Goal: Task Accomplishment & Management: Manage account settings

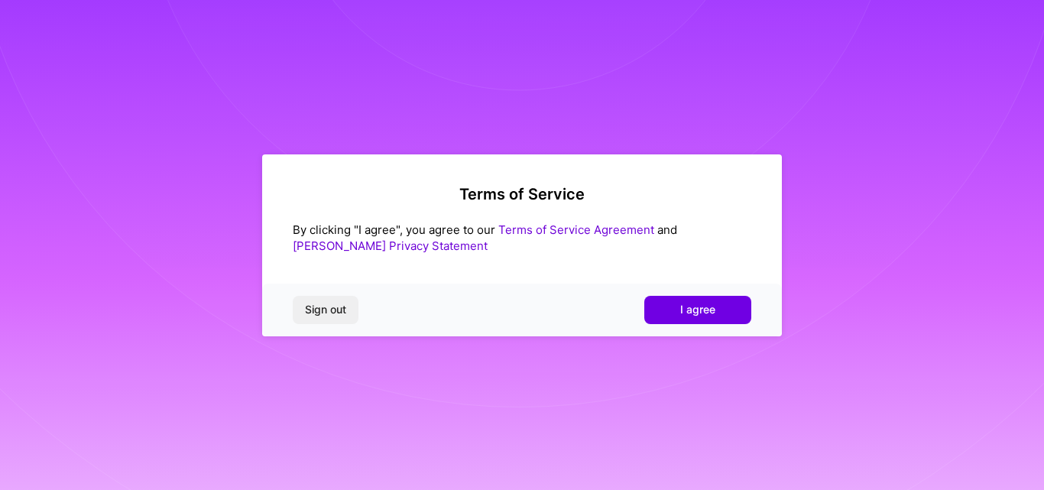
click at [717, 308] on button "I agree" at bounding box center [697, 310] width 107 height 28
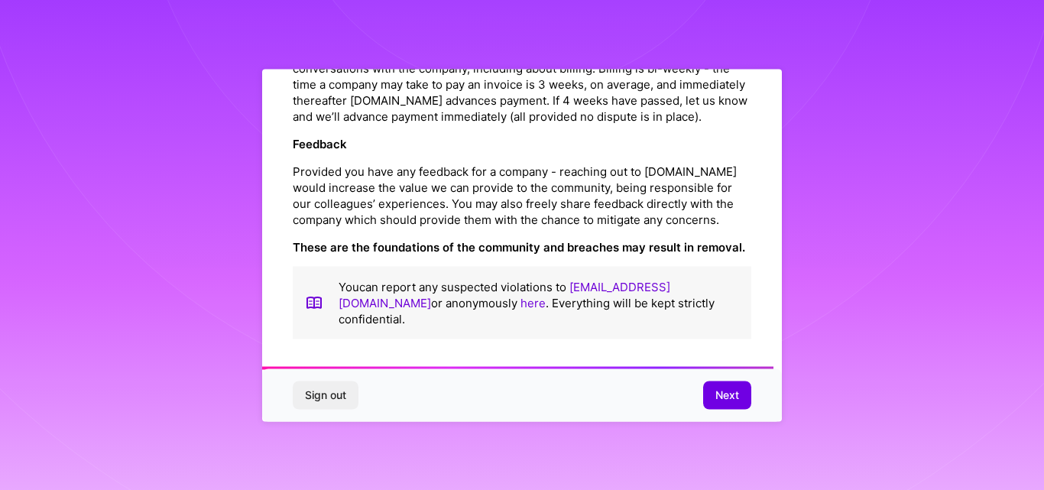
scroll to position [1815, 0]
click at [712, 388] on button "Next" at bounding box center [727, 395] width 48 height 28
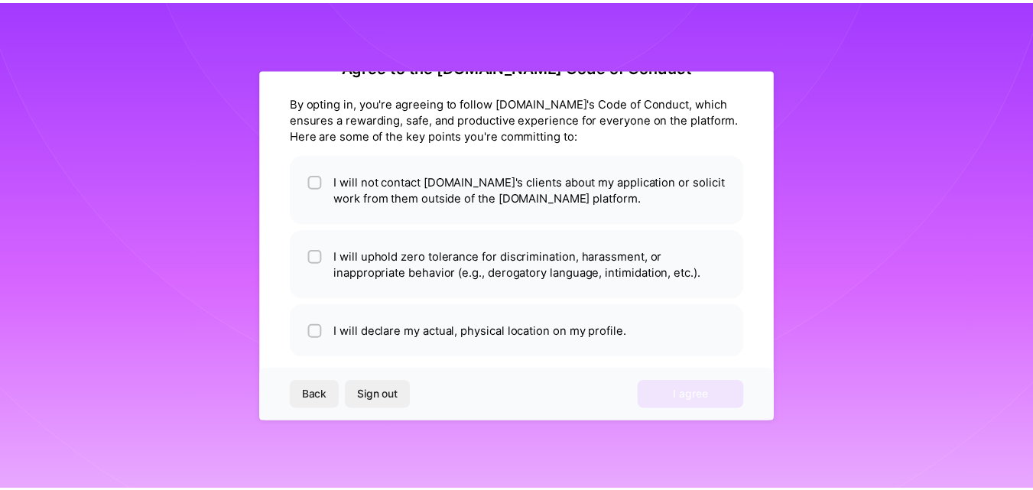
scroll to position [60, 0]
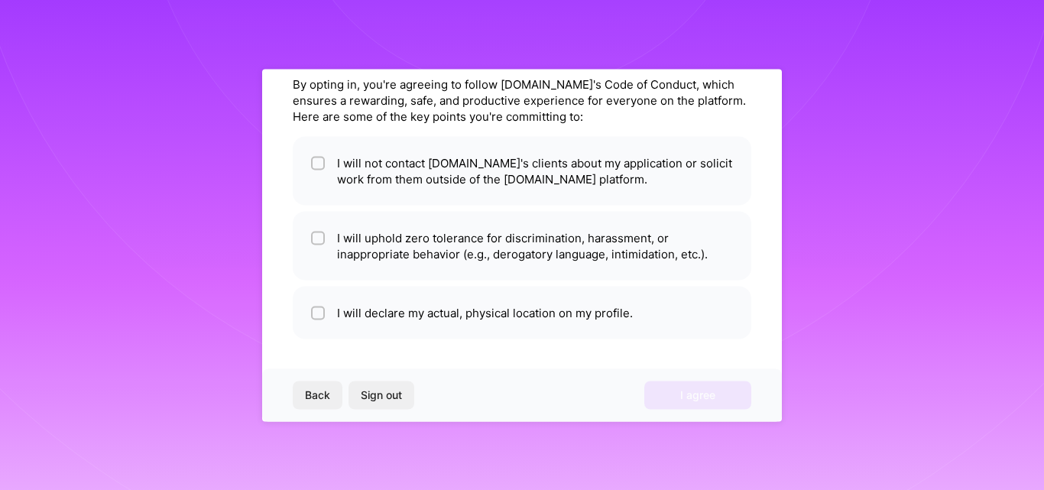
click at [321, 166] on input "checkbox" at bounding box center [319, 163] width 11 height 11
checkbox input "true"
click at [314, 238] on input "checkbox" at bounding box center [319, 238] width 11 height 11
checkbox input "true"
click at [329, 313] on li "I will declare my actual, physical location on my profile." at bounding box center [522, 312] width 459 height 53
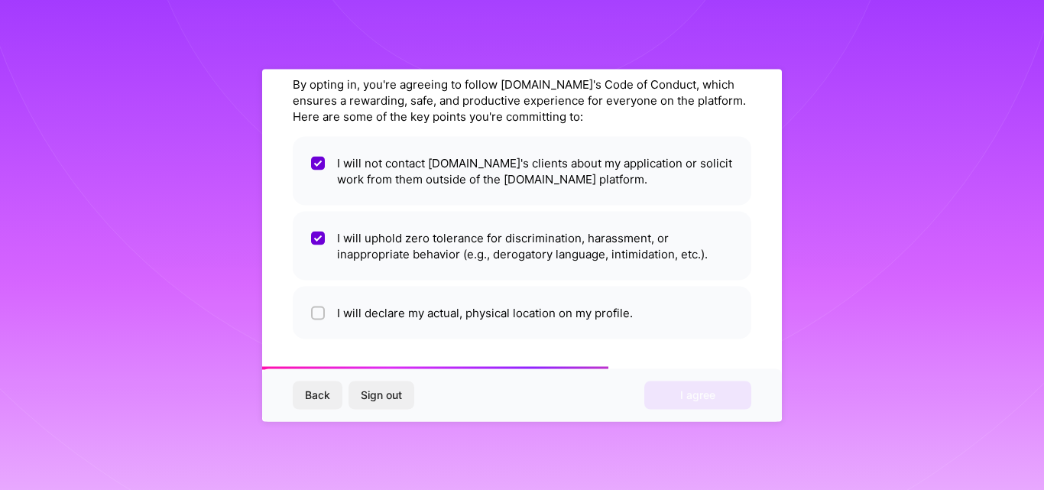
checkbox input "true"
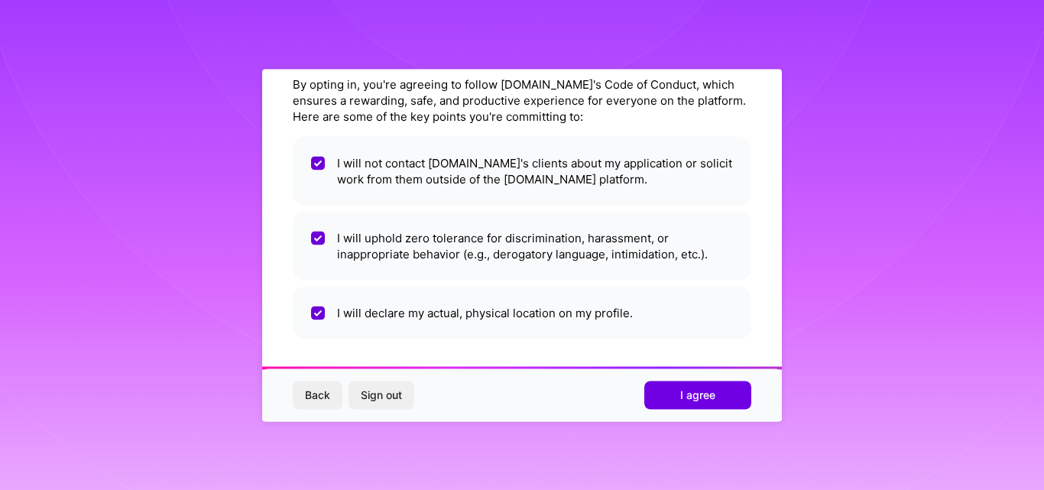
click at [711, 407] on button "I agree" at bounding box center [697, 395] width 107 height 28
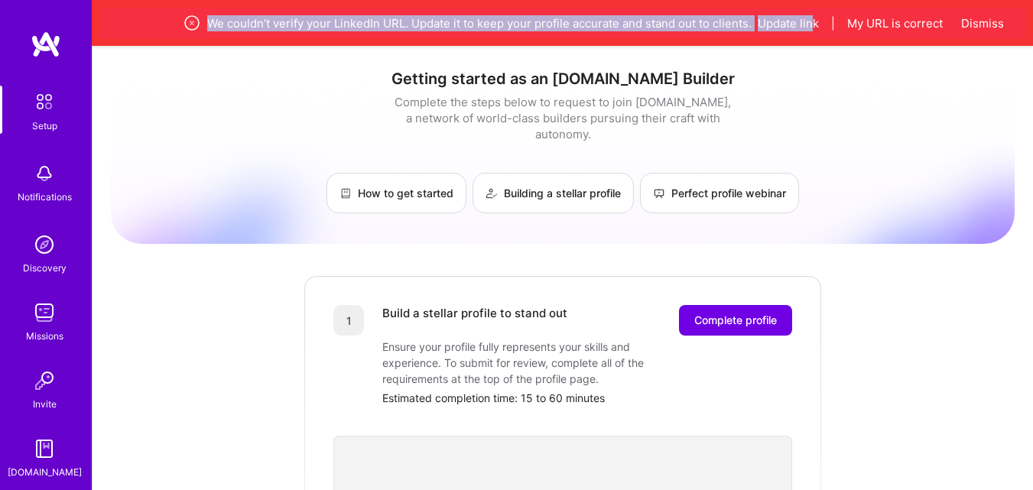
drag, startPoint x: 203, startPoint y: 22, endPoint x: 813, endPoint y: 27, distance: 610.1
click at [813, 27] on div "We couldn’t verify your LinkedIn URL. Update it to keep your profile accurate a…" at bounding box center [562, 23] width 782 height 18
click at [800, 20] on button "Update link" at bounding box center [788, 23] width 61 height 16
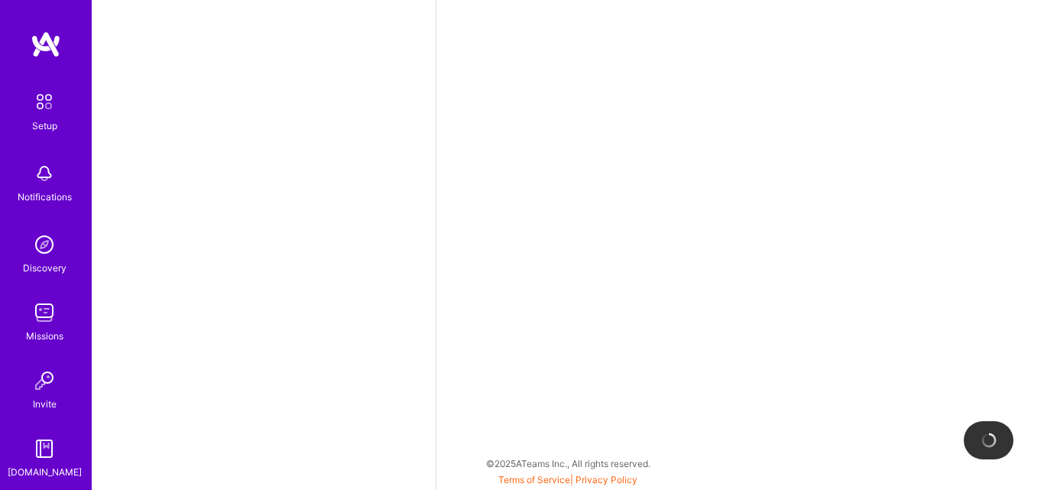
select select "US"
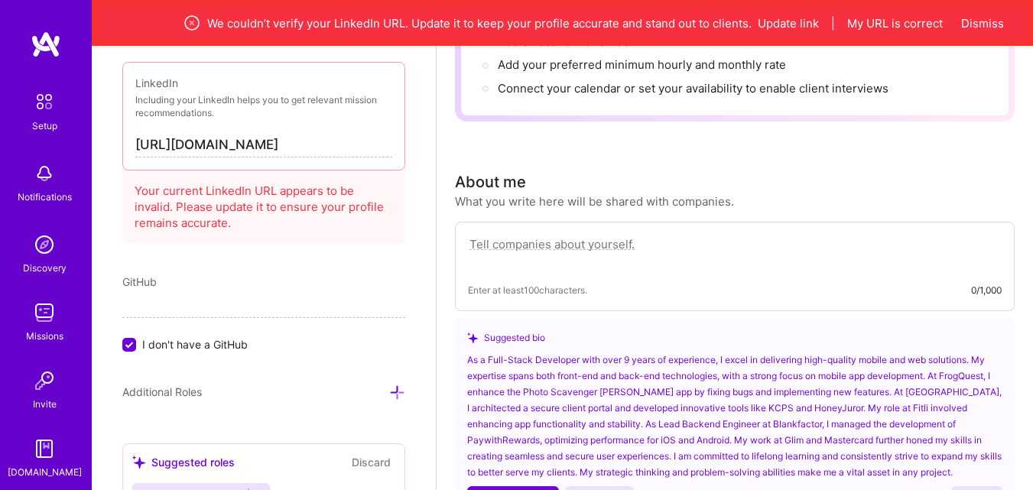
click at [294, 146] on input "[URL][DOMAIN_NAME]" at bounding box center [263, 145] width 257 height 24
type input "[URL][DOMAIN_NAME]"
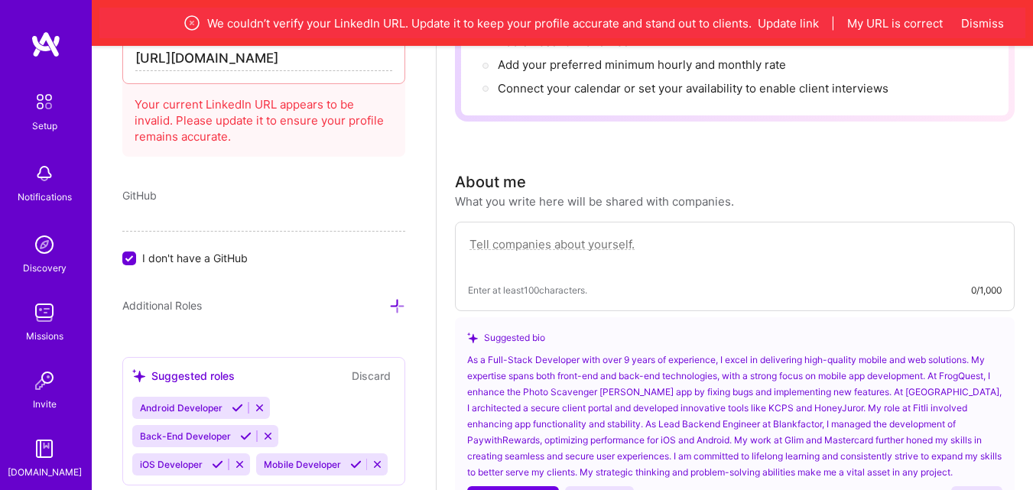
scroll to position [962, 0]
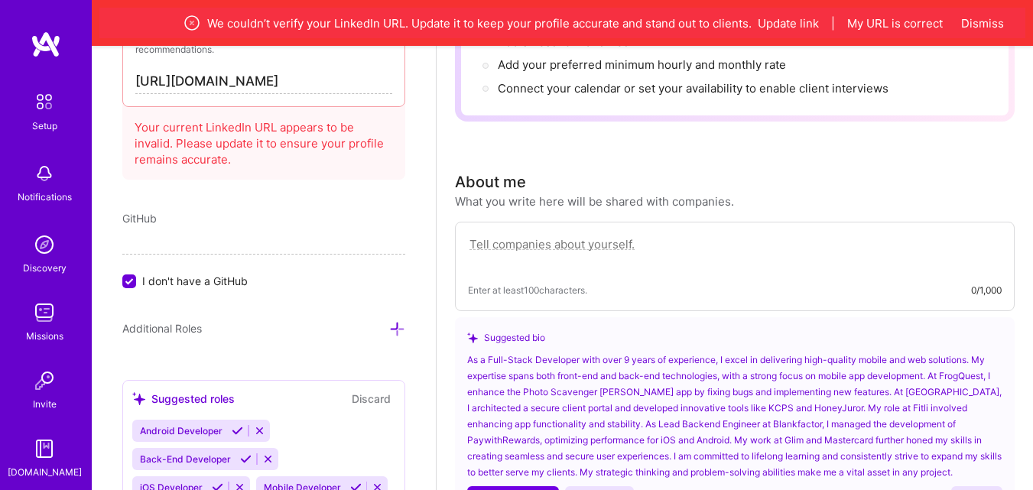
click at [143, 228] on div "GitHub I don't have a GitHub" at bounding box center [263, 249] width 283 height 79
click at [122, 281] on div at bounding box center [129, 281] width 14 height 14
click at [124, 281] on input "I don't have a GitHub" at bounding box center [131, 282] width 14 height 14
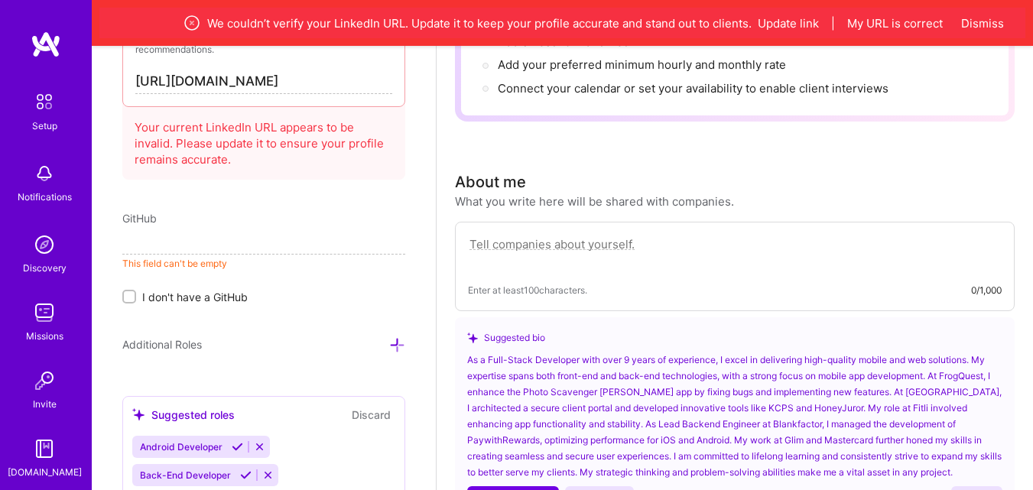
click at [138, 244] on input at bounding box center [263, 242] width 283 height 24
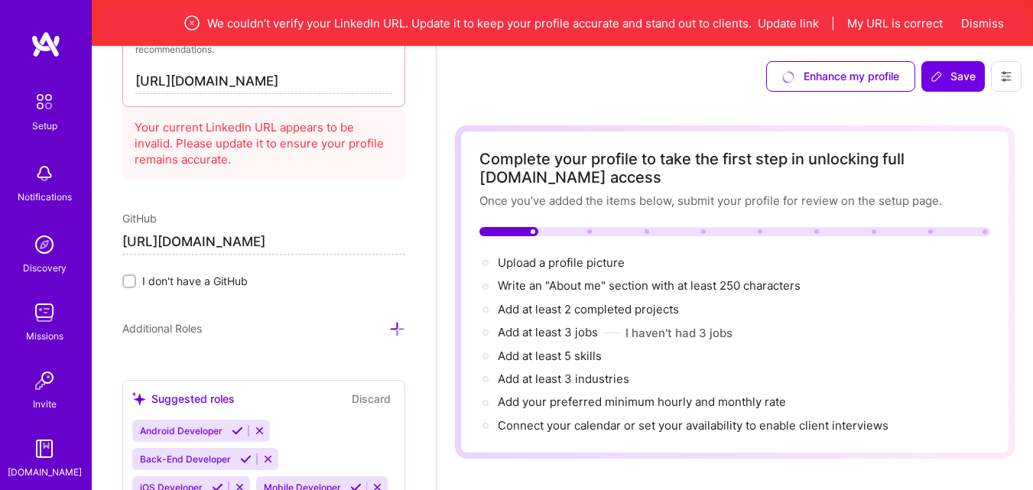
type input "[URL][DOMAIN_NAME]"
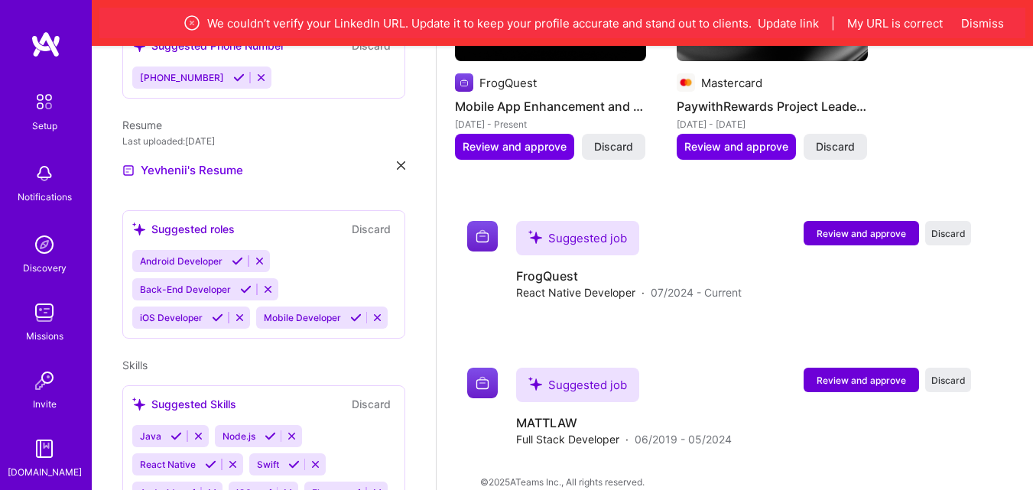
scroll to position [1661, 0]
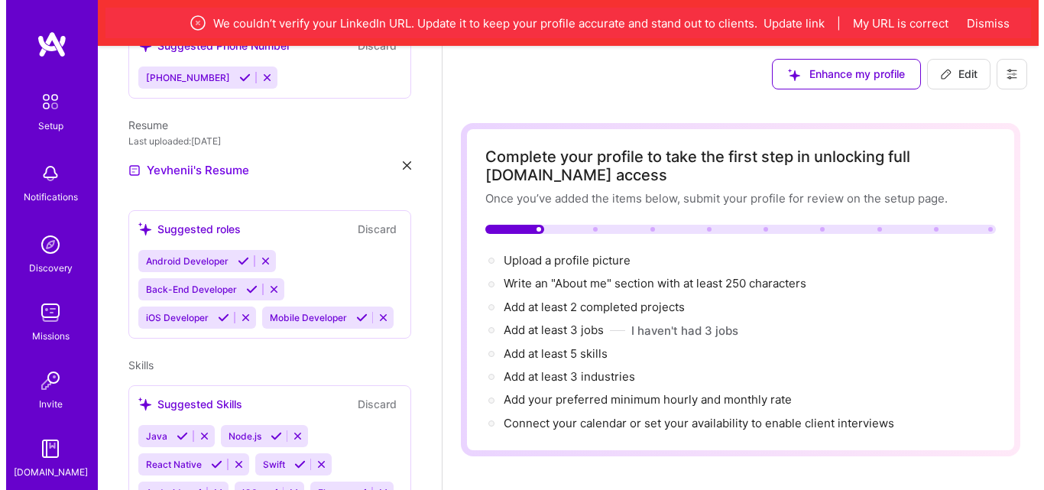
scroll to position [0, 0]
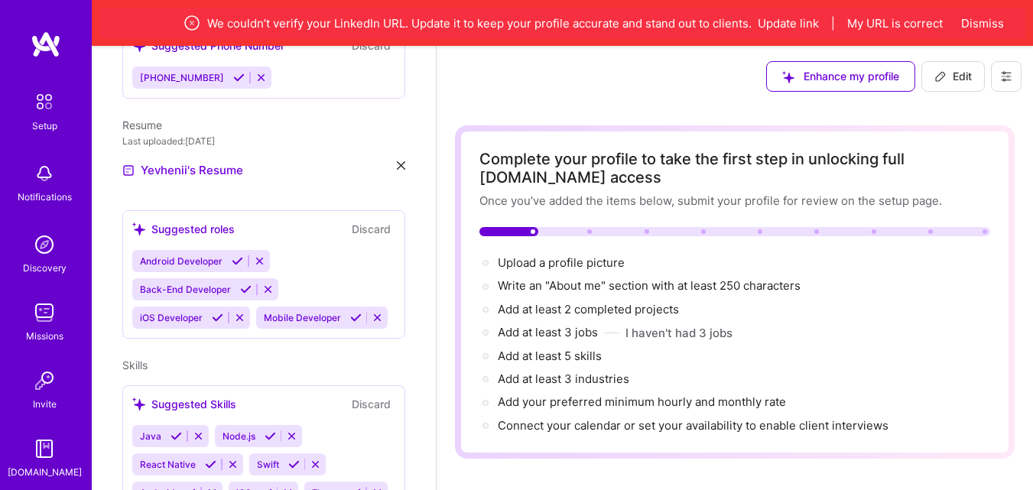
click at [579, 270] on div "Upload a profile picture →" at bounding box center [561, 263] width 127 height 17
click at [582, 263] on span "Upload a profile picture →" at bounding box center [561, 262] width 127 height 15
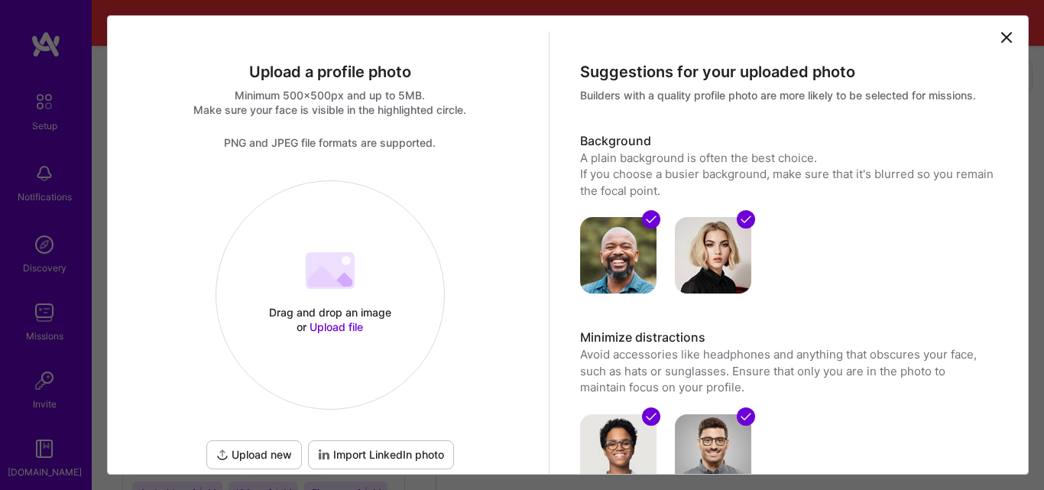
click at [349, 290] on div at bounding box center [330, 272] width 49 height 41
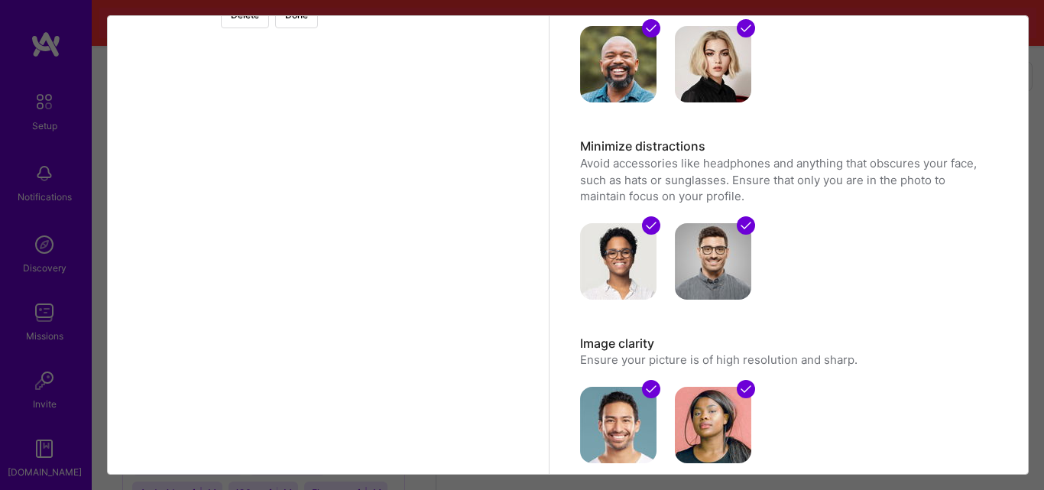
scroll to position [128, 0]
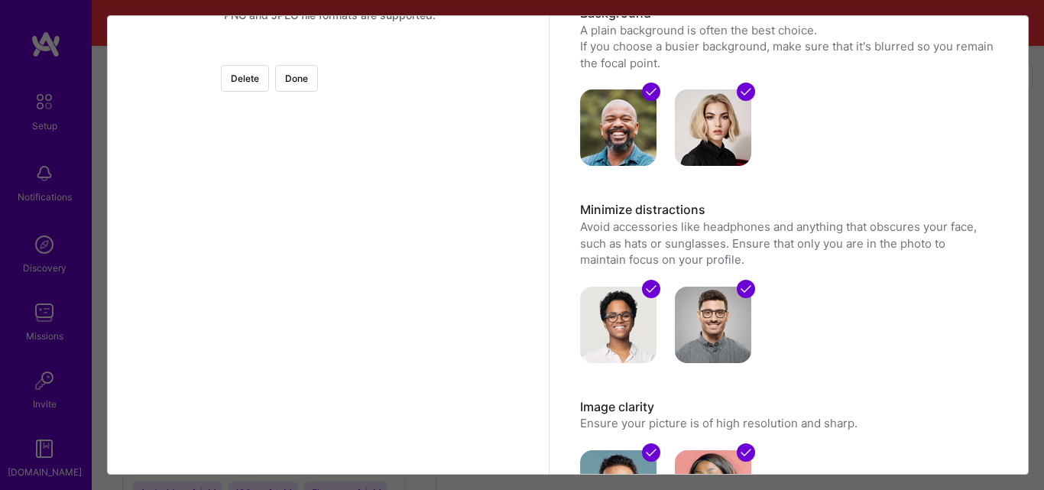
click at [358, 273] on div at bounding box center [520, 237] width 368 height 368
click at [318, 83] on button "Done" at bounding box center [296, 78] width 43 height 27
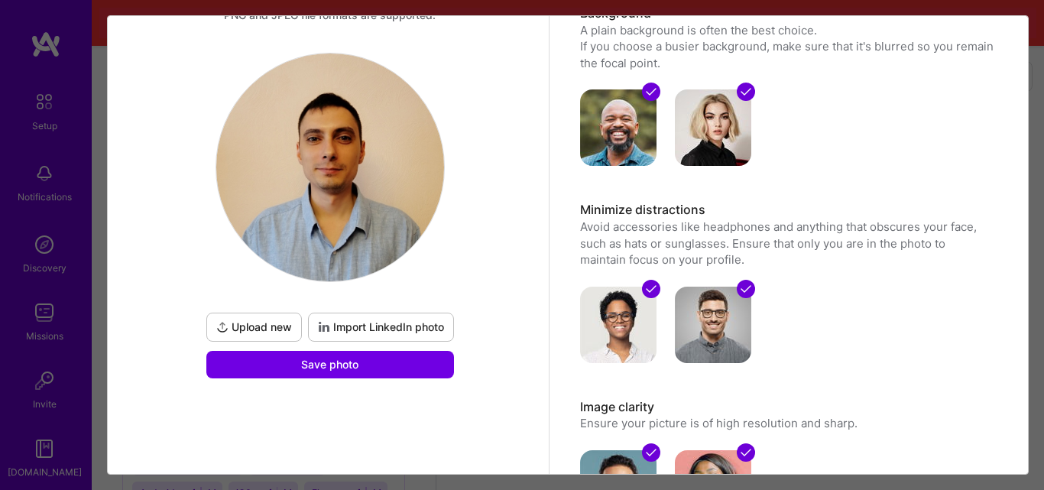
click at [413, 334] on span "Import LinkedIn photo" at bounding box center [381, 327] width 126 height 15
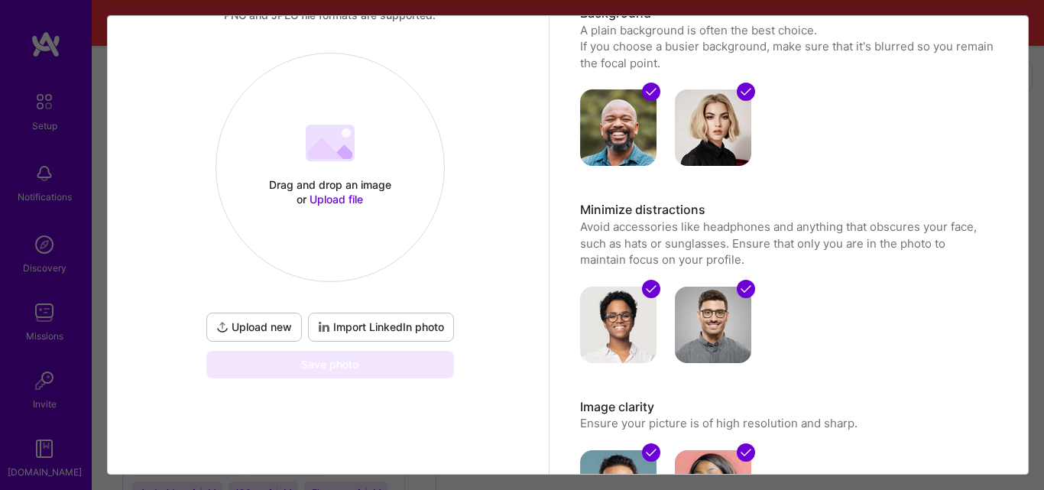
click at [339, 193] on span "Upload file" at bounding box center [337, 199] width 54 height 13
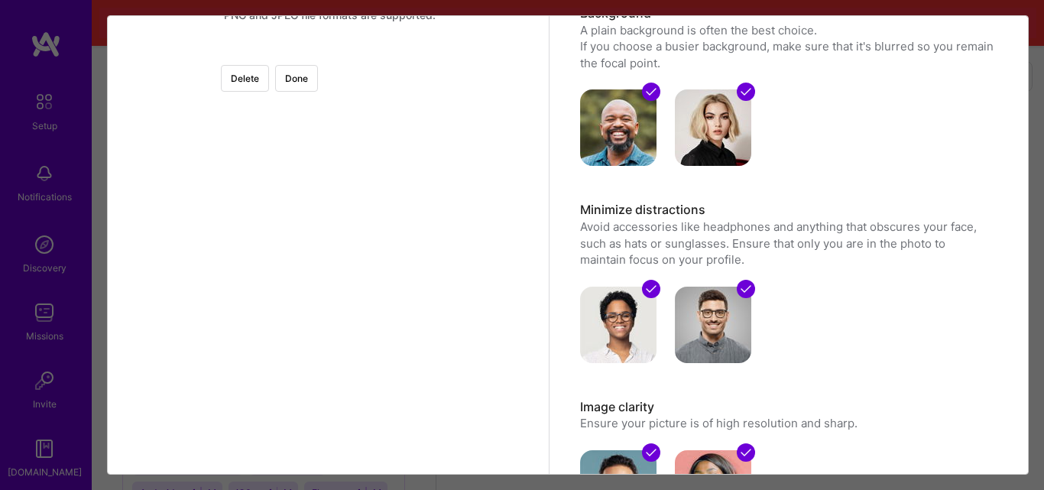
click at [395, 270] on div at bounding box center [522, 237] width 368 height 368
click at [318, 83] on button "Done" at bounding box center [296, 78] width 43 height 27
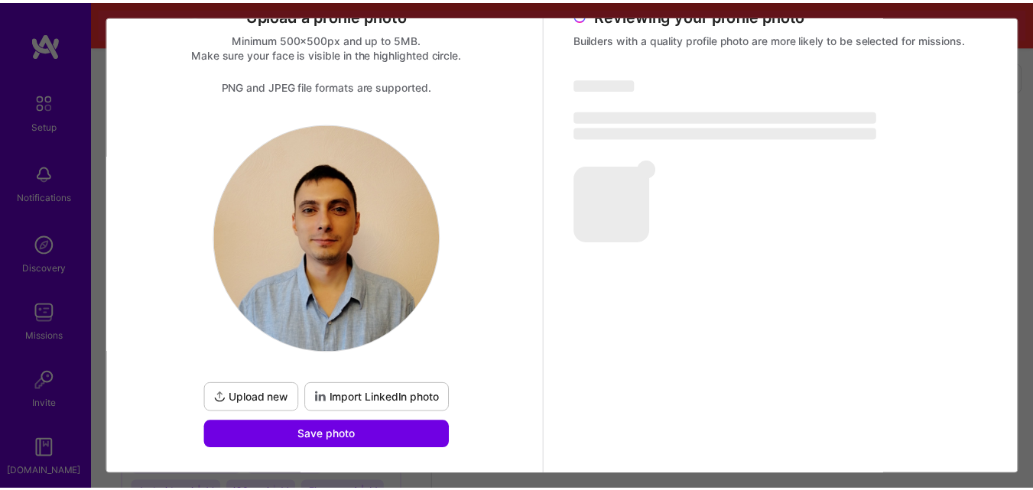
scroll to position [121, 0]
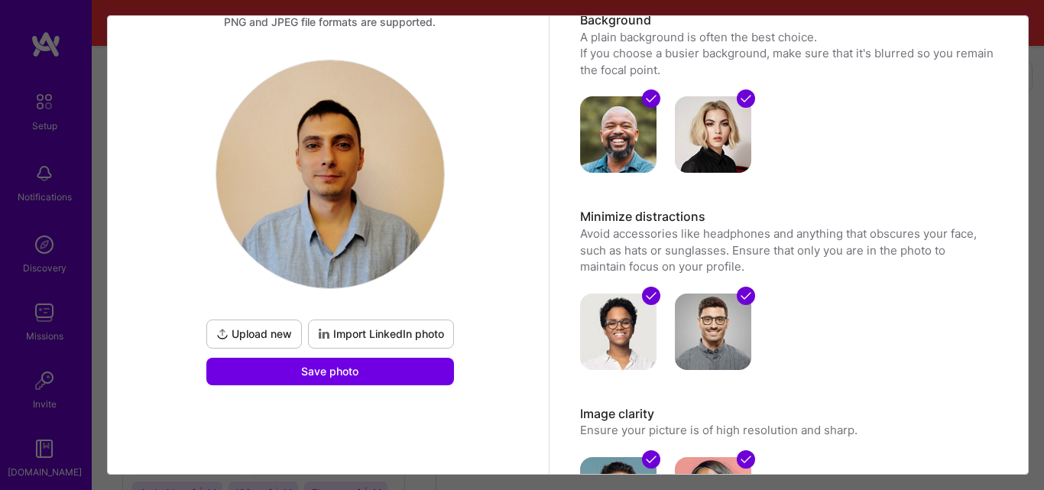
click at [444, 378] on button "Save photo" at bounding box center [330, 372] width 248 height 28
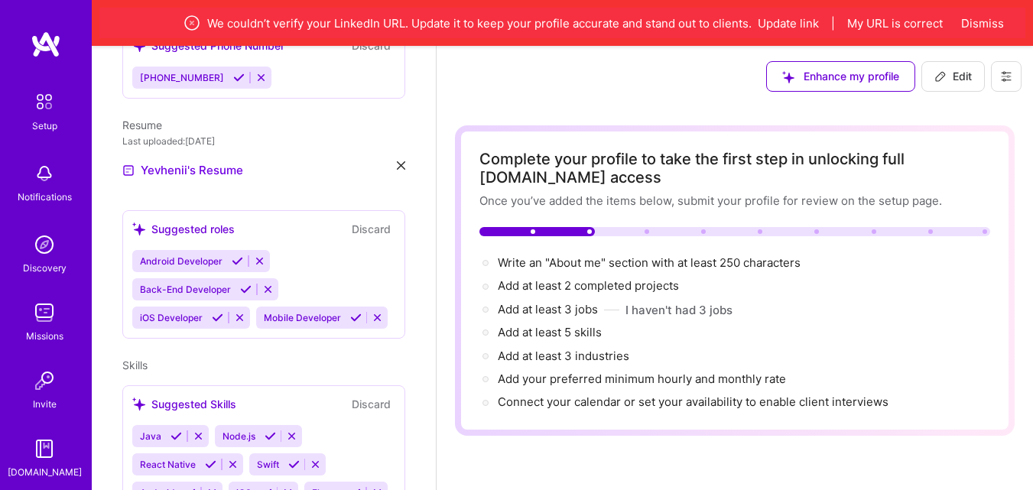
click at [601, 262] on span "Write an "About me" section with at least 250 characters →" at bounding box center [651, 262] width 306 height 15
select select "US"
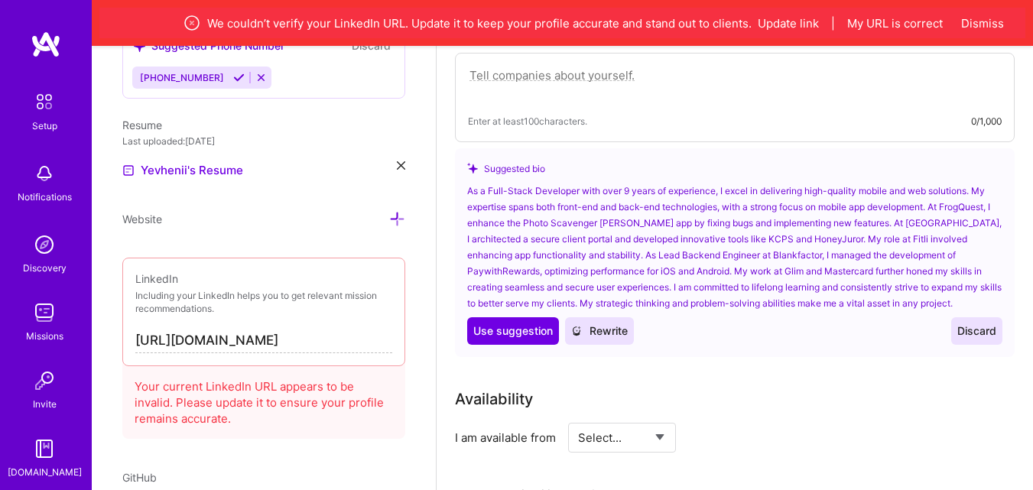
scroll to position [485, 0]
click at [544, 328] on span "Use suggestion" at bounding box center [513, 329] width 80 height 15
type textarea "As a Full-Stack Developer with over 9 years of experience, I excel in deliverin…"
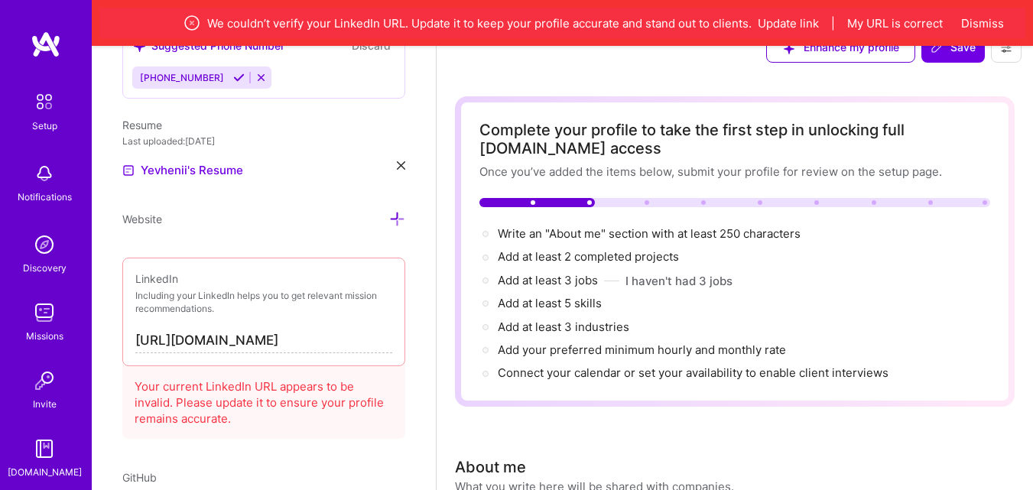
scroll to position [0, 0]
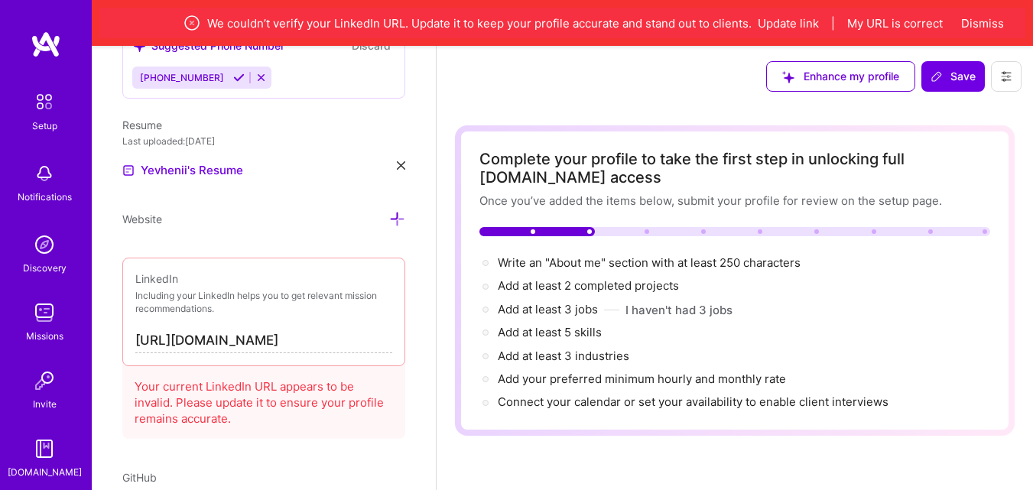
click at [604, 264] on span "Write an "About me" section with at least 250 characters →" at bounding box center [651, 262] width 306 height 15
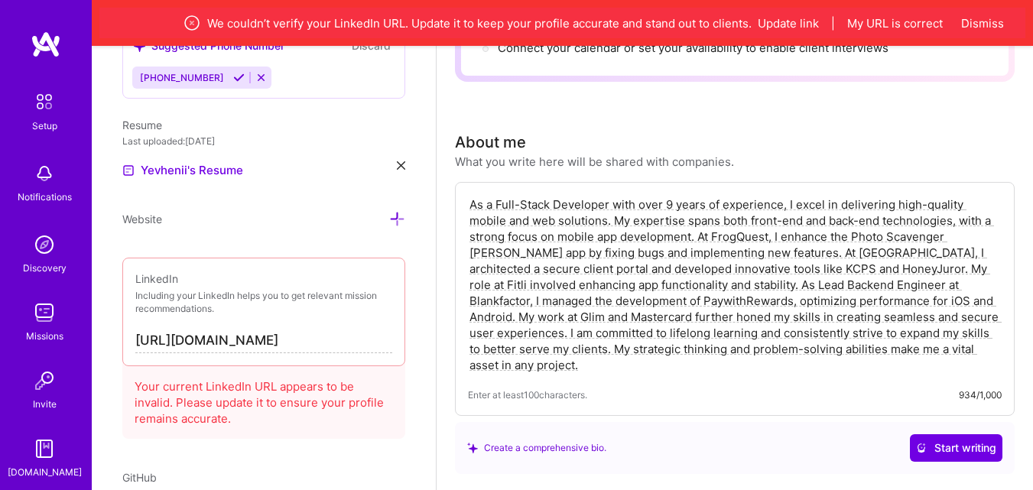
scroll to position [294, 0]
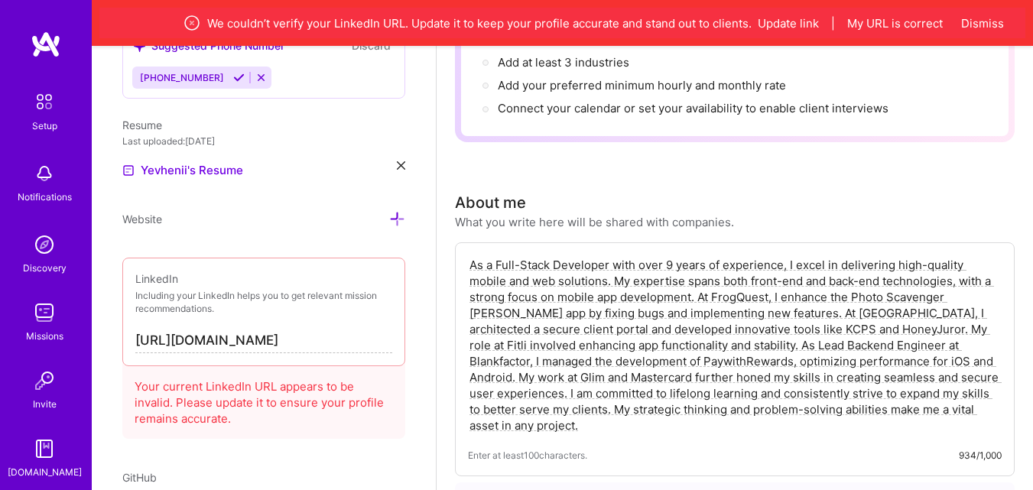
click at [781, 295] on textarea "As a Full-Stack Developer with over 9 years of experience, I excel in deliverin…" at bounding box center [735, 345] width 534 height 180
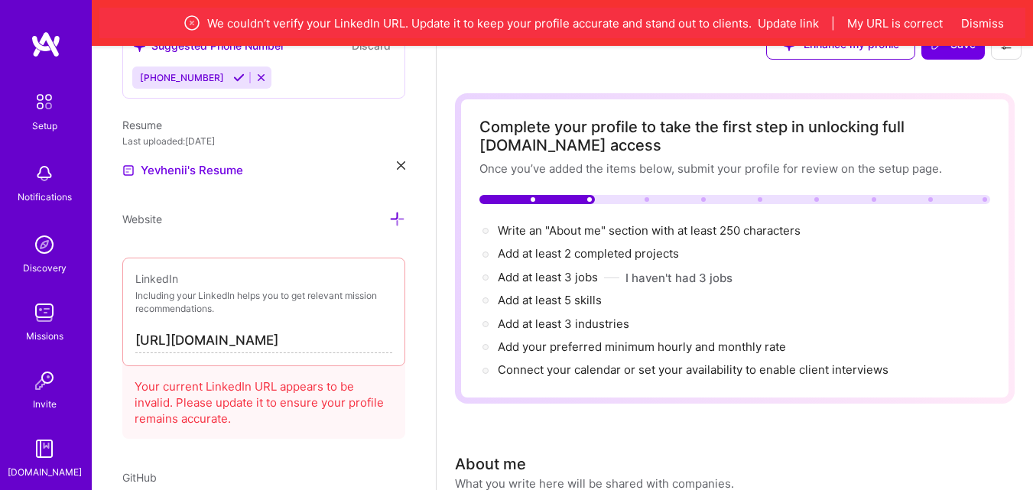
scroll to position [0, 0]
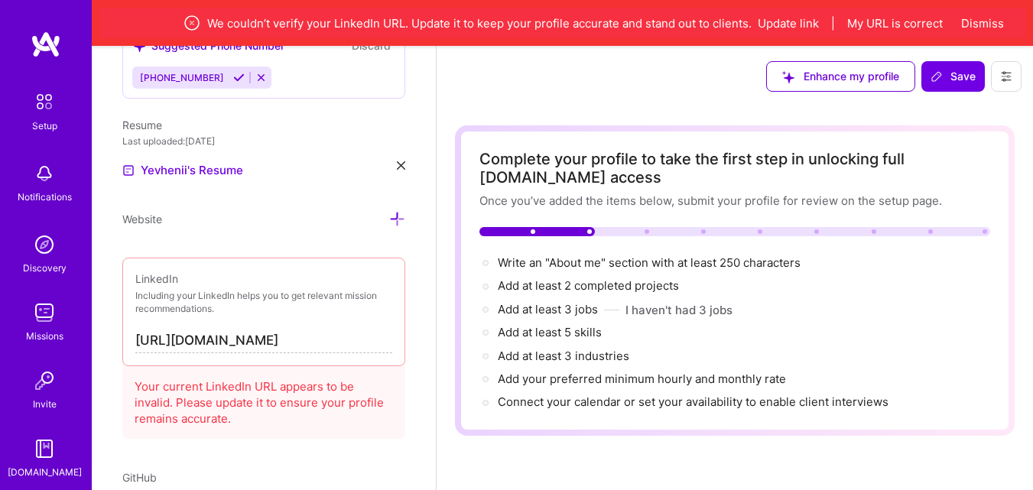
click at [621, 282] on span "Add at least 2 completed projects →" at bounding box center [588, 285] width 181 height 15
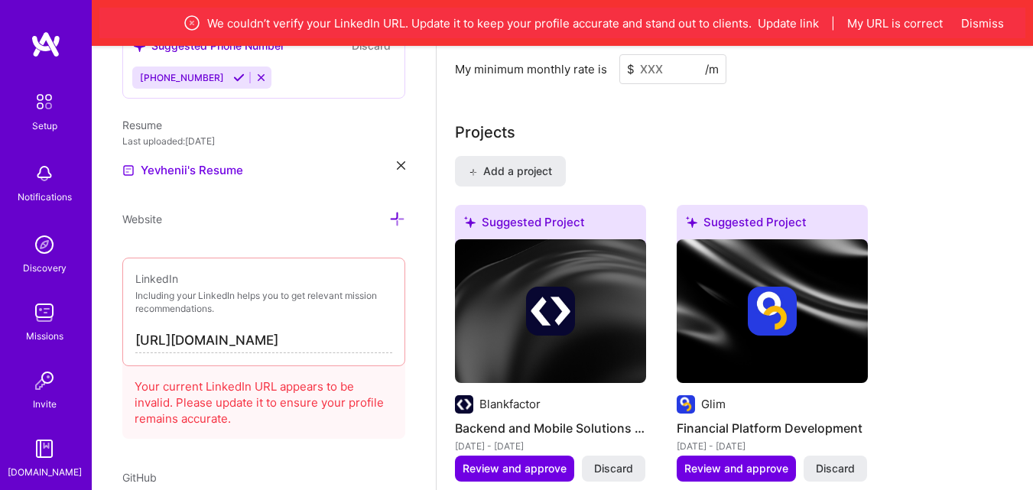
scroll to position [1294, 0]
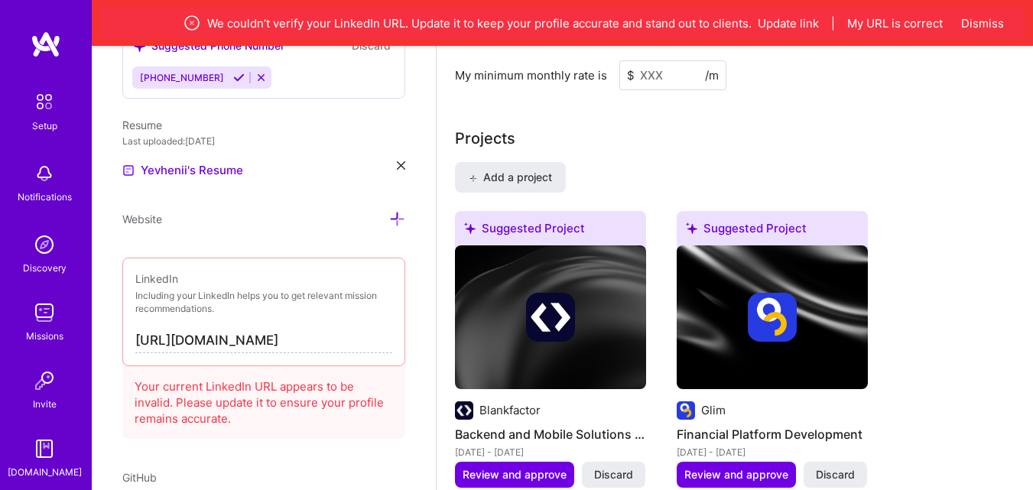
click at [565, 226] on div "Suggested Project" at bounding box center [550, 231] width 191 height 41
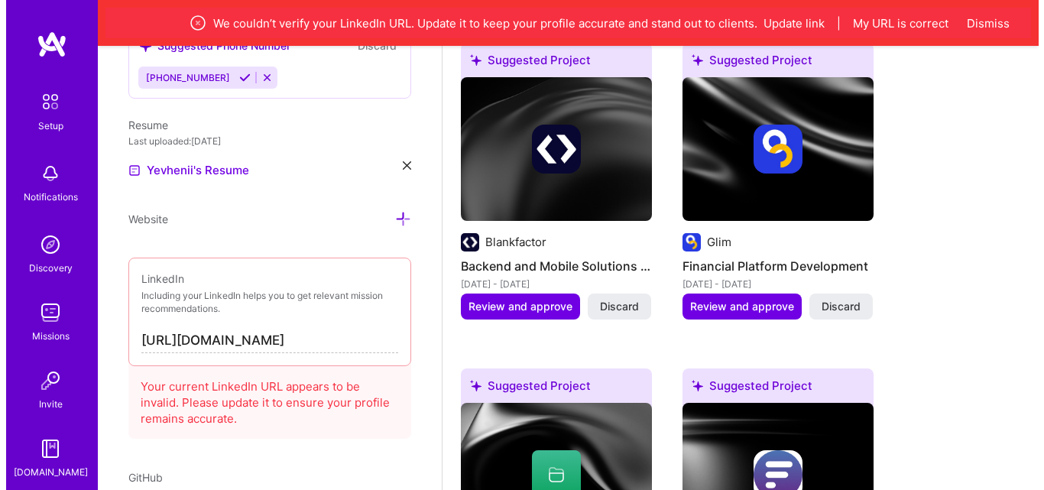
scroll to position [1549, 0]
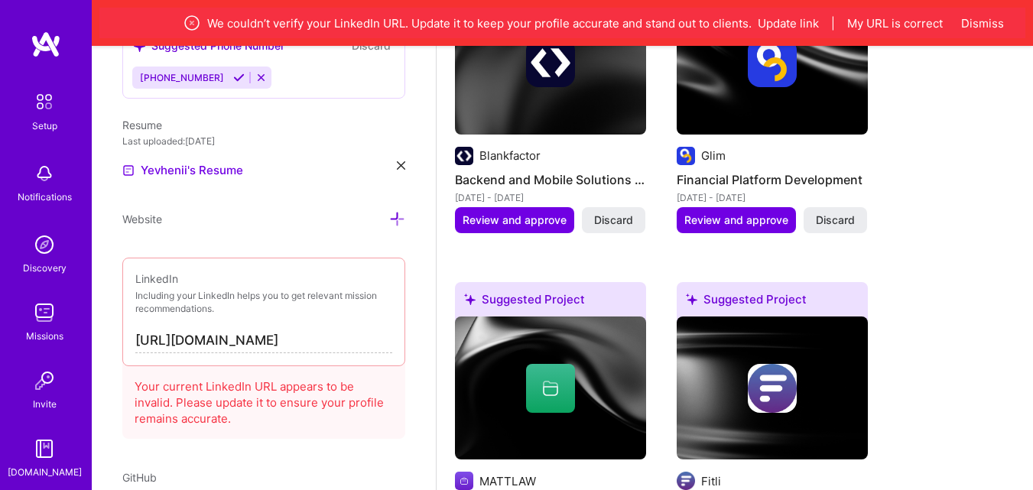
click at [538, 222] on span "Review and approve" at bounding box center [515, 220] width 104 height 15
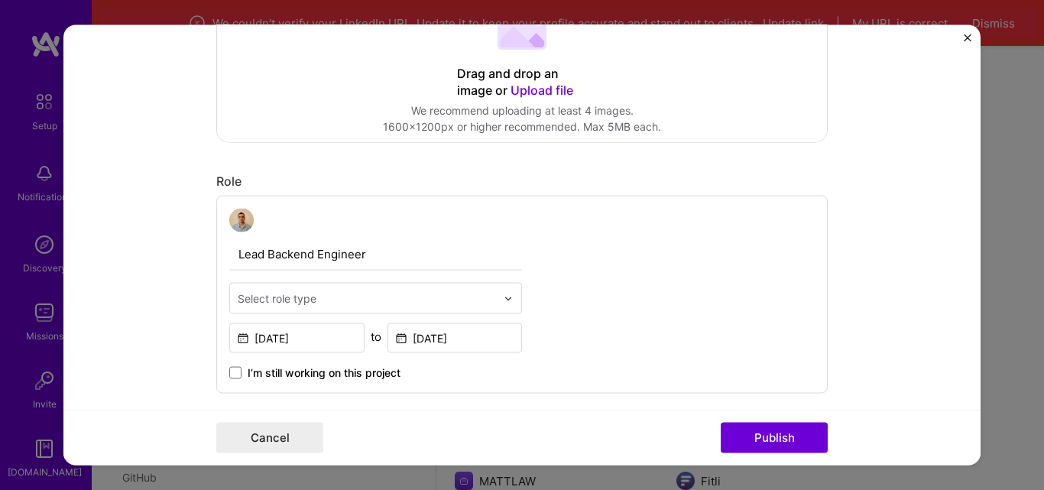
scroll to position [382, 0]
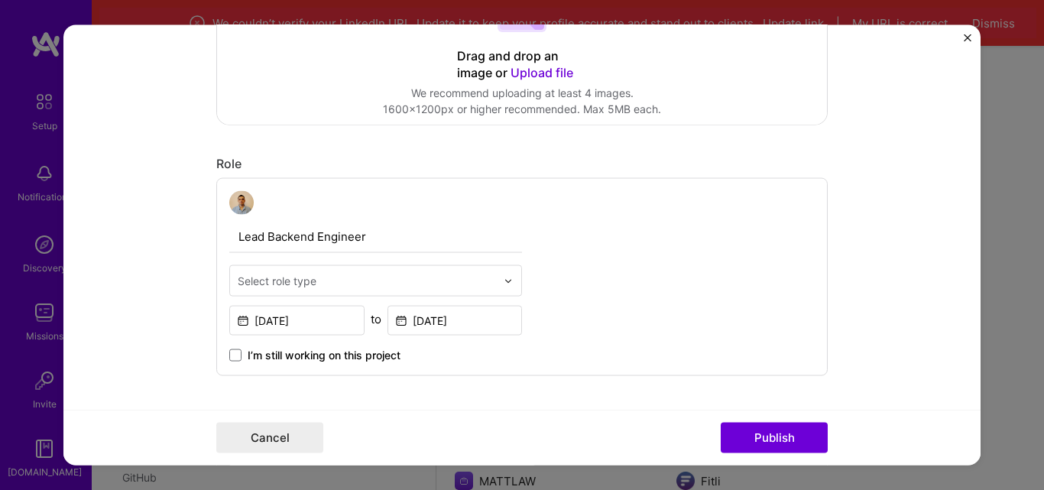
click at [487, 279] on input "text" at bounding box center [367, 281] width 258 height 16
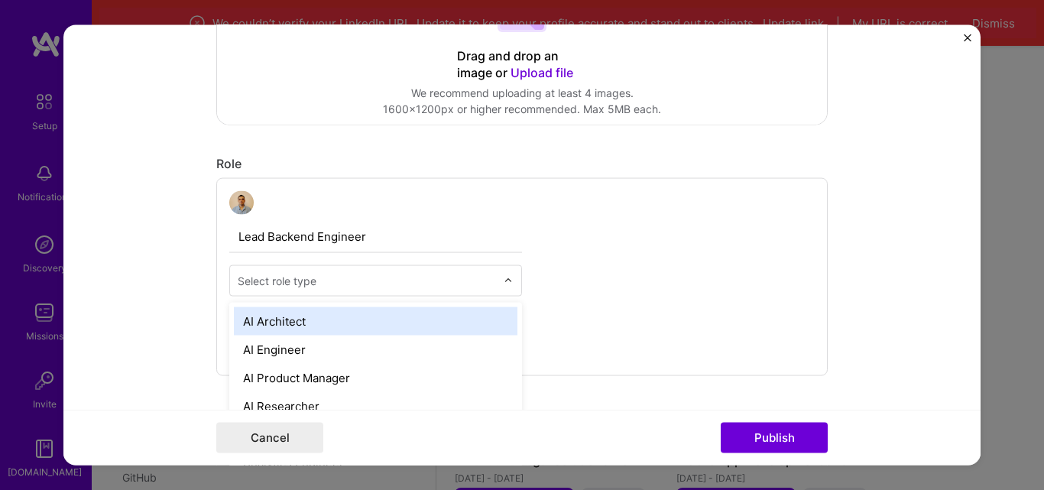
scroll to position [1597, 0]
click at [487, 279] on input "text" at bounding box center [367, 281] width 258 height 16
click at [343, 234] on input "Lead Backend Engineer" at bounding box center [375, 237] width 293 height 32
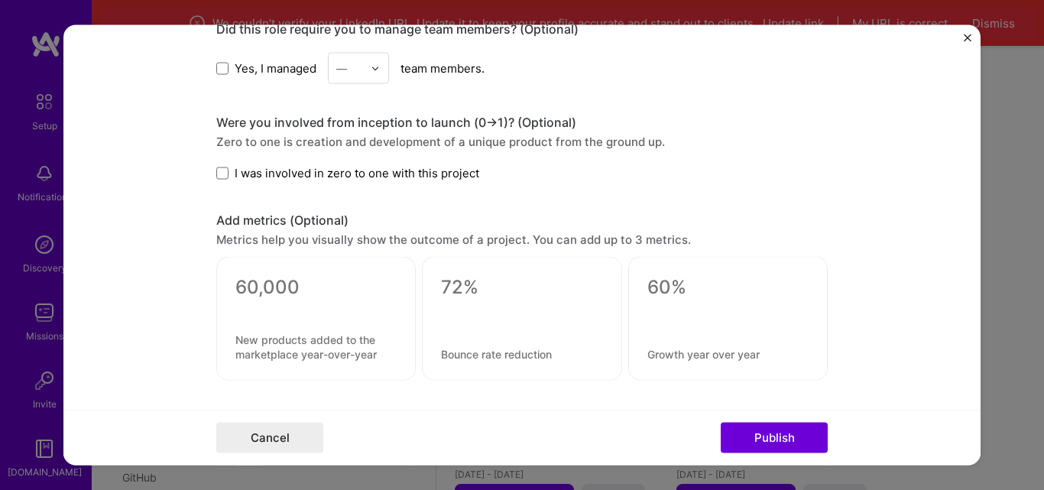
scroll to position [1019, 0]
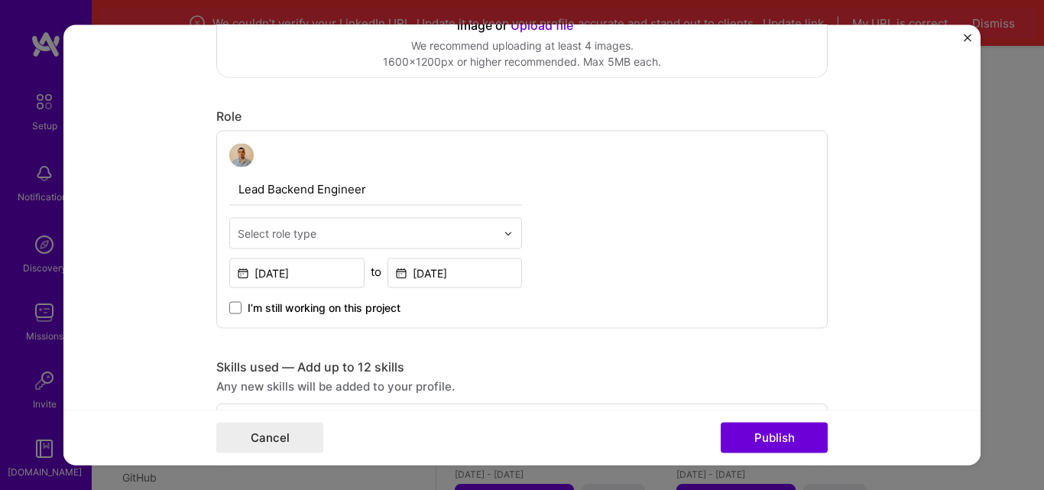
scroll to position [446, 0]
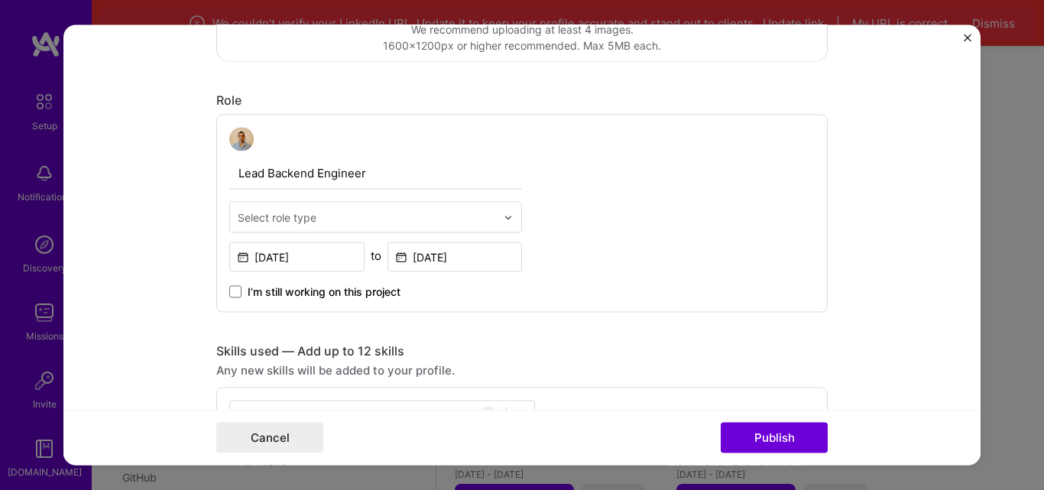
click at [374, 212] on input "text" at bounding box center [367, 217] width 258 height 16
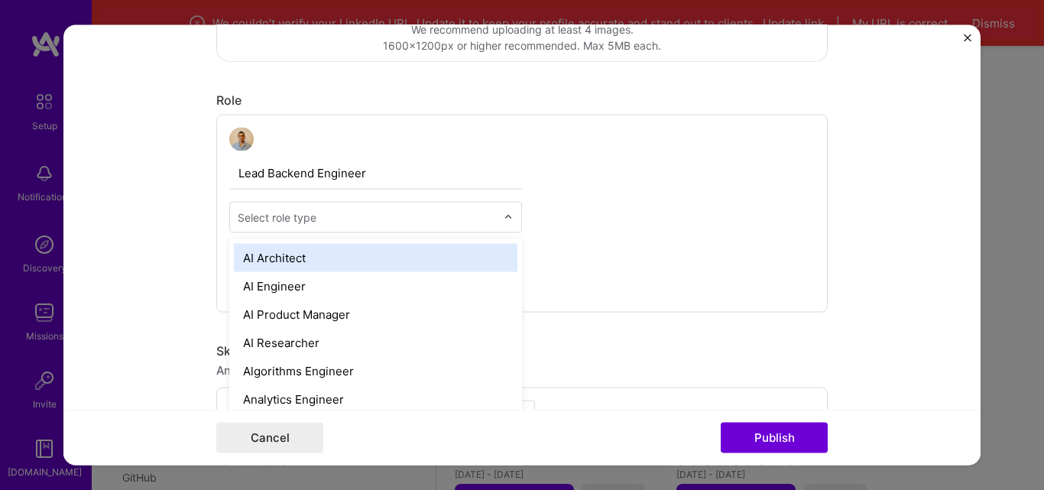
click at [374, 212] on input "text" at bounding box center [367, 217] width 258 height 16
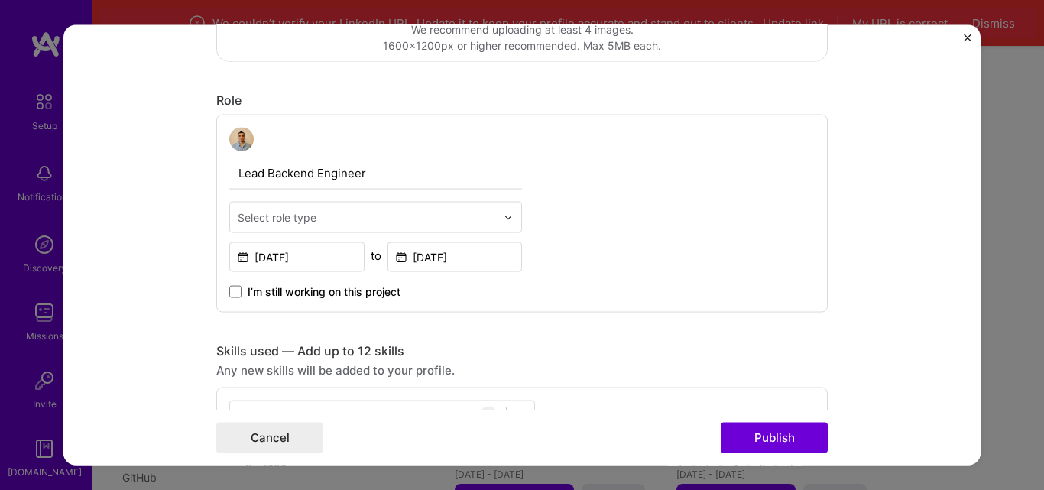
click at [607, 218] on div "Lead Backend Engineer Select role type [DATE] to [DATE] I’m still working on th…" at bounding box center [522, 213] width 612 height 199
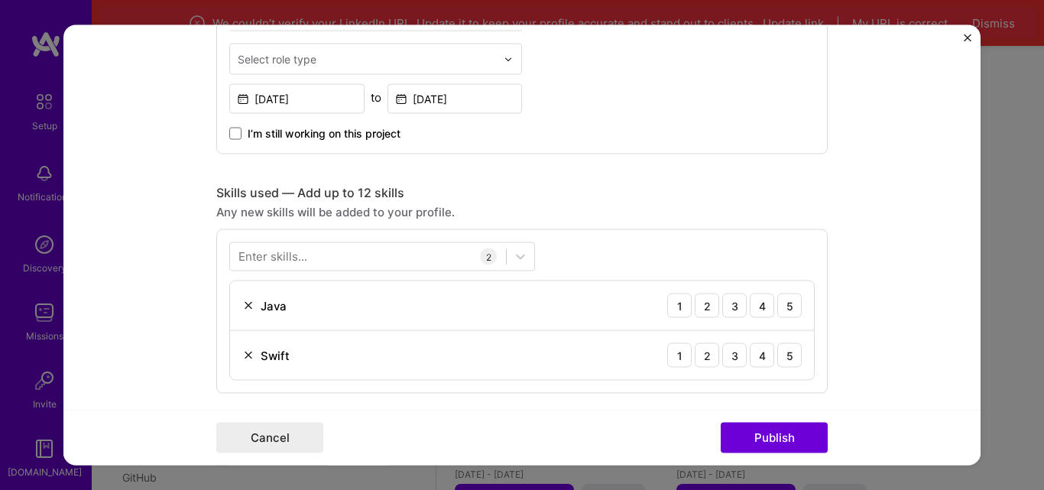
scroll to position [637, 0]
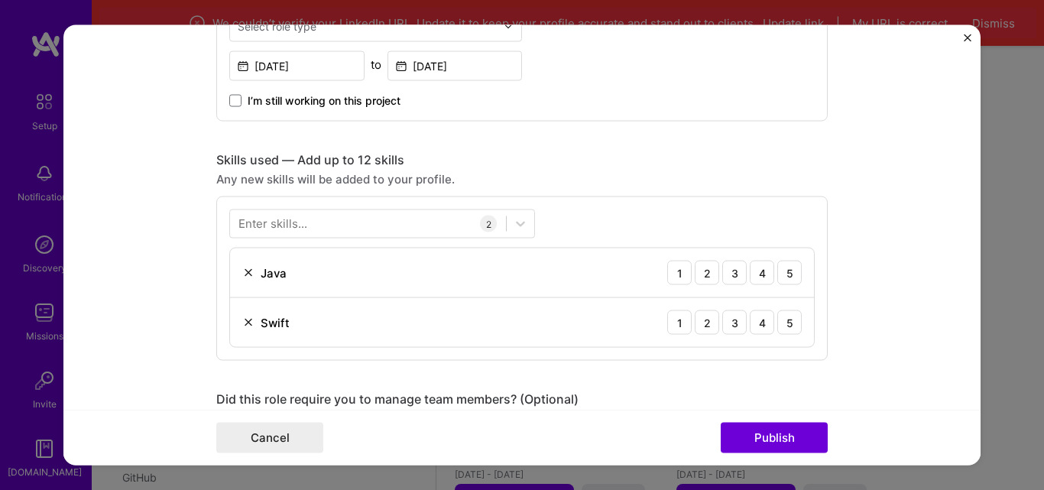
click at [375, 219] on div at bounding box center [368, 224] width 276 height 25
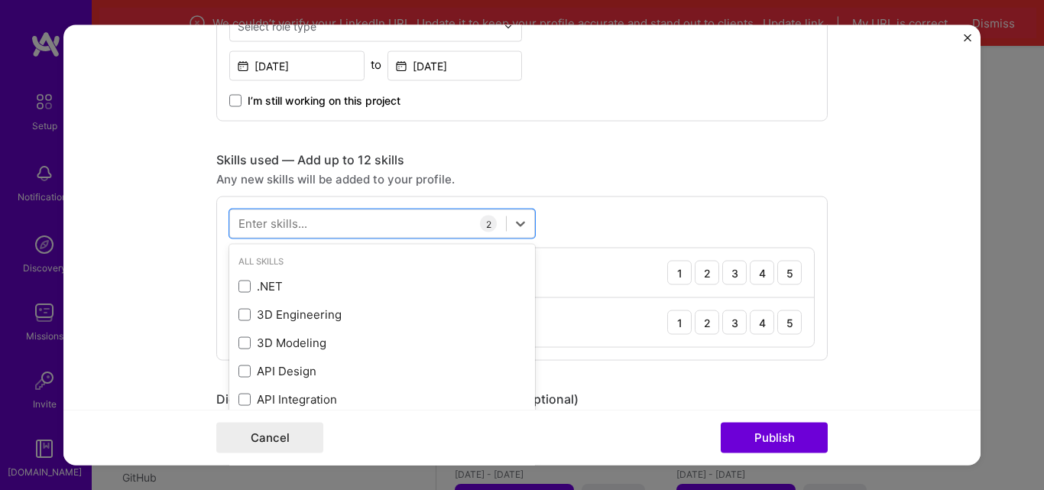
click at [303, 223] on div at bounding box center [368, 224] width 276 height 25
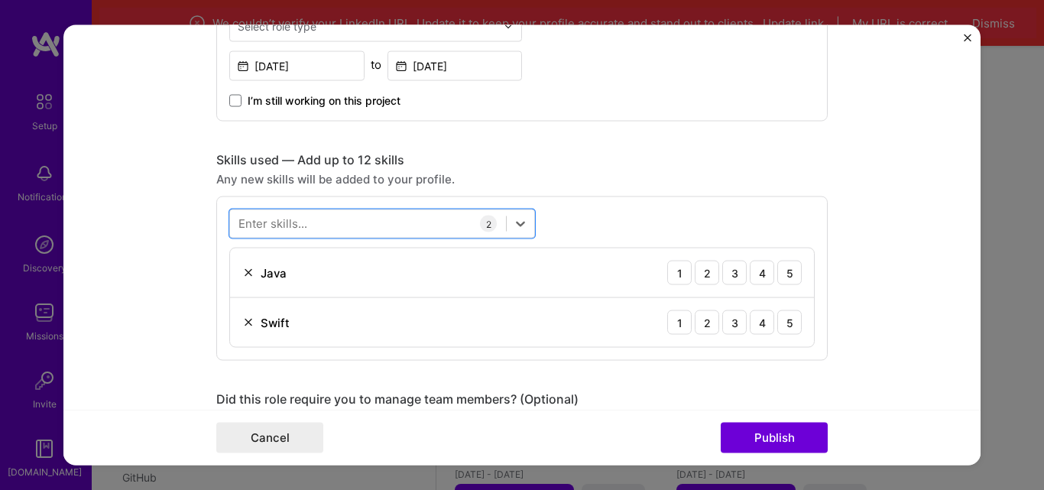
click at [303, 223] on div at bounding box center [368, 224] width 276 height 25
type input "b"
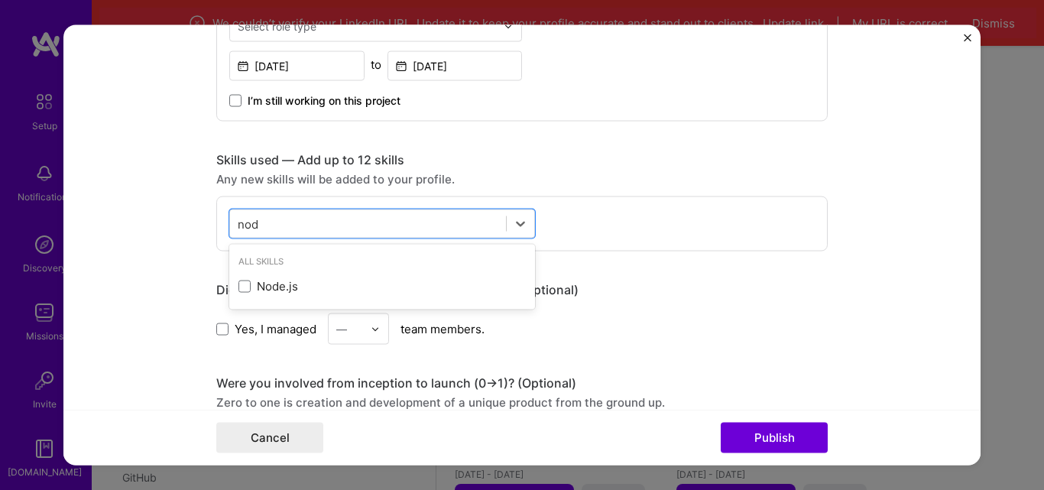
type input "node"
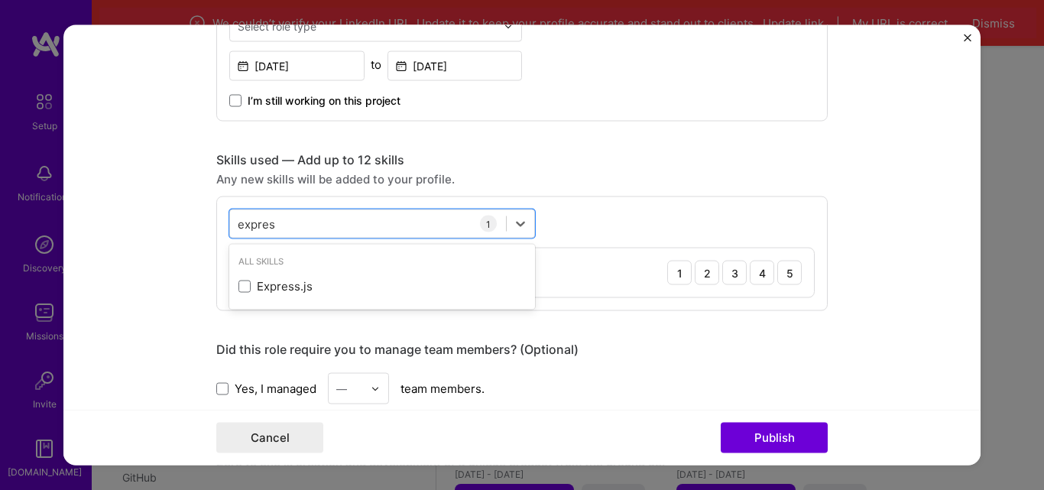
type input "express"
click at [239, 290] on span at bounding box center [245, 286] width 12 height 12
click at [0, 0] on input "checkbox" at bounding box center [0, 0] width 0 height 0
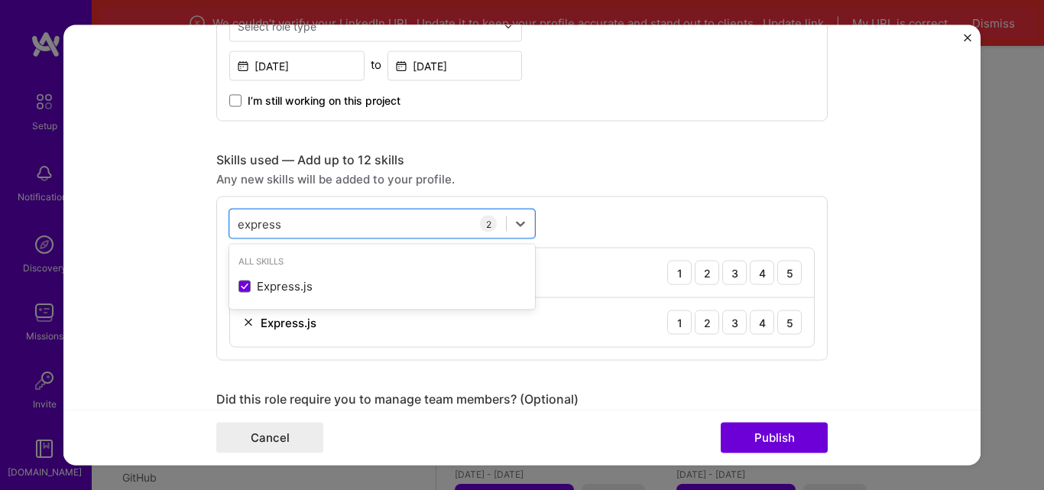
click at [303, 219] on div "express express" at bounding box center [368, 224] width 276 height 25
type input "micro"
click at [239, 287] on span at bounding box center [245, 286] width 12 height 12
click at [0, 0] on input "checkbox" at bounding box center [0, 0] width 0 height 0
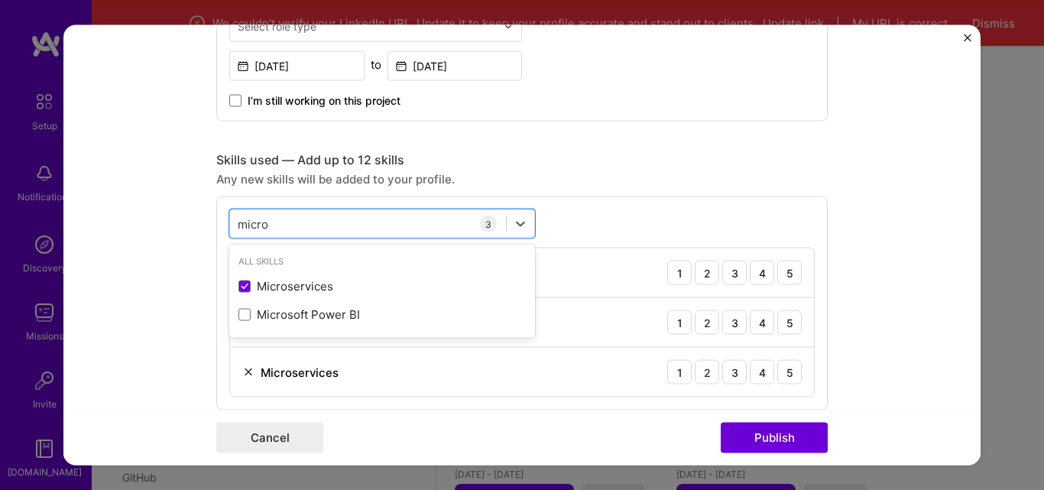
click at [329, 225] on div "micro micro" at bounding box center [368, 224] width 276 height 25
type input "swift"
click at [239, 321] on div "Swift" at bounding box center [382, 315] width 287 height 16
click at [303, 221] on div "swift swift" at bounding box center [368, 224] width 276 height 25
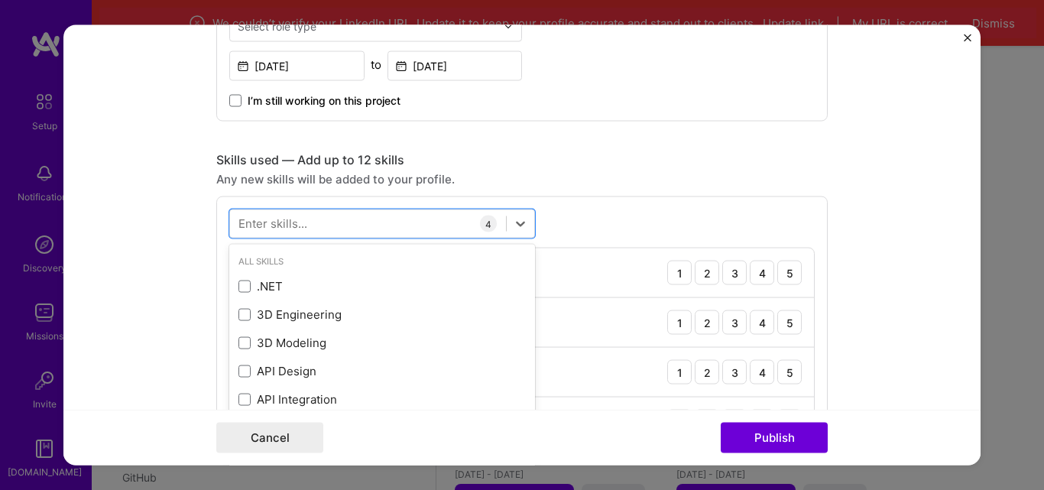
click at [875, 187] on form "Editing suggested project This project is suggested based on your LinkedIn, res…" at bounding box center [521, 244] width 917 height 441
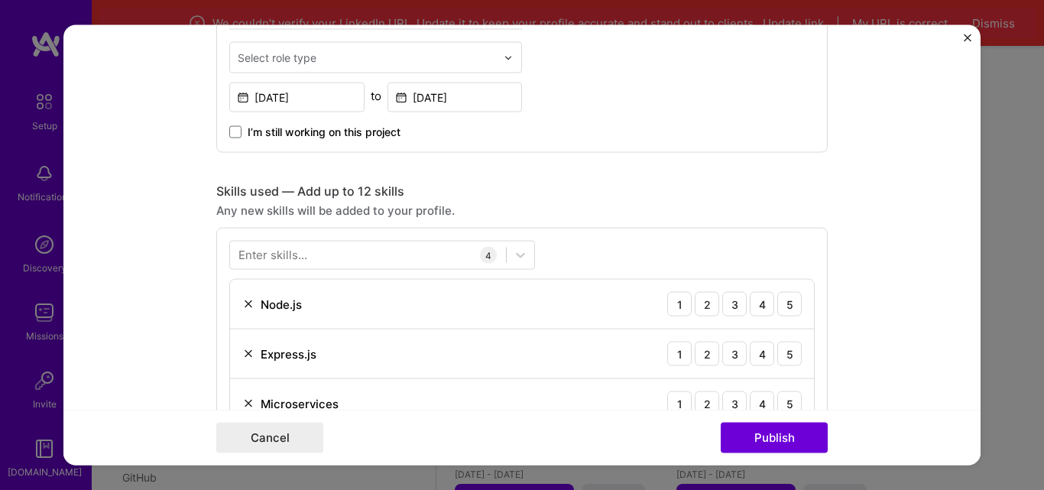
scroll to position [573, 0]
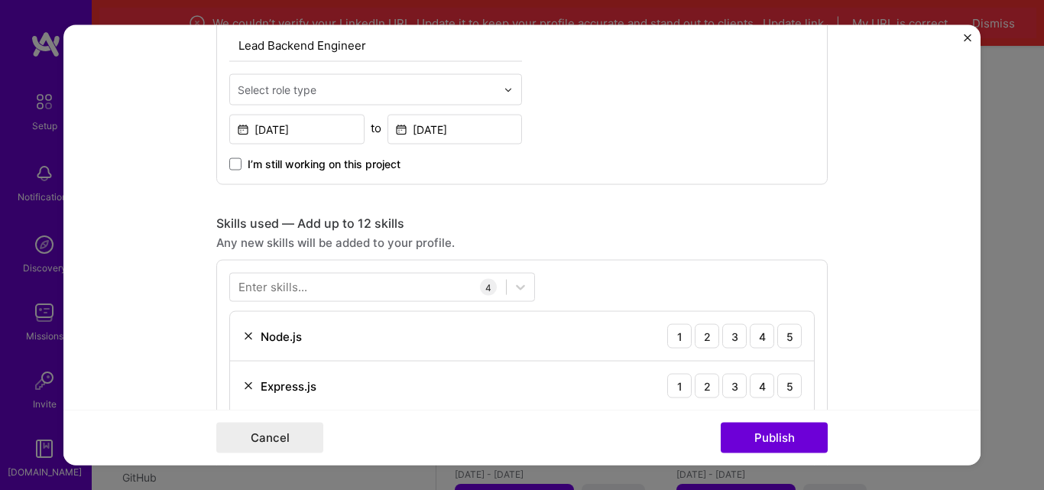
click at [300, 280] on div "Enter skills..." at bounding box center [273, 288] width 69 height 16
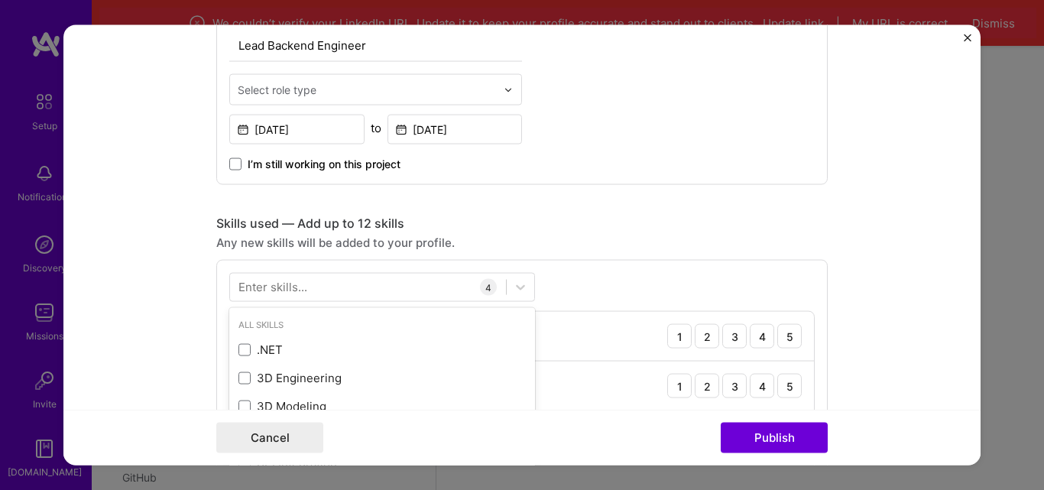
scroll to position [1650, 0]
click at [284, 286] on div "Enter skills..." at bounding box center [273, 288] width 69 height 16
click at [287, 282] on div "Enter skills..." at bounding box center [273, 288] width 69 height 16
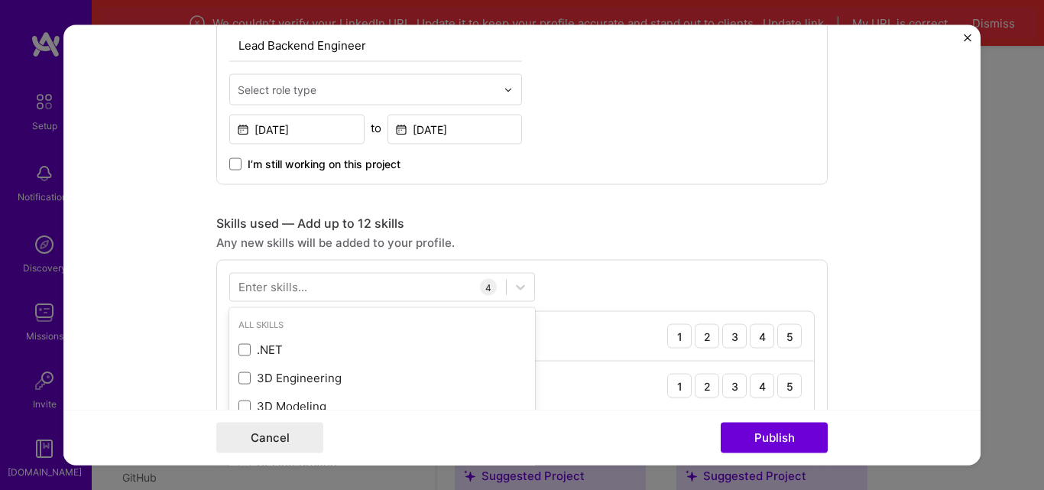
scroll to position [1704, 0]
click at [286, 282] on div "Enter skills..." at bounding box center [273, 288] width 69 height 16
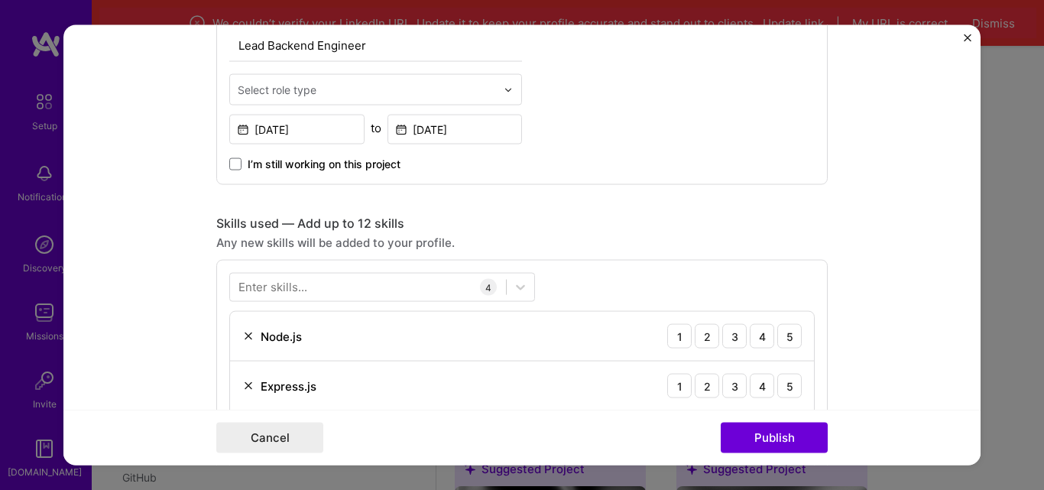
click at [286, 282] on div "Enter skills..." at bounding box center [273, 288] width 69 height 16
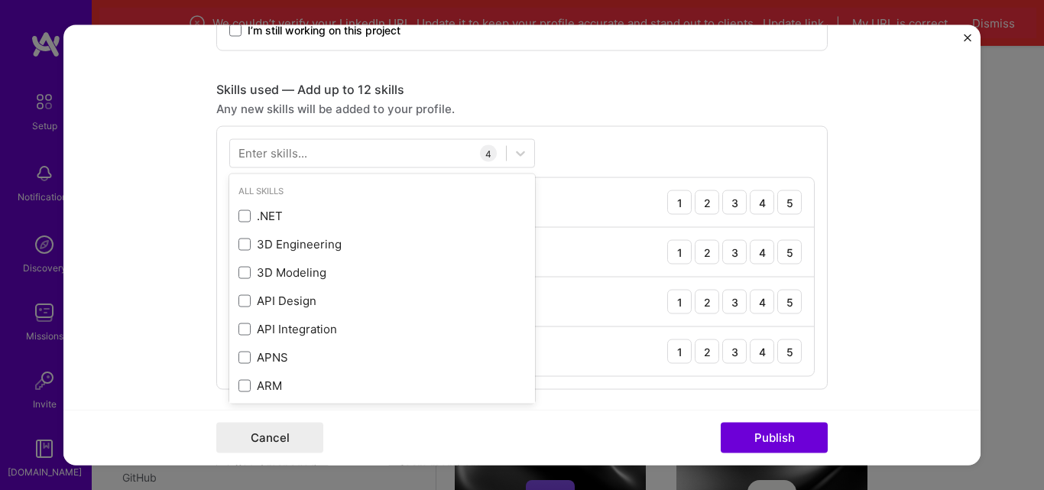
scroll to position [701, 0]
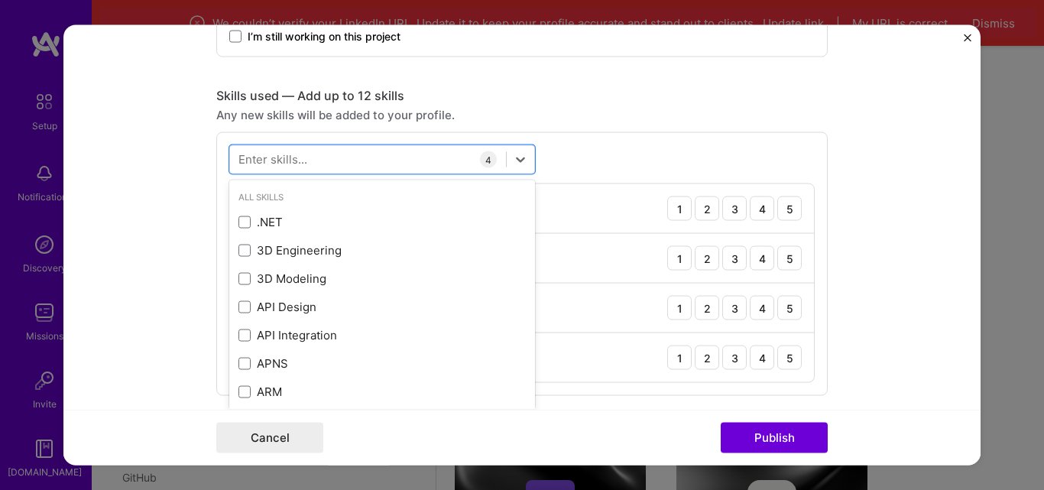
click at [391, 167] on div at bounding box center [368, 160] width 276 height 25
type input "java"
click at [245, 225] on div "Java" at bounding box center [382, 222] width 287 height 16
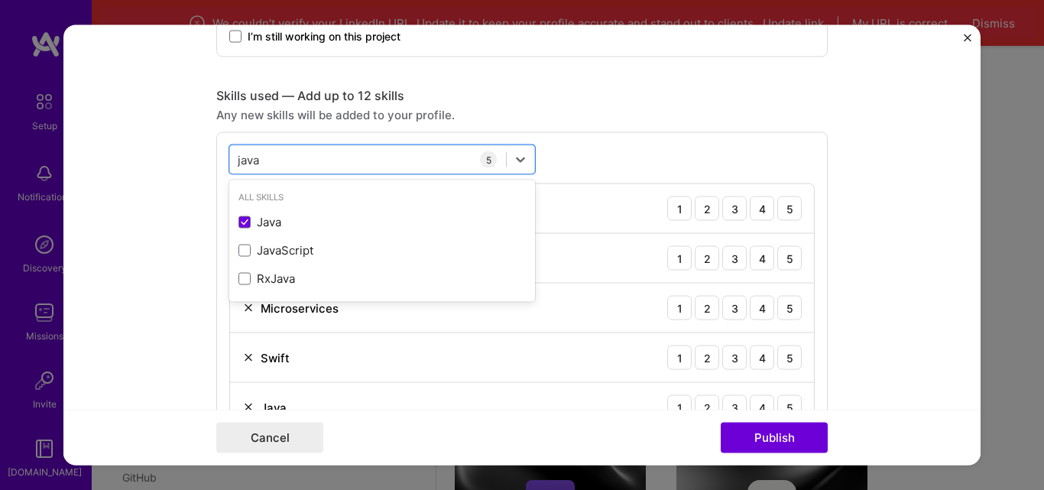
click at [313, 154] on div "java java" at bounding box center [368, 160] width 276 height 25
type input "postgre"
click at [239, 220] on span at bounding box center [245, 222] width 12 height 12
click at [0, 0] on input "checkbox" at bounding box center [0, 0] width 0 height 0
click at [326, 159] on div "postgre postgre" at bounding box center [368, 160] width 276 height 25
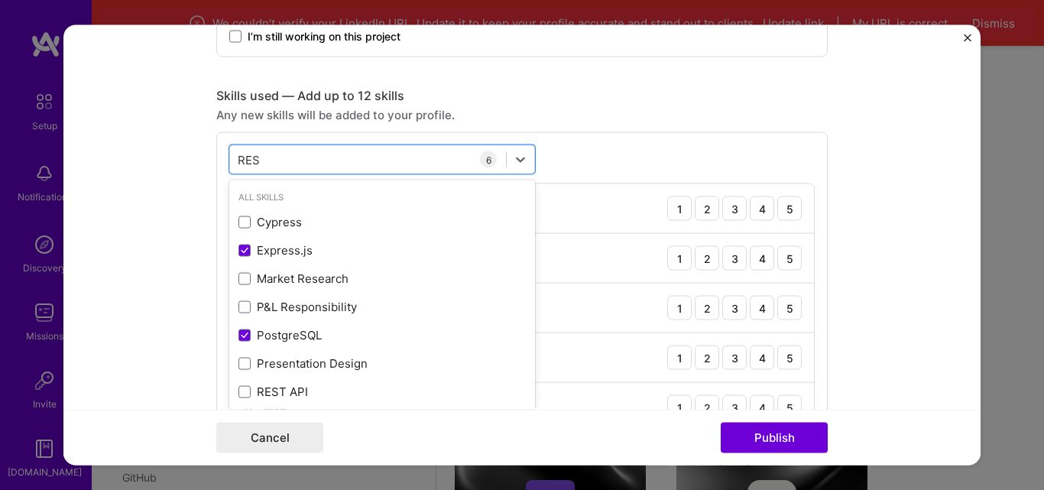
type input "REST"
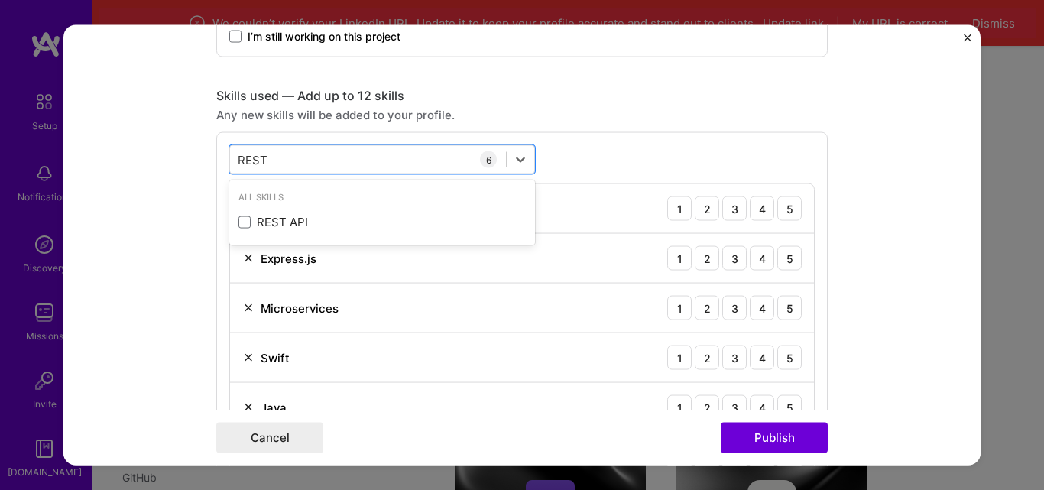
click at [239, 222] on span at bounding box center [245, 222] width 12 height 12
click at [0, 0] on input "checkbox" at bounding box center [0, 0] width 0 height 0
click at [311, 156] on div "REST REST" at bounding box center [368, 160] width 276 height 25
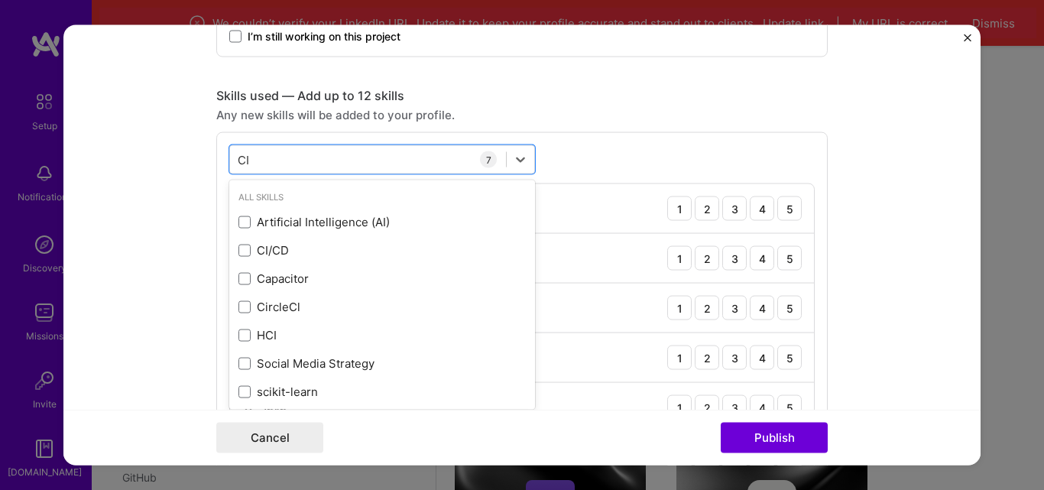
type input "CI/"
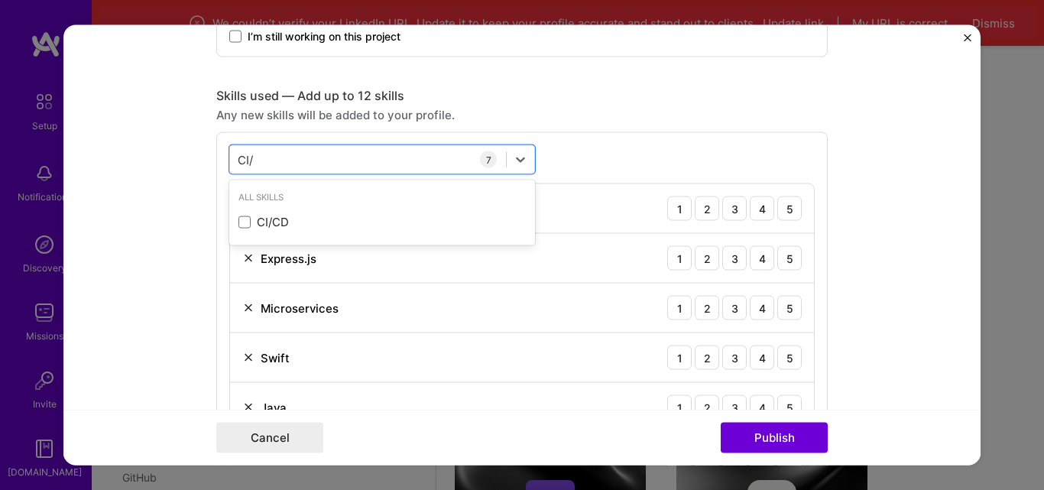
click at [239, 220] on span at bounding box center [245, 222] width 12 height 12
click at [0, 0] on input "checkbox" at bounding box center [0, 0] width 0 height 0
click at [284, 165] on div "CI/ CI/" at bounding box center [368, 160] width 276 height 25
type input "Cloud"
click at [290, 158] on div "Cloud Cloud" at bounding box center [368, 160] width 276 height 25
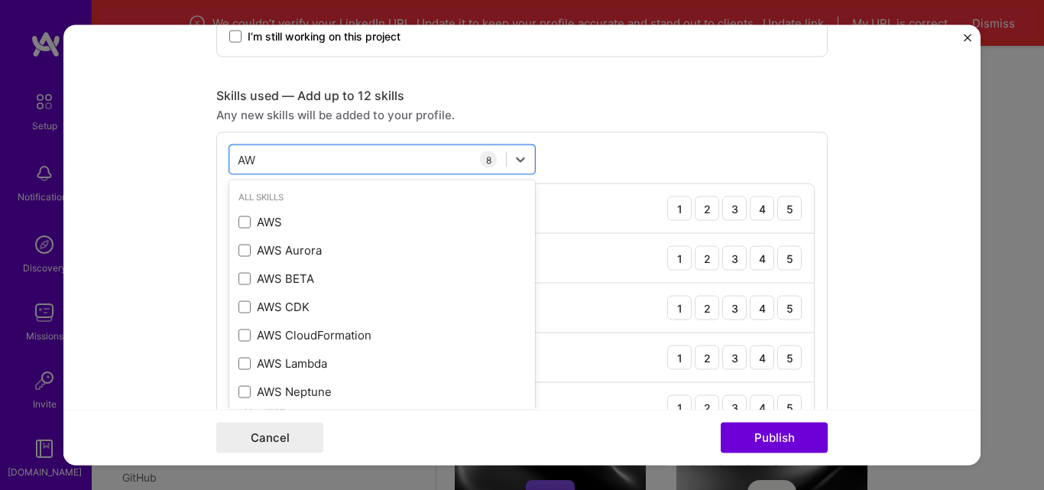
type input "AWS"
click at [240, 218] on span at bounding box center [245, 222] width 12 height 12
click at [0, 0] on input "checkbox" at bounding box center [0, 0] width 0 height 0
click at [239, 333] on span at bounding box center [245, 335] width 12 height 12
click at [0, 0] on input "checkbox" at bounding box center [0, 0] width 0 height 0
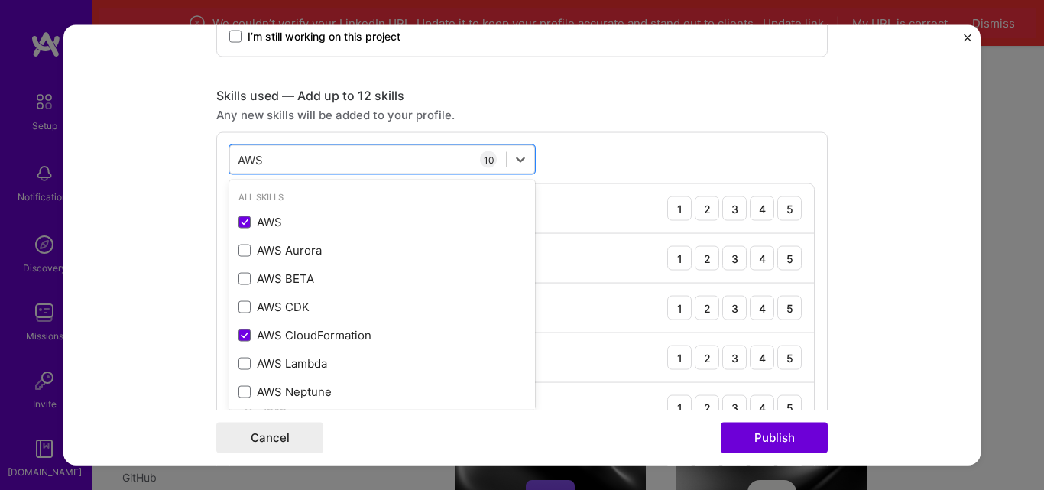
click at [271, 161] on div "AWS AWS" at bounding box center [368, 160] width 276 height 25
click at [329, 165] on div at bounding box center [368, 160] width 276 height 25
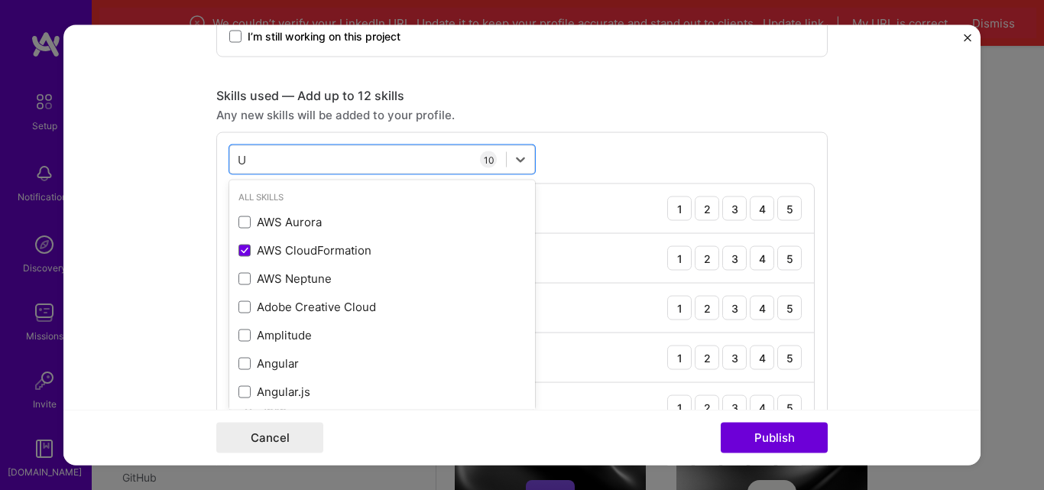
type input "UI"
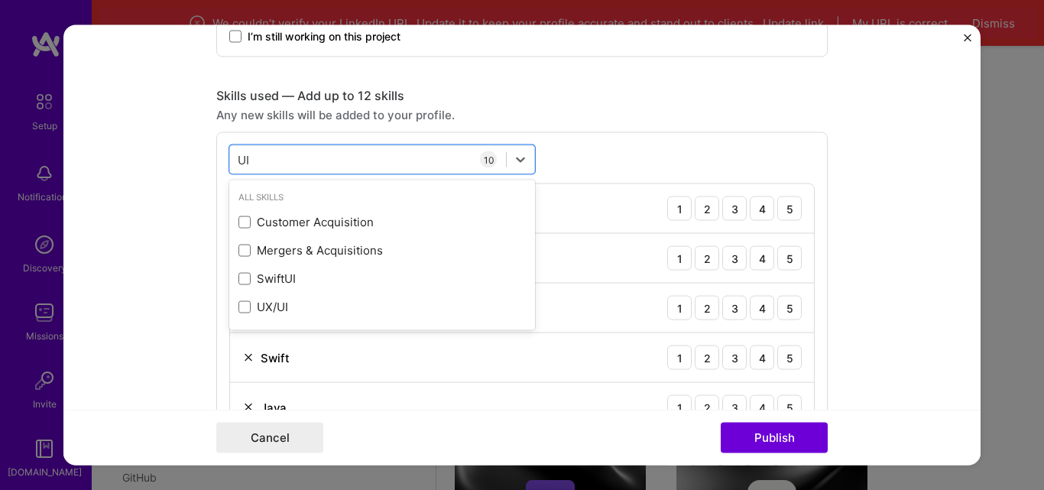
click at [239, 308] on span at bounding box center [245, 306] width 12 height 12
click at [0, 0] on input "checkbox" at bounding box center [0, 0] width 0 height 0
click at [329, 158] on div "UI UI" at bounding box center [368, 160] width 276 height 25
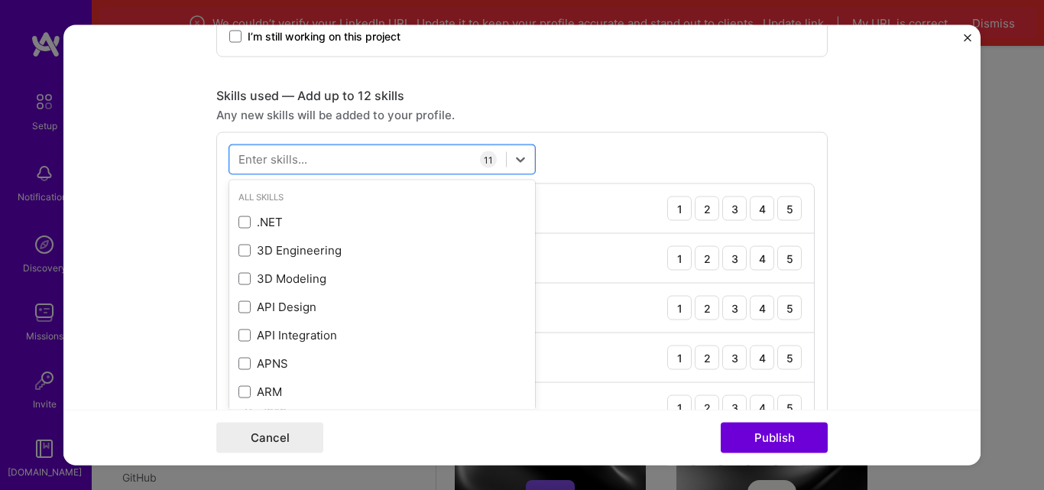
click at [563, 100] on div "Skills used — Add up to 12 skills" at bounding box center [522, 96] width 612 height 16
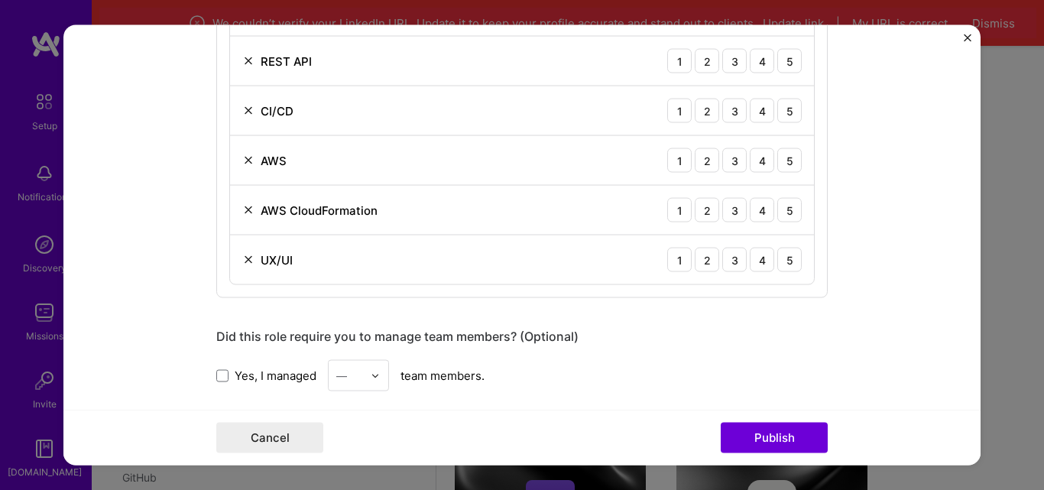
scroll to position [1338, 0]
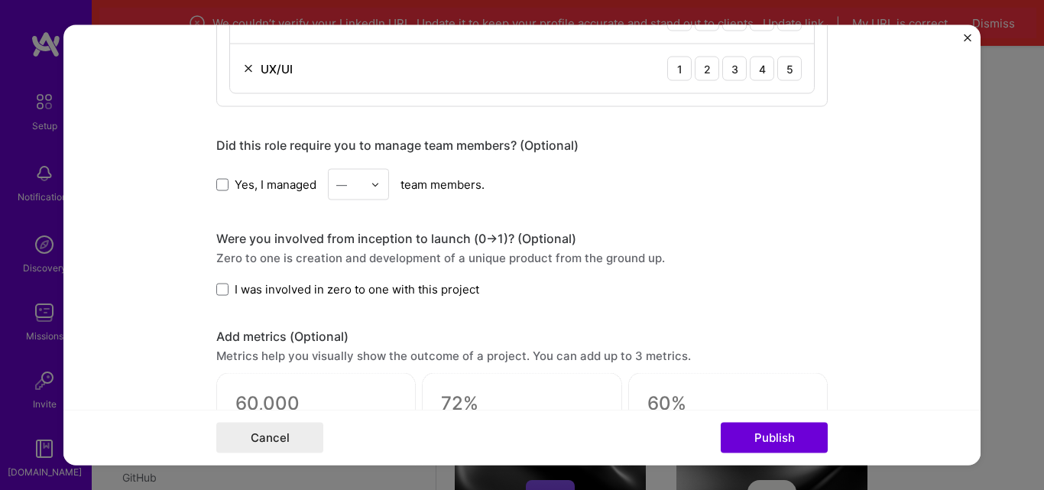
click at [352, 183] on input "text" at bounding box center [349, 185] width 27 height 16
click at [224, 182] on label "Yes, I managed" at bounding box center [266, 185] width 100 height 16
click at [0, 0] on input "Yes, I managed" at bounding box center [0, 0] width 0 height 0
click at [343, 178] on input "text" at bounding box center [349, 185] width 27 height 16
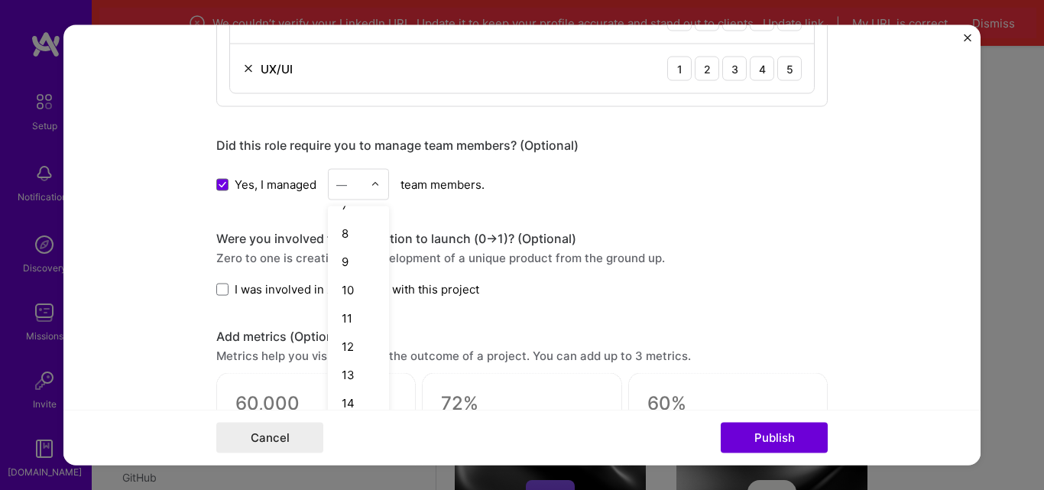
scroll to position [191, 0]
click at [352, 281] on div "10" at bounding box center [359, 288] width 52 height 28
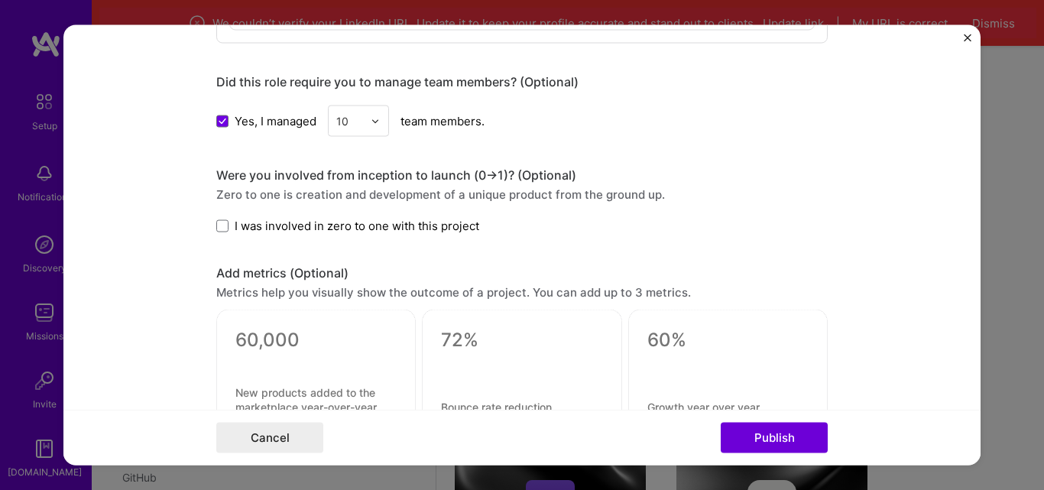
click at [222, 225] on span at bounding box center [222, 226] width 12 height 12
click at [0, 0] on input "I was involved in zero to one with this project" at bounding box center [0, 0] width 0 height 0
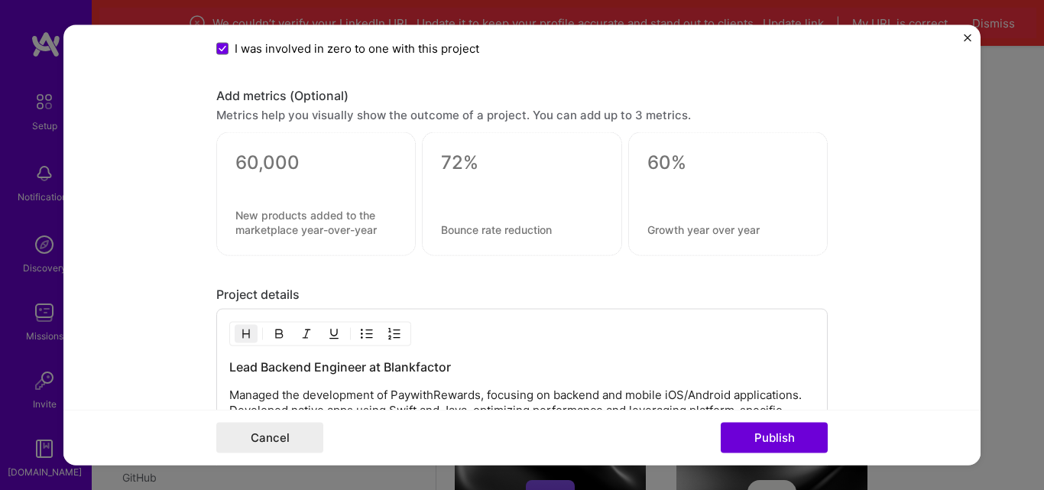
scroll to position [1592, 0]
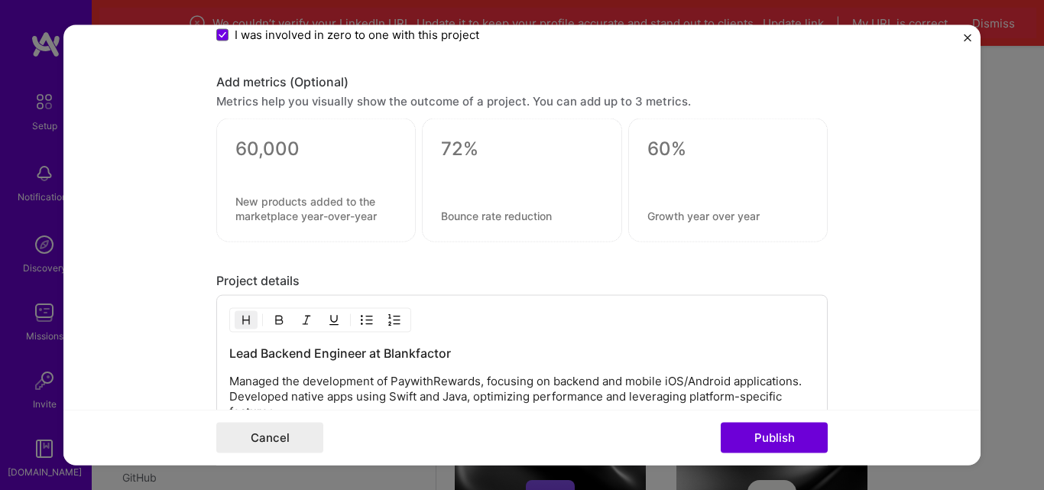
click at [540, 196] on div at bounding box center [522, 180] width 200 height 124
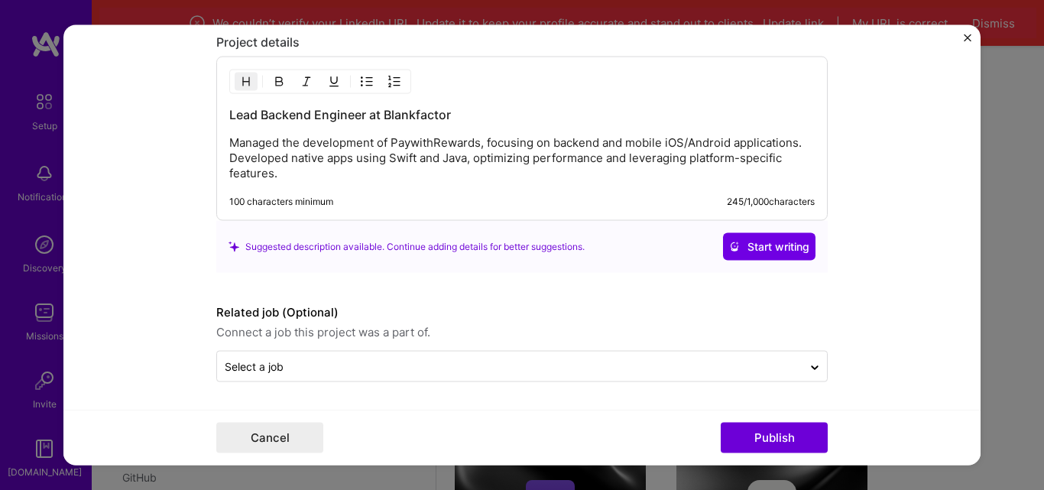
scroll to position [1768, 0]
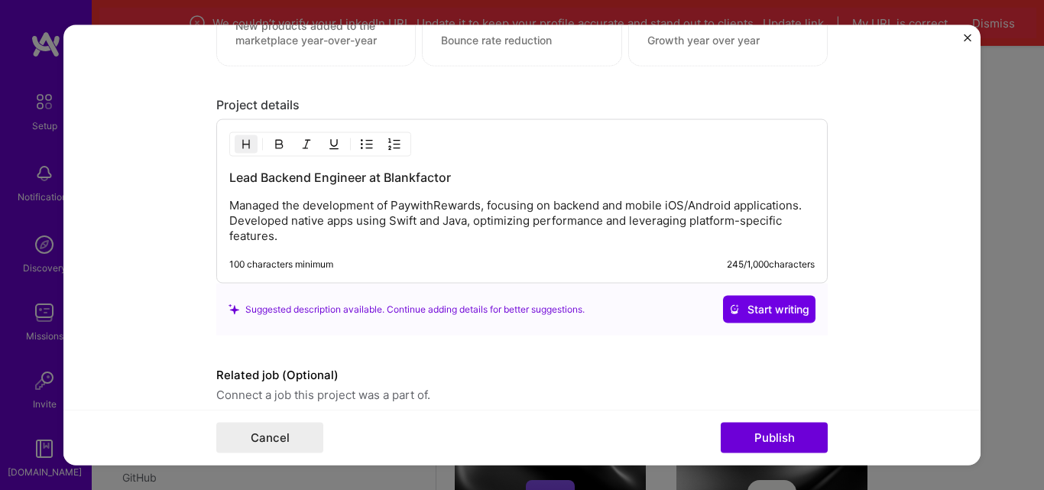
drag, startPoint x: 503, startPoint y: 224, endPoint x: 768, endPoint y: 226, distance: 264.5
click at [768, 226] on p "Managed the development of PaywithRewards, focusing on backend and mobile iOS/A…" at bounding box center [522, 220] width 586 height 46
click at [391, 234] on p "Managed the development of PaywithRewards, focusing on backend and mobile iOS/A…" at bounding box center [522, 220] width 586 height 46
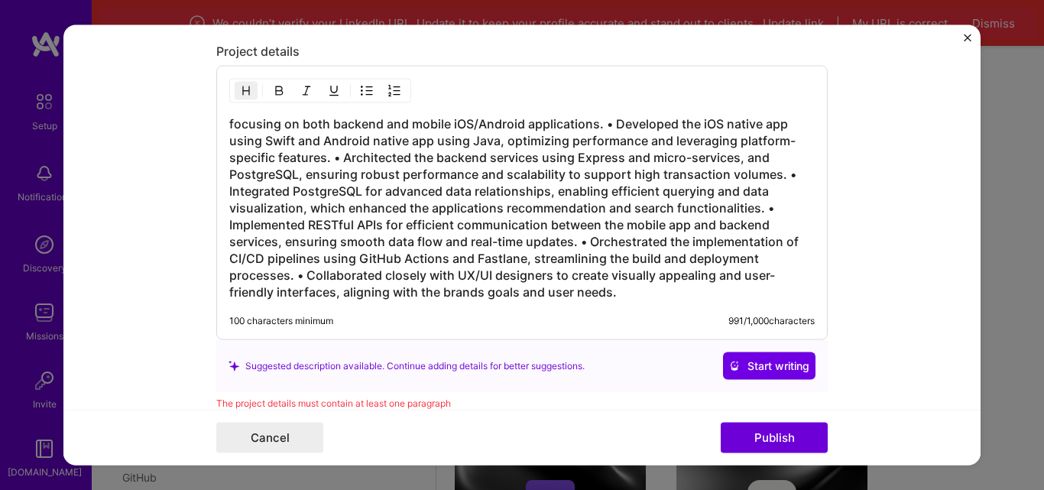
scroll to position [1832, 0]
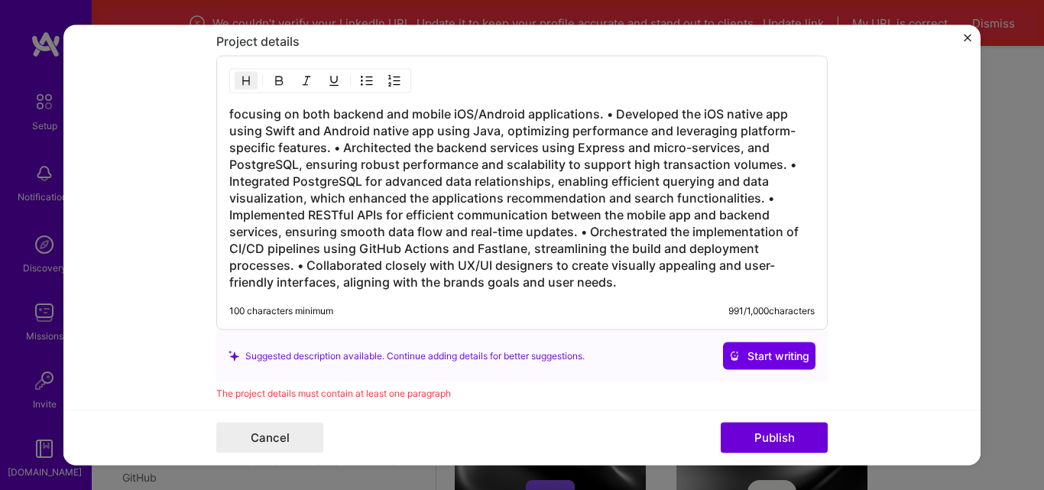
click at [771, 361] on span "Start writing" at bounding box center [769, 355] width 80 height 15
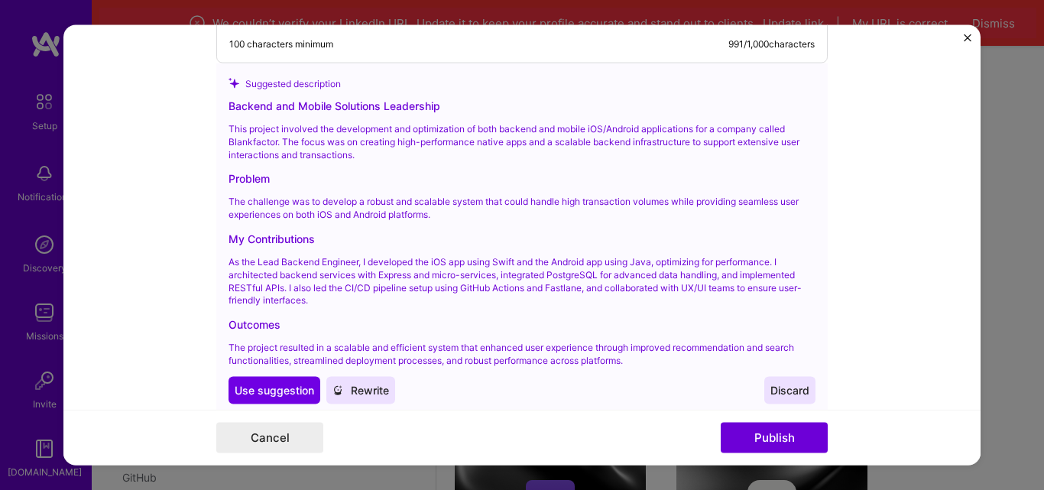
scroll to position [2086, 0]
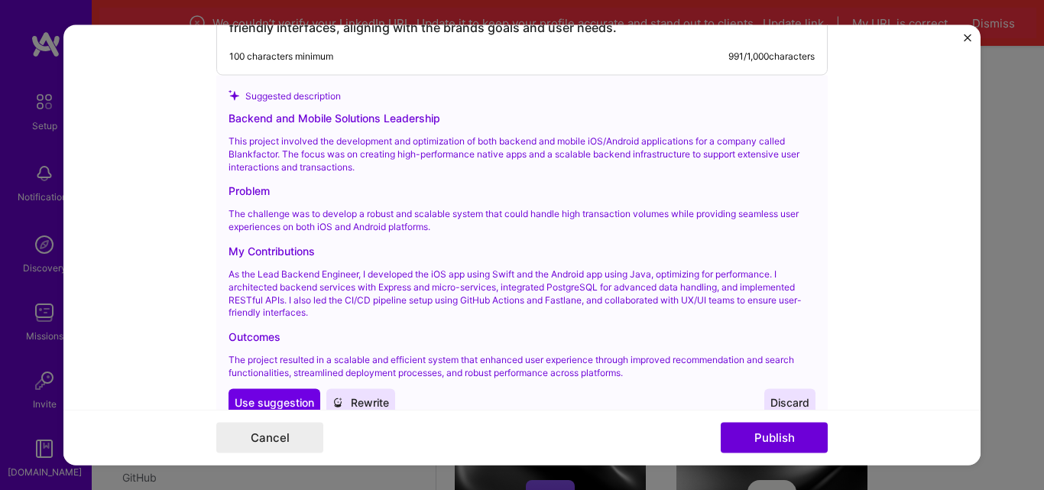
click at [303, 400] on span "Use suggestion" at bounding box center [275, 401] width 80 height 15
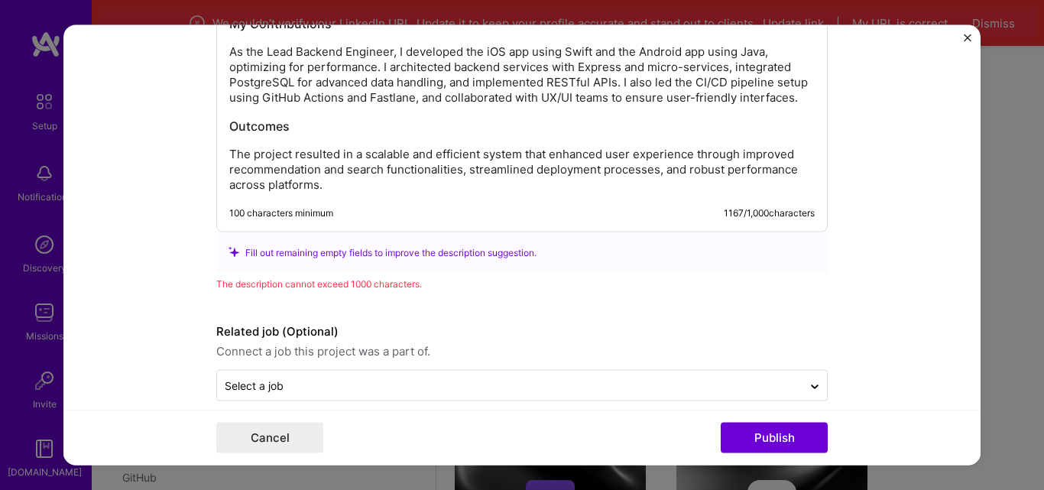
scroll to position [2100, 0]
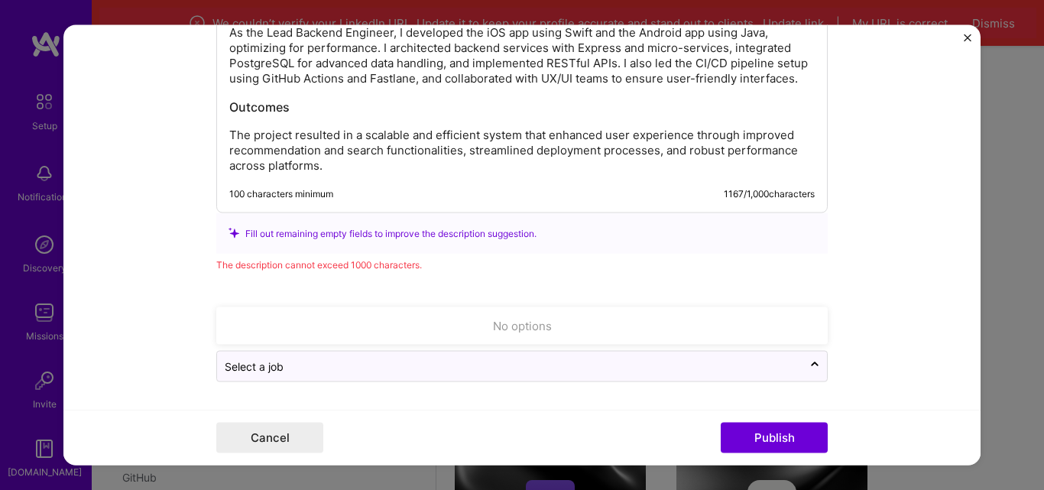
click at [586, 372] on input "text" at bounding box center [510, 366] width 570 height 16
click at [680, 325] on div "No options" at bounding box center [522, 325] width 602 height 28
click at [767, 437] on button "Publish" at bounding box center [774, 438] width 107 height 31
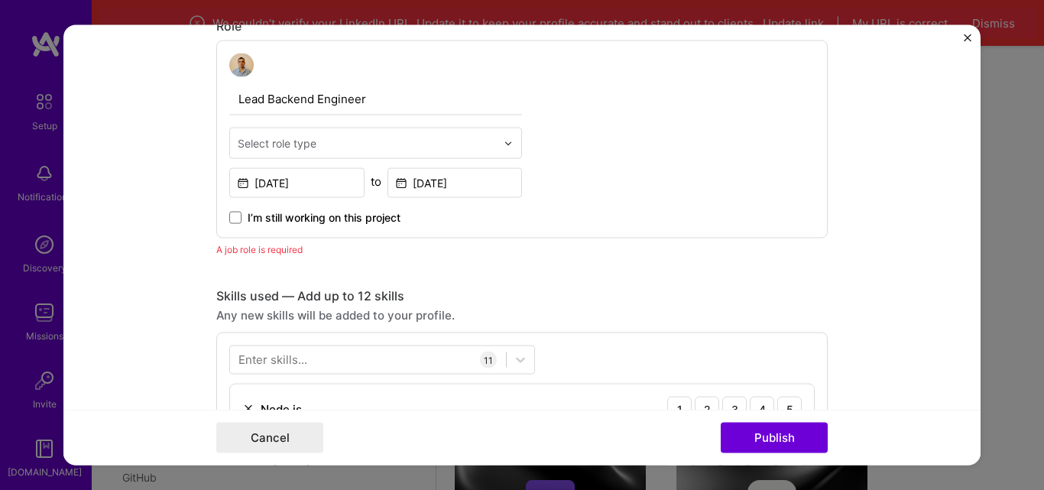
scroll to position [513, 0]
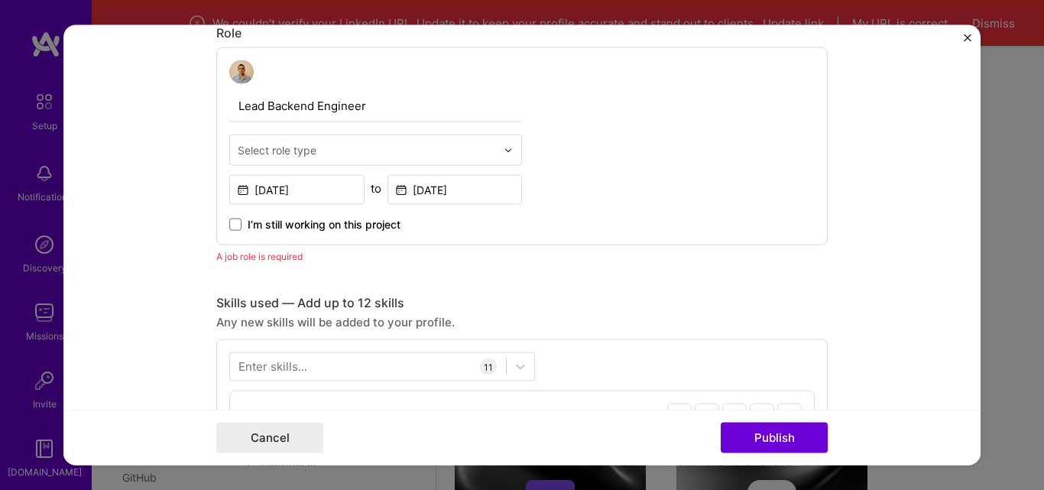
click at [248, 261] on div "A job role is required" at bounding box center [522, 256] width 612 height 16
click at [323, 148] on input "text" at bounding box center [367, 150] width 258 height 16
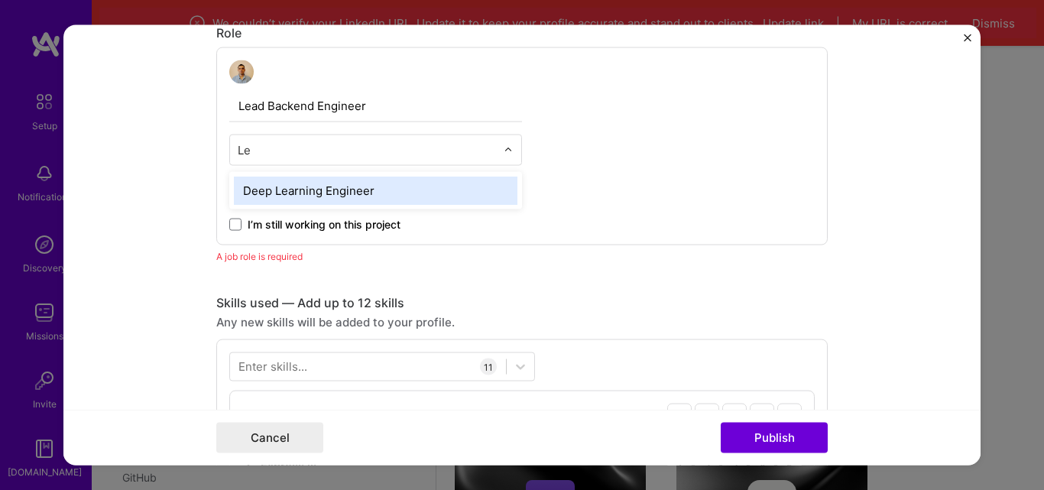
type input "L"
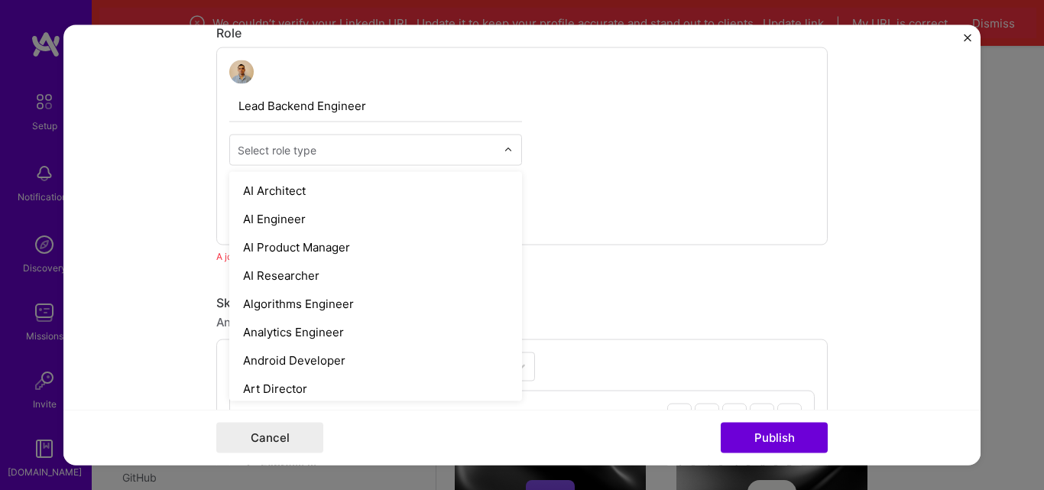
type input "L"
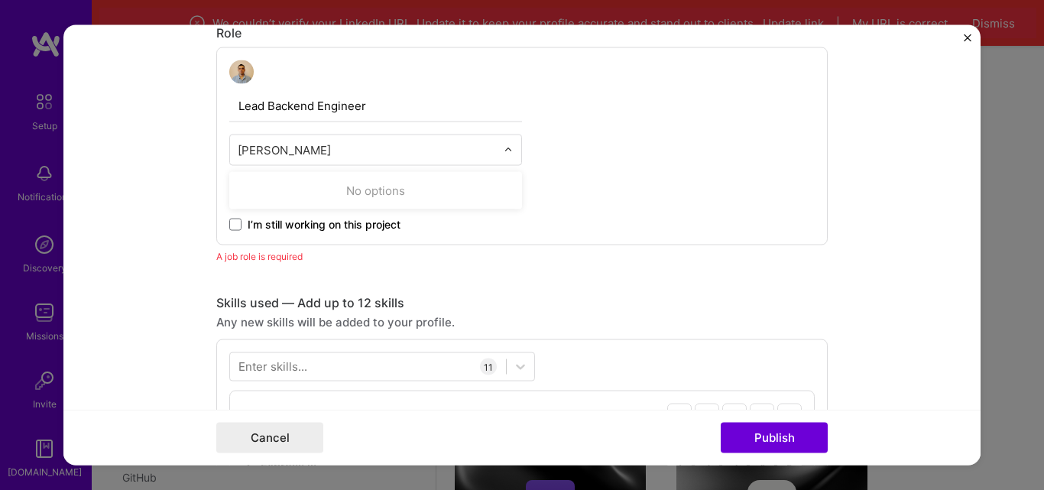
type input "Back"
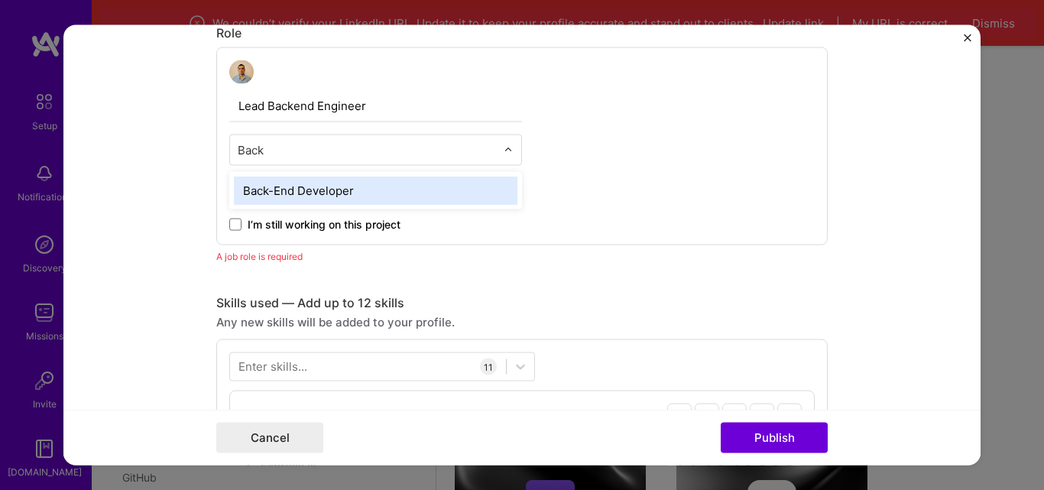
click at [317, 195] on div "Back-End Developer" at bounding box center [376, 191] width 284 height 28
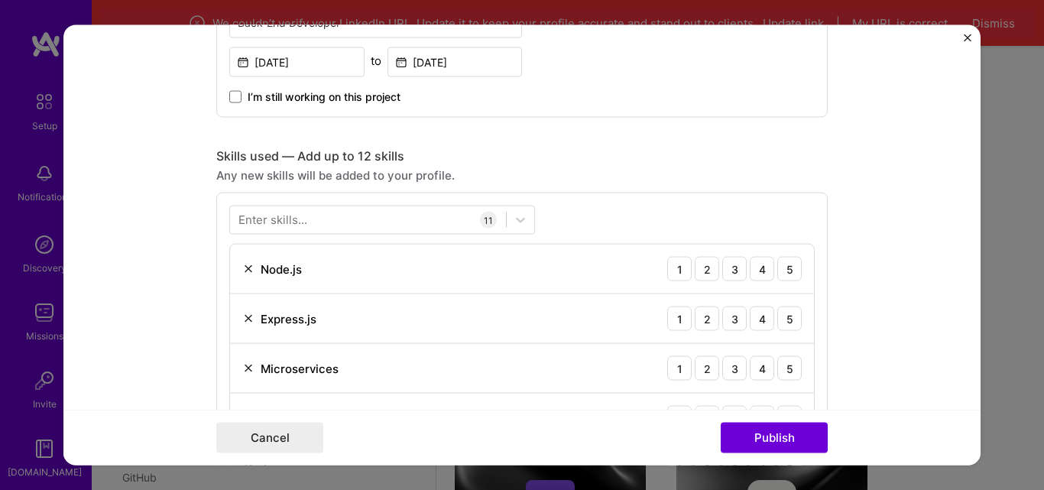
scroll to position [1086, 0]
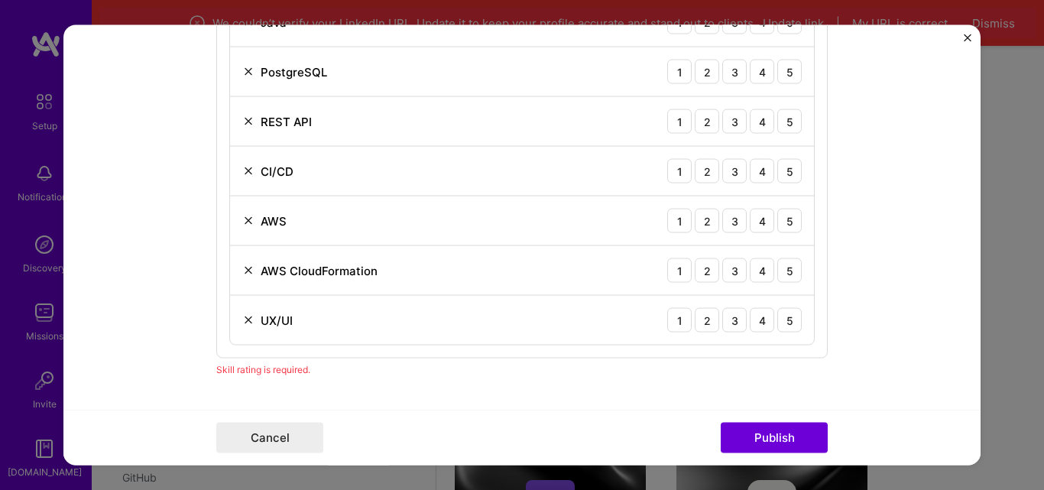
click at [768, 437] on button "Publish" at bounding box center [774, 438] width 107 height 31
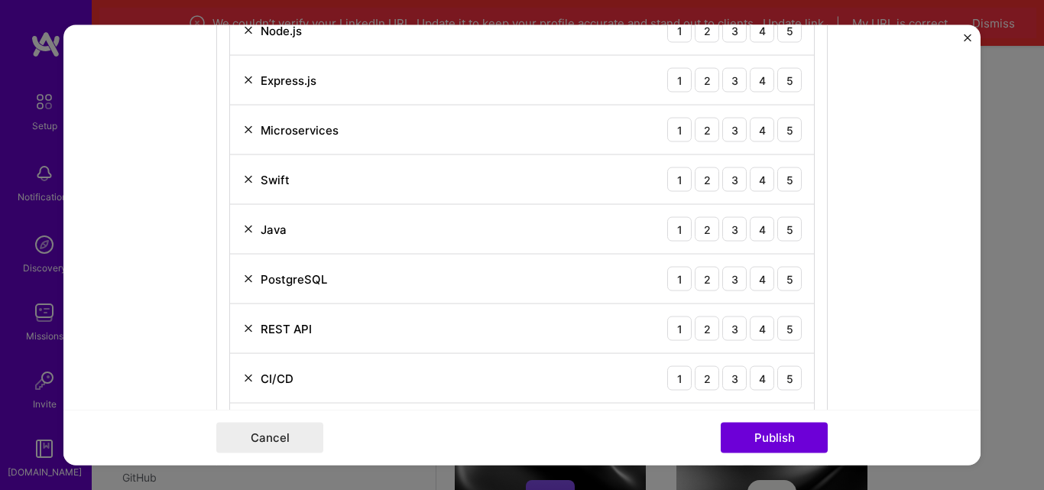
scroll to position [764, 0]
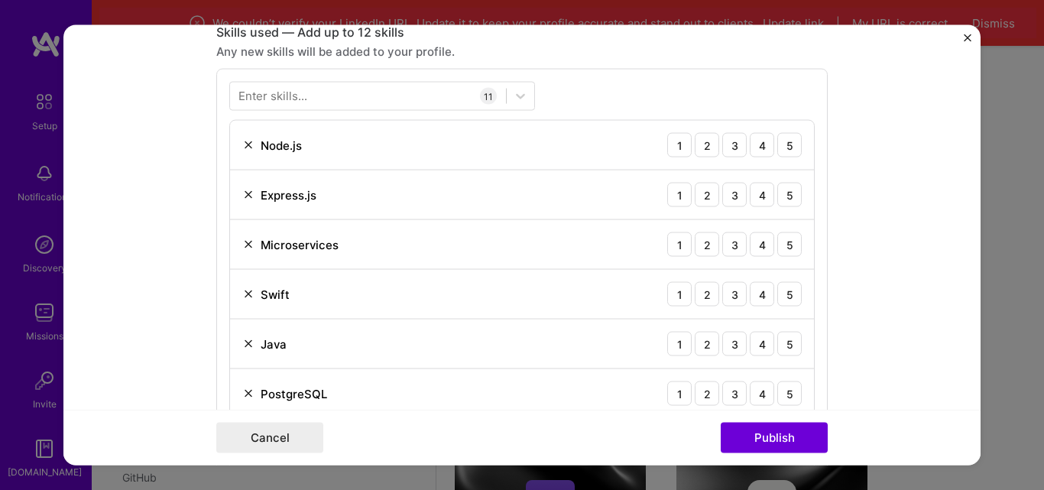
click at [751, 157] on div "4" at bounding box center [762, 145] width 24 height 24
click at [785, 148] on div "5" at bounding box center [789, 145] width 24 height 24
click at [787, 190] on div "5" at bounding box center [789, 195] width 24 height 24
click at [782, 234] on div "5" at bounding box center [789, 244] width 24 height 24
click at [787, 274] on div "Swift 1 2 3 4 5" at bounding box center [522, 295] width 584 height 50
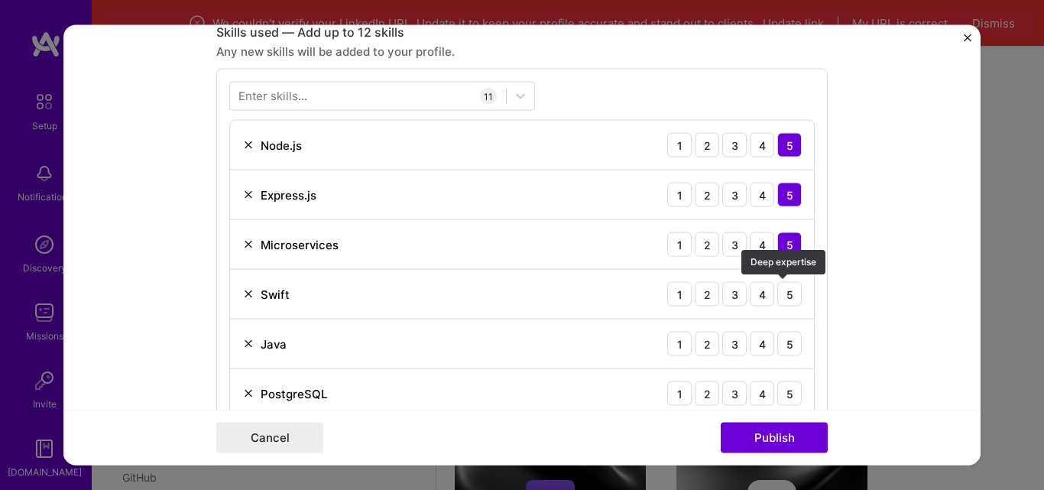
click at [787, 284] on div "5" at bounding box center [789, 294] width 24 height 24
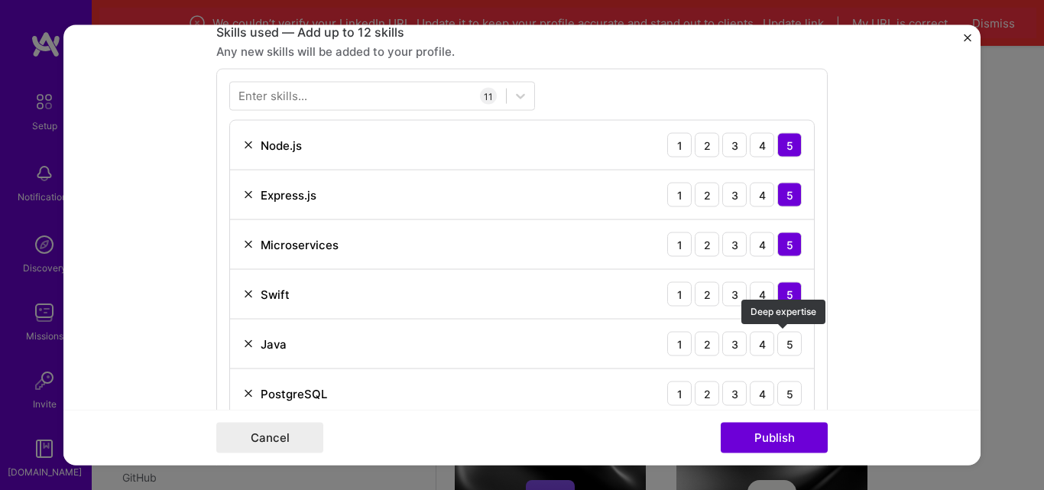
click at [788, 333] on div "5" at bounding box center [789, 344] width 24 height 24
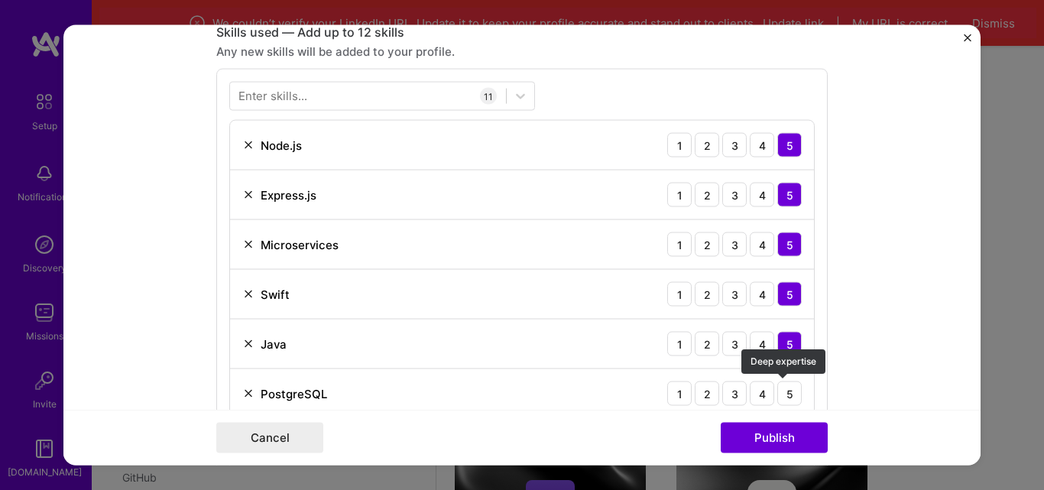
click at [782, 398] on div "5" at bounding box center [789, 393] width 24 height 24
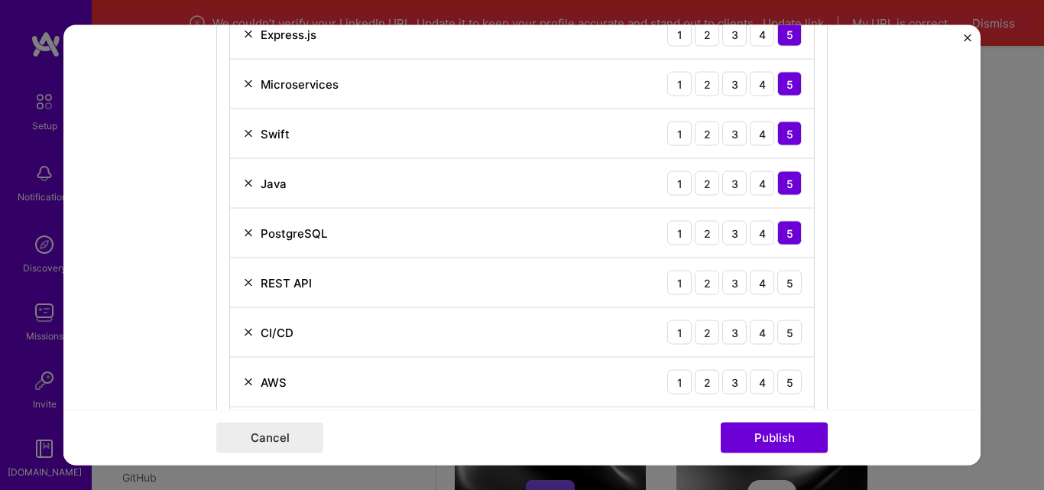
scroll to position [956, 0]
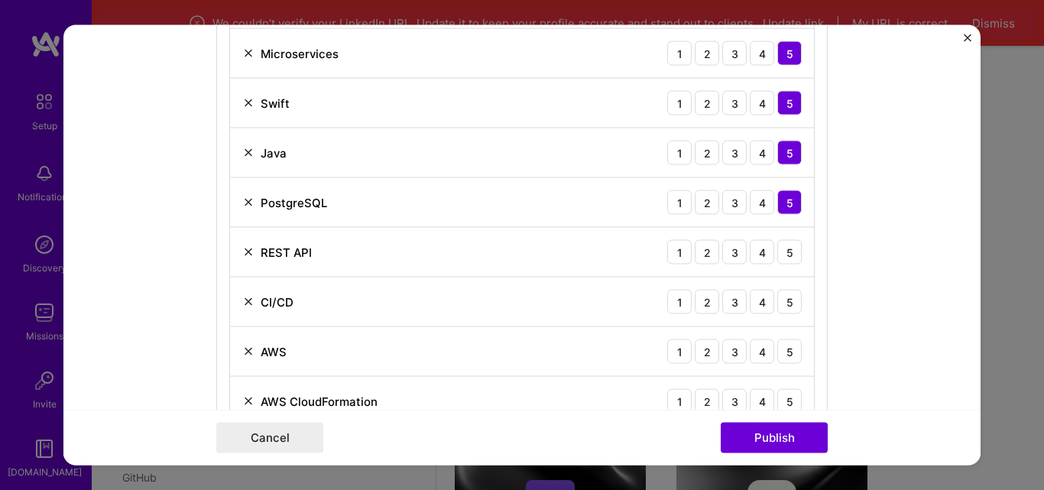
click at [779, 252] on div "5" at bounding box center [789, 252] width 24 height 24
click at [789, 307] on div "5" at bounding box center [789, 302] width 24 height 24
click at [787, 345] on div "5" at bounding box center [789, 351] width 24 height 24
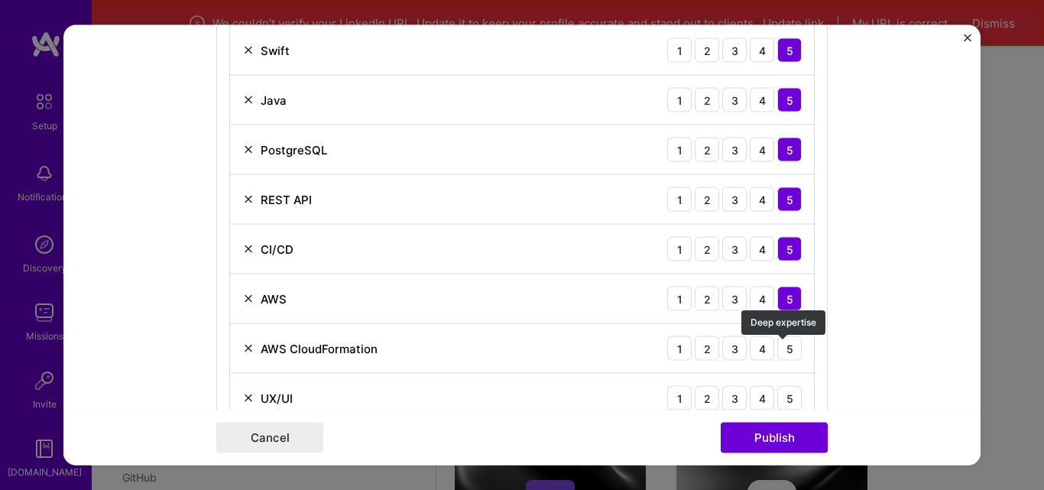
scroll to position [1147, 0]
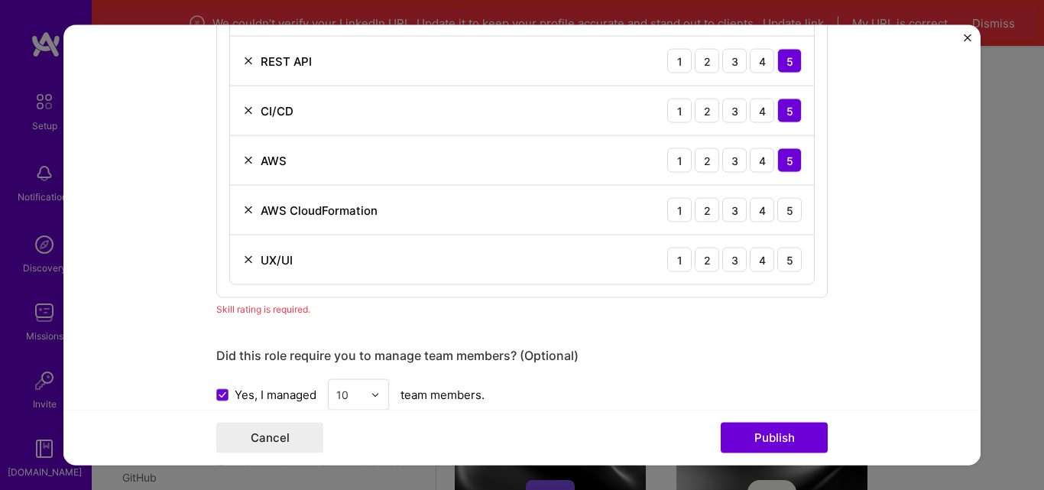
click at [793, 205] on div "5" at bounding box center [789, 210] width 24 height 24
click at [790, 258] on div "5" at bounding box center [789, 260] width 24 height 24
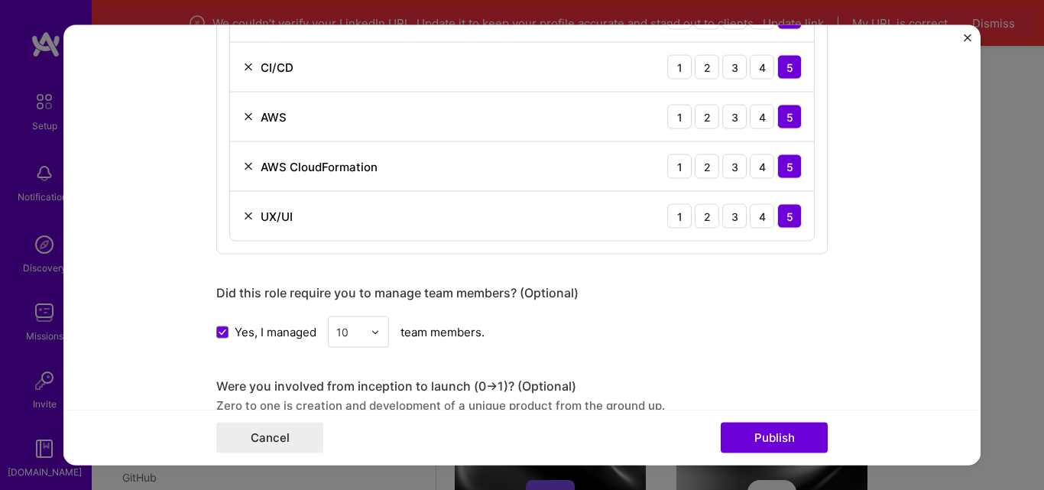
scroll to position [1274, 0]
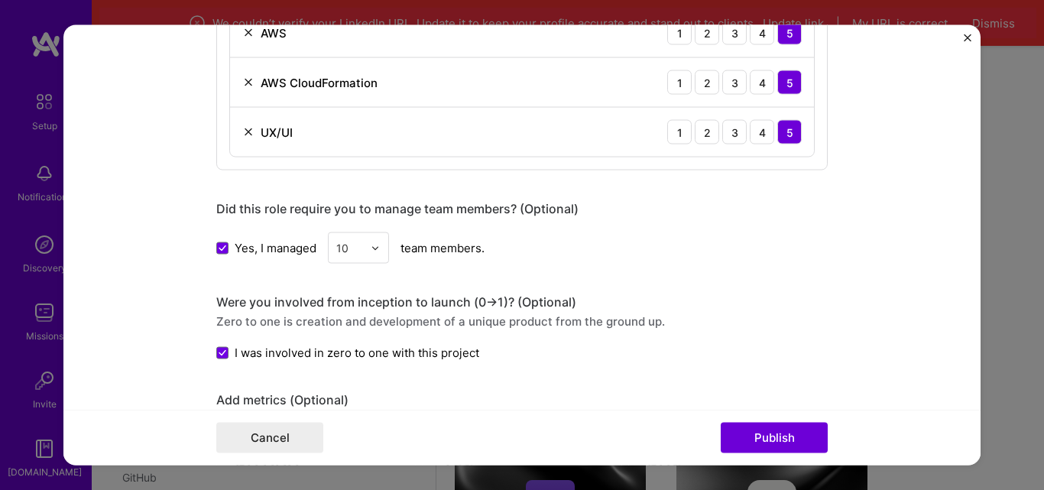
click at [771, 444] on button "Publish" at bounding box center [774, 438] width 107 height 31
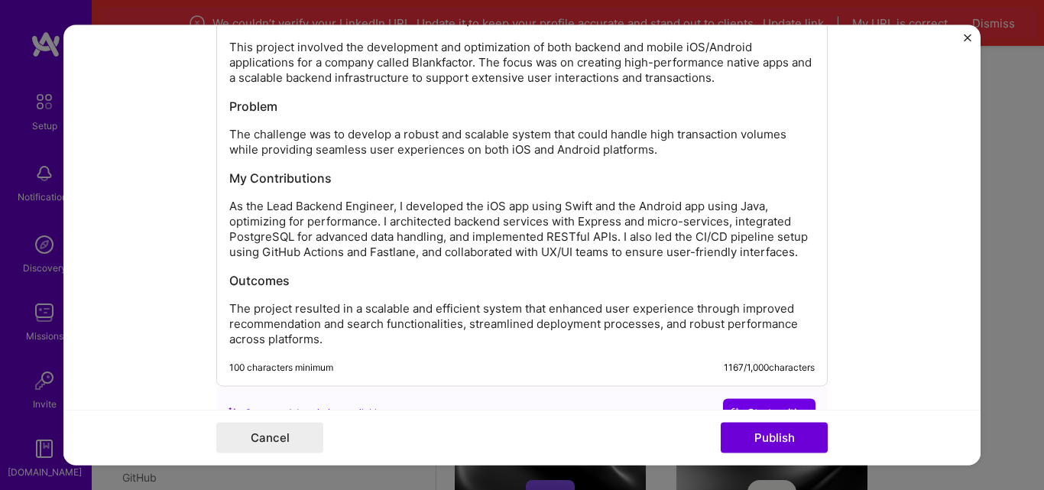
scroll to position [1920, 0]
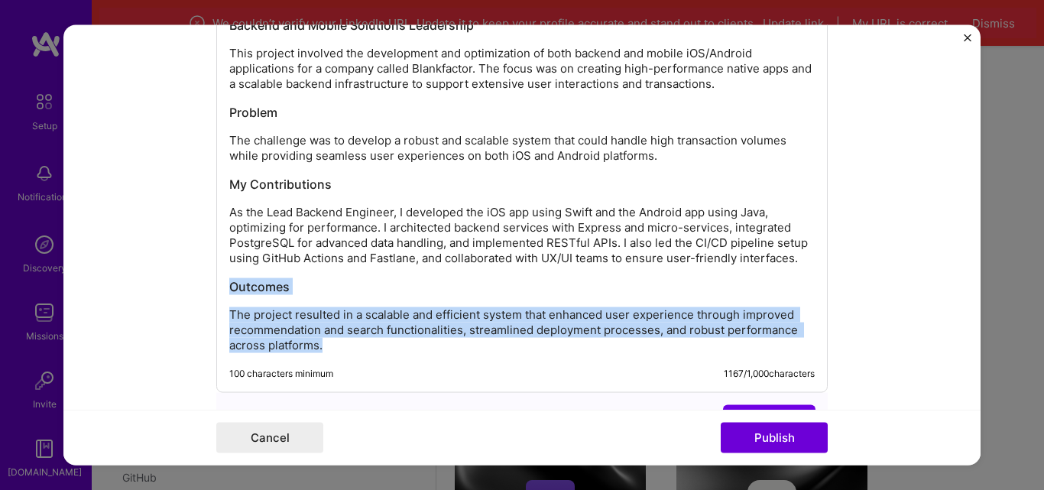
drag, startPoint x: 330, startPoint y: 346, endPoint x: 216, endPoint y: 282, distance: 130.8
click at [216, 282] on div "Backend and Mobile Solutions Leadership This project involved the development a…" at bounding box center [522, 179] width 612 height 426
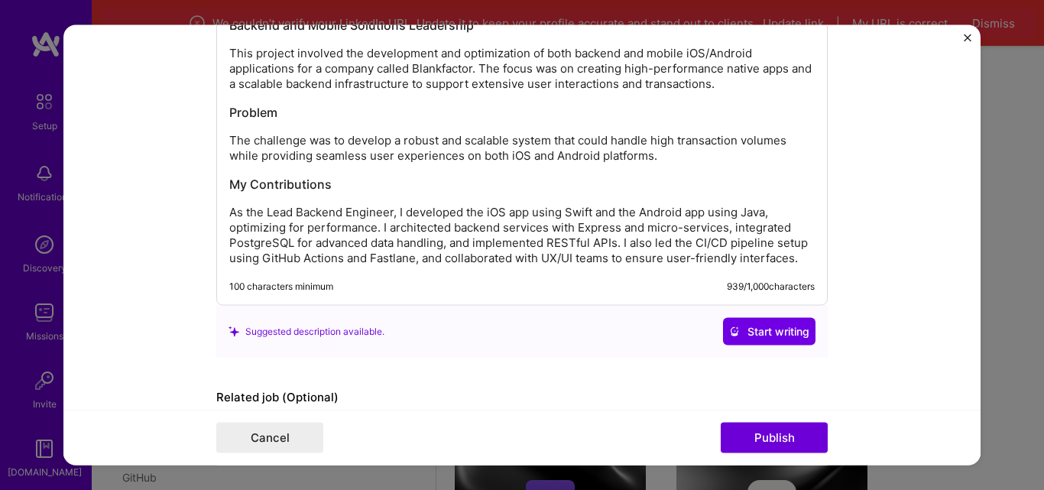
click at [770, 435] on button "Publish" at bounding box center [774, 438] width 107 height 31
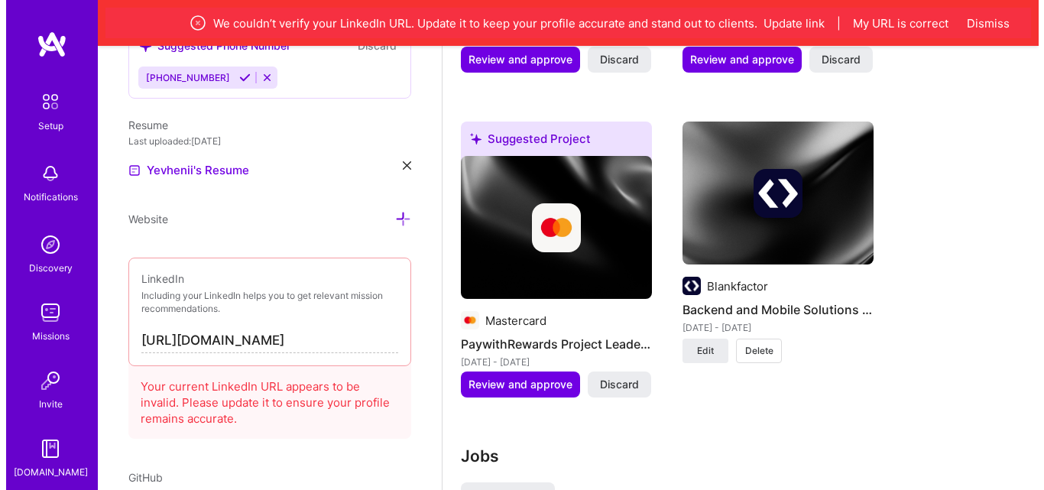
scroll to position [1949, 0]
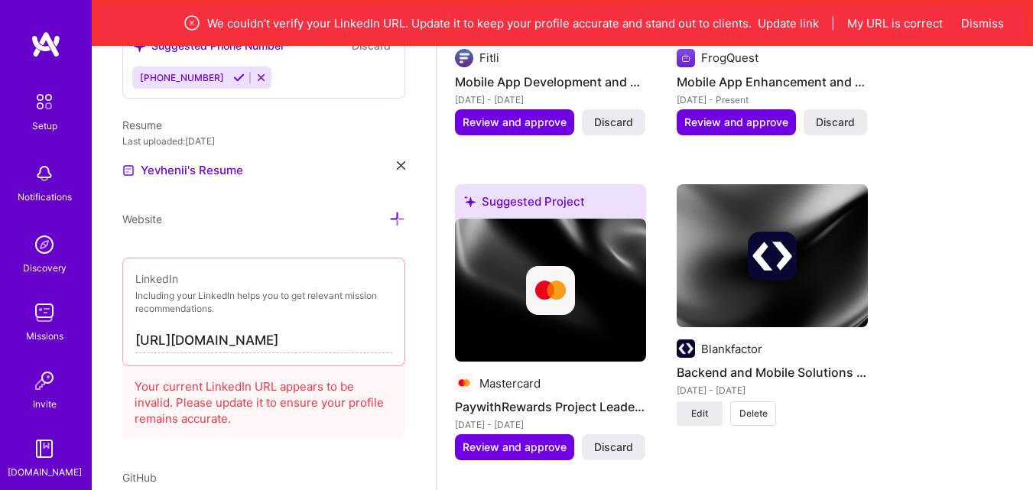
click at [548, 444] on span "Review and approve" at bounding box center [515, 447] width 104 height 15
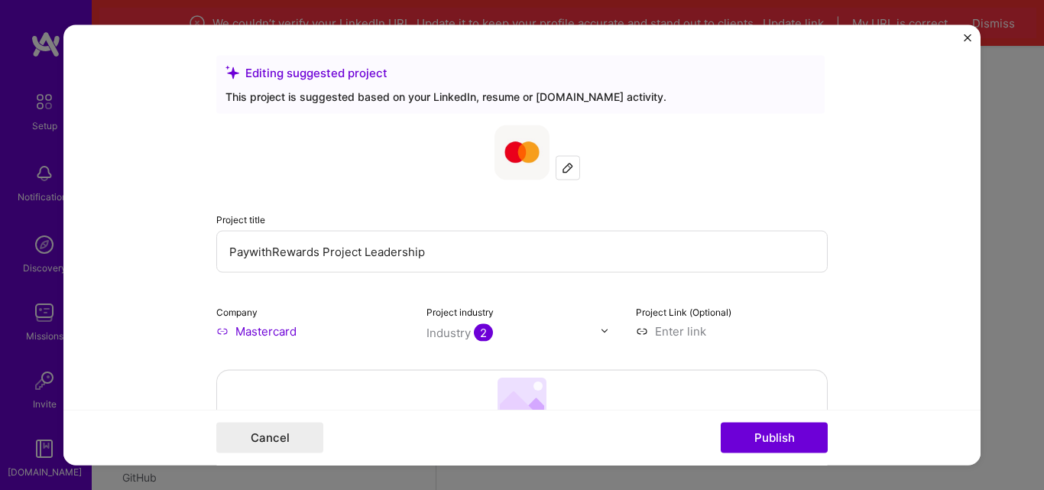
click at [885, 102] on form "Editing suggested project This project is suggested based on your LinkedIn, res…" at bounding box center [521, 244] width 917 height 441
click at [305, 184] on div "Project title PaywithRewards Project Leadership Company Mastercard Project indu…" at bounding box center [522, 232] width 612 height 214
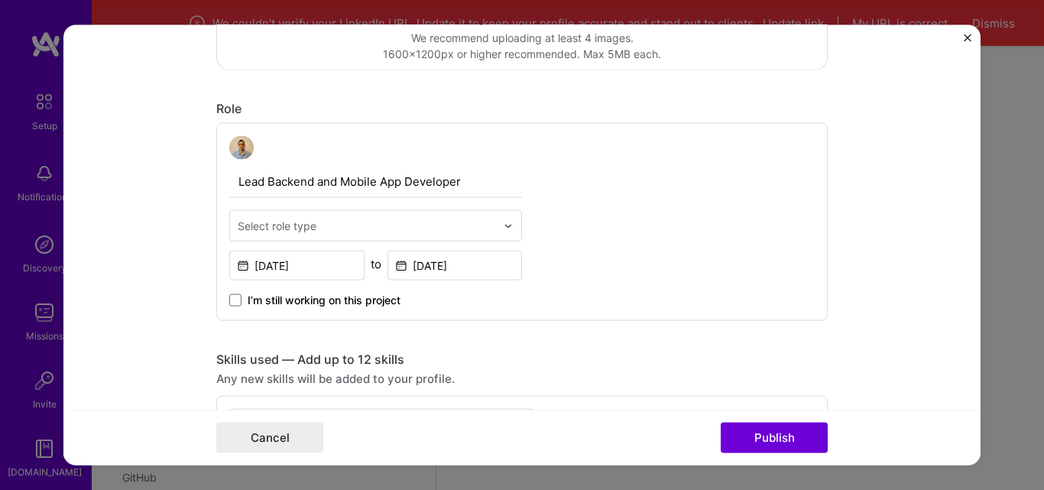
scroll to position [446, 0]
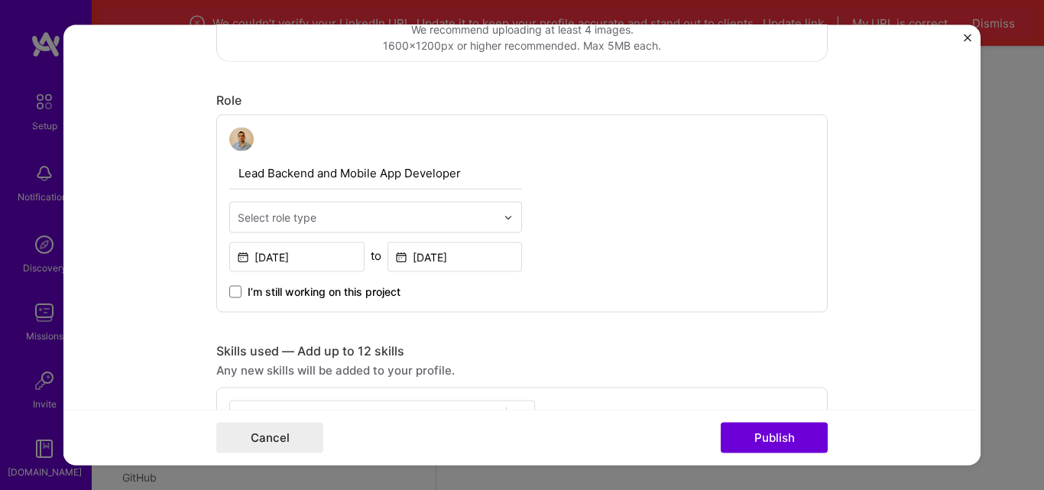
click at [310, 212] on div "Select role type" at bounding box center [277, 217] width 79 height 16
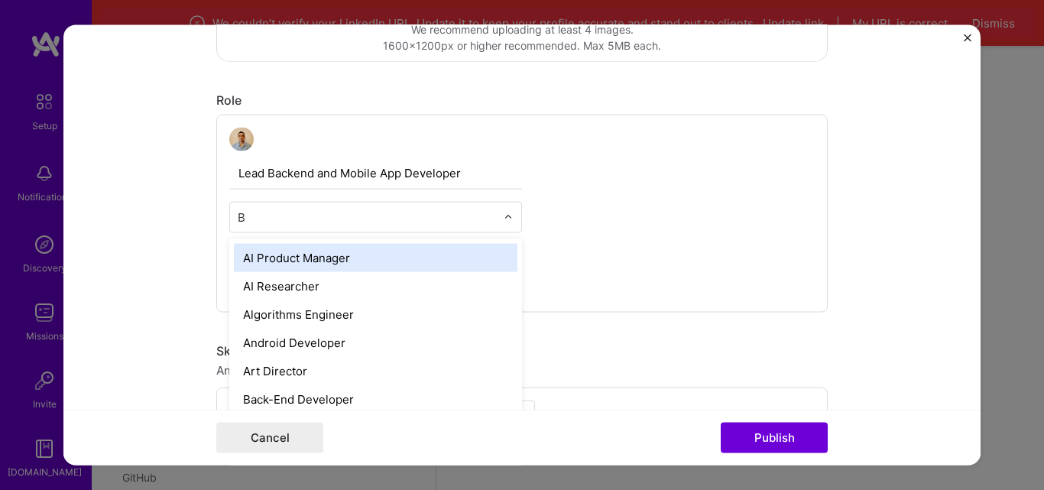
type input "Ba"
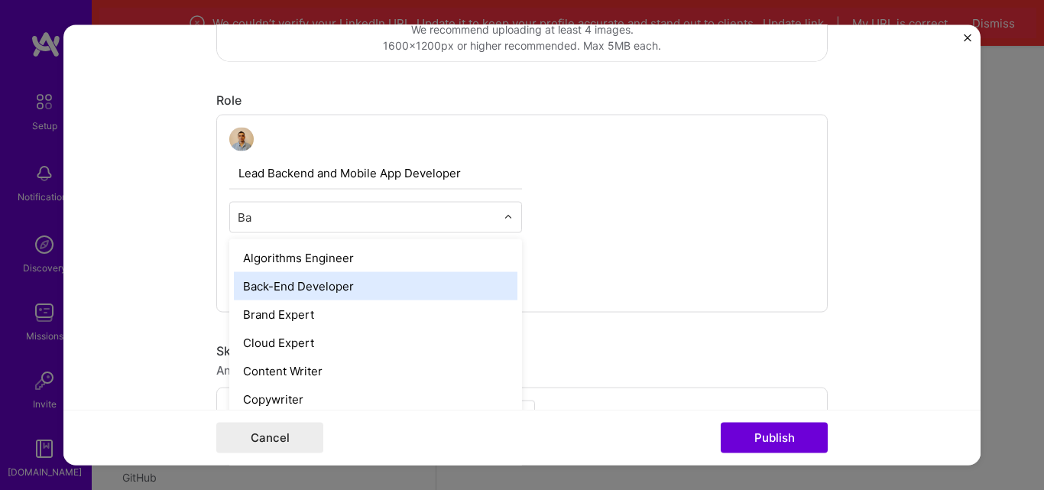
click at [257, 278] on div "Back-End Developer" at bounding box center [376, 286] width 284 height 28
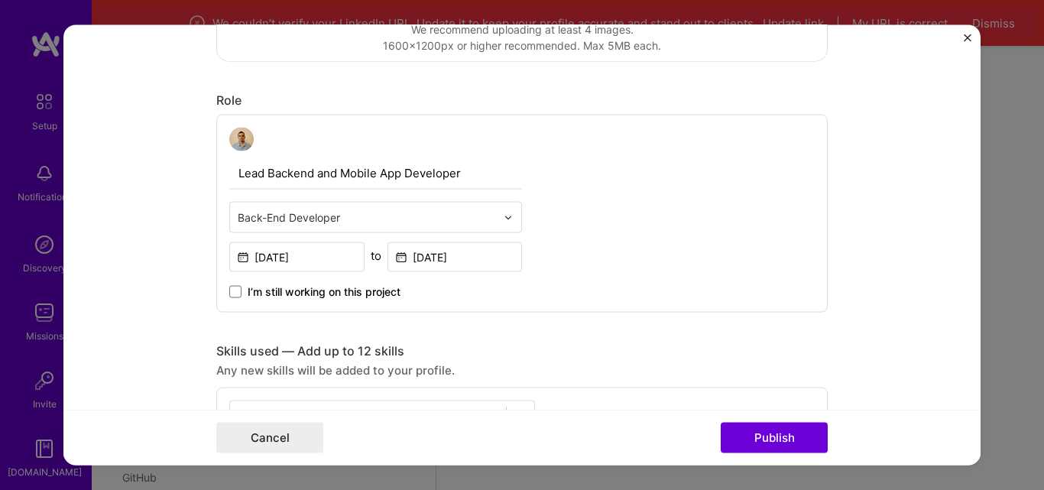
click at [274, 214] on input "text" at bounding box center [367, 217] width 258 height 16
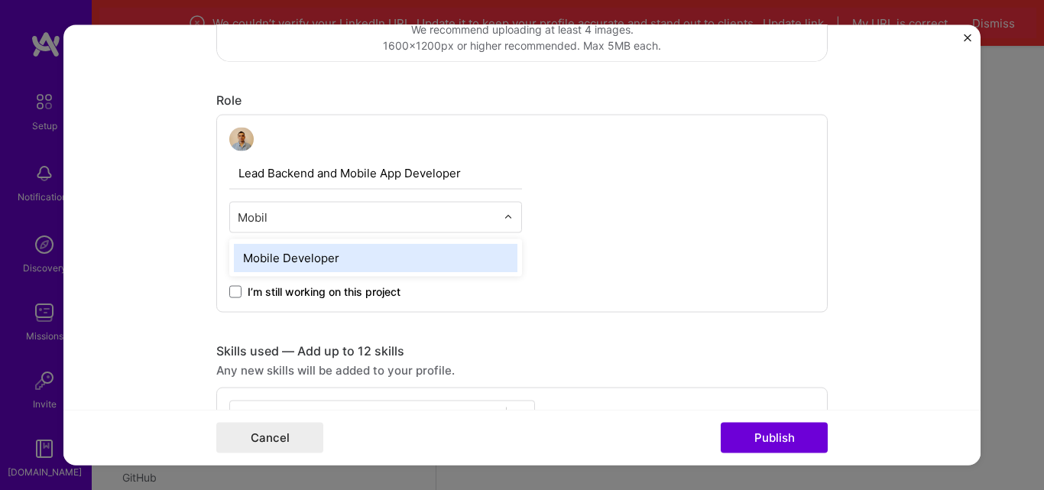
type input "Mobile"
click at [260, 248] on div "Mobile Developer" at bounding box center [376, 258] width 284 height 28
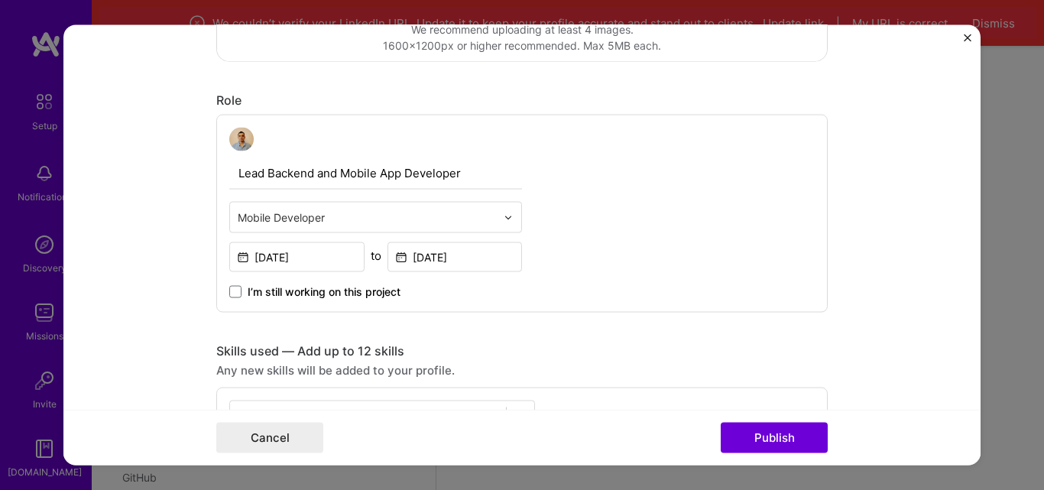
click at [334, 209] on div at bounding box center [367, 217] width 258 height 19
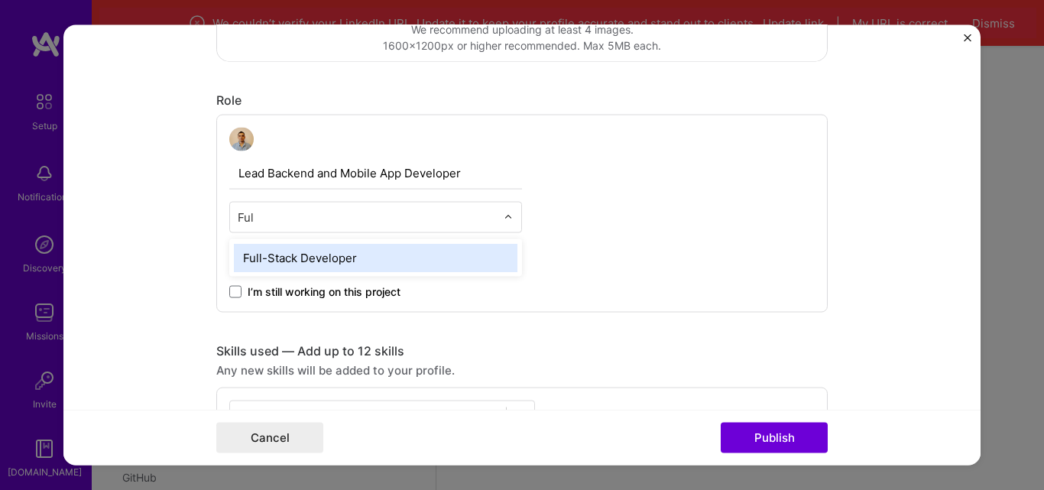
type input "Full"
click at [310, 245] on div "Full-Stack Developer" at bounding box center [376, 258] width 284 height 28
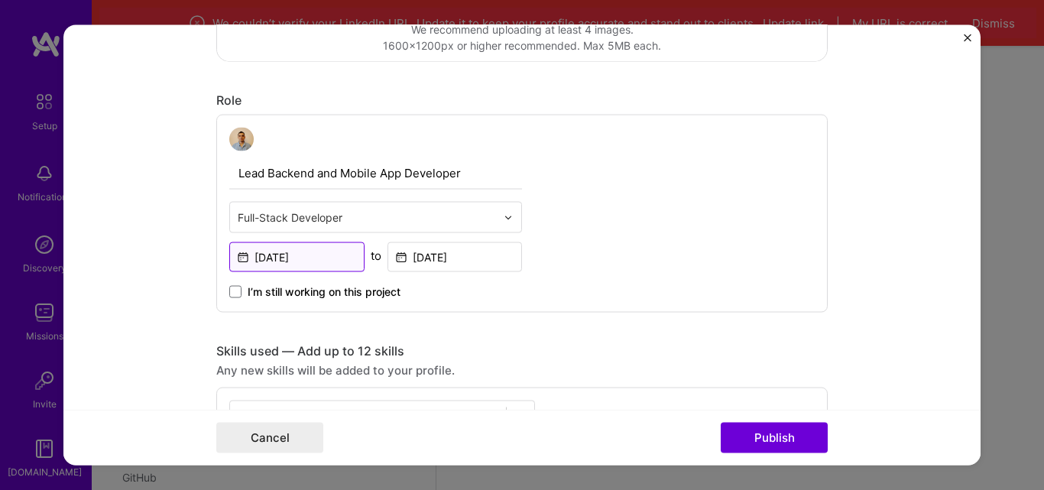
click at [313, 252] on input "[DATE]" at bounding box center [296, 257] width 135 height 30
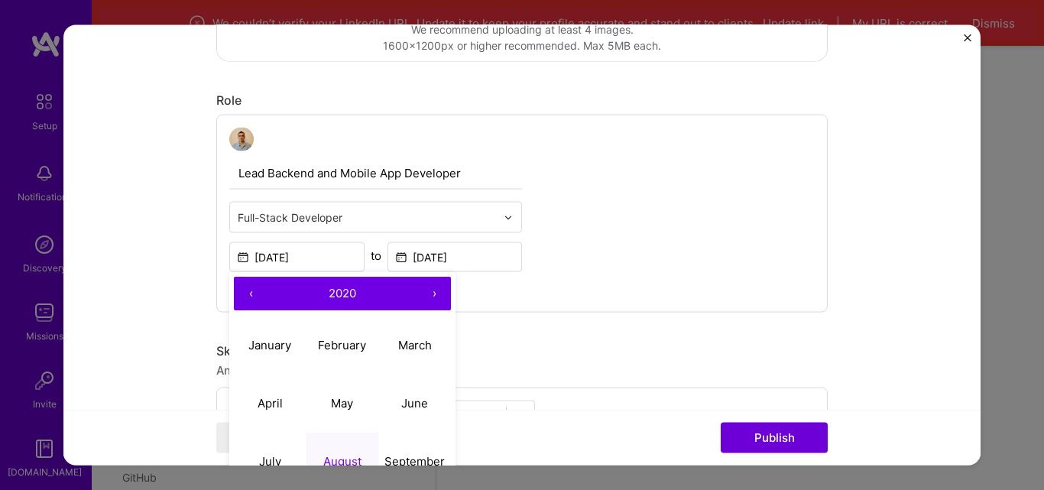
click at [758, 239] on div "Lead Backend and Mobile App Developer Full-Stack Developer [DATE] ‹ 2020 › Janu…" at bounding box center [522, 213] width 612 height 199
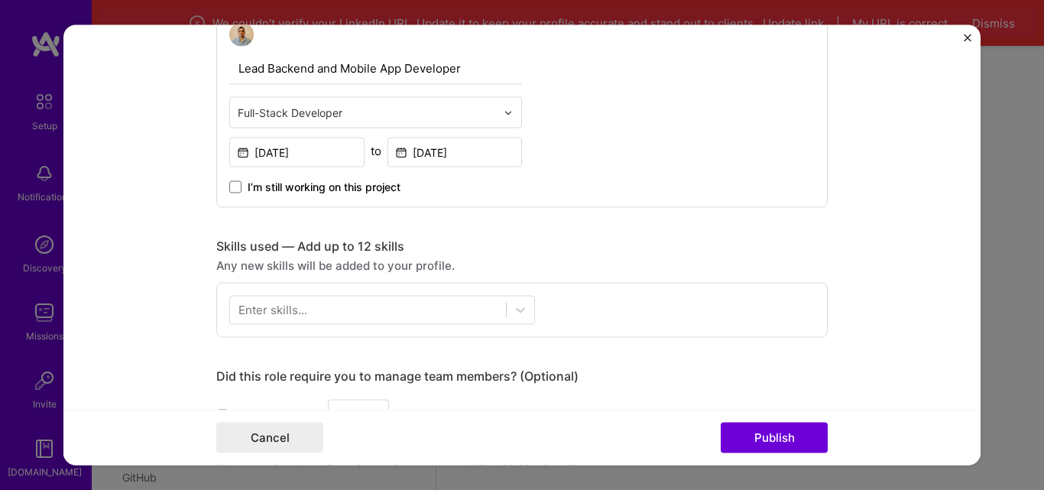
scroll to position [637, 0]
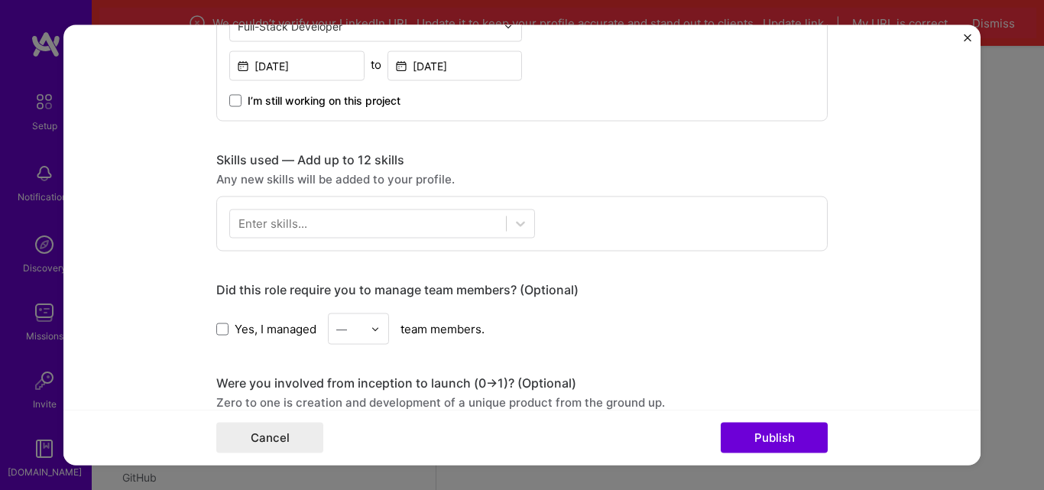
click at [317, 221] on div at bounding box center [368, 224] width 276 height 25
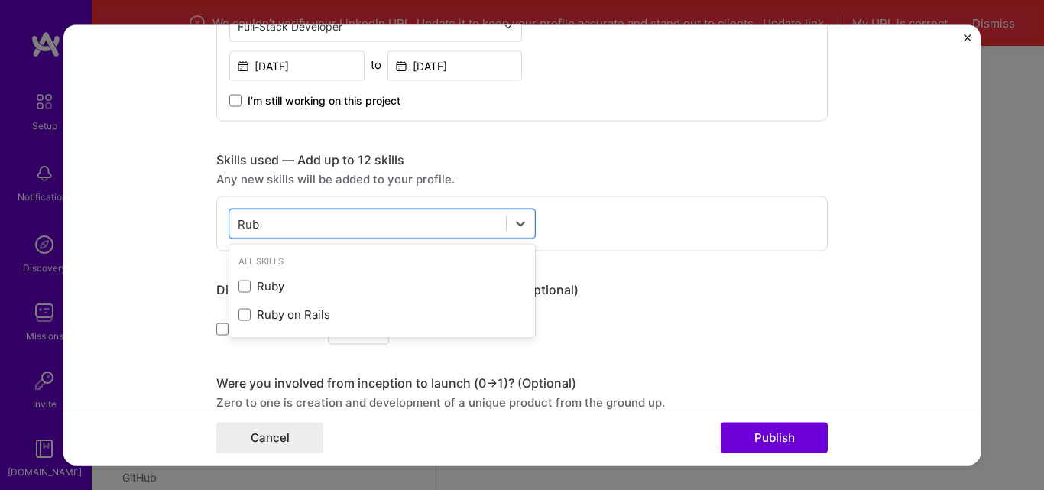
type input "Ruby"
click at [239, 311] on span at bounding box center [245, 314] width 12 height 12
click at [0, 0] on input "checkbox" at bounding box center [0, 0] width 0 height 0
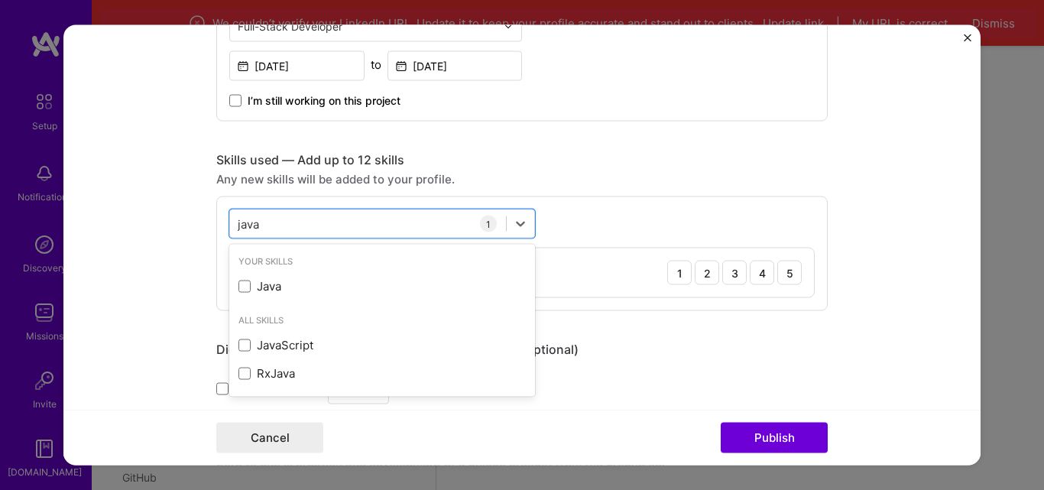
type input "java"
click at [242, 286] on span at bounding box center [245, 286] width 12 height 12
click at [0, 0] on input "checkbox" at bounding box center [0, 0] width 0 height 0
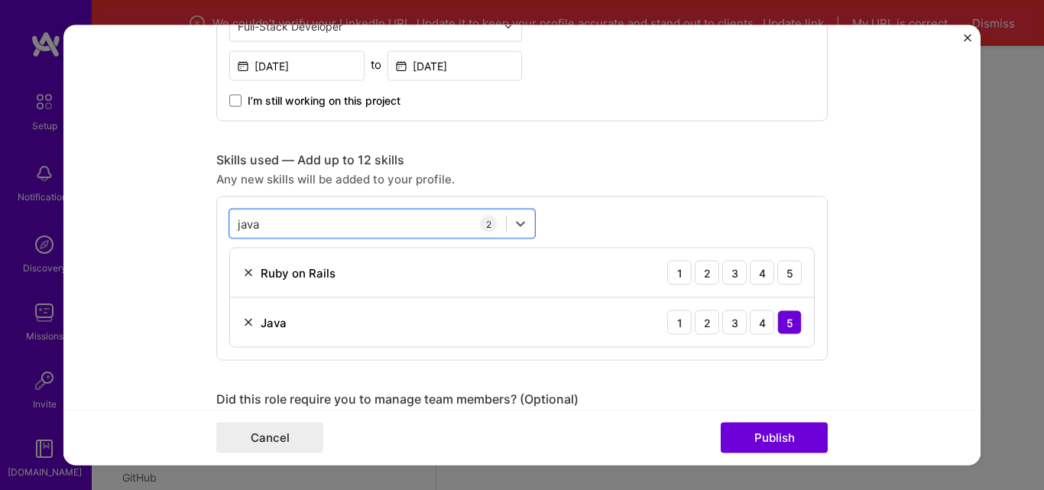
click at [327, 219] on div "java java" at bounding box center [368, 224] width 276 height 25
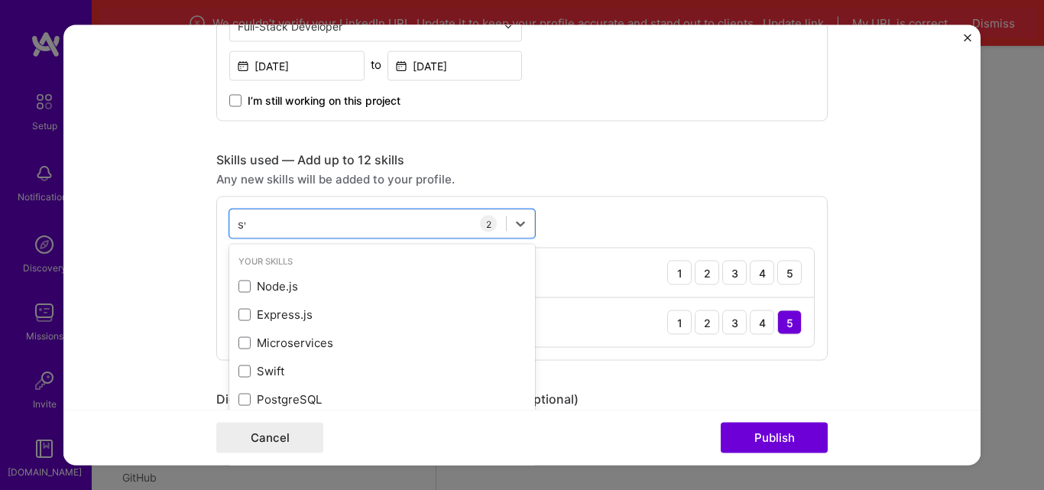
type input "swi"
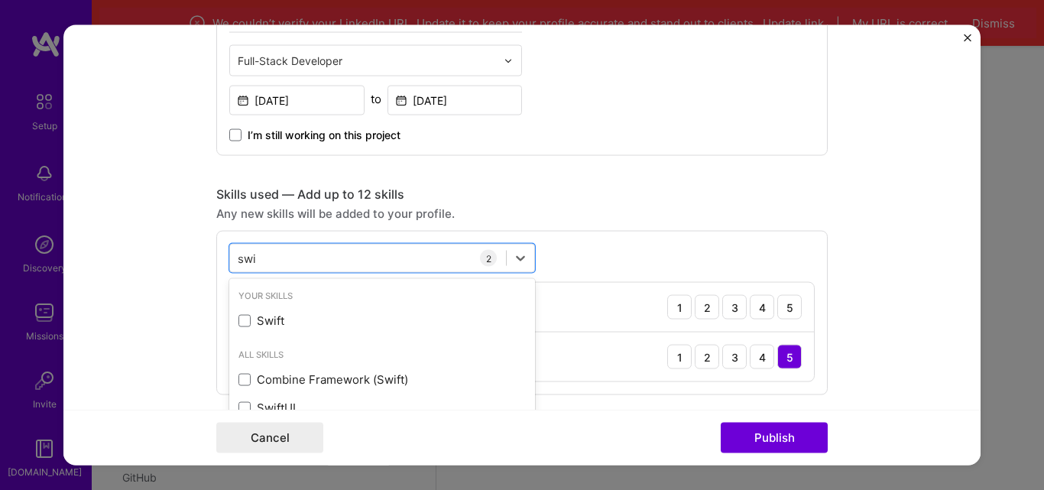
scroll to position [573, 0]
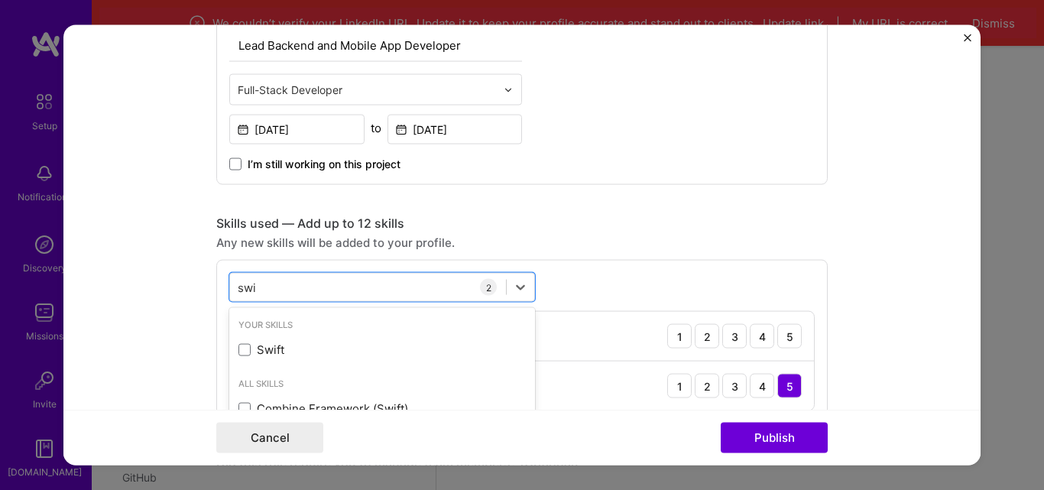
click at [239, 350] on span at bounding box center [245, 349] width 12 height 12
click at [0, 0] on input "checkbox" at bounding box center [0, 0] width 0 height 0
click at [315, 286] on div "swi swi" at bounding box center [368, 287] width 276 height 25
type input "java"
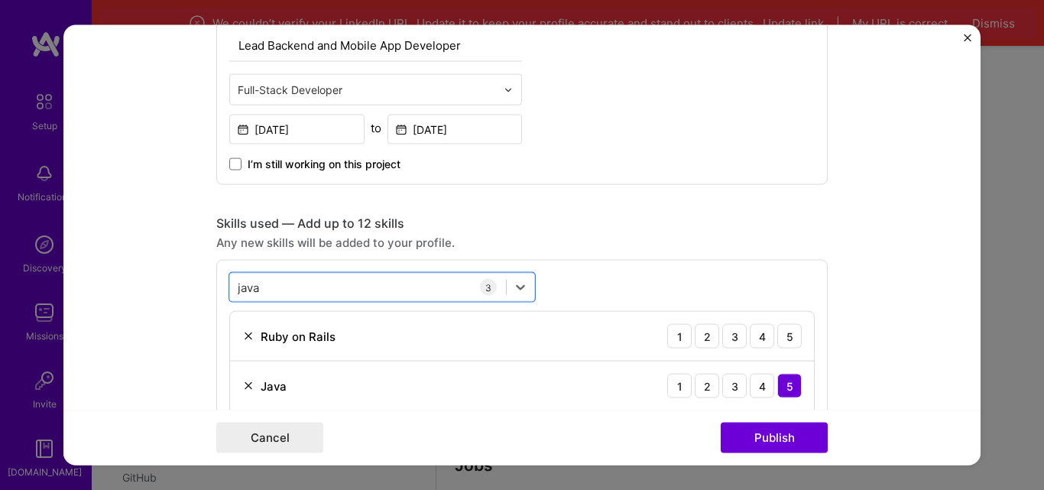
click at [404, 279] on div "java java" at bounding box center [368, 287] width 276 height 25
type input "swift"
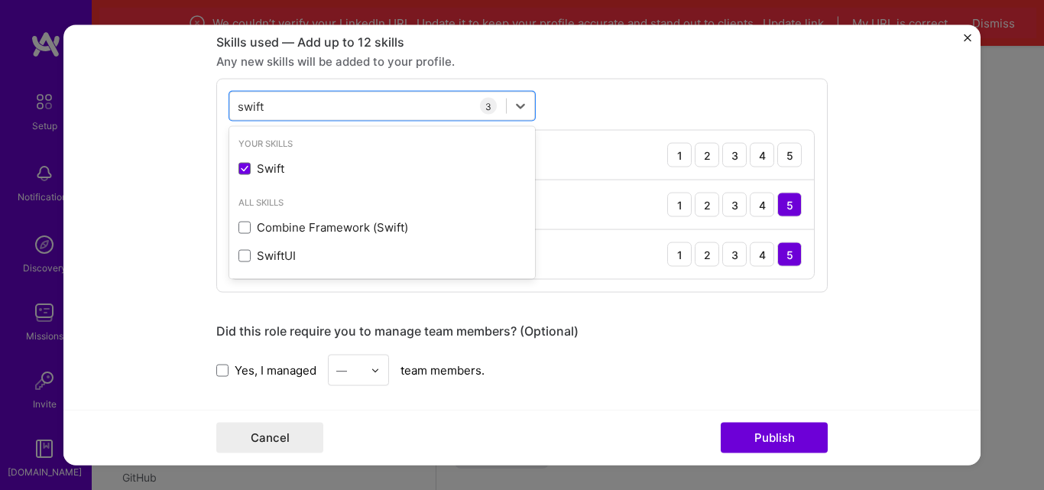
scroll to position [764, 0]
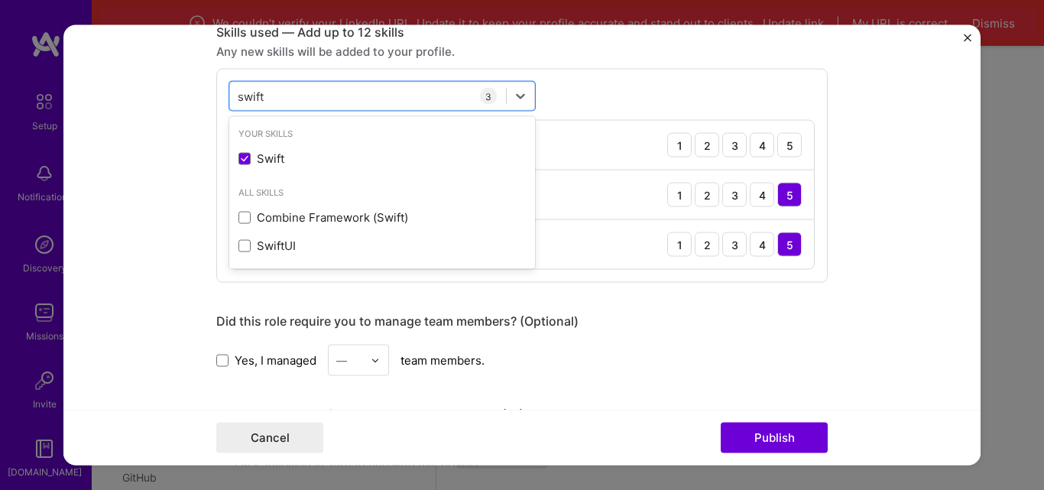
click at [239, 247] on span at bounding box center [245, 245] width 12 height 12
click at [0, 0] on input "checkbox" at bounding box center [0, 0] width 0 height 0
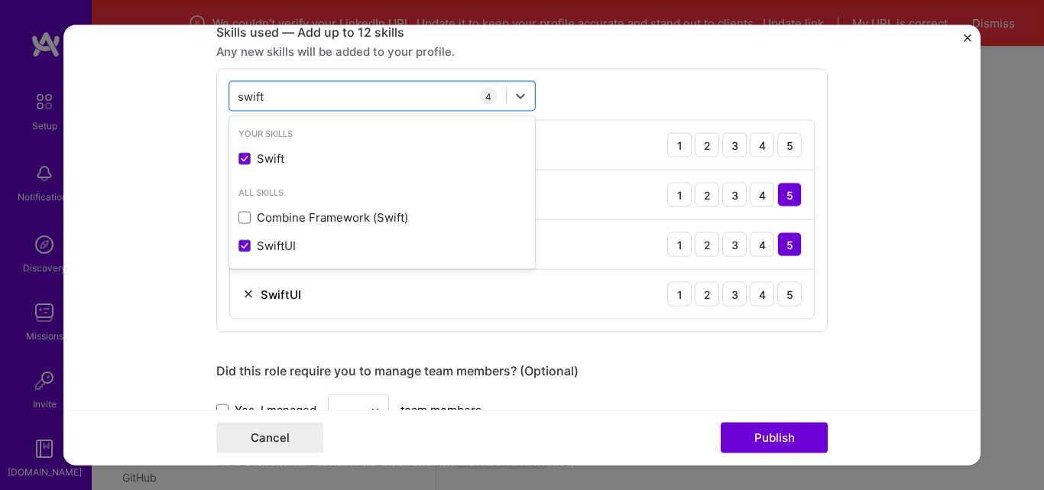
click at [295, 103] on div "swift swift" at bounding box center [368, 96] width 276 height 25
type input "xcode"
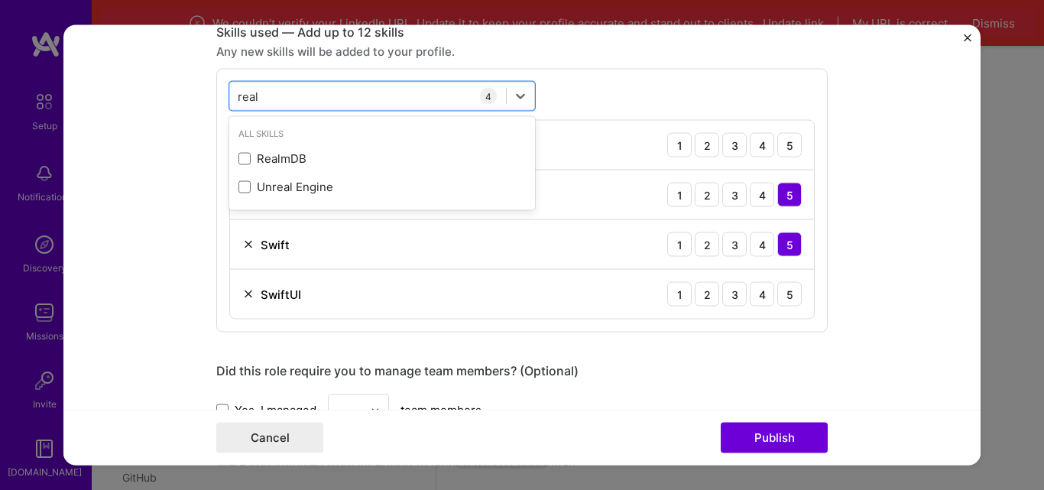
type input "realm"
click at [241, 166] on div "RealmDB" at bounding box center [382, 159] width 287 height 16
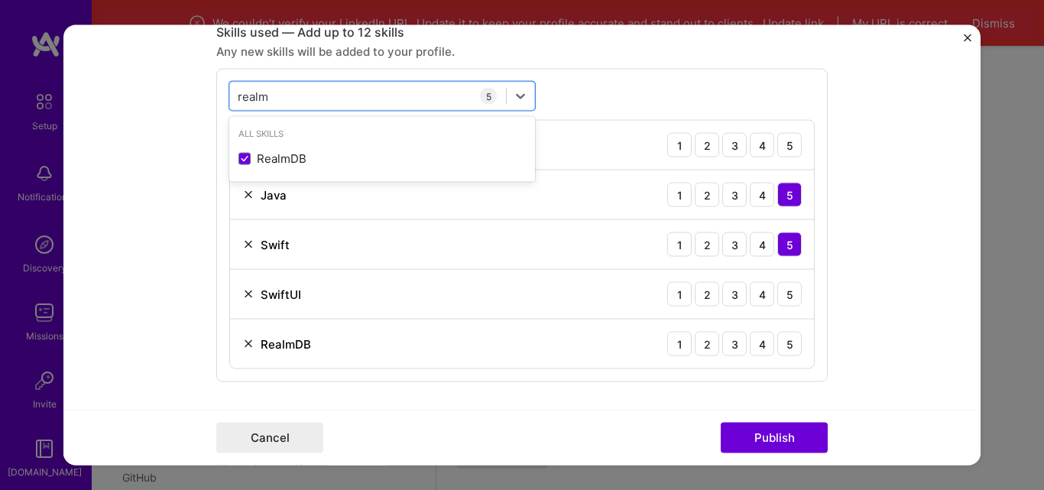
click at [242, 163] on span at bounding box center [245, 158] width 12 height 12
click at [0, 0] on input "checkbox" at bounding box center [0, 0] width 0 height 0
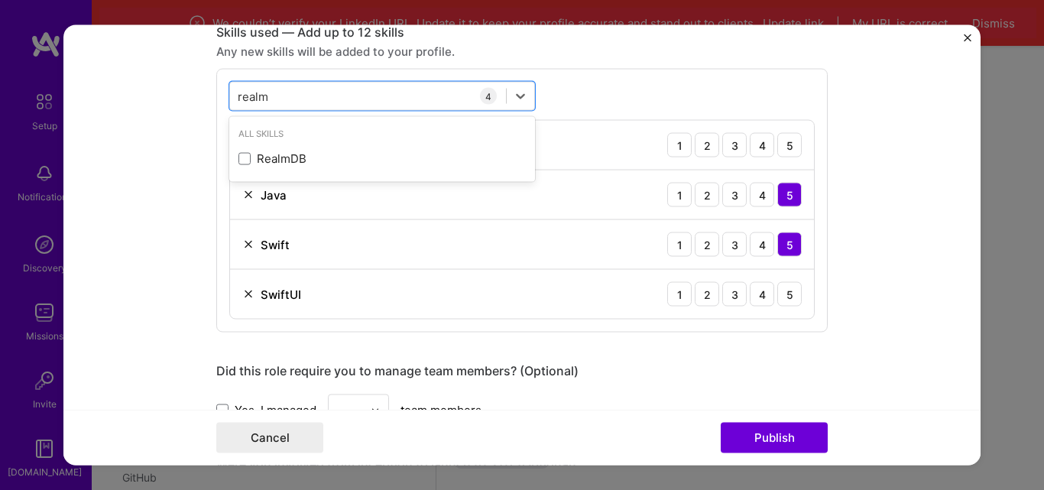
click at [239, 154] on span at bounding box center [245, 158] width 12 height 12
click at [0, 0] on input "checkbox" at bounding box center [0, 0] width 0 height 0
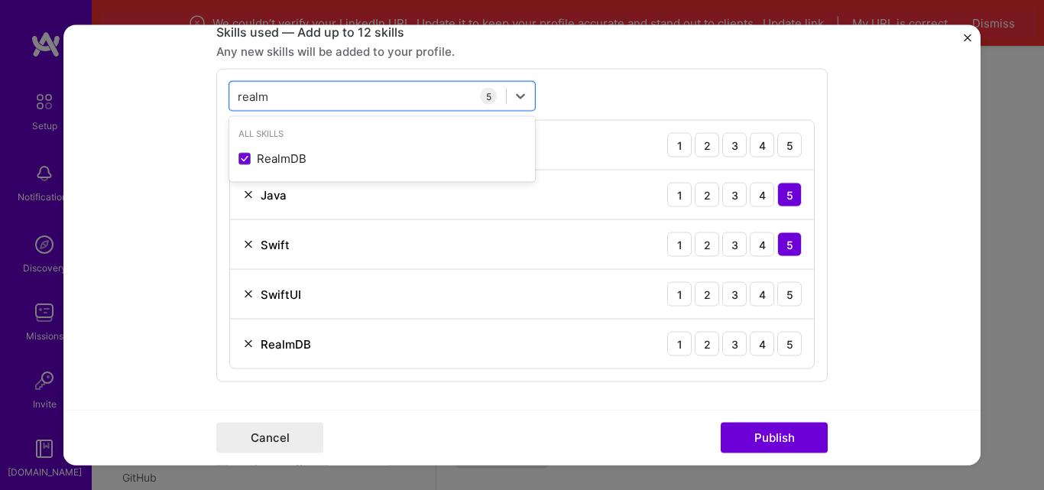
click at [297, 93] on div "realm realm" at bounding box center [368, 96] width 276 height 25
type input "sq"
click at [287, 96] on div "sq sq" at bounding box center [368, 96] width 276 height 25
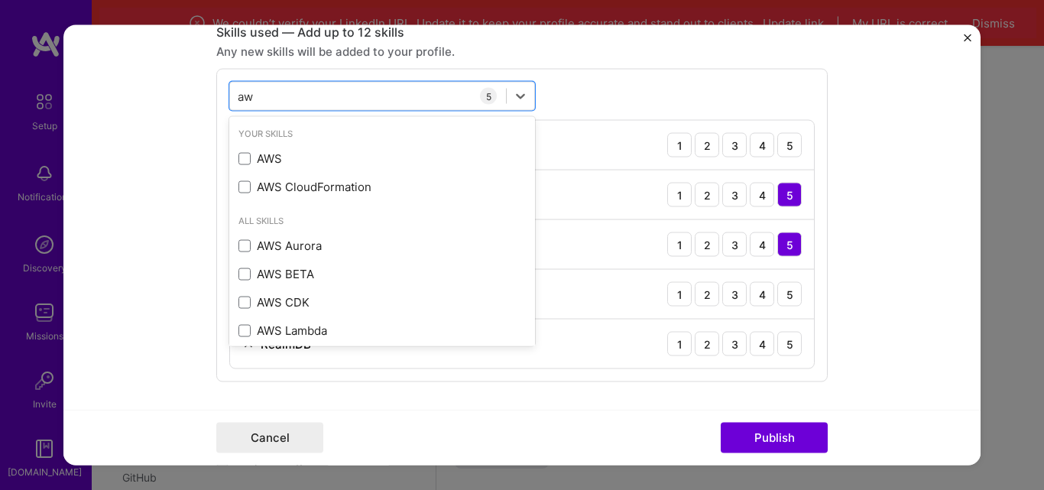
type input "aws"
click at [243, 187] on span at bounding box center [245, 186] width 12 height 12
click at [0, 0] on input "checkbox" at bounding box center [0, 0] width 0 height 0
click at [241, 160] on span at bounding box center [245, 158] width 12 height 12
click at [0, 0] on input "checkbox" at bounding box center [0, 0] width 0 height 0
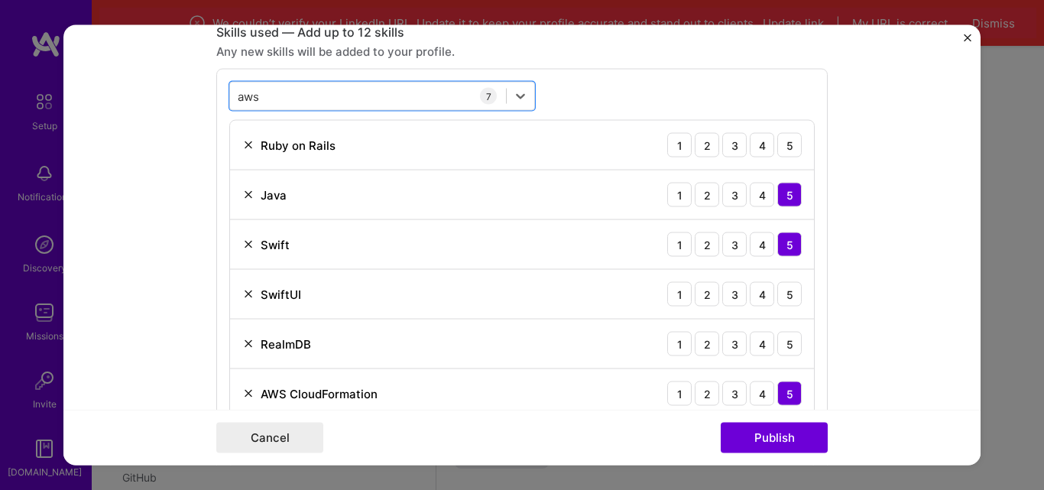
click at [313, 92] on div "aws aws" at bounding box center [368, 96] width 276 height 25
type input "herok"
click at [239, 157] on span at bounding box center [245, 158] width 12 height 12
click at [0, 0] on input "checkbox" at bounding box center [0, 0] width 0 height 0
click at [313, 93] on div "herok herok" at bounding box center [368, 96] width 276 height 25
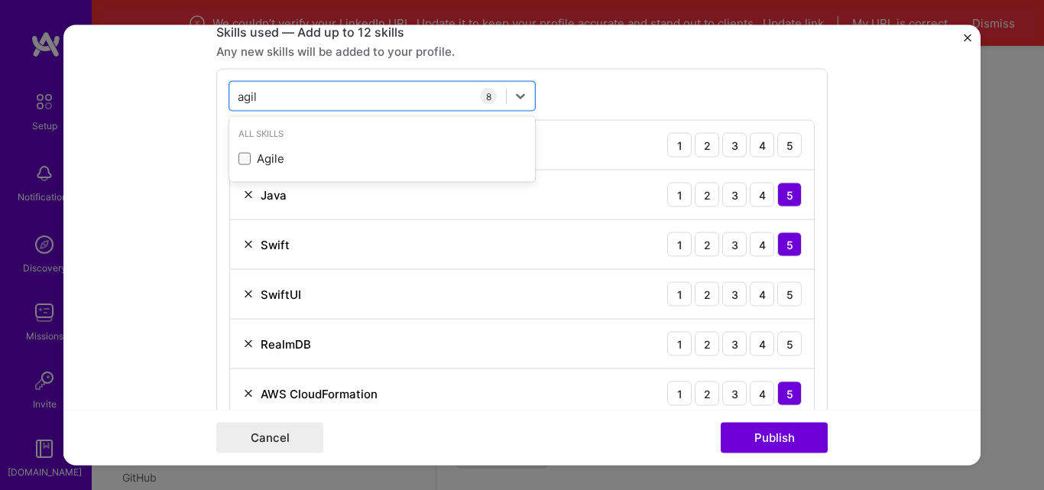
click at [243, 156] on span at bounding box center [245, 158] width 12 height 12
click at [0, 0] on input "checkbox" at bounding box center [0, 0] width 0 height 0
type input "agil"
click at [173, 193] on form "Editing suggested project This project is suggested based on your LinkedIn, res…" at bounding box center [521, 244] width 917 height 441
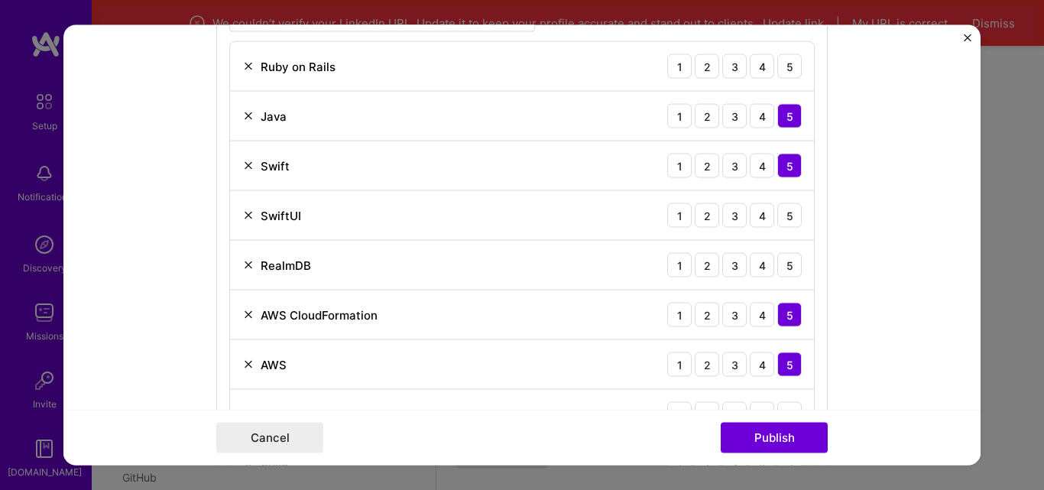
scroll to position [1210, 0]
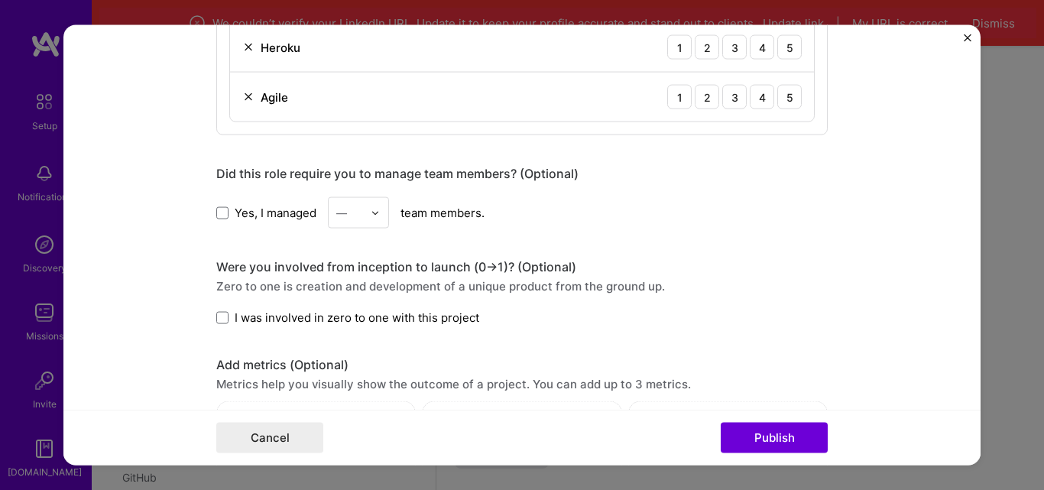
click at [359, 213] on div "—" at bounding box center [350, 213] width 42 height 30
click at [349, 365] on div "12" at bounding box center [359, 373] width 52 height 28
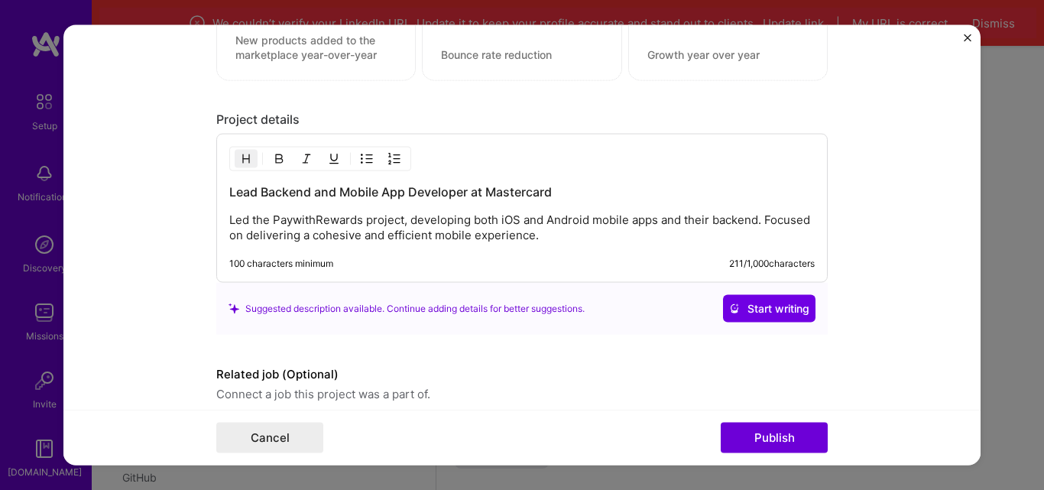
scroll to position [1657, 0]
click at [757, 305] on span "Start writing" at bounding box center [769, 305] width 80 height 15
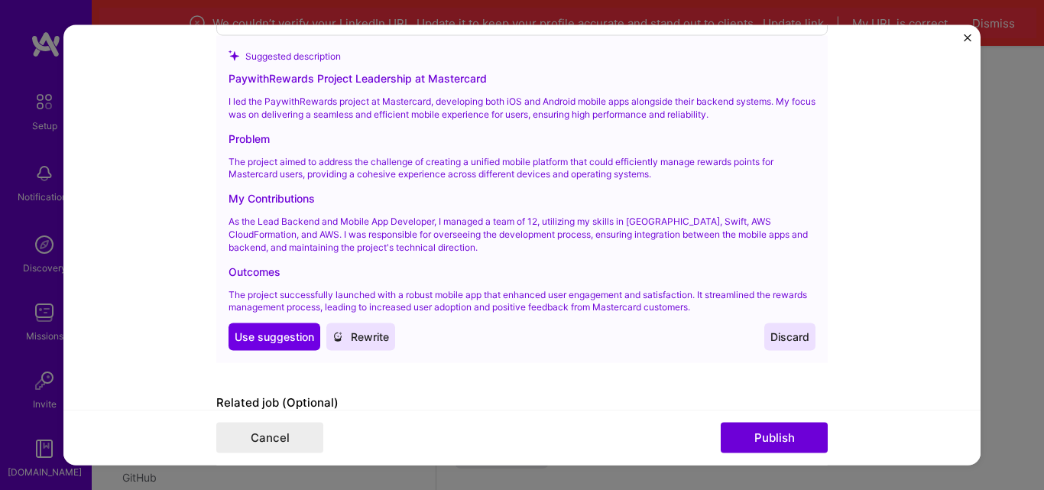
scroll to position [1911, 0]
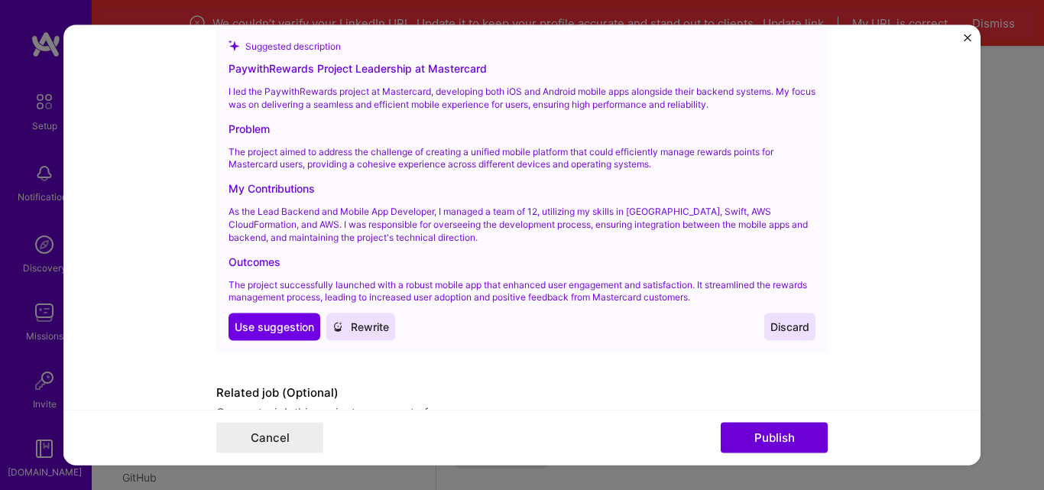
click at [271, 328] on span "Use suggestion" at bounding box center [275, 327] width 80 height 15
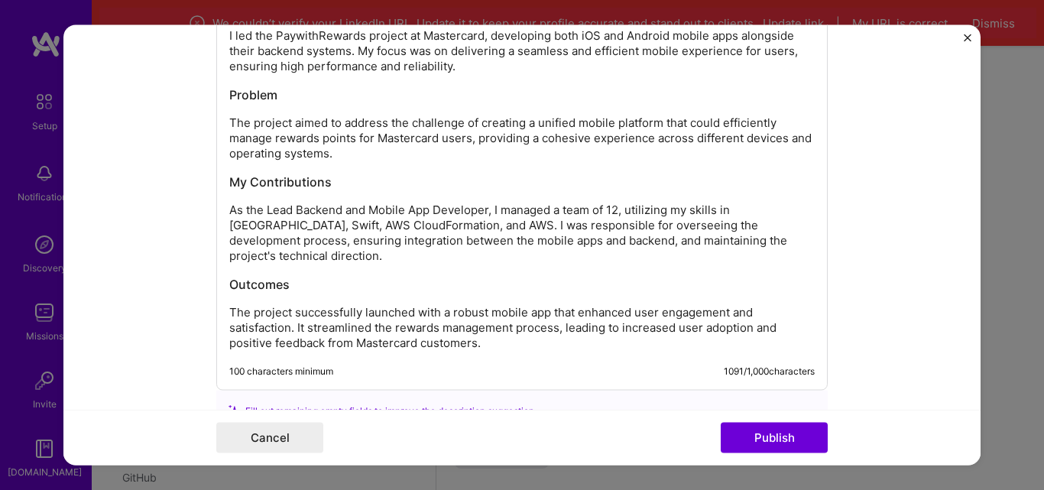
scroll to position [1873, 0]
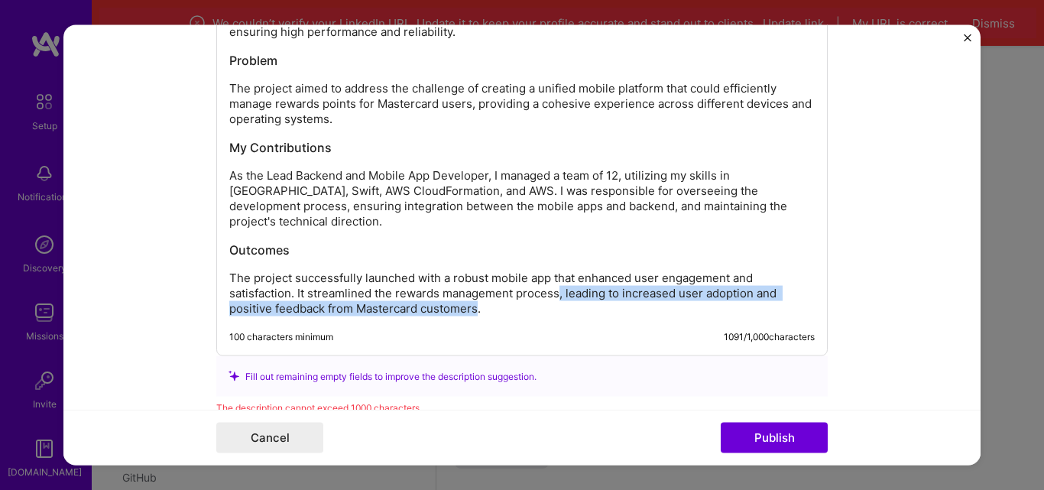
drag, startPoint x: 472, startPoint y: 294, endPoint x: 554, endPoint y: 280, distance: 82.9
click at [554, 280] on p "The project successfully launched with a robust mobile app that enhanced user e…" at bounding box center [522, 293] width 586 height 46
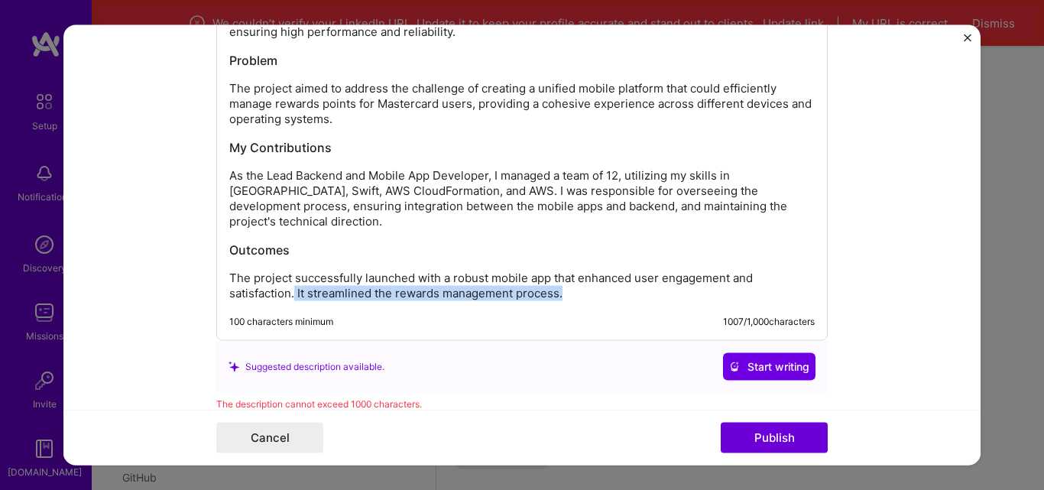
drag, startPoint x: 563, startPoint y: 279, endPoint x: 289, endPoint y: 282, distance: 274.5
click at [289, 282] on p "The project successfully launched with a robust mobile app that enhanced user e…" at bounding box center [522, 285] width 586 height 31
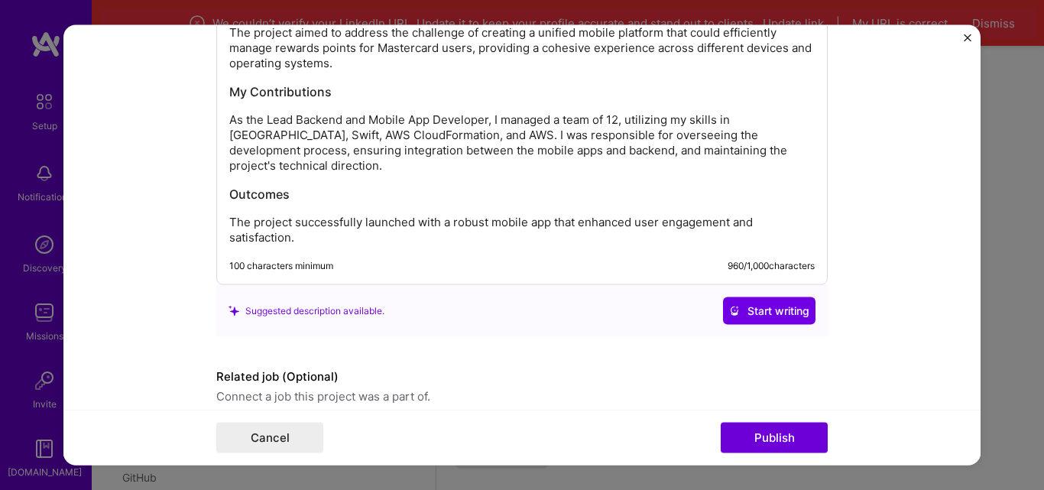
scroll to position [1978, 0]
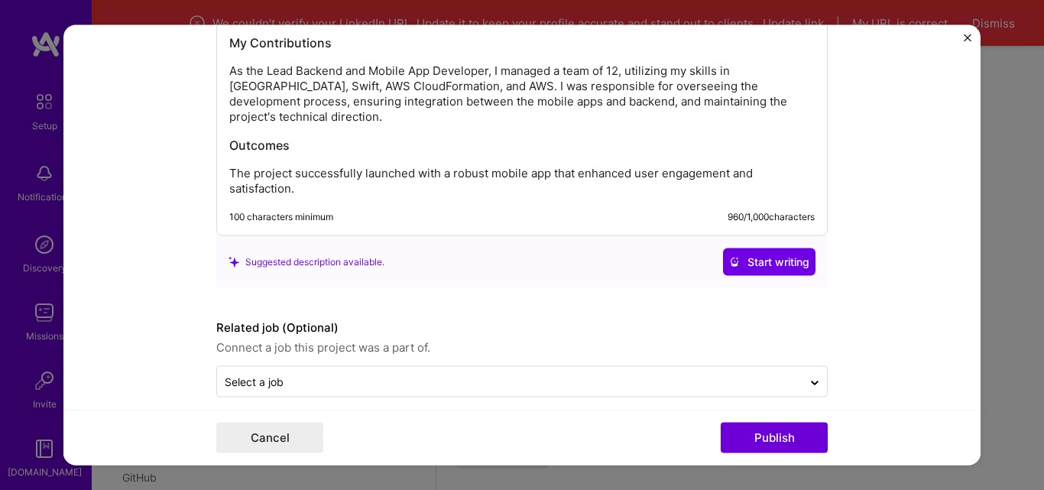
click at [807, 444] on button "Publish" at bounding box center [774, 438] width 107 height 31
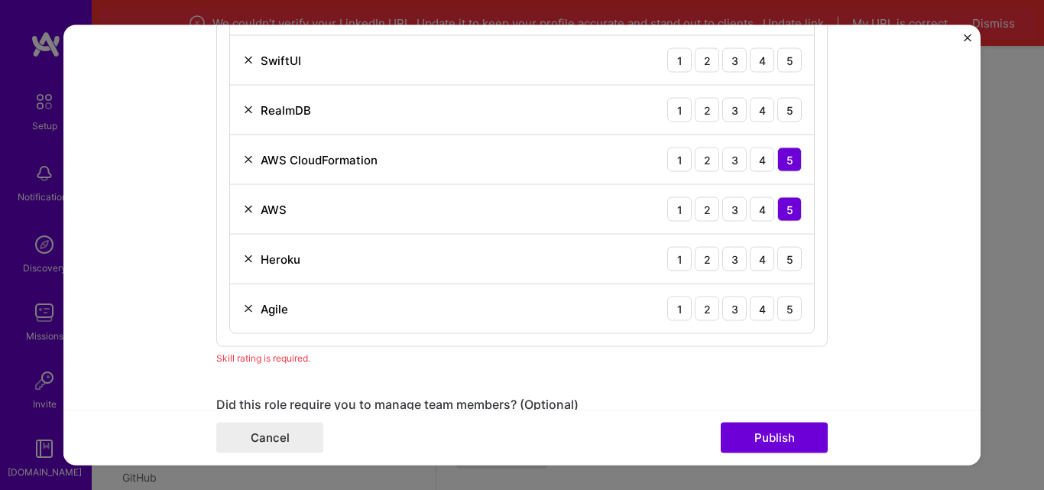
scroll to position [764, 0]
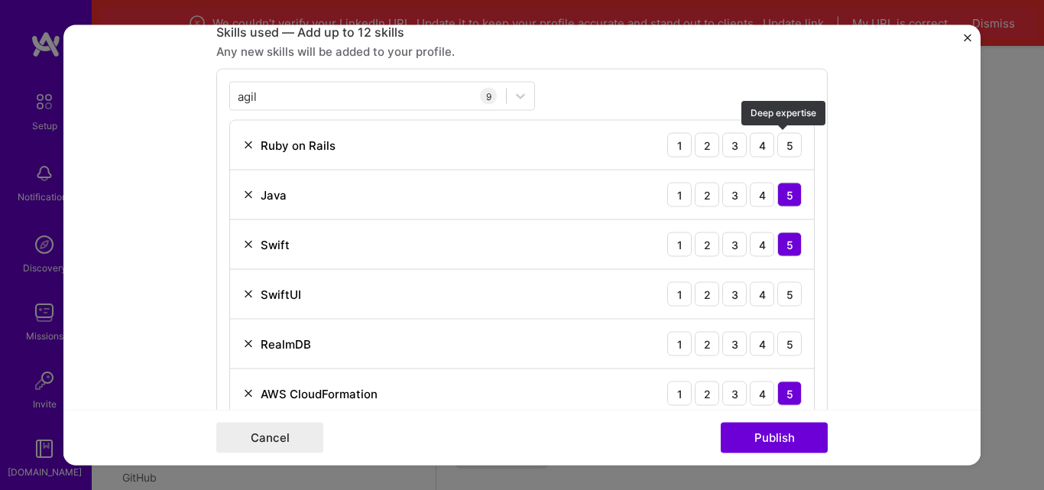
click at [785, 152] on div "5" at bounding box center [789, 145] width 24 height 24
click at [779, 293] on div "5" at bounding box center [789, 294] width 24 height 24
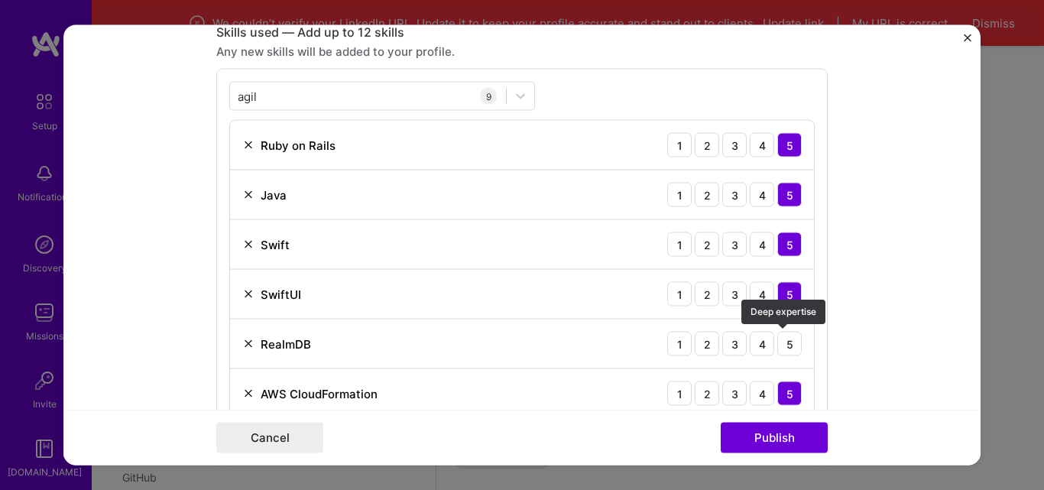
click at [788, 344] on div "5" at bounding box center [789, 344] width 24 height 24
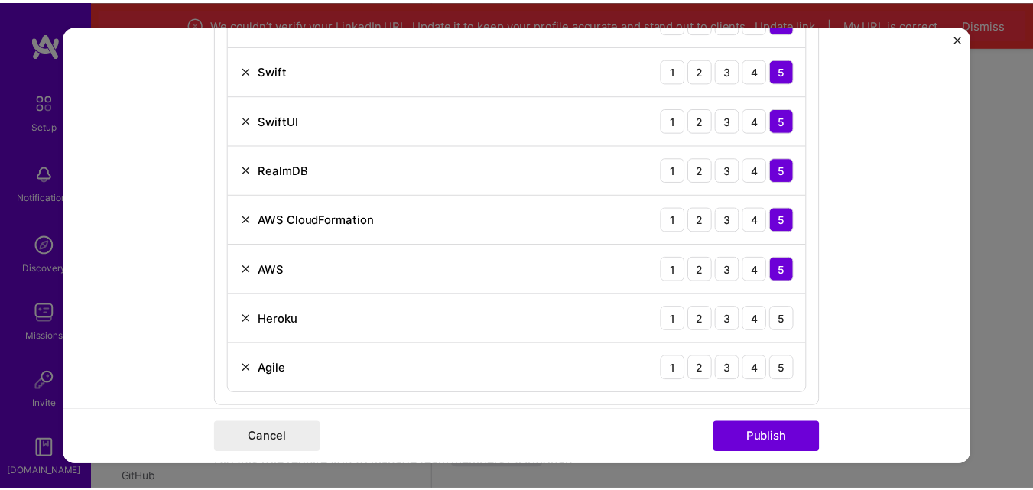
scroll to position [1019, 0]
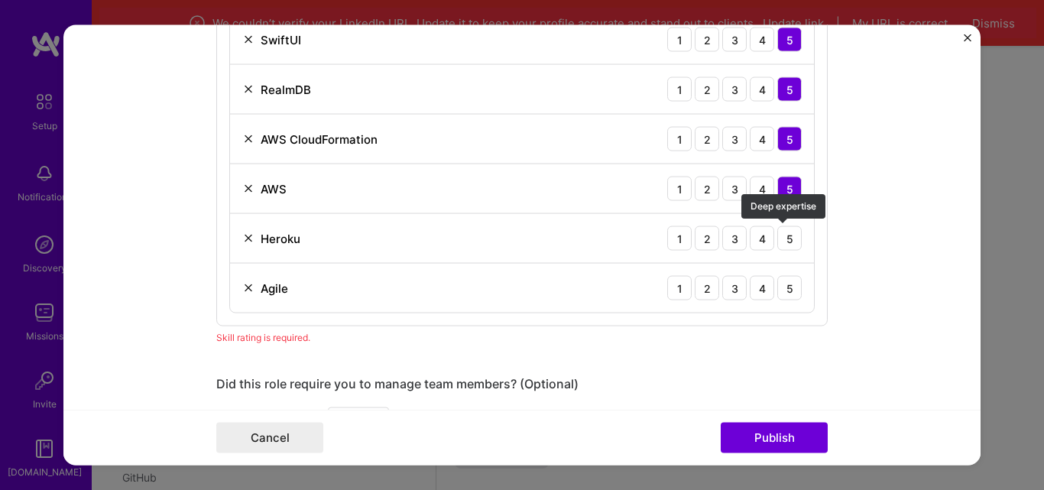
click at [788, 235] on div "5" at bounding box center [789, 238] width 24 height 24
click at [793, 284] on div "5" at bounding box center [789, 288] width 24 height 24
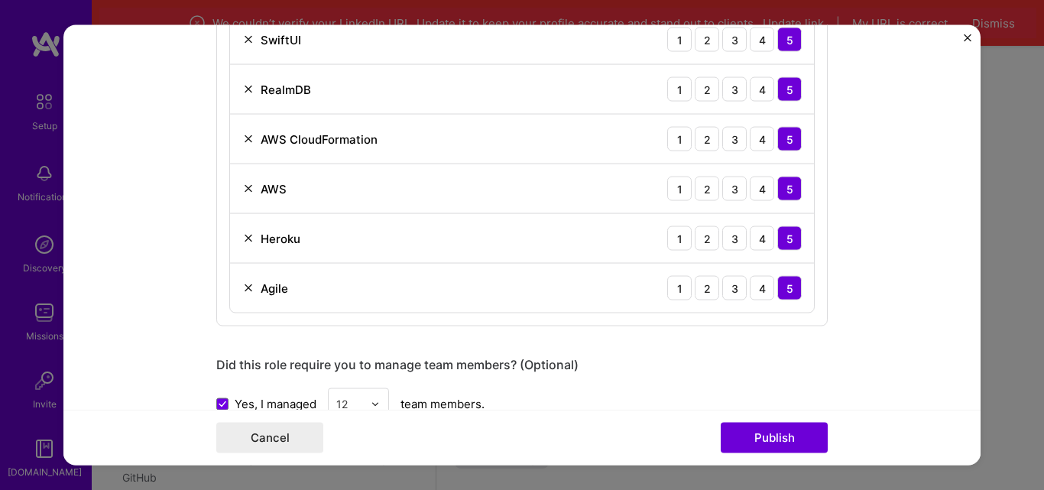
click at [781, 431] on button "Publish" at bounding box center [774, 438] width 107 height 31
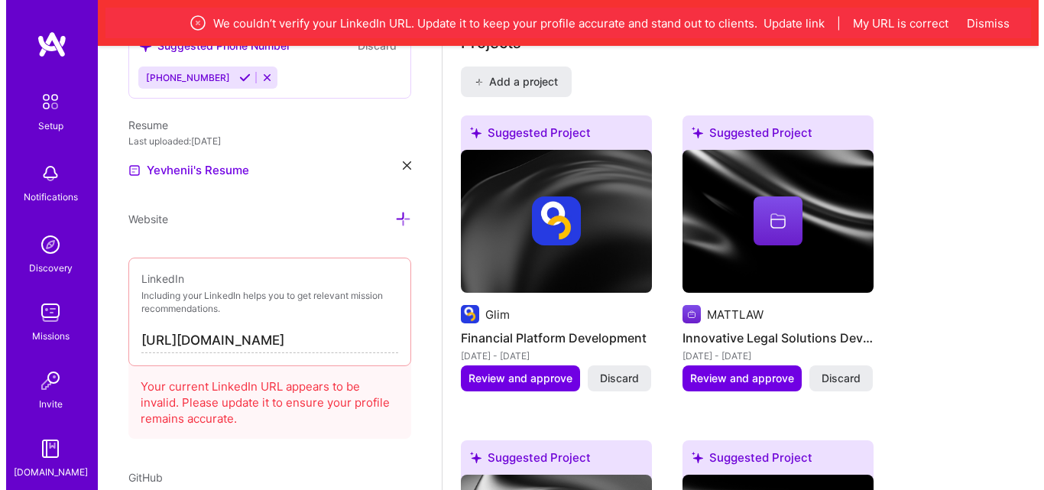
scroll to position [1414, 0]
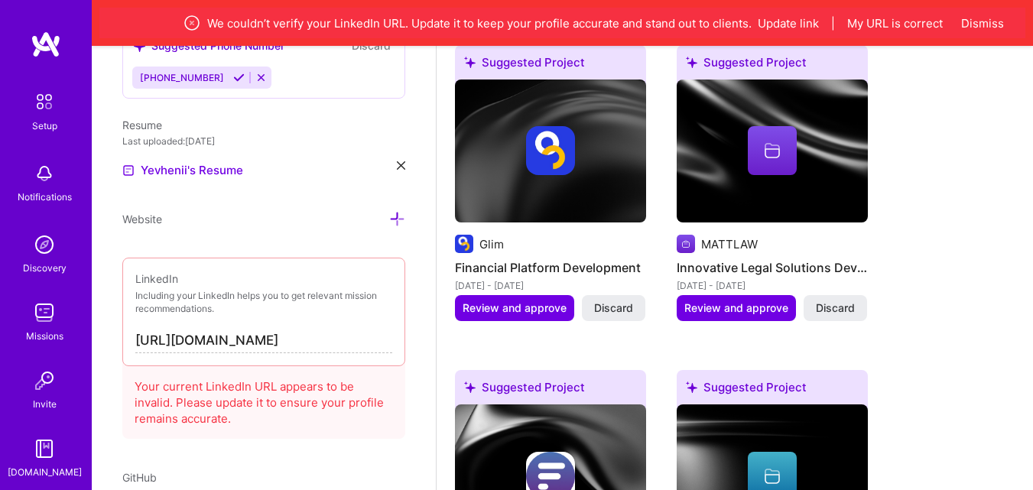
click at [508, 301] on span "Review and approve" at bounding box center [515, 307] width 104 height 15
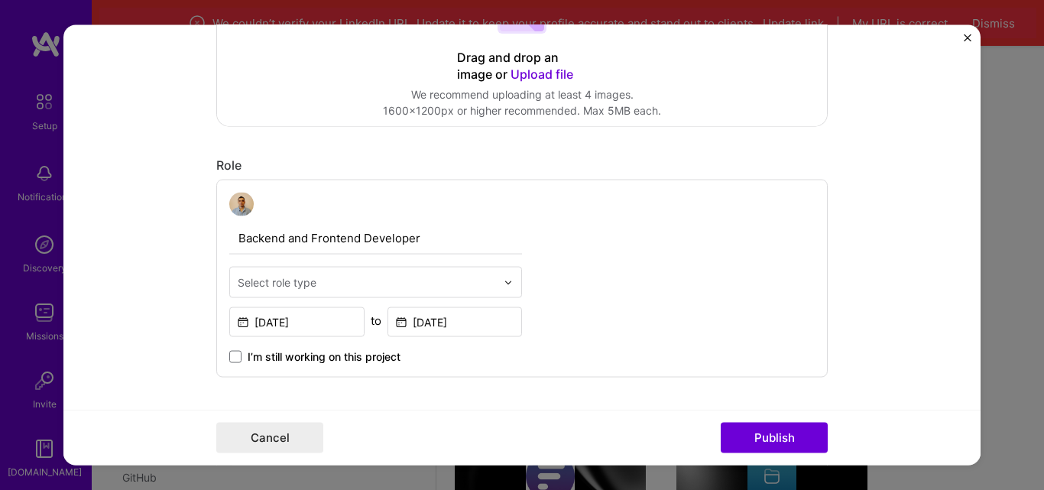
scroll to position [446, 0]
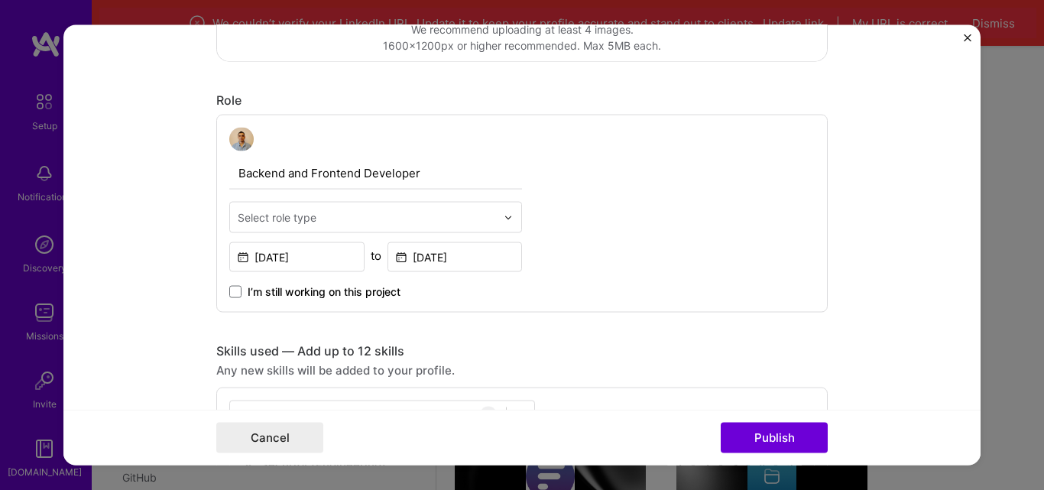
click at [314, 210] on input "text" at bounding box center [367, 217] width 258 height 16
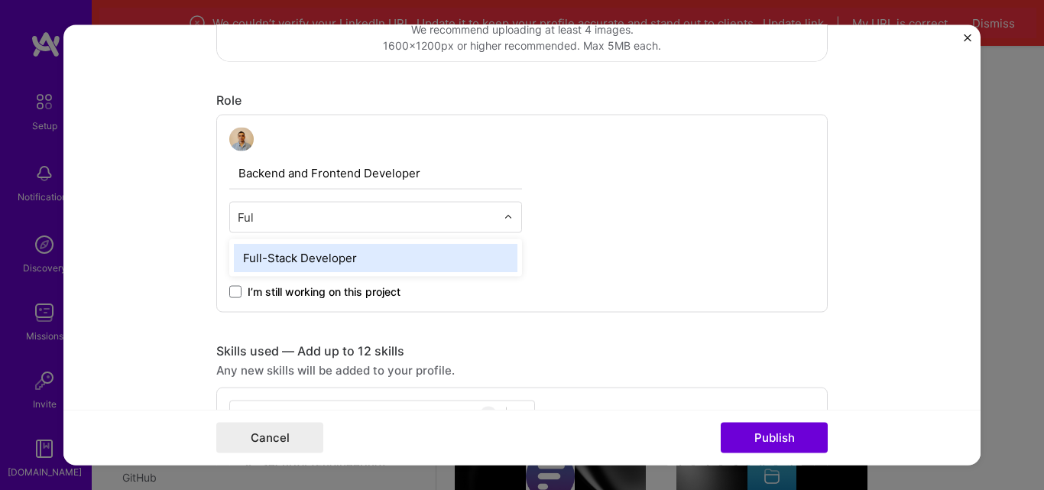
type input "Full"
click at [367, 261] on div "Full-Stack Developer" at bounding box center [376, 258] width 284 height 28
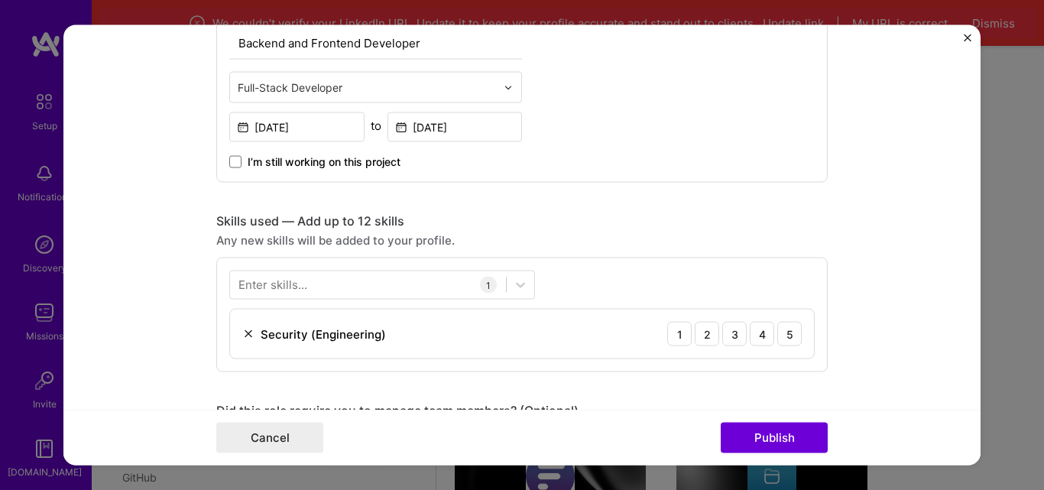
scroll to position [637, 0]
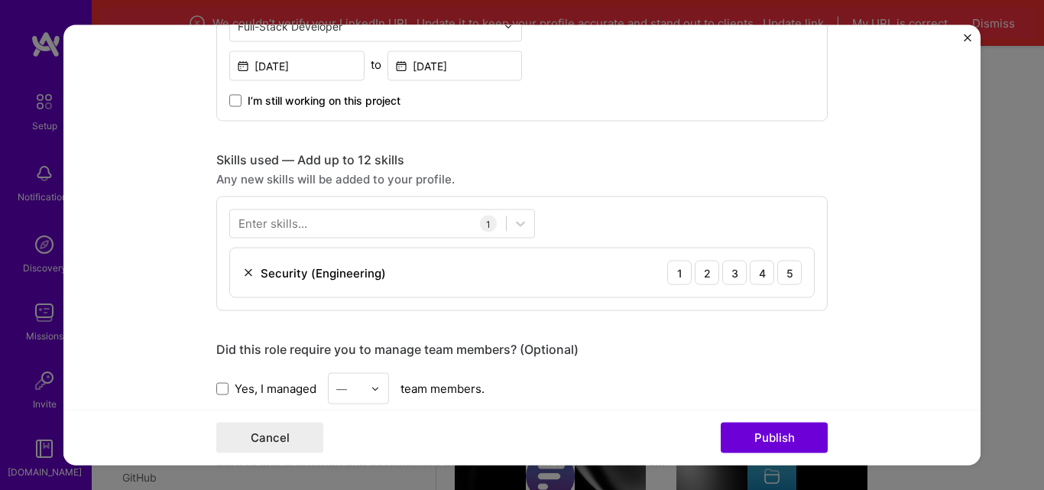
click at [703, 193] on div "Skills used — Add up to 12 skills Any new skills will be added to your profile.…" at bounding box center [522, 231] width 612 height 159
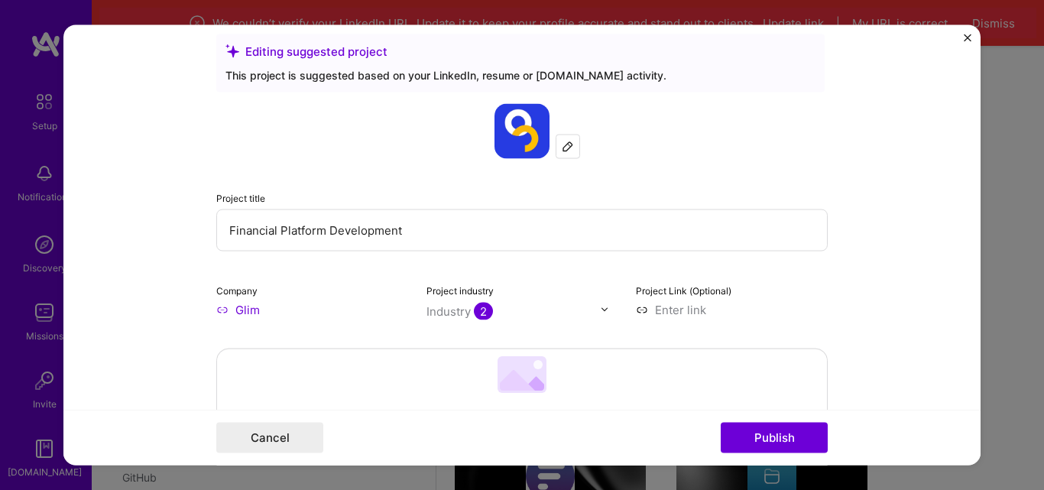
scroll to position [0, 0]
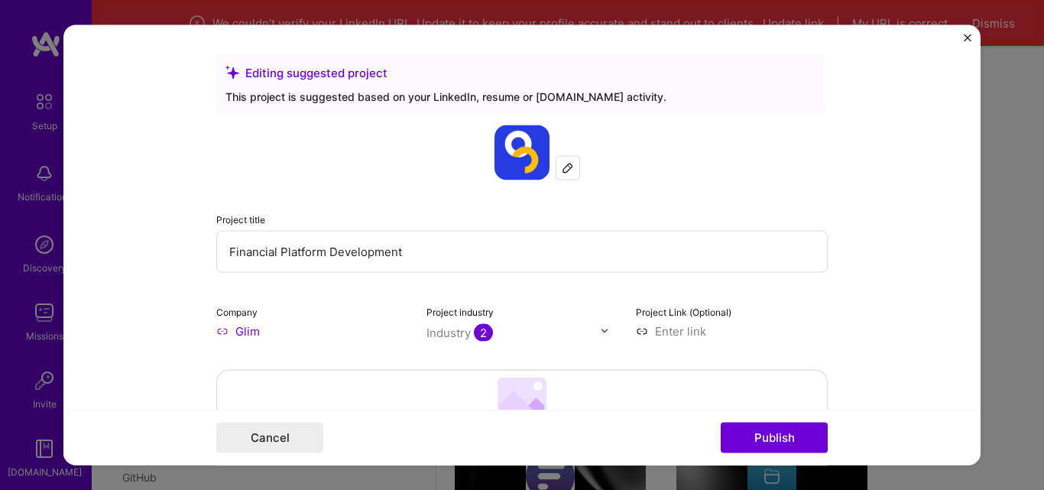
click at [800, 186] on div "Project title Financial Platform Development Company Glim Project industry Indu…" at bounding box center [522, 232] width 612 height 214
click at [137, 353] on form "Editing suggested project This project is suggested based on your LinkedIn, res…" at bounding box center [521, 244] width 917 height 441
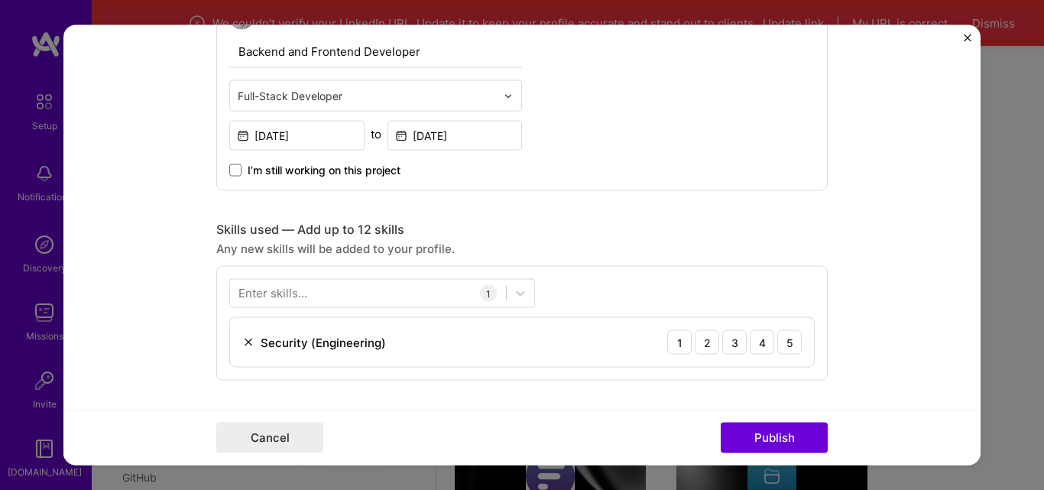
scroll to position [573, 0]
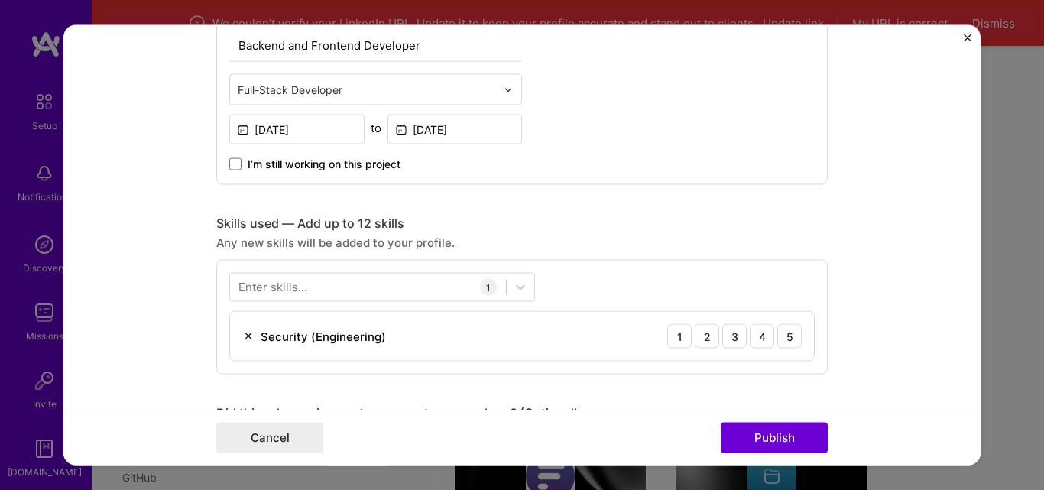
click at [291, 294] on div "Enter skills..." at bounding box center [273, 288] width 69 height 16
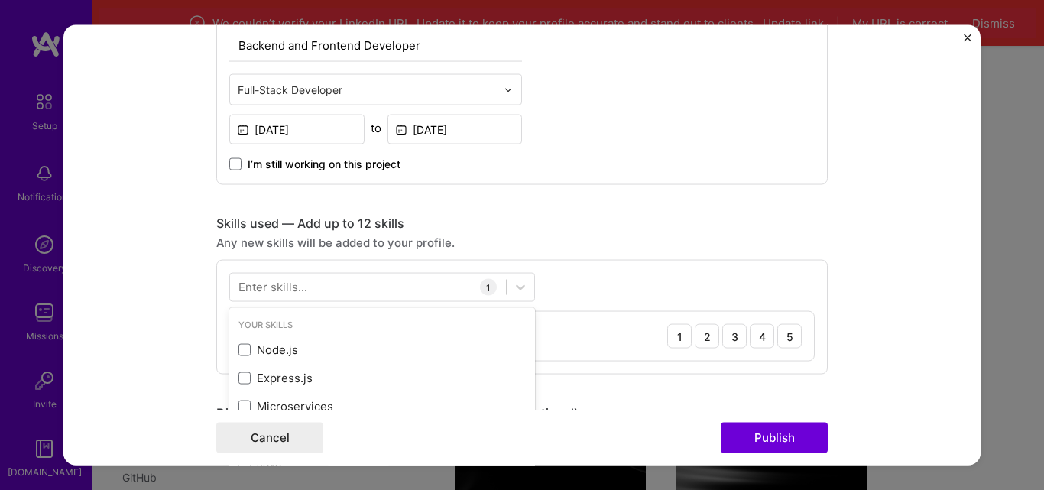
scroll to position [1468, 0]
click at [240, 349] on span at bounding box center [245, 349] width 12 height 12
click at [0, 0] on input "checkbox" at bounding box center [0, 0] width 0 height 0
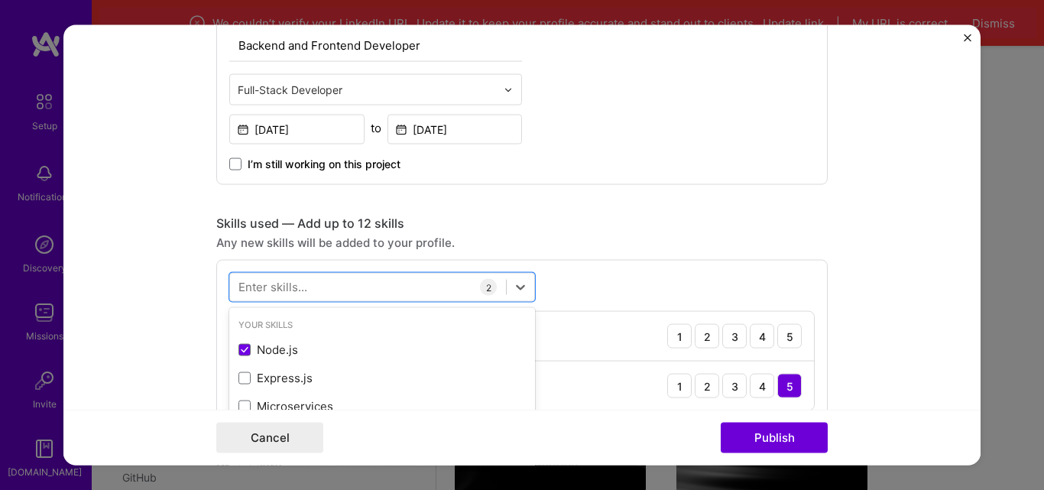
click at [241, 374] on span at bounding box center [245, 378] width 12 height 12
click at [0, 0] on input "checkbox" at bounding box center [0, 0] width 0 height 0
click at [322, 286] on div at bounding box center [368, 287] width 276 height 25
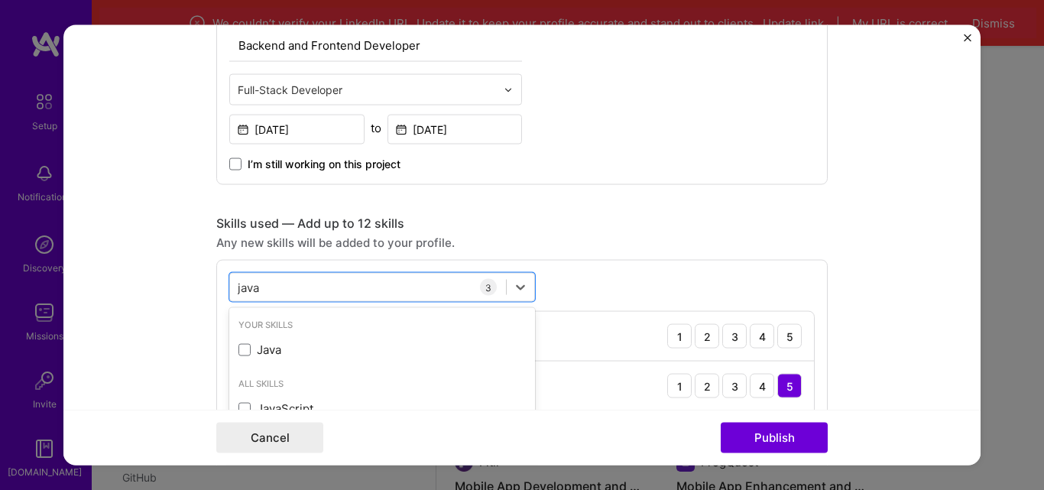
type input "javas"
click at [240, 350] on span at bounding box center [245, 349] width 12 height 12
click at [0, 0] on input "checkbox" at bounding box center [0, 0] width 0 height 0
click at [300, 292] on div "javas javas" at bounding box center [368, 287] width 276 height 25
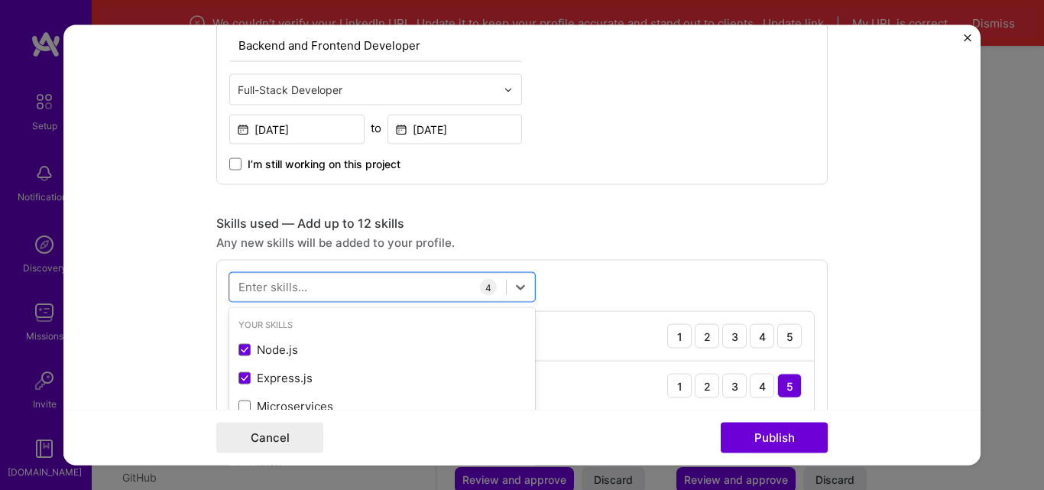
scroll to position [1575, 0]
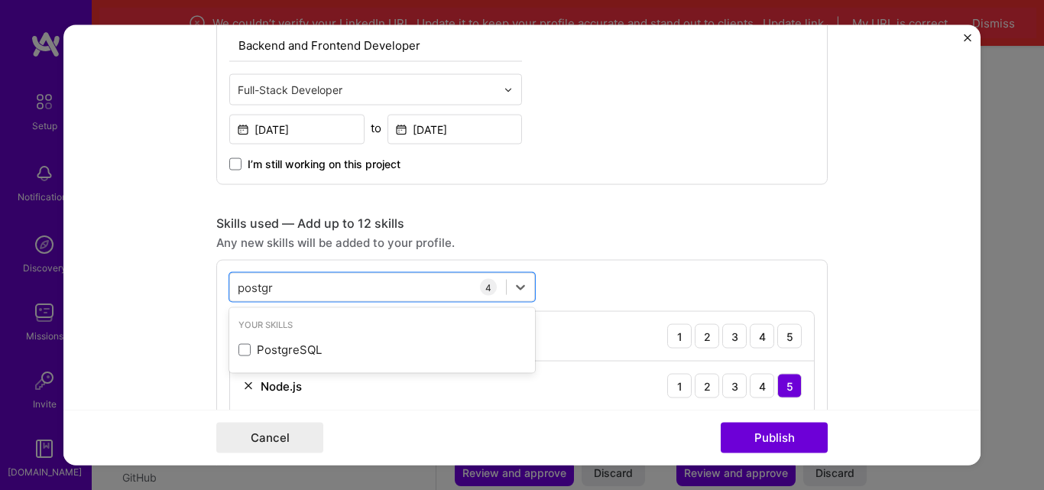
type input "postgre"
click at [240, 349] on span at bounding box center [245, 349] width 12 height 12
click at [0, 0] on input "checkbox" at bounding box center [0, 0] width 0 height 0
click at [313, 286] on div "postgre postgre" at bounding box center [368, 287] width 276 height 25
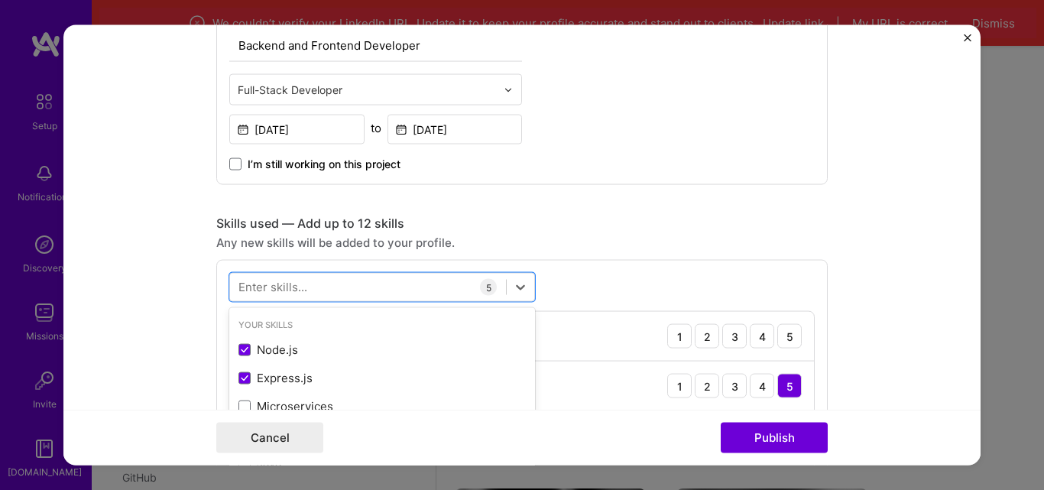
scroll to position [1628, 0]
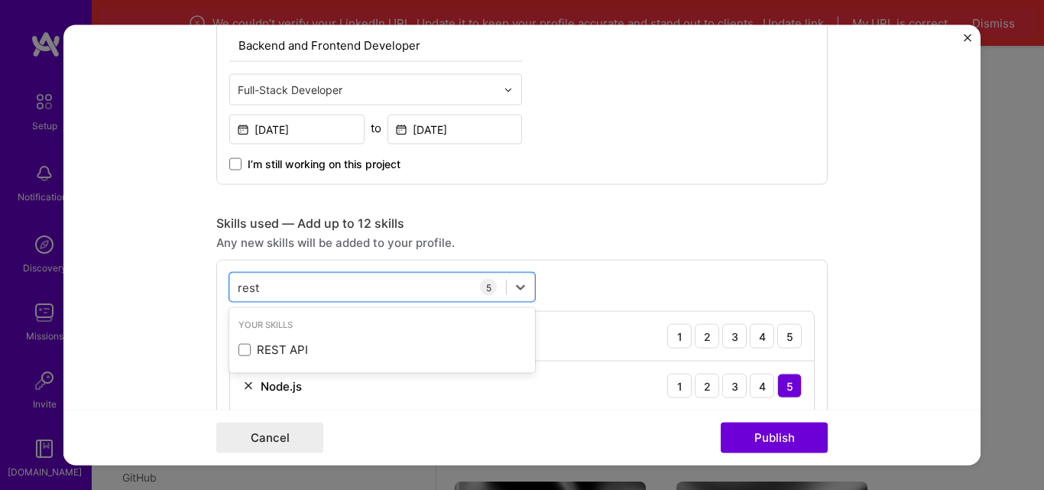
click at [242, 346] on span at bounding box center [245, 349] width 12 height 12
click at [0, 0] on input "checkbox" at bounding box center [0, 0] width 0 height 0
click at [282, 285] on div "rest rest" at bounding box center [368, 287] width 276 height 25
type input "b"
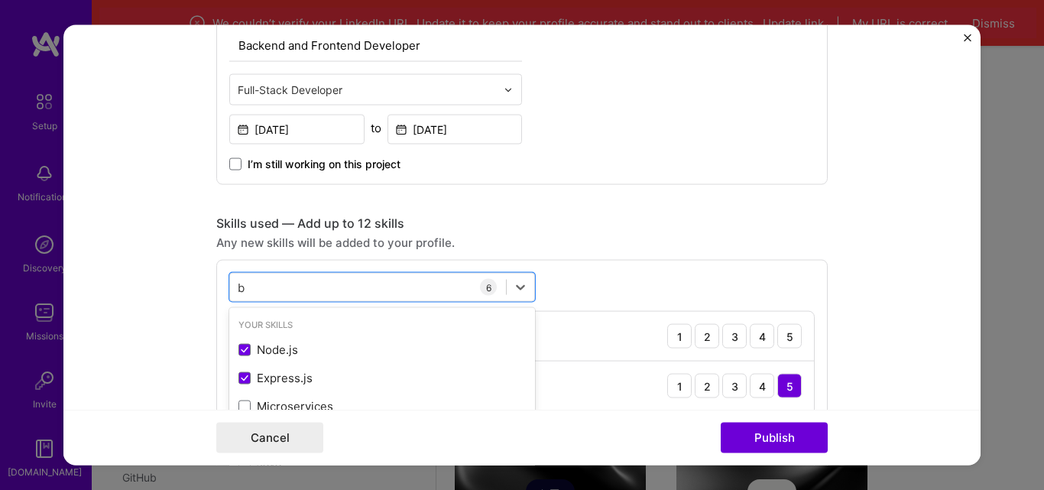
scroll to position [1682, 0]
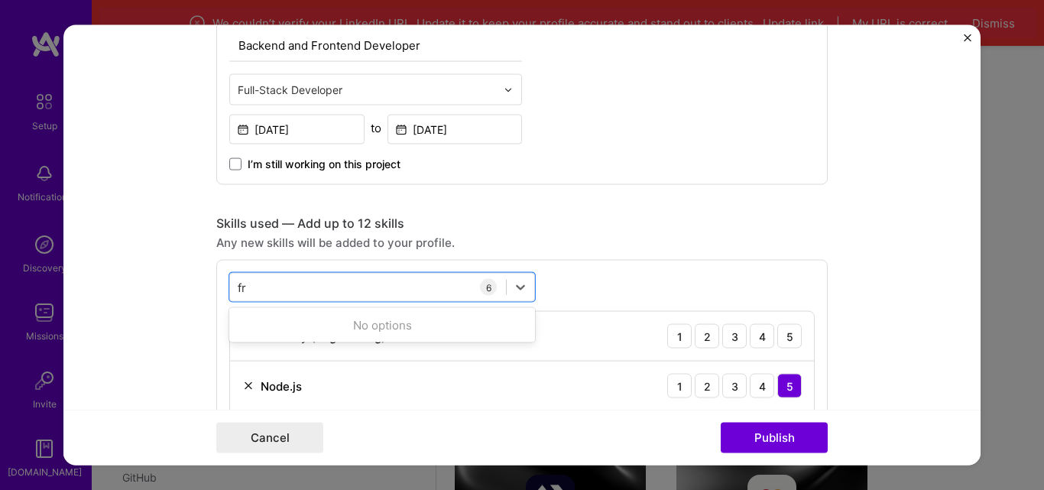
type input "f"
type input "database"
click at [627, 280] on div "option PostgreSQL, deselected. option Node.js selected, 0 of 2. 378 results ava…" at bounding box center [522, 392] width 612 height 264
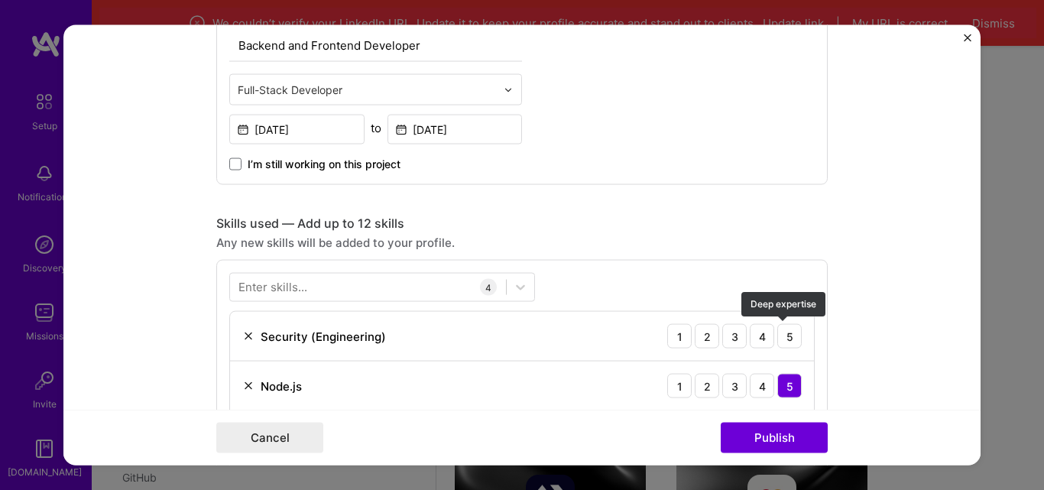
click at [791, 334] on div "5" at bounding box center [789, 336] width 24 height 24
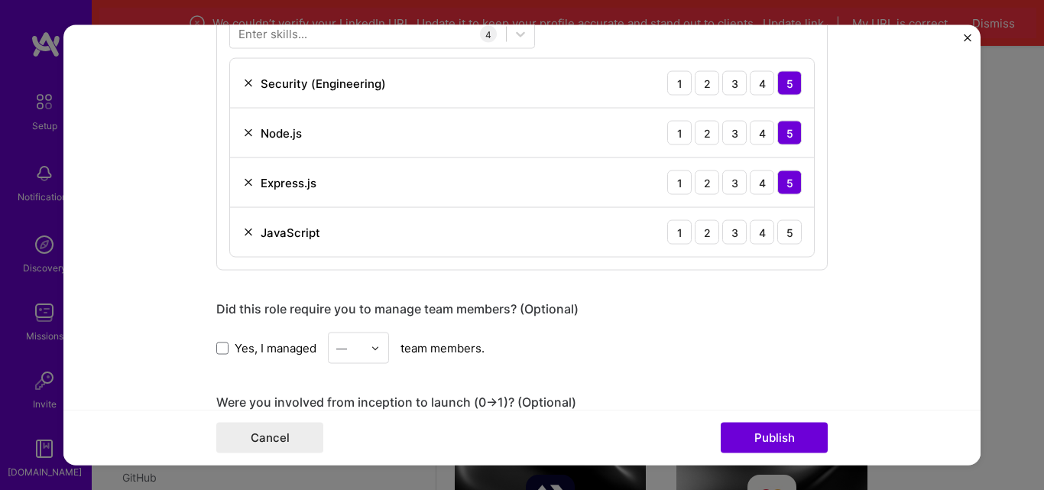
scroll to position [828, 0]
click at [785, 222] on div "5" at bounding box center [789, 231] width 24 height 24
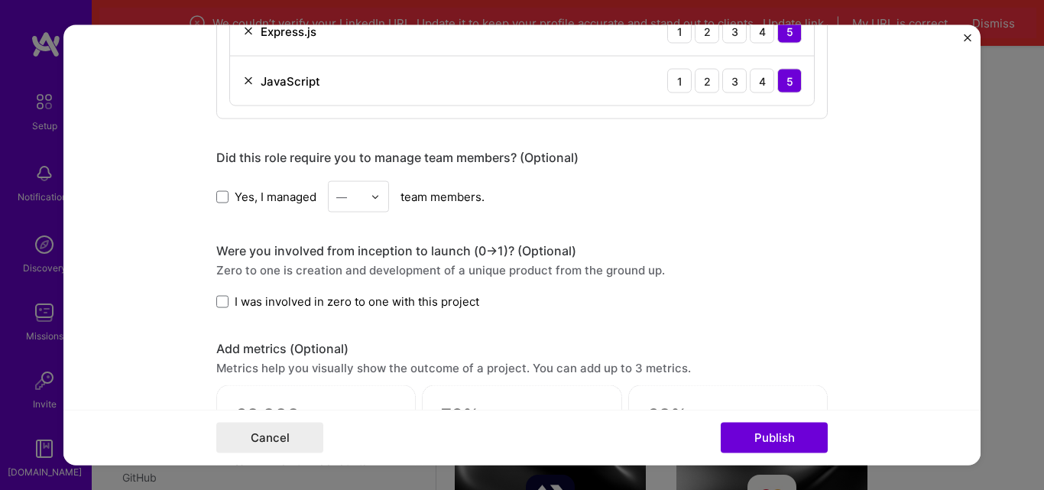
scroll to position [1019, 0]
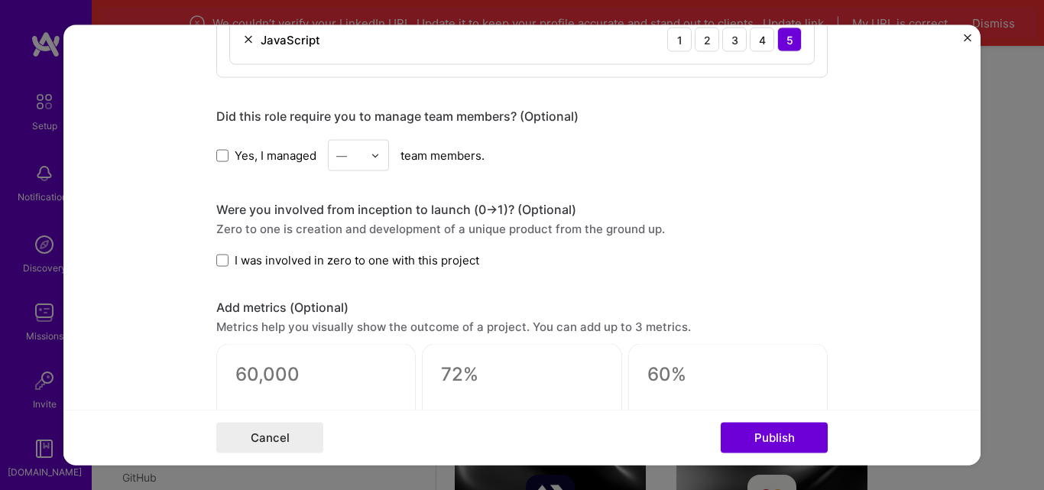
click at [371, 151] on img at bounding box center [375, 155] width 9 height 9
click at [346, 301] on div "5" at bounding box center [359, 309] width 52 height 28
click at [216, 258] on span at bounding box center [222, 261] width 12 height 12
click at [0, 0] on input "I was involved in zero to one with this project" at bounding box center [0, 0] width 0 height 0
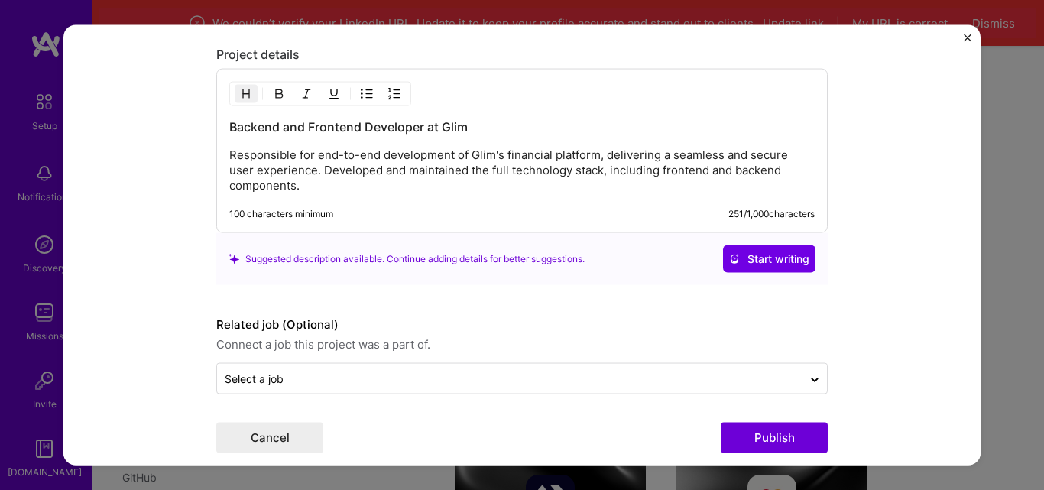
scroll to position [1483, 0]
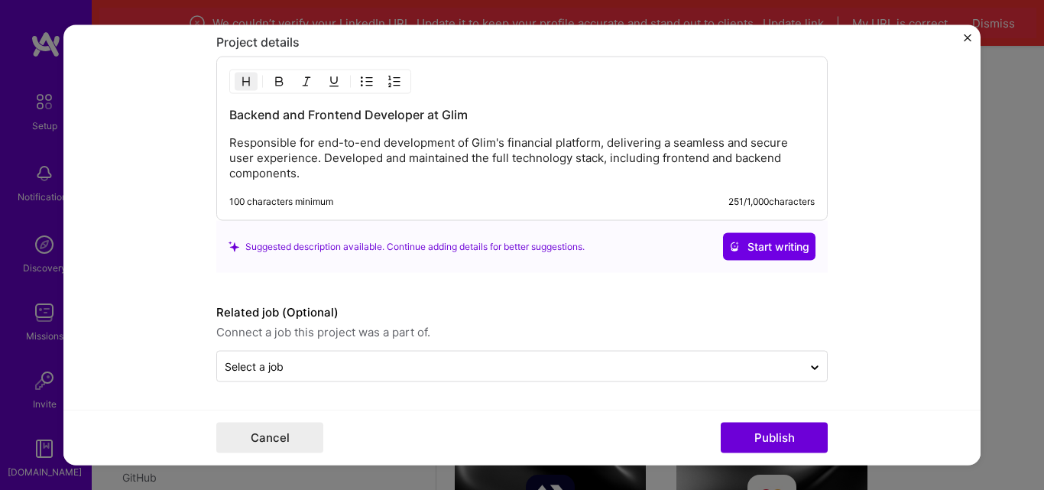
click at [768, 248] on span "Start writing" at bounding box center [769, 246] width 80 height 15
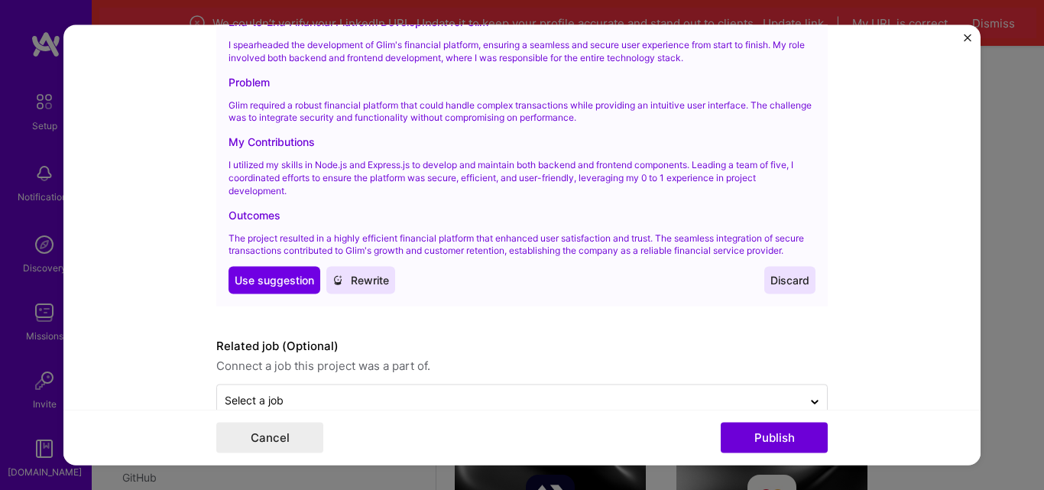
scroll to position [1771, 0]
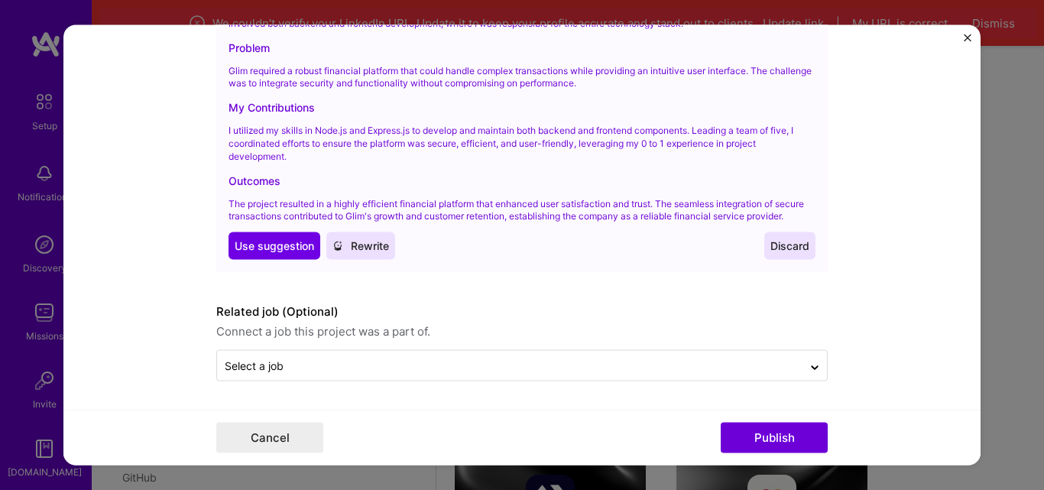
click at [300, 242] on span "Use suggestion" at bounding box center [275, 246] width 80 height 15
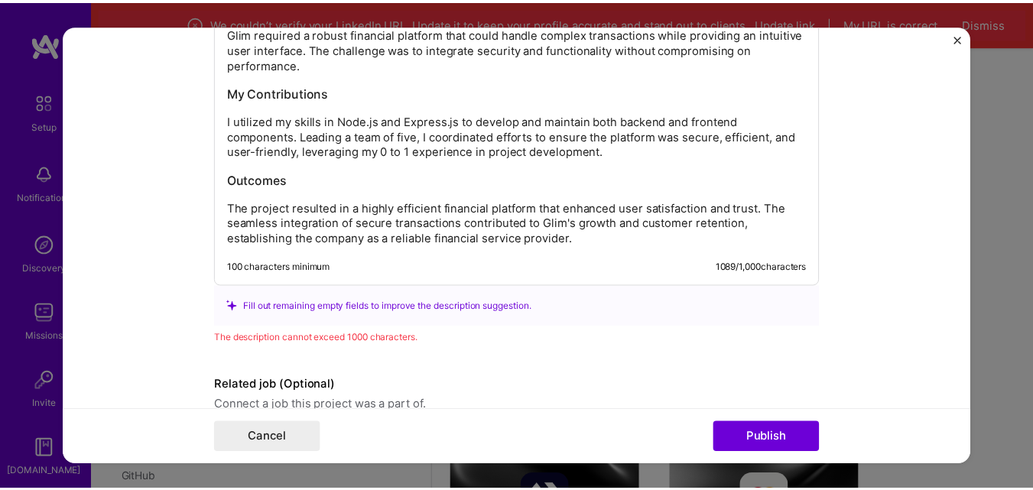
scroll to position [1625, 0]
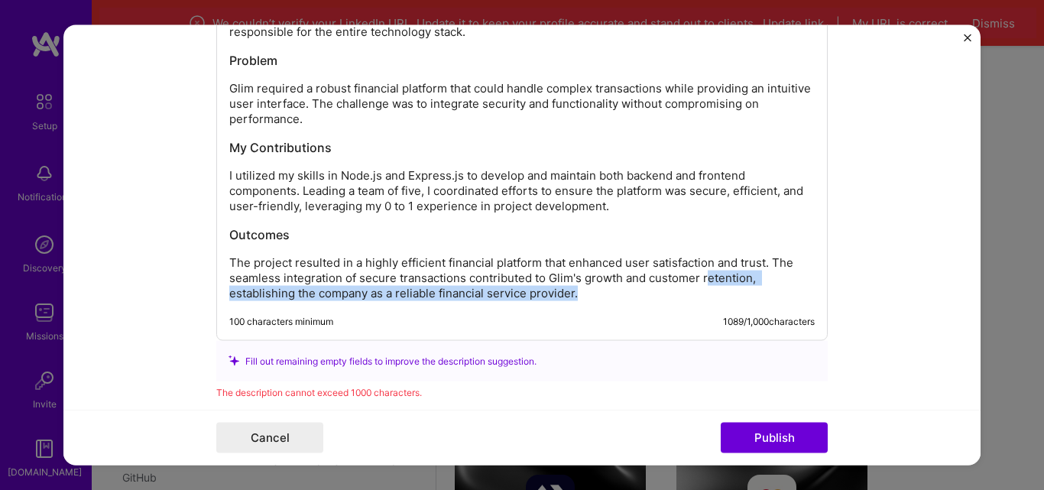
drag, startPoint x: 593, startPoint y: 291, endPoint x: 714, endPoint y: 268, distance: 123.1
click at [713, 268] on p "The project resulted in a highly efficient financial platform that enhanced use…" at bounding box center [522, 278] width 586 height 46
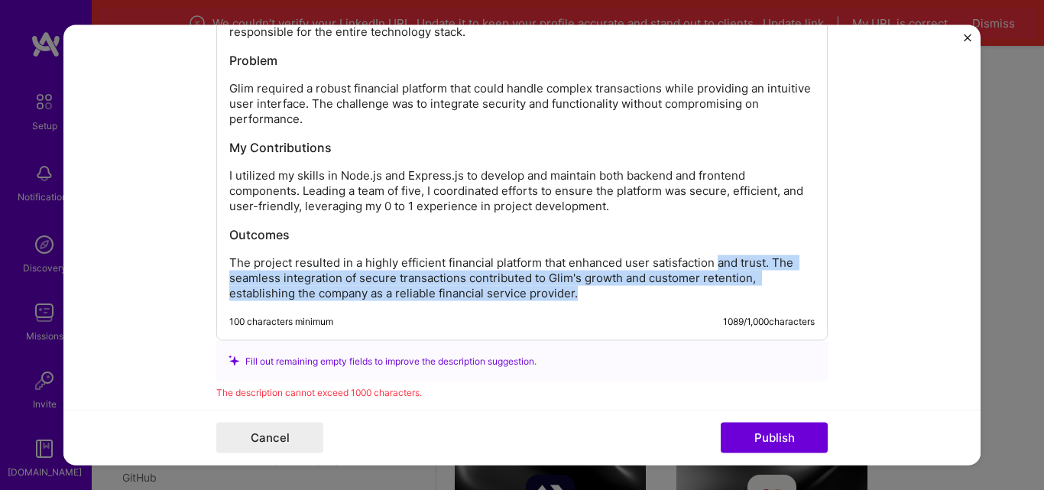
click at [764, 287] on p "The project resulted in a highly efficient financial platform that enhanced use…" at bounding box center [522, 278] width 586 height 46
click at [606, 300] on p "The project resulted in a highly efficient financial platform that enhanced use…" at bounding box center [522, 278] width 586 height 46
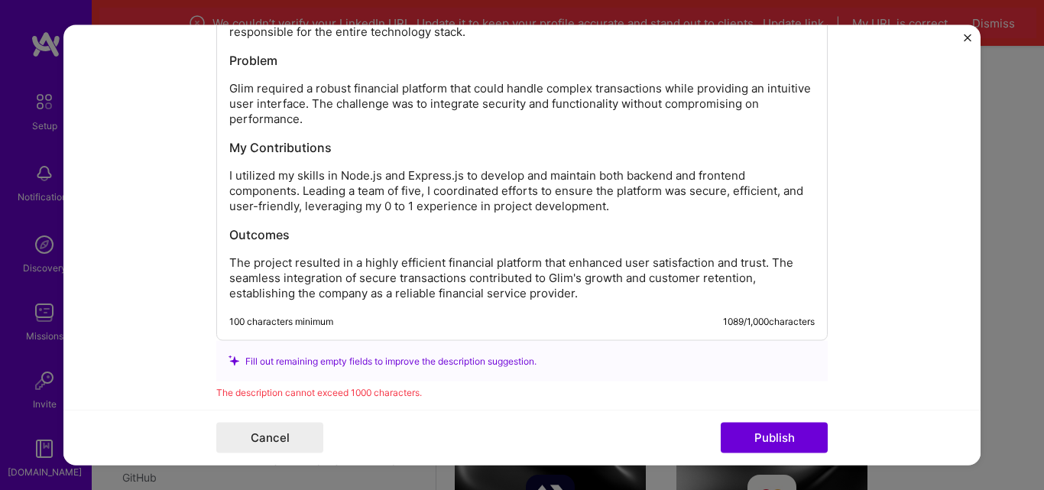
click at [599, 295] on p "The project resulted in a highly efficient financial platform that enhanced use…" at bounding box center [522, 278] width 586 height 46
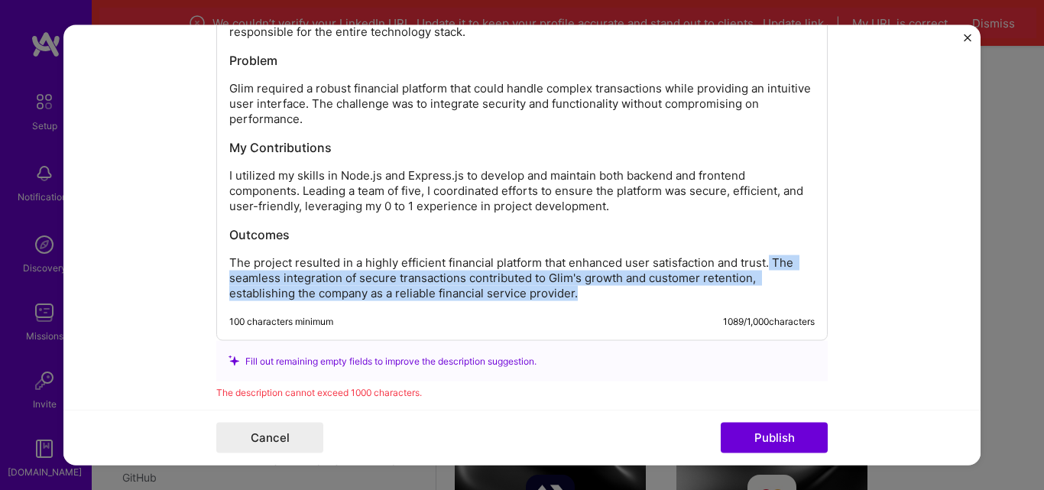
click at [765, 258] on p "The project resulted in a highly efficient financial platform that enhanced use…" at bounding box center [522, 278] width 586 height 46
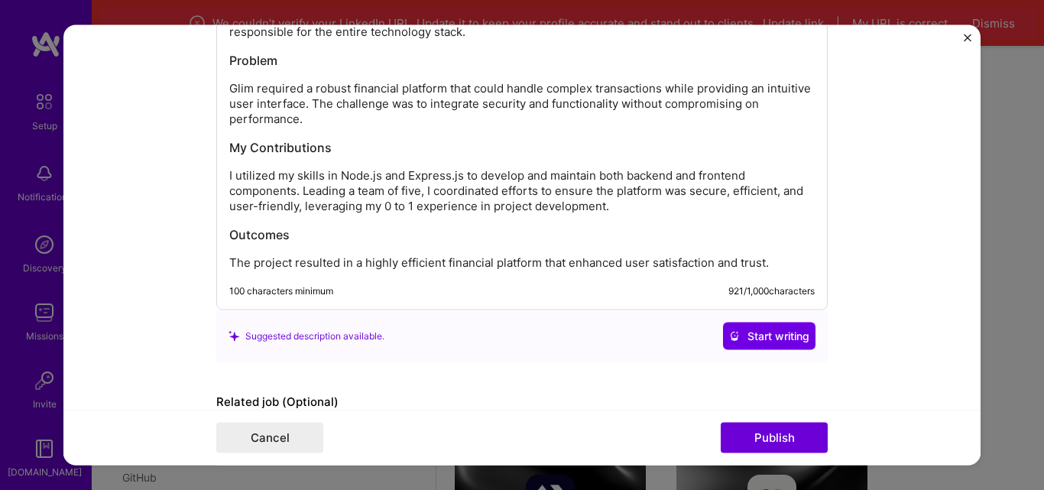
click at [788, 433] on button "Publish" at bounding box center [774, 438] width 107 height 31
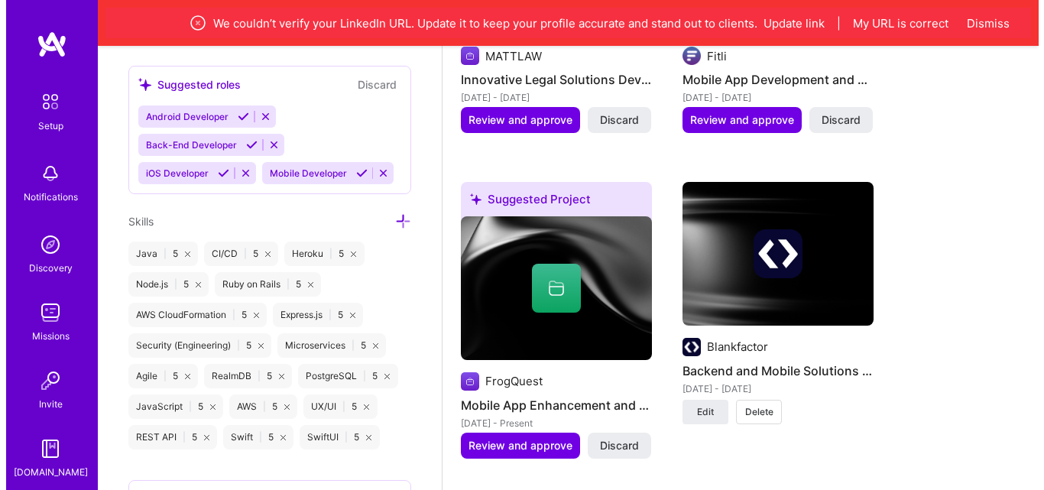
scroll to position [1618, 0]
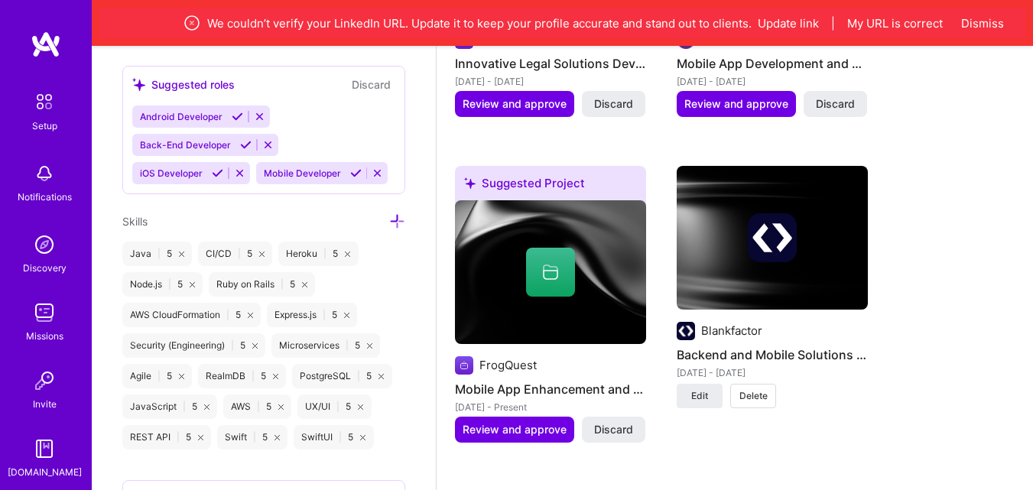
click at [531, 426] on span "Review and approve" at bounding box center [515, 429] width 104 height 15
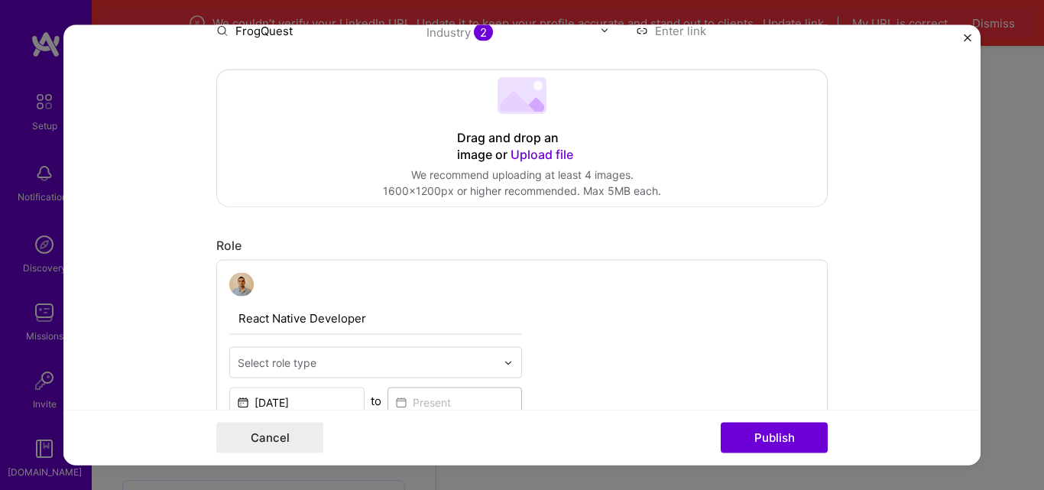
scroll to position [319, 0]
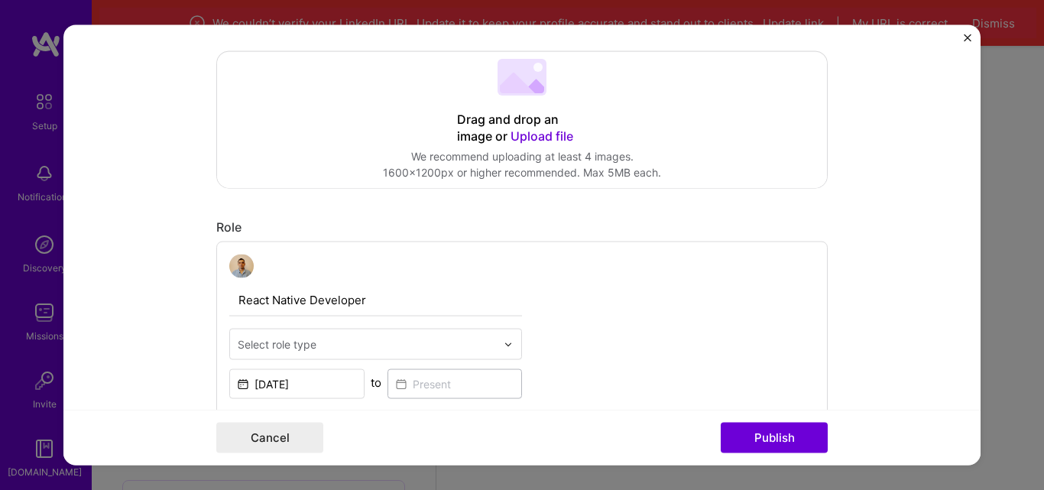
click at [300, 345] on div "Select role type" at bounding box center [277, 344] width 79 height 16
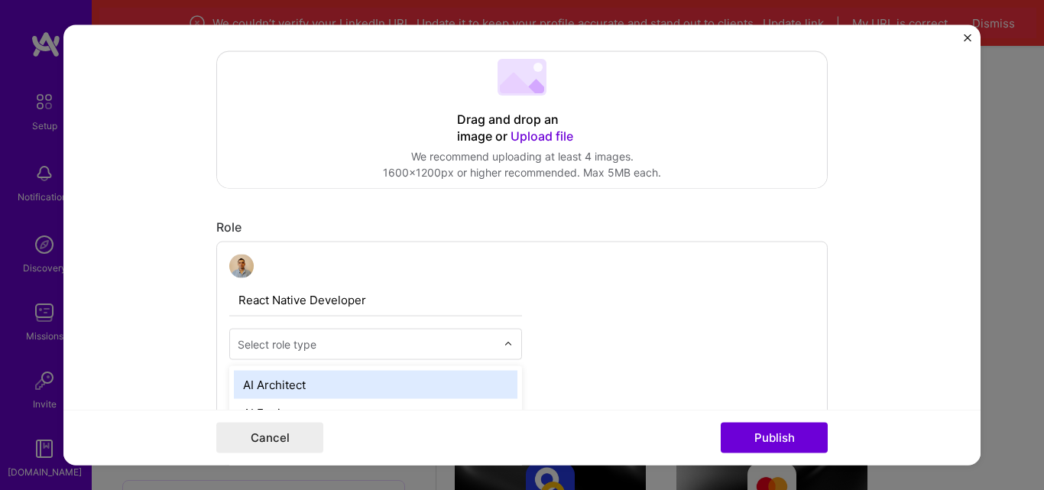
scroll to position [1730, 0]
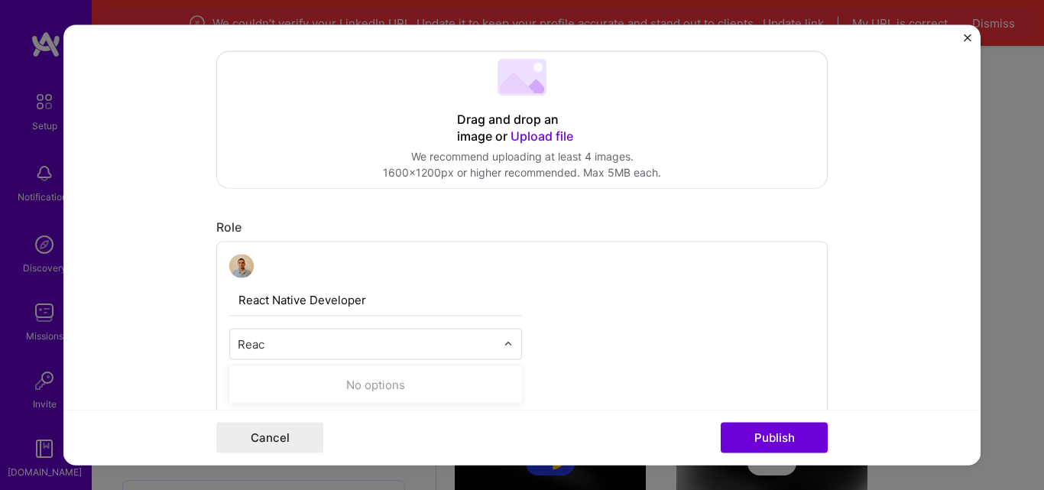
type input "React"
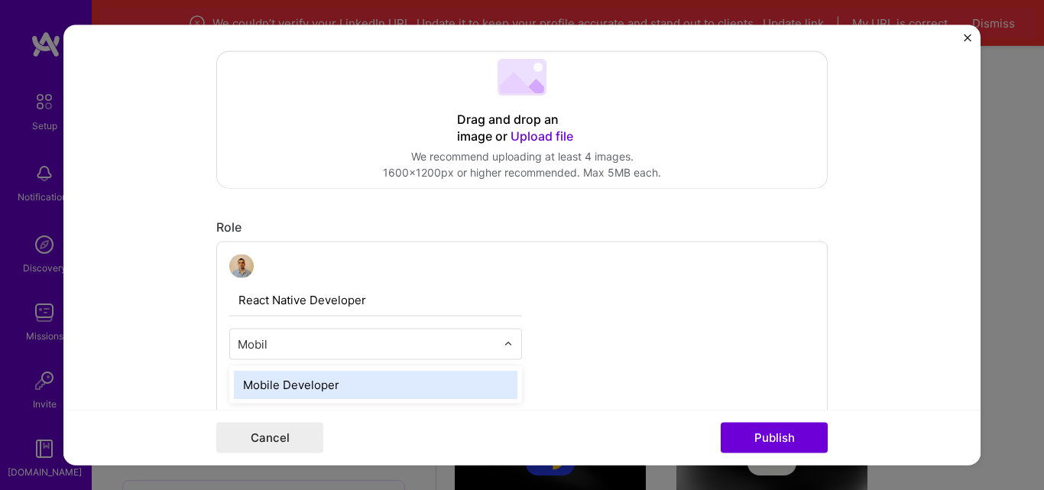
type input "Mobile"
click at [320, 382] on div "Mobile Developer" at bounding box center [376, 385] width 284 height 28
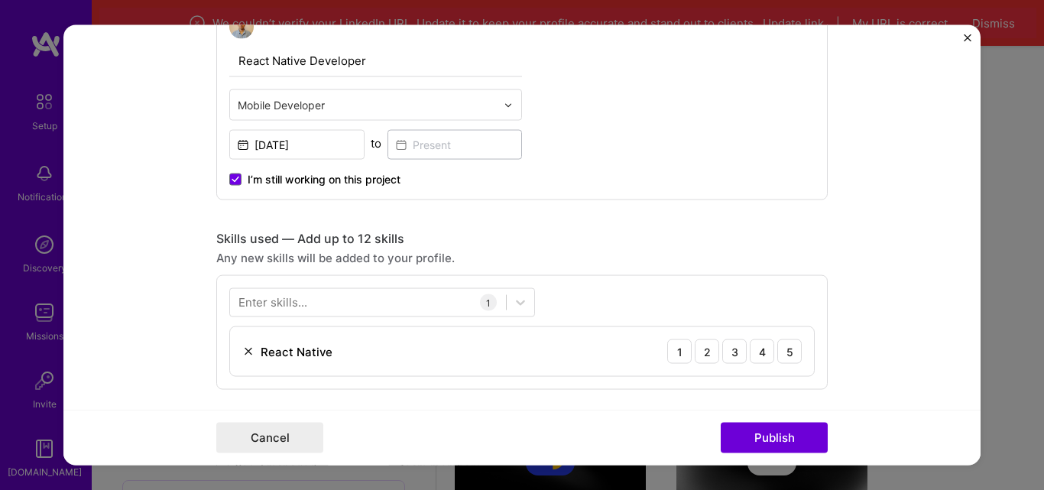
scroll to position [637, 0]
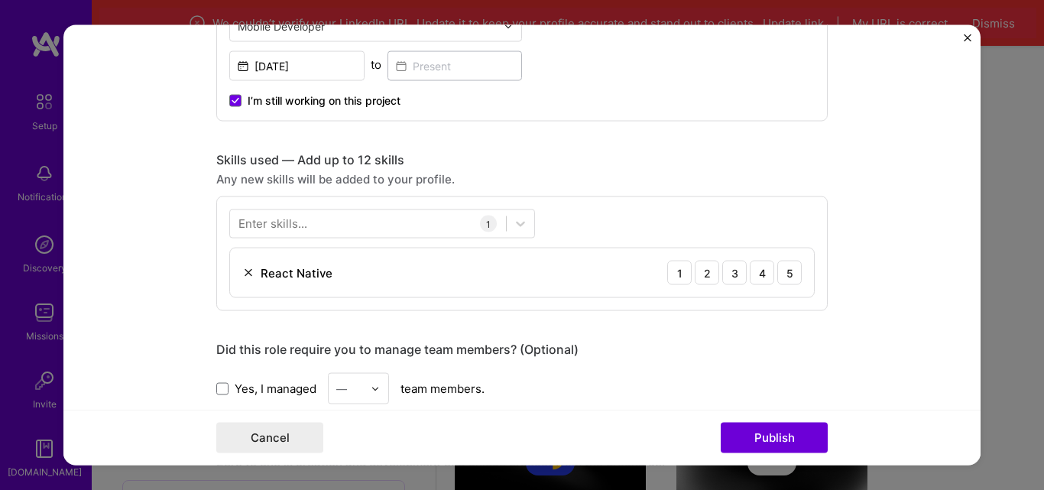
click at [345, 212] on div at bounding box center [368, 224] width 276 height 25
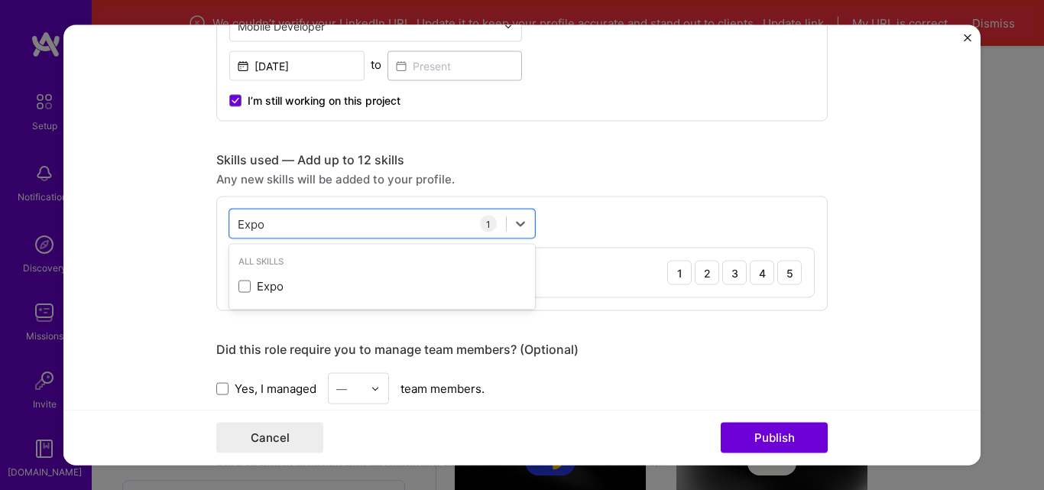
click at [247, 284] on div "Expo" at bounding box center [382, 286] width 287 height 16
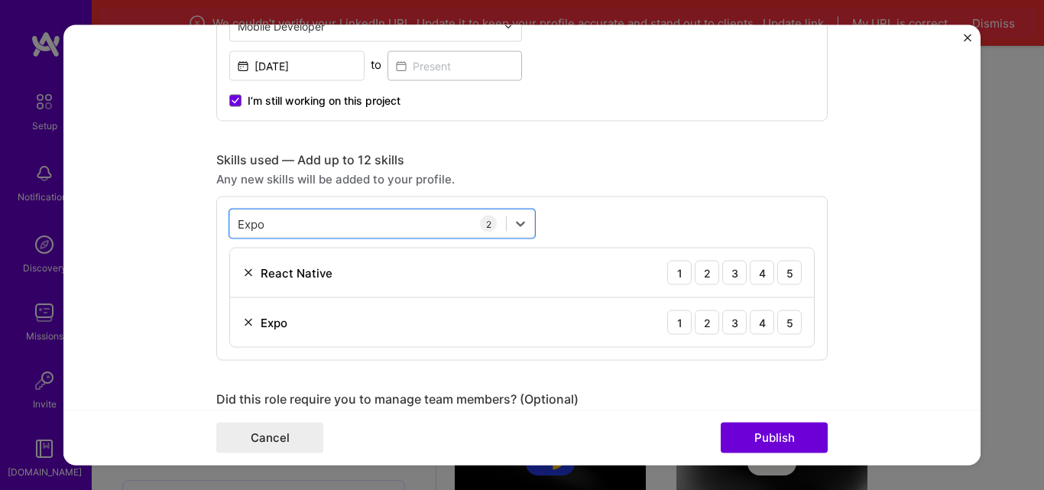
click at [290, 226] on div "Expo Expo" at bounding box center [368, 224] width 276 height 25
click at [367, 224] on div "Expo Expo" at bounding box center [368, 224] width 276 height 25
type input "Expo"
click at [777, 272] on div "5" at bounding box center [789, 273] width 24 height 24
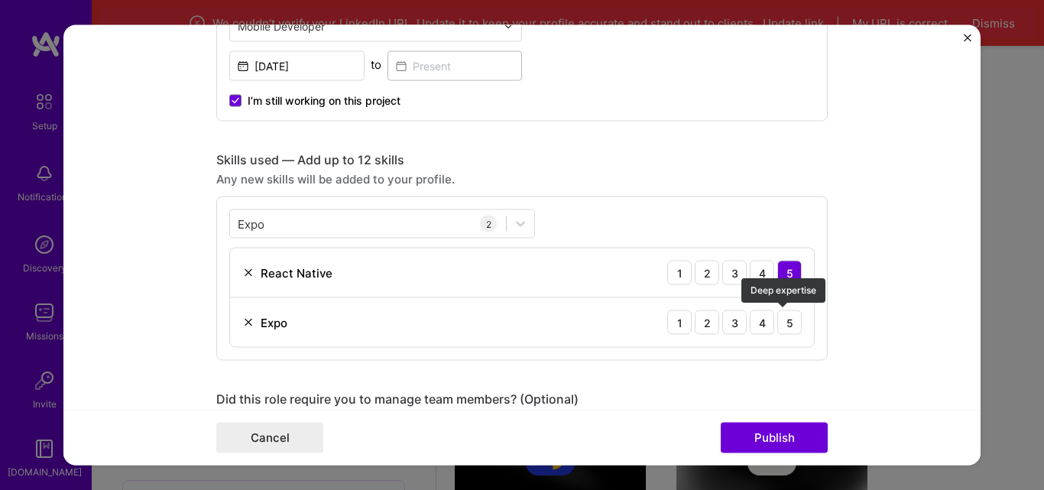
click at [787, 330] on div "5" at bounding box center [789, 322] width 24 height 24
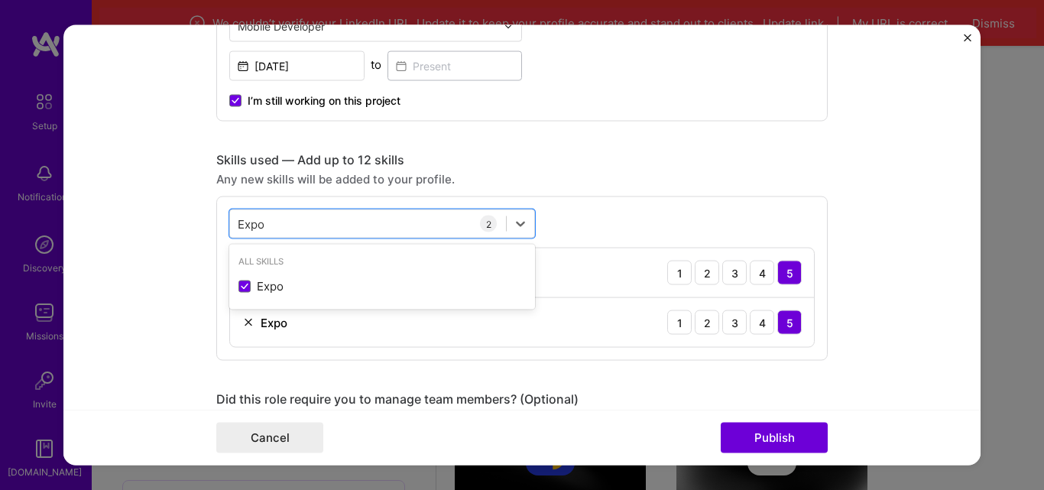
click at [389, 221] on div "Expo Expo" at bounding box center [368, 224] width 276 height 25
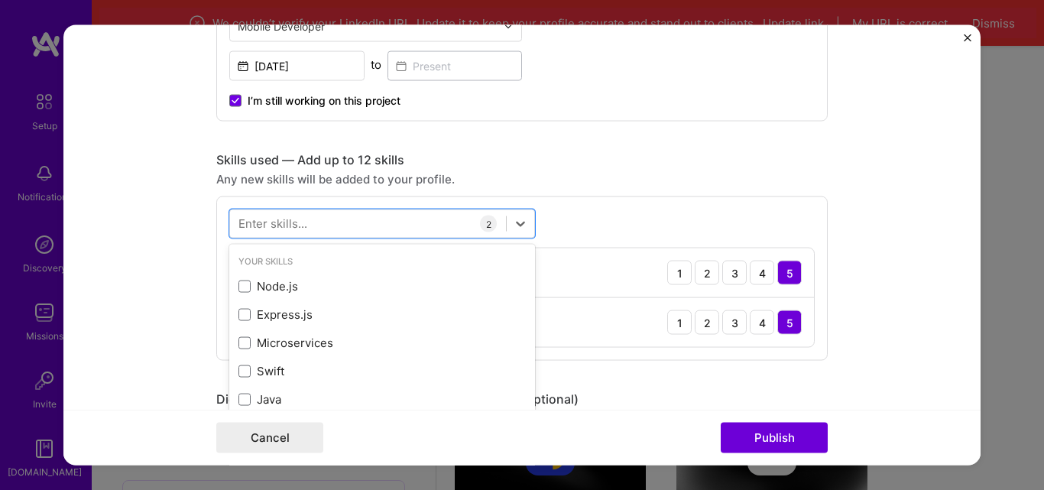
click at [359, 224] on div at bounding box center [368, 224] width 276 height 25
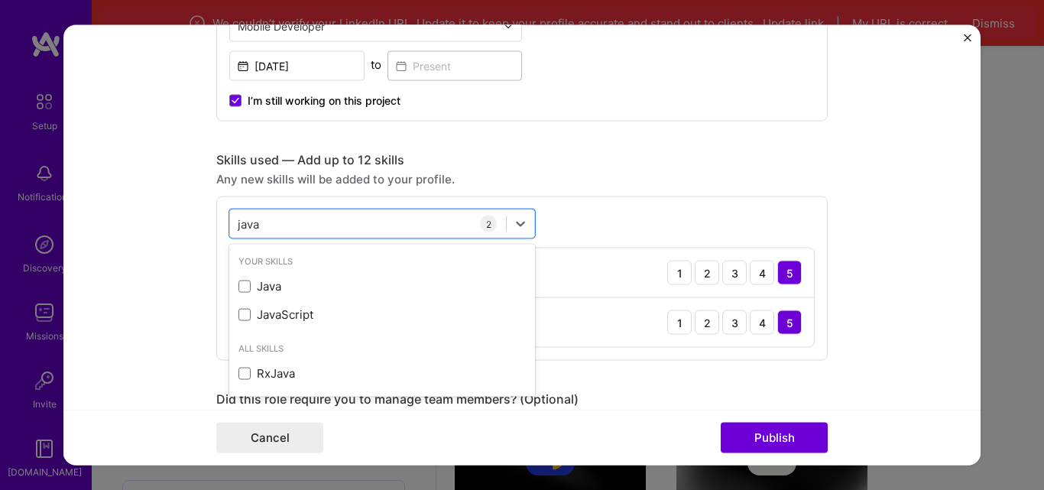
click at [239, 316] on span at bounding box center [245, 314] width 12 height 12
click at [0, 0] on input "checkbox" at bounding box center [0, 0] width 0 height 0
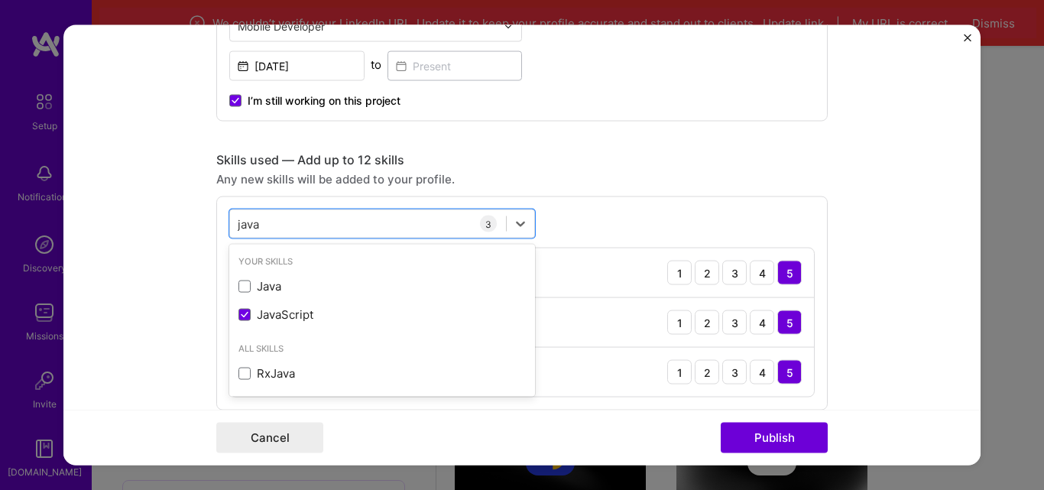
click at [242, 290] on span at bounding box center [245, 286] width 12 height 12
click at [0, 0] on input "checkbox" at bounding box center [0, 0] width 0 height 0
click at [347, 220] on div "java java" at bounding box center [368, 224] width 276 height 25
type input "cross"
type input "sdk"
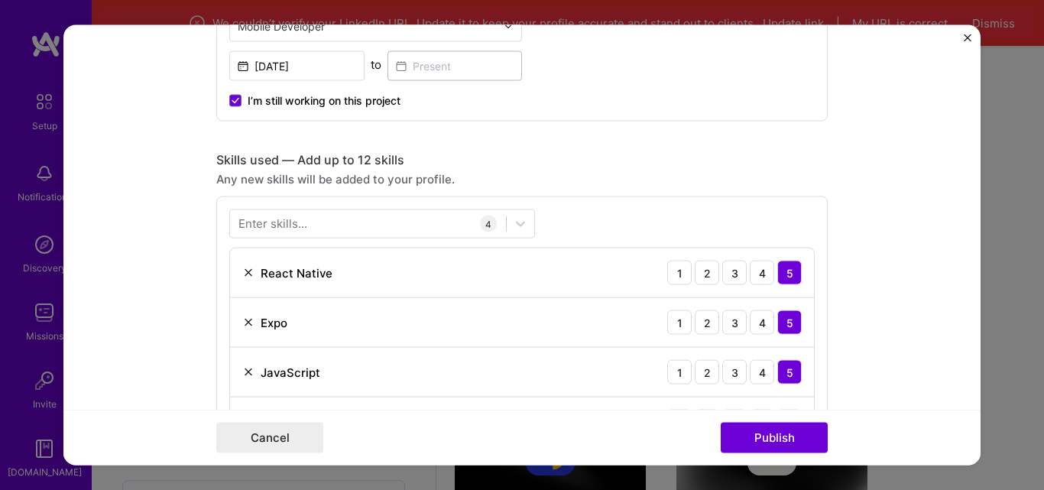
click at [663, 158] on div "Skills used — Add up to 12 skills" at bounding box center [522, 160] width 612 height 16
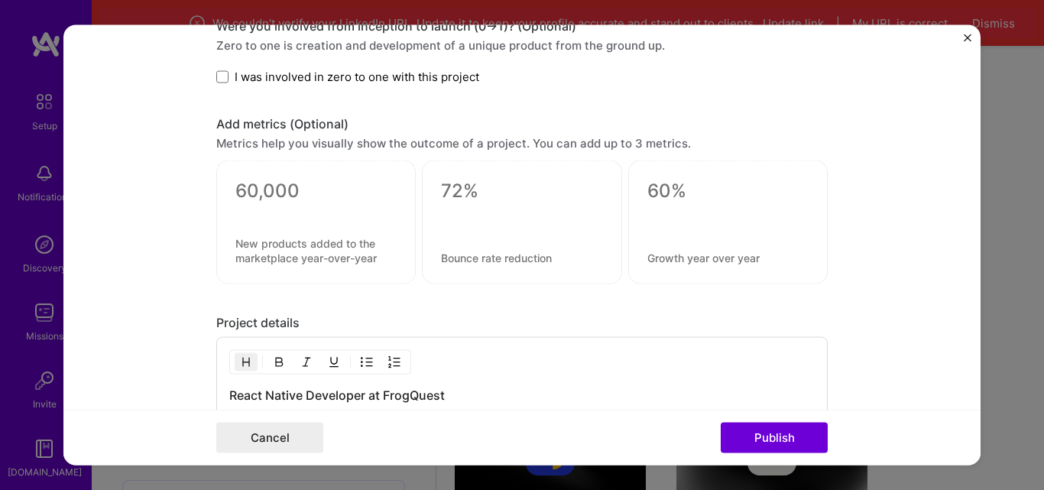
scroll to position [1483, 0]
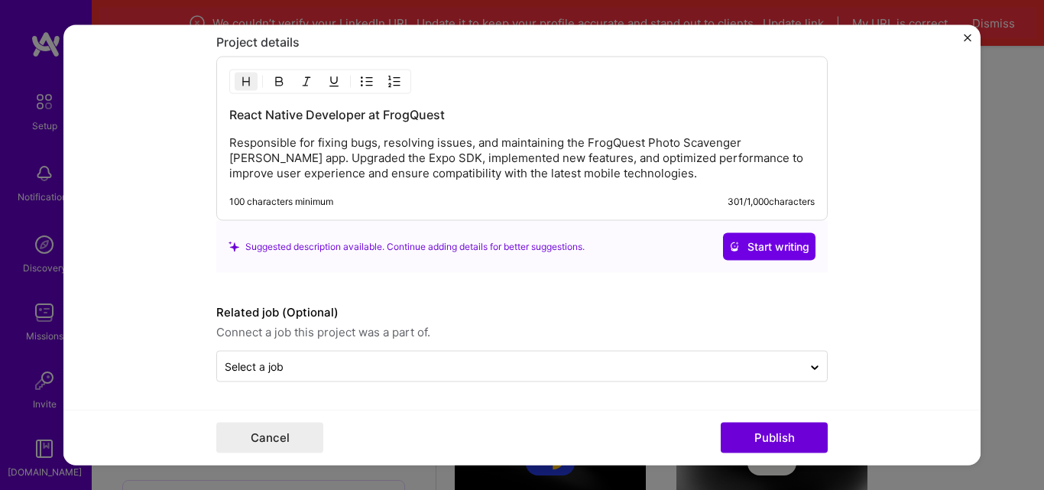
click at [751, 255] on button "Start writing" at bounding box center [769, 246] width 93 height 28
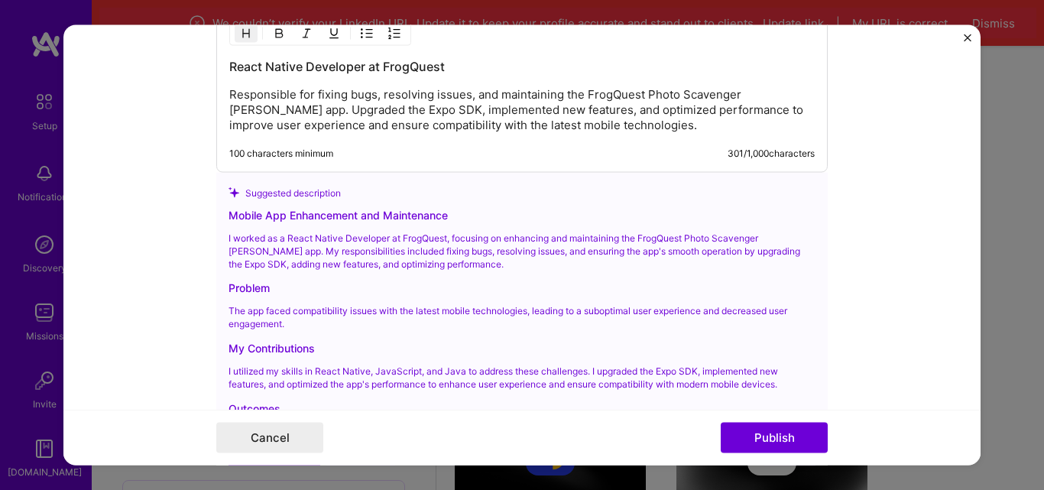
scroll to position [1771, 0]
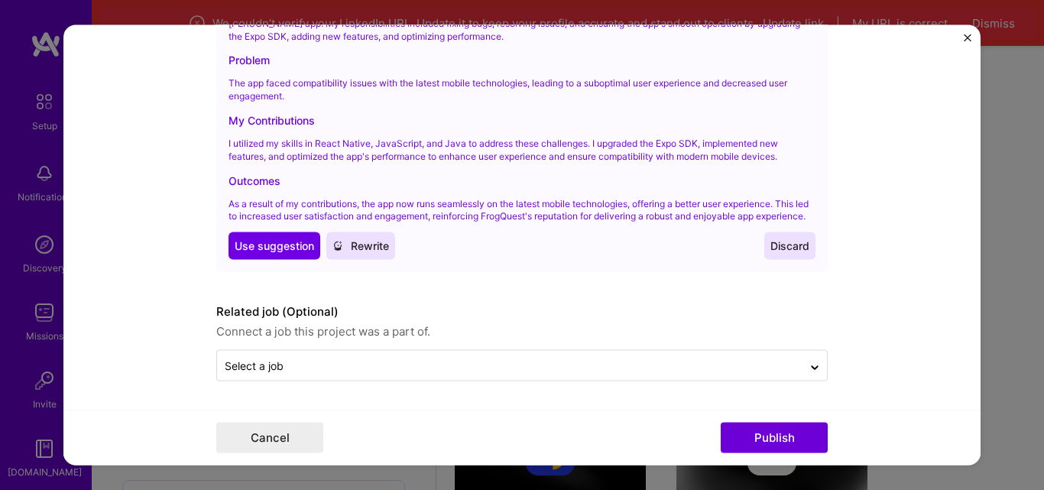
click at [277, 248] on span "Use suggestion" at bounding box center [275, 246] width 80 height 15
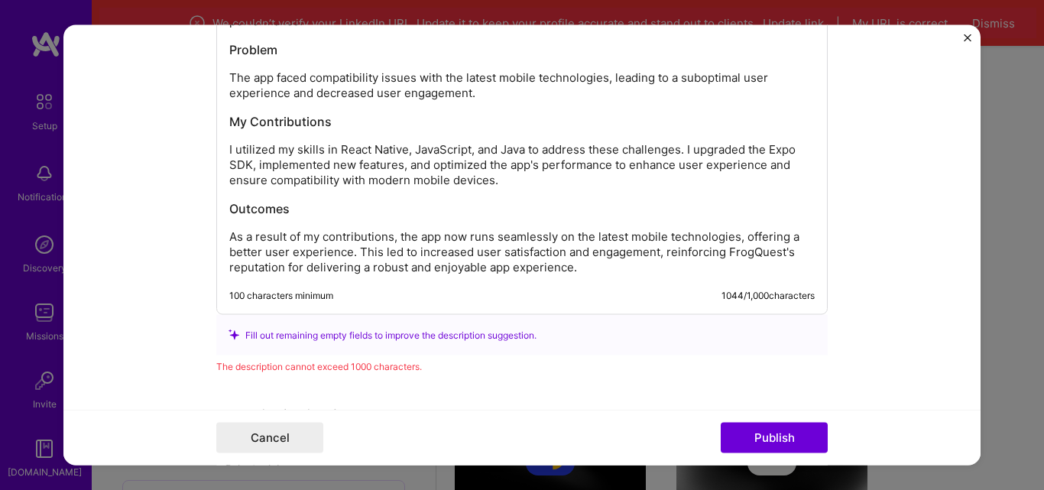
scroll to position [1673, 0]
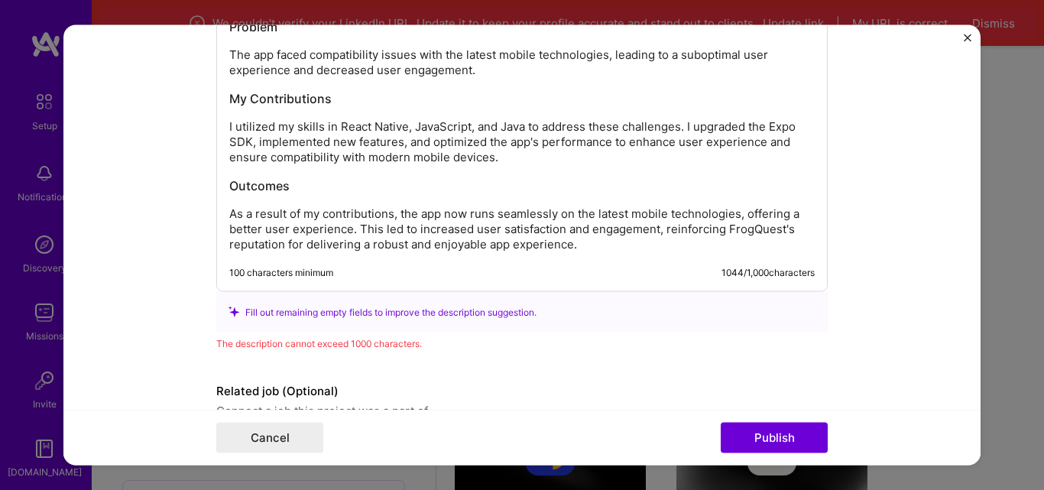
click at [595, 229] on p "As a result of my contributions, the app now runs seamlessly on the latest mobi…" at bounding box center [522, 229] width 586 height 46
click at [353, 211] on p "As a result of my contributions, the app now runs seamlessly on the latest mobi…" at bounding box center [522, 229] width 586 height 46
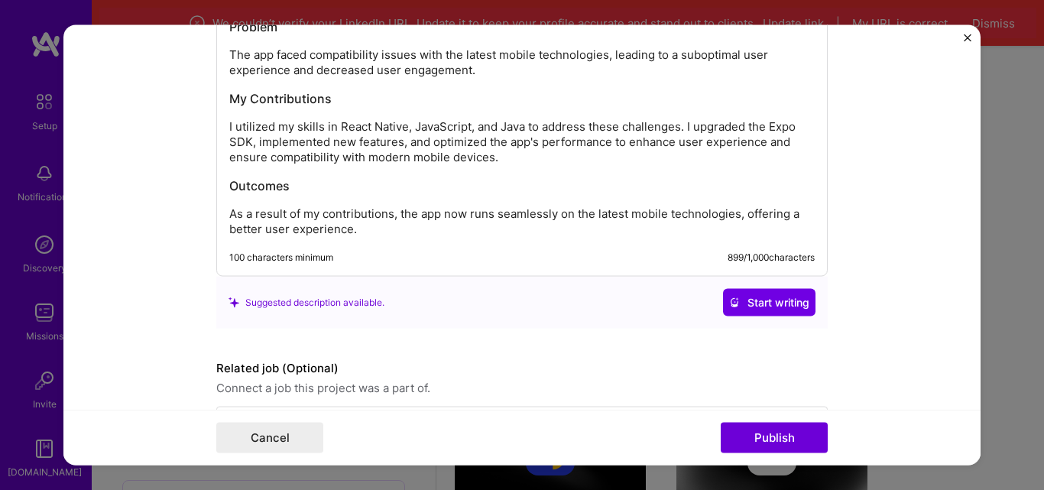
drag, startPoint x: 734, startPoint y: 285, endPoint x: 186, endPoint y: 285, distance: 548.1
click at [186, 285] on form "Editing suggested project This project is suggested based on your LinkedIn, res…" at bounding box center [521, 244] width 917 height 441
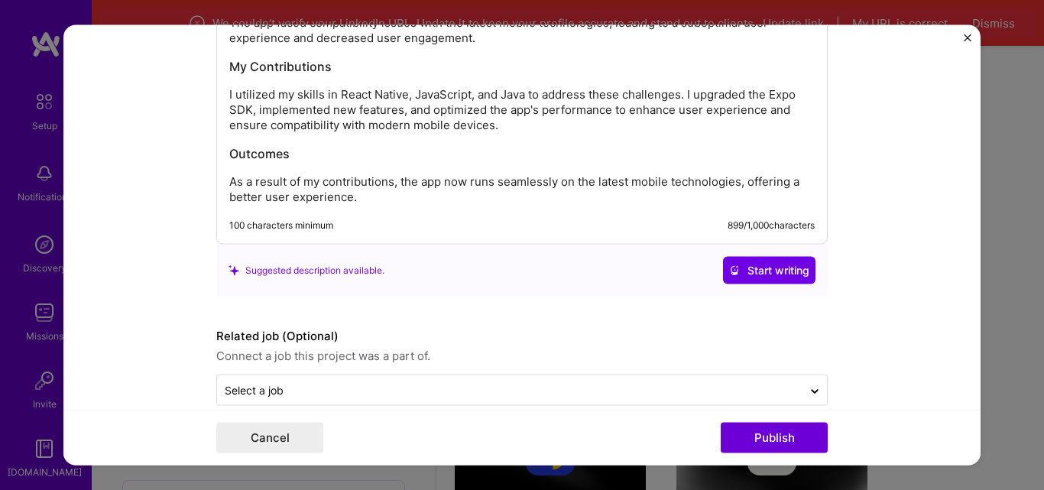
scroll to position [1714, 0]
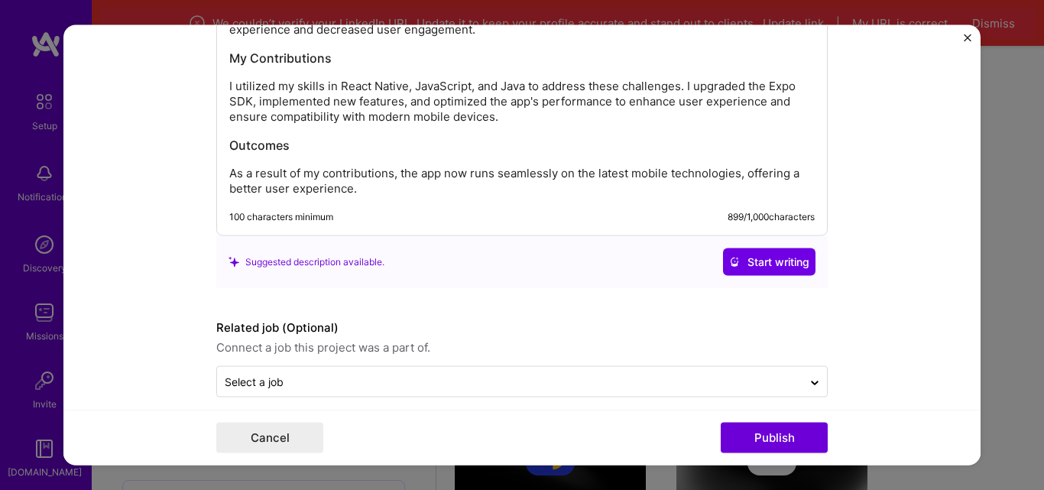
click at [796, 445] on button "Publish" at bounding box center [774, 438] width 107 height 31
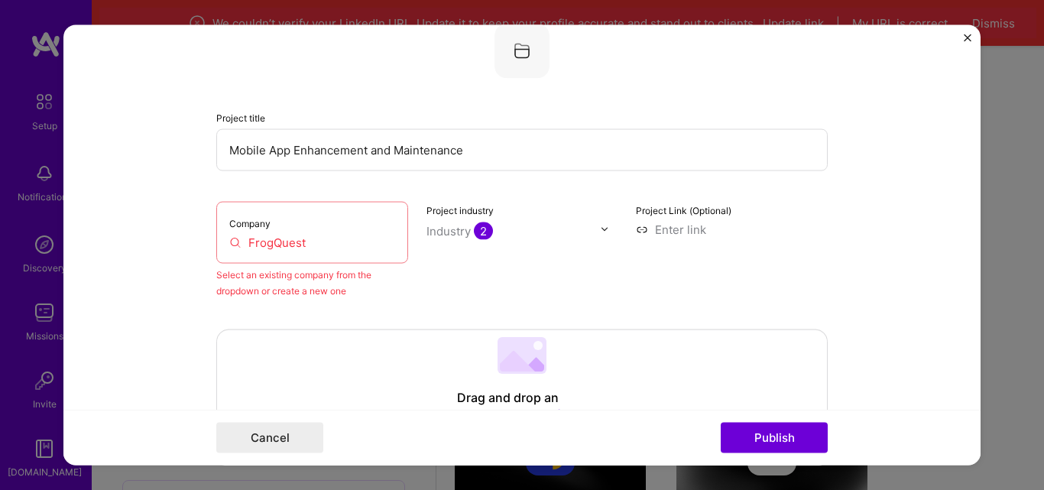
scroll to position [100, 0]
click at [323, 244] on input "FrogQuest" at bounding box center [312, 243] width 166 height 16
click at [322, 248] on input "FrogQuest" at bounding box center [312, 243] width 166 height 16
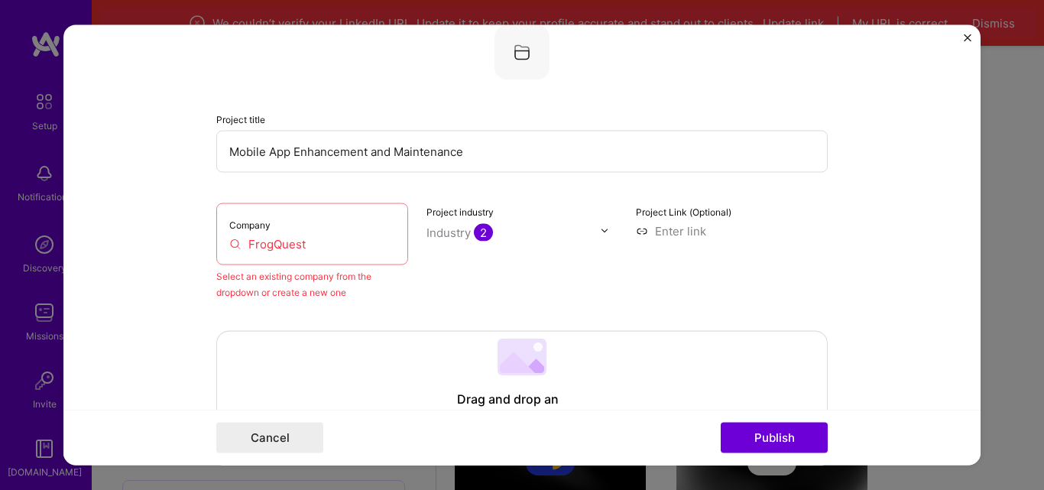
click at [322, 248] on input "FrogQuest" at bounding box center [312, 243] width 166 height 16
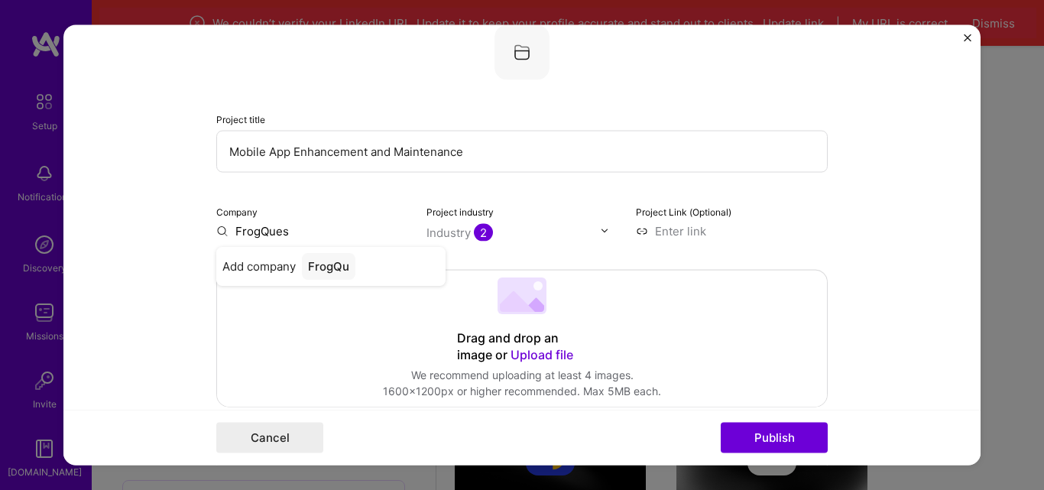
type input "FrogQuest"
click at [307, 269] on div "FrogQuest" at bounding box center [337, 265] width 71 height 27
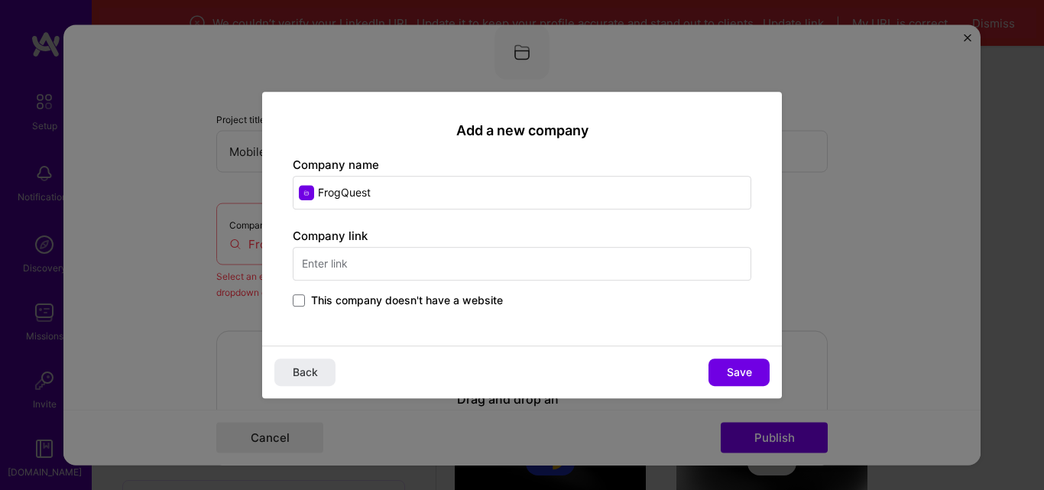
click at [405, 271] on input "text" at bounding box center [522, 264] width 459 height 34
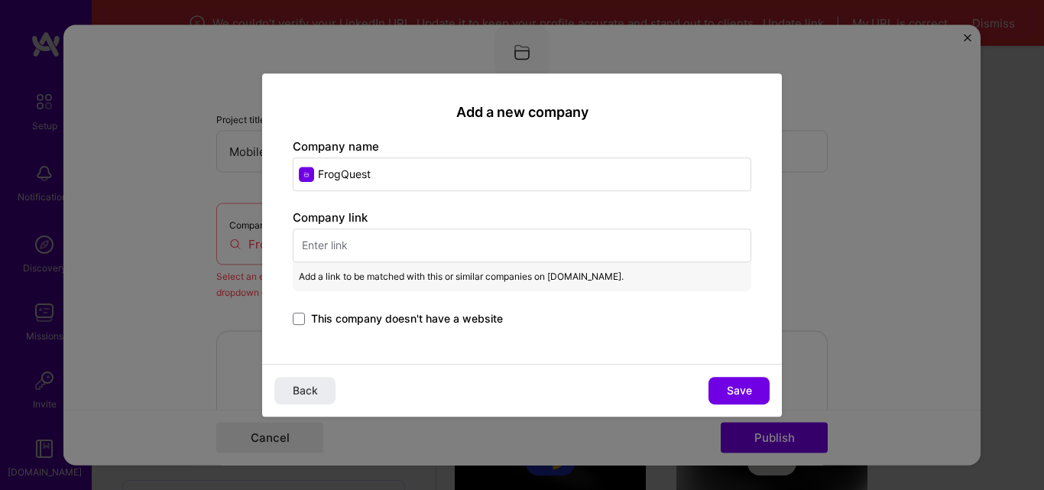
paste input "[URL][DOMAIN_NAME]"
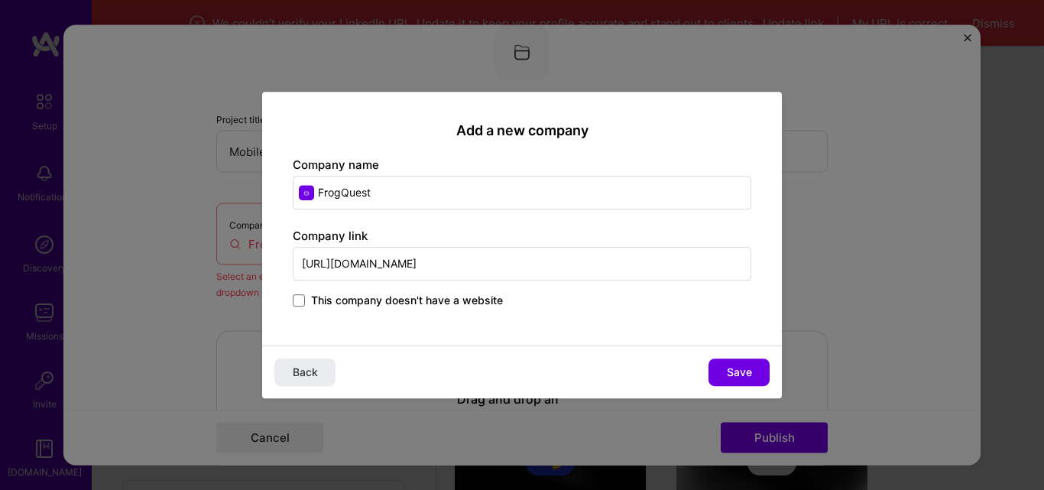
type input "[URL][DOMAIN_NAME]"
click at [748, 368] on span "Save" at bounding box center [739, 372] width 25 height 15
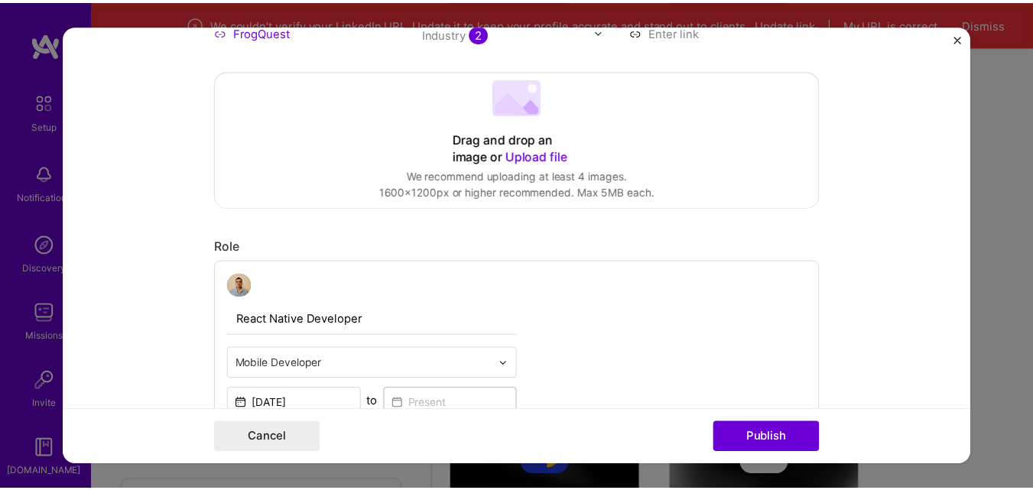
scroll to position [319, 0]
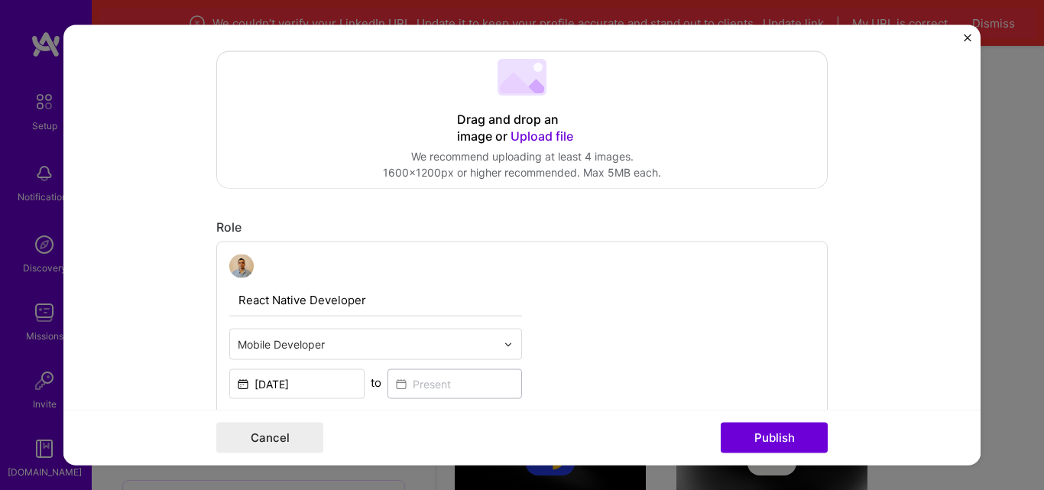
click at [754, 437] on button "Publish" at bounding box center [774, 438] width 107 height 31
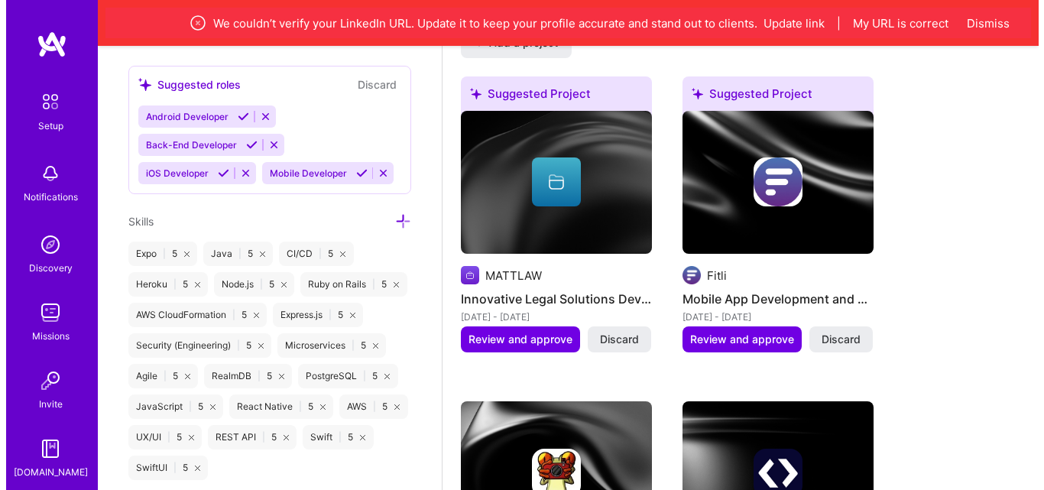
scroll to position [1316, 0]
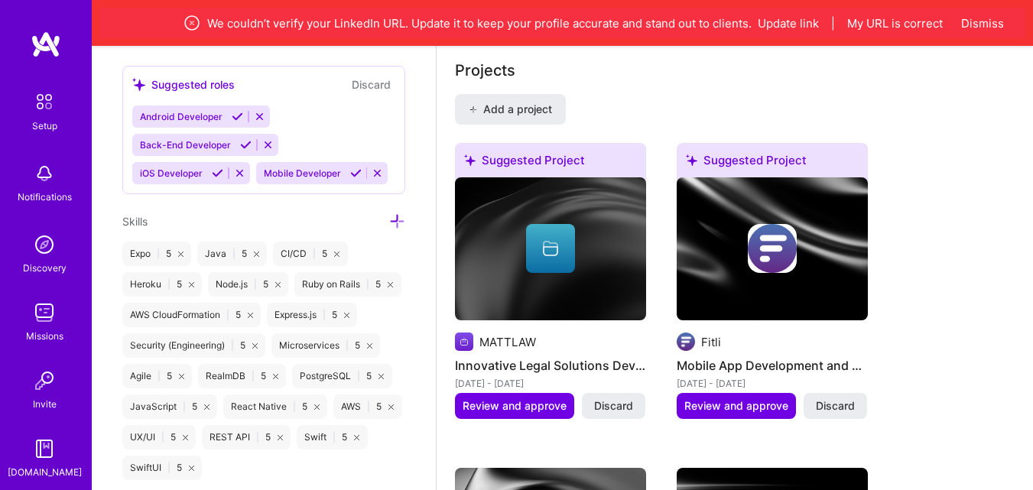
click at [524, 412] on span "Review and approve" at bounding box center [515, 405] width 104 height 15
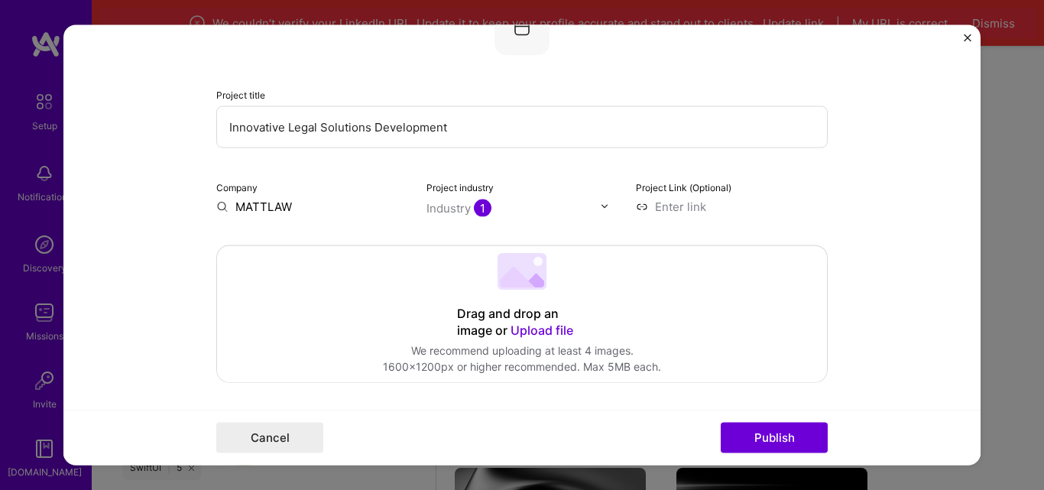
scroll to position [63, 0]
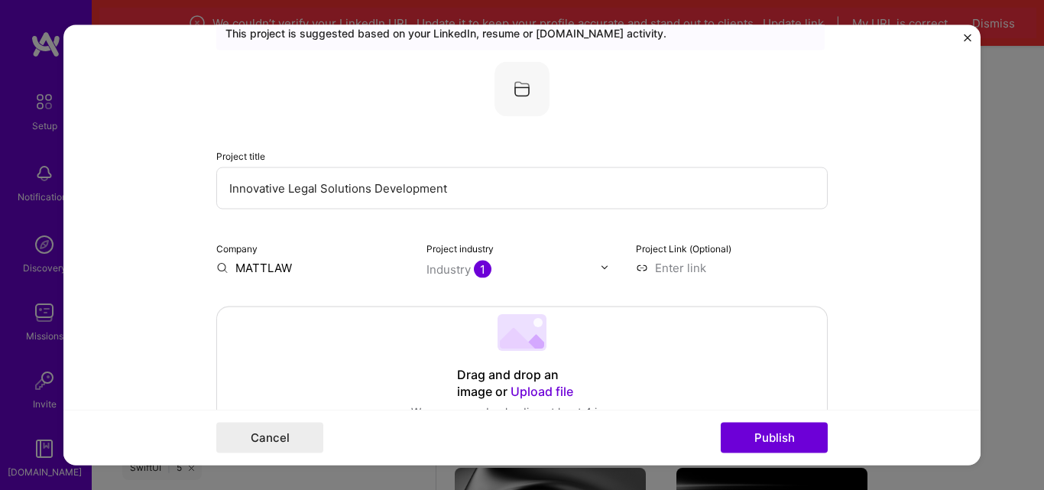
click at [707, 267] on input at bounding box center [732, 267] width 192 height 16
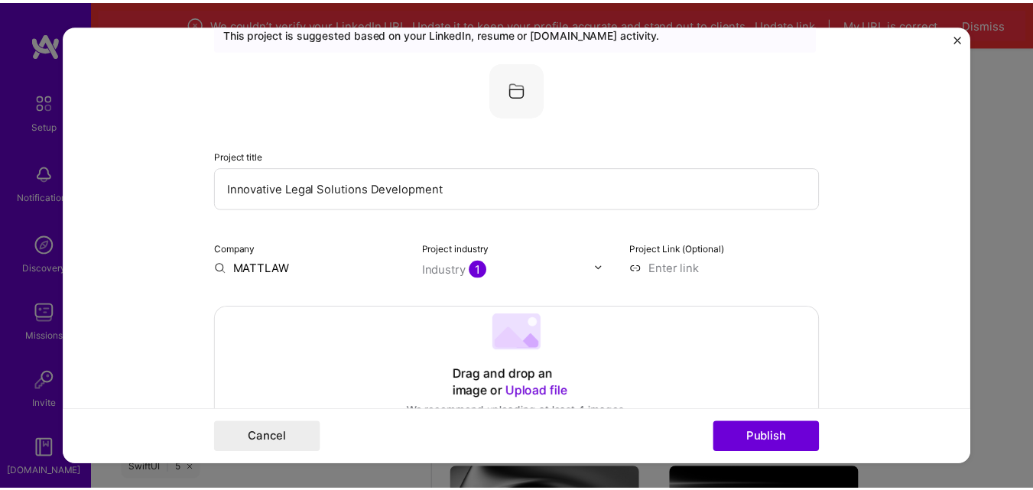
scroll to position [0, 0]
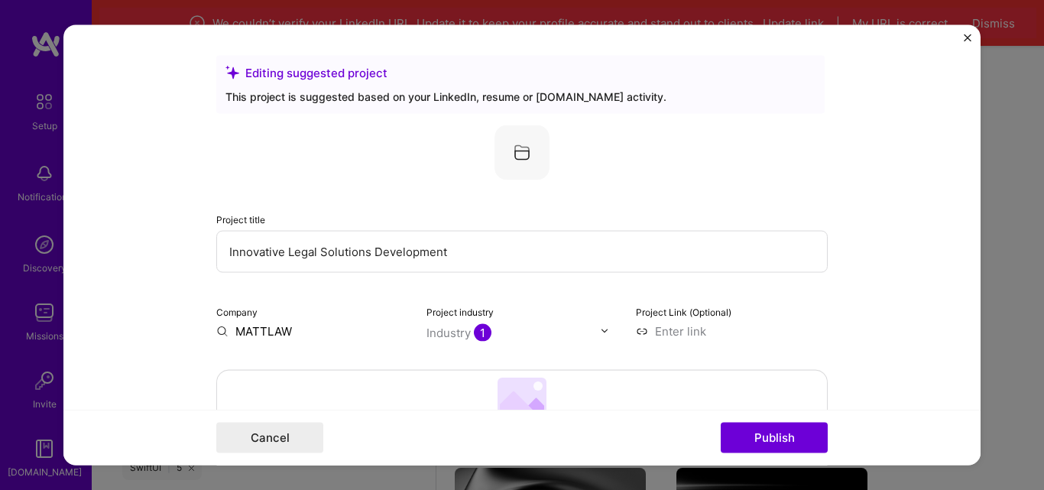
click at [969, 37] on img "Close" at bounding box center [968, 38] width 8 height 8
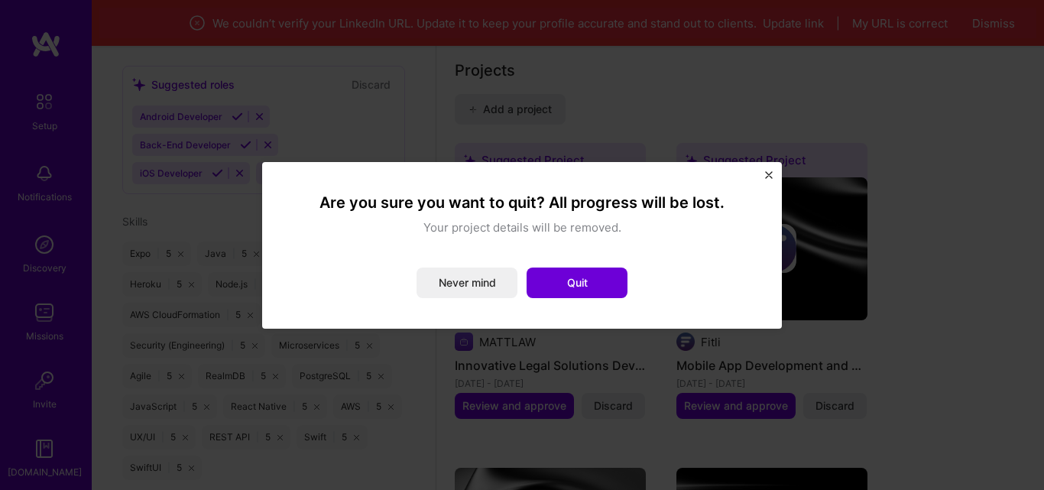
click at [543, 285] on button "Quit" at bounding box center [577, 283] width 101 height 31
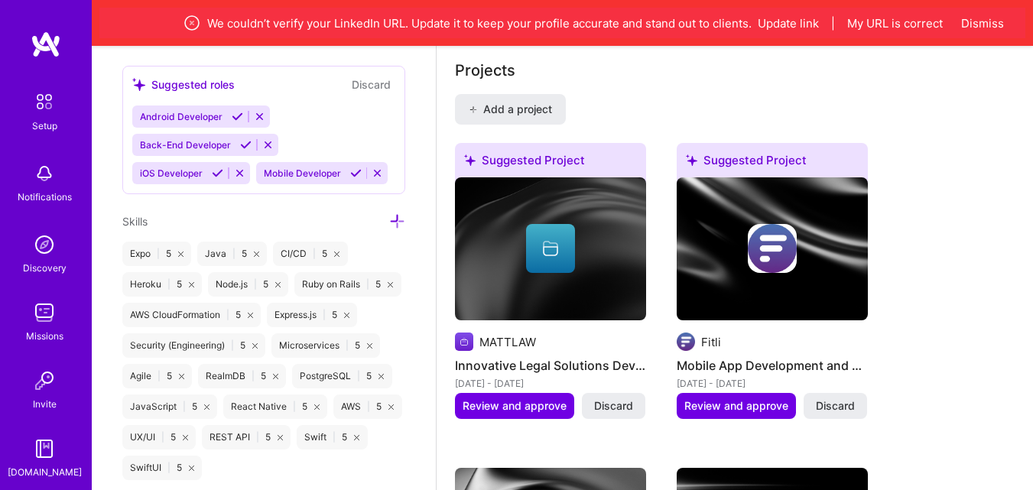
click at [609, 409] on span "Discard" at bounding box center [613, 405] width 39 height 15
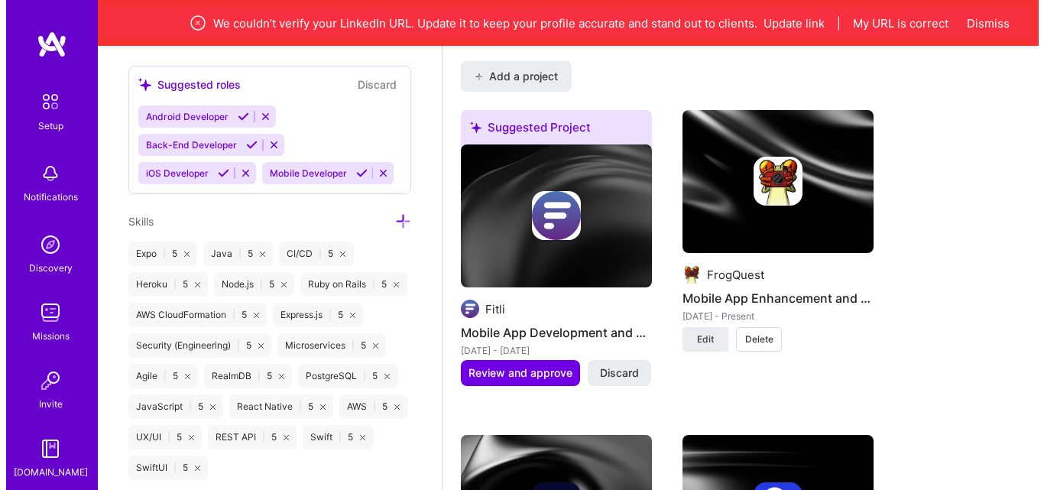
scroll to position [1380, 0]
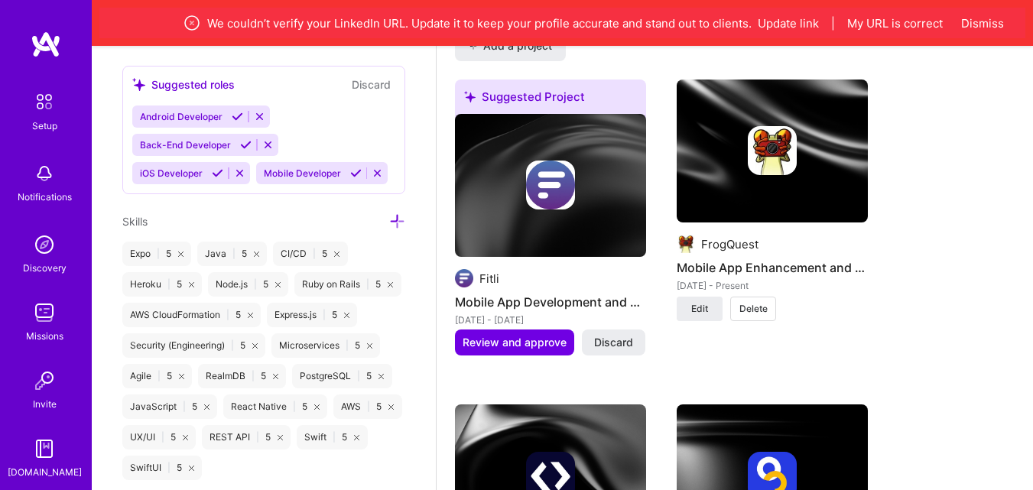
click at [494, 339] on span "Review and approve" at bounding box center [515, 342] width 104 height 15
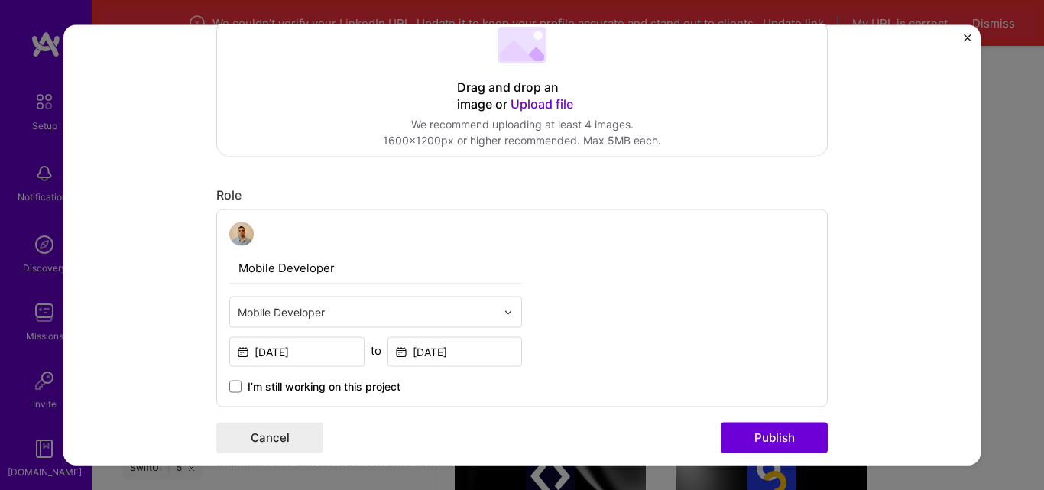
scroll to position [382, 0]
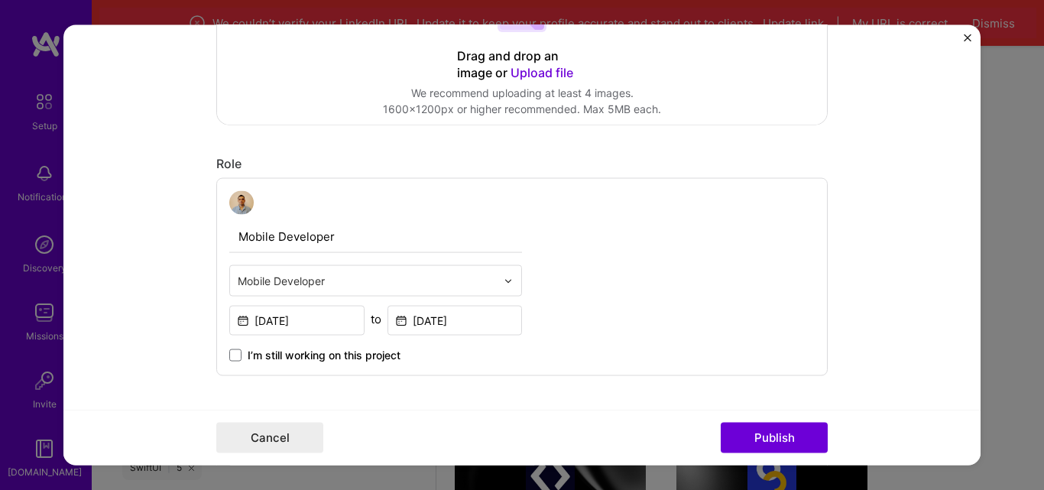
click at [323, 274] on input "text" at bounding box center [367, 281] width 258 height 16
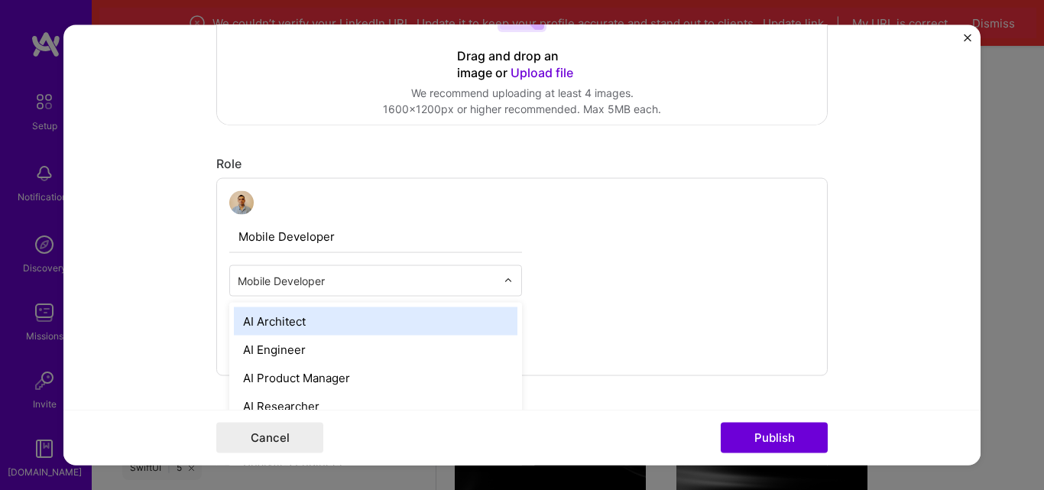
scroll to position [1428, 0]
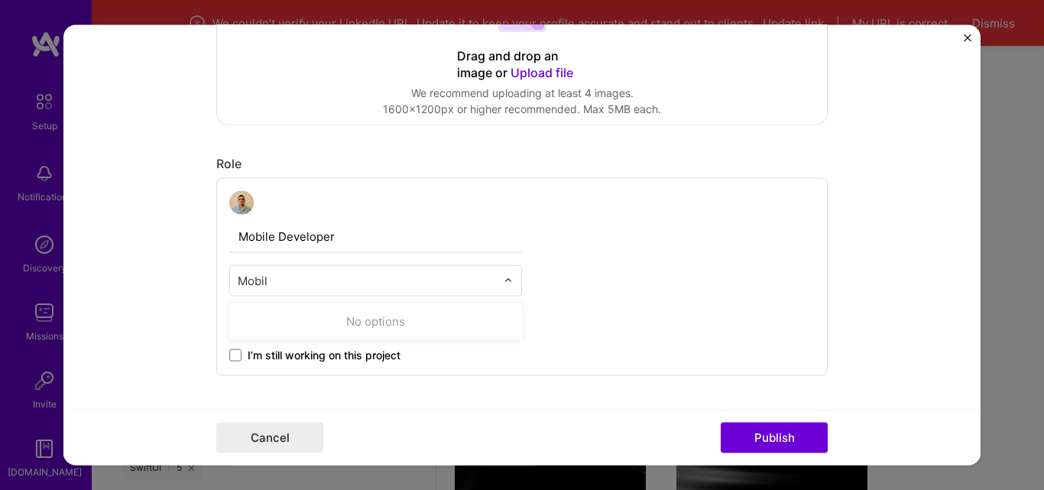
type input "Mobile"
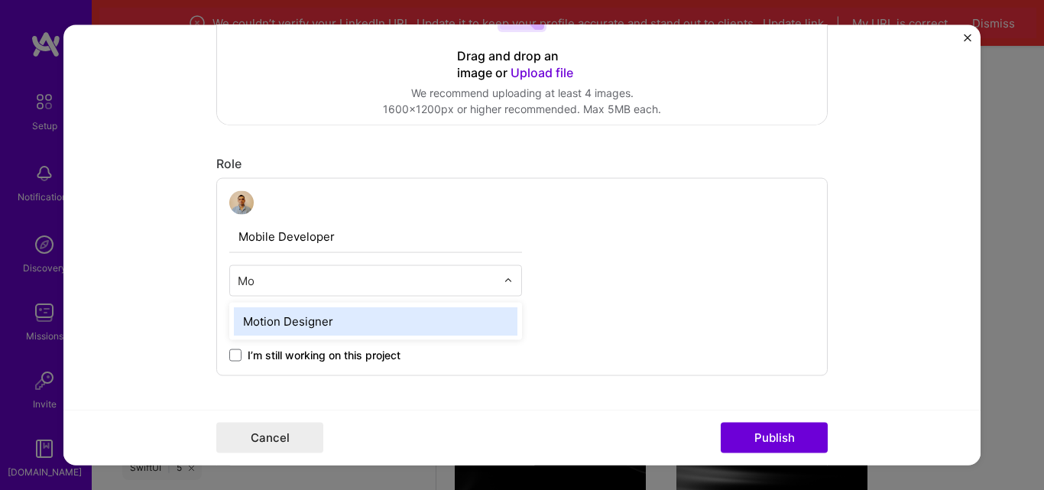
type input "M"
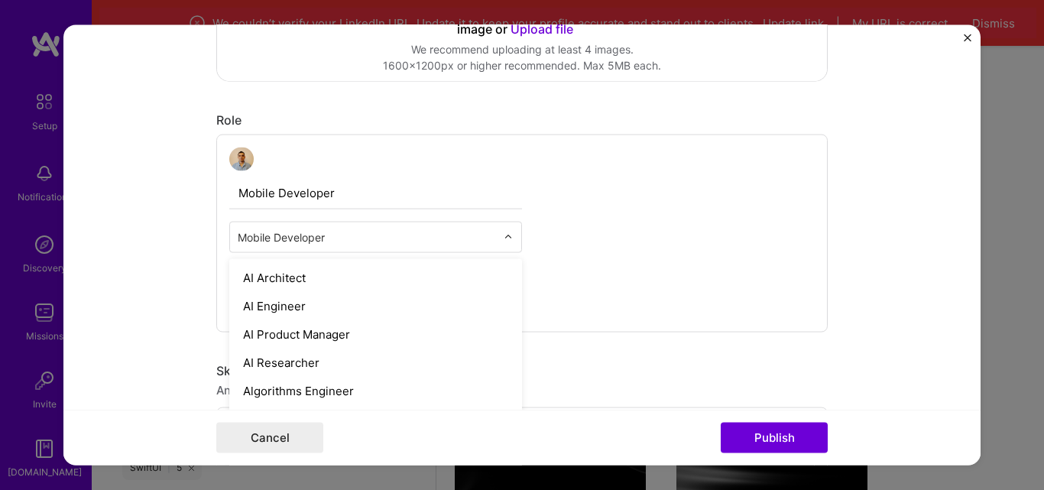
scroll to position [510, 0]
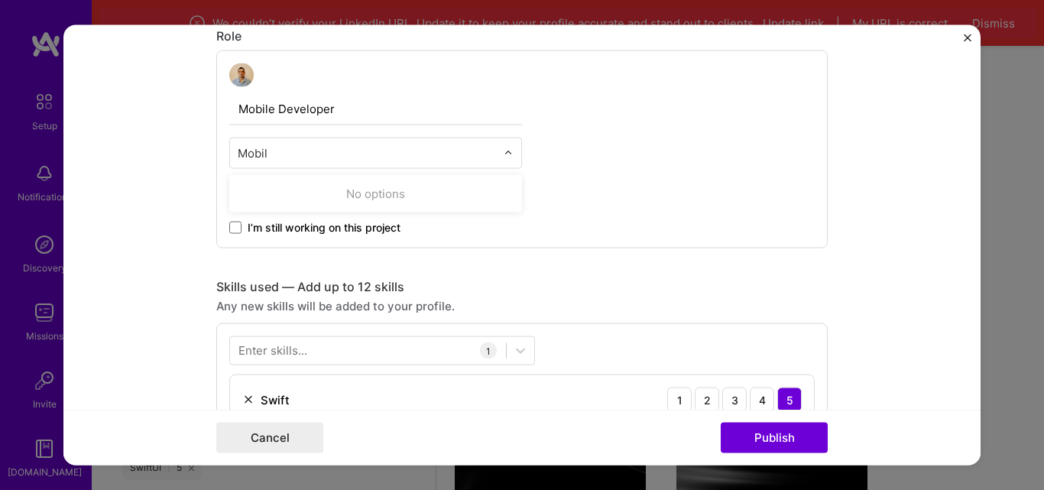
type input "Mobile"
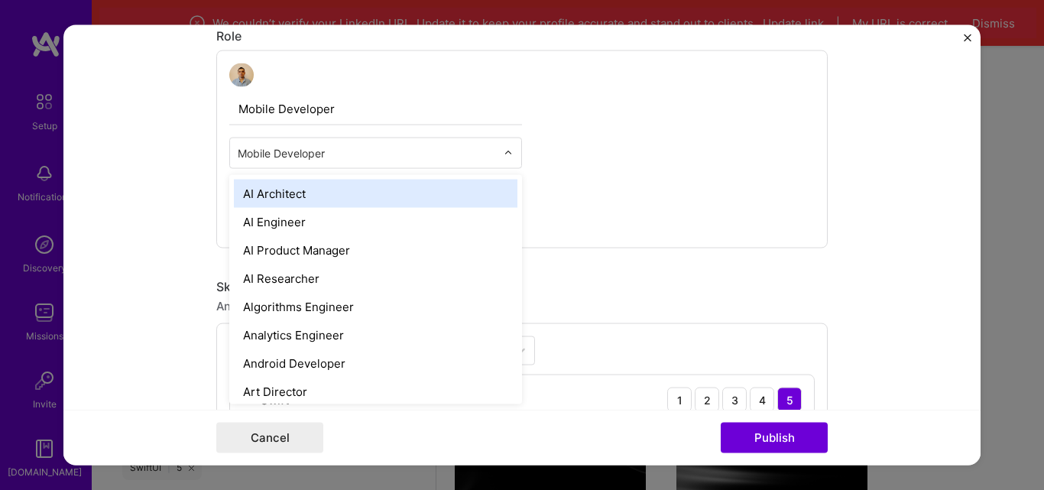
type input "m"
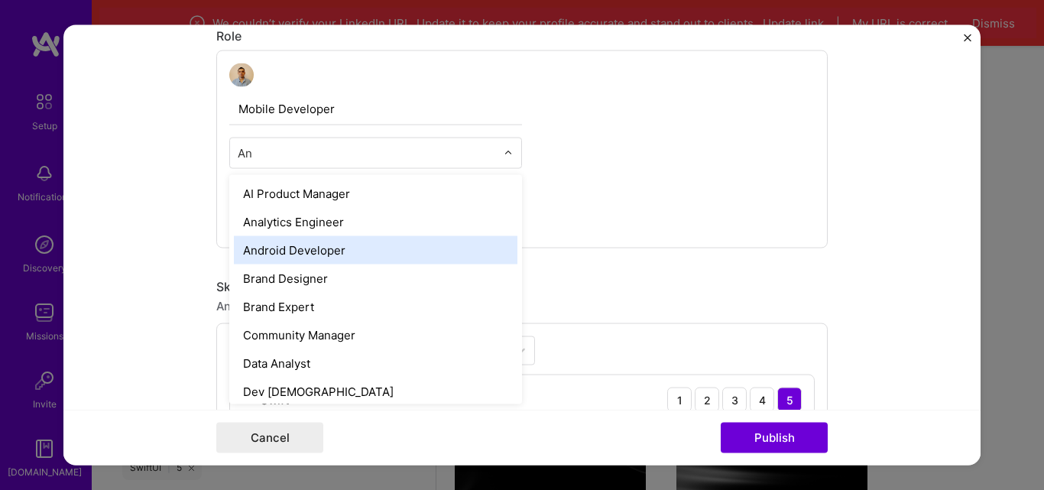
type input "A"
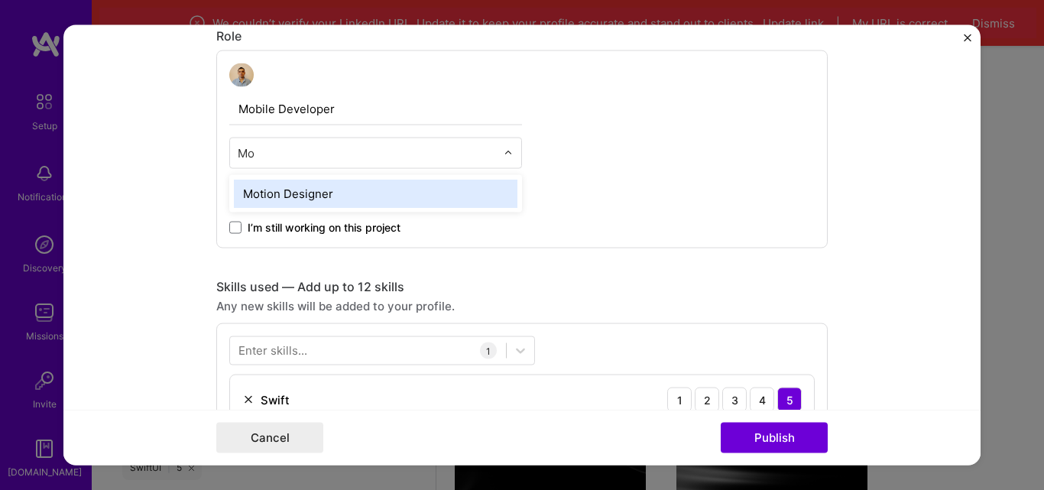
type input "M"
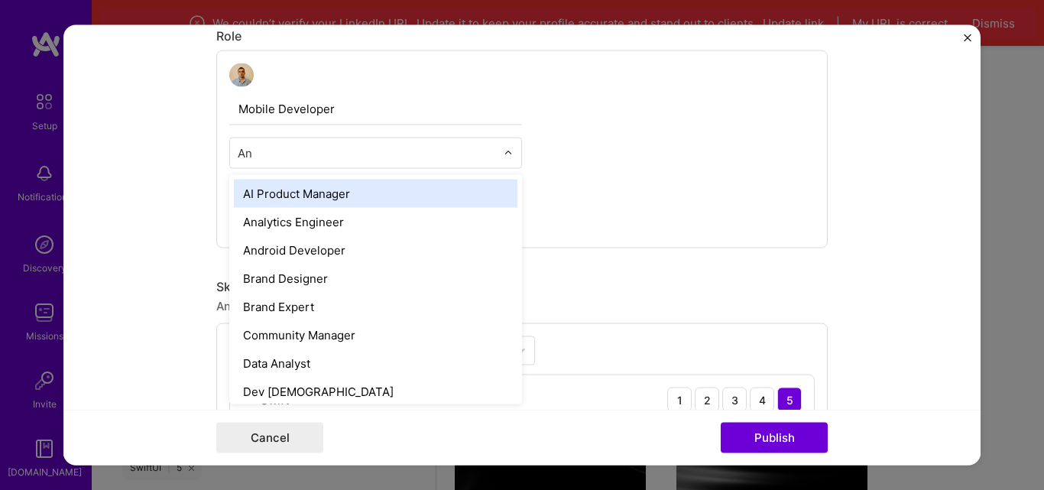
type input "And"
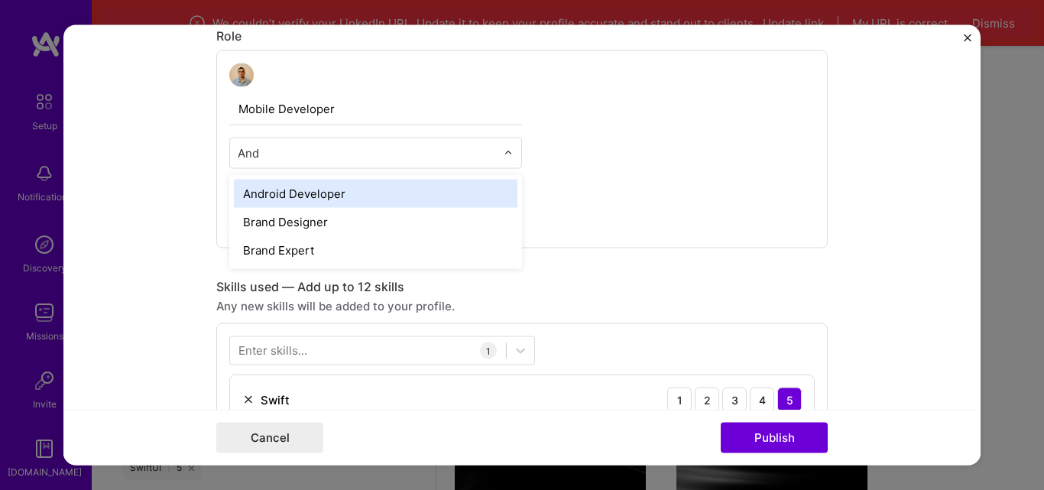
click at [320, 193] on div "Android Developer" at bounding box center [376, 194] width 284 height 28
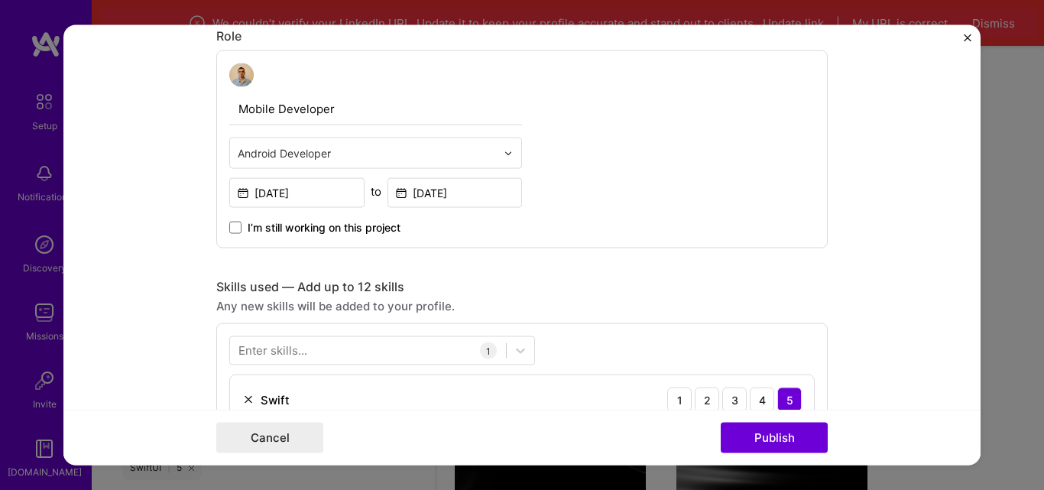
click at [701, 210] on div "Mobile Developer option Android Developer, selected. Select is focused ,type to…" at bounding box center [522, 149] width 612 height 199
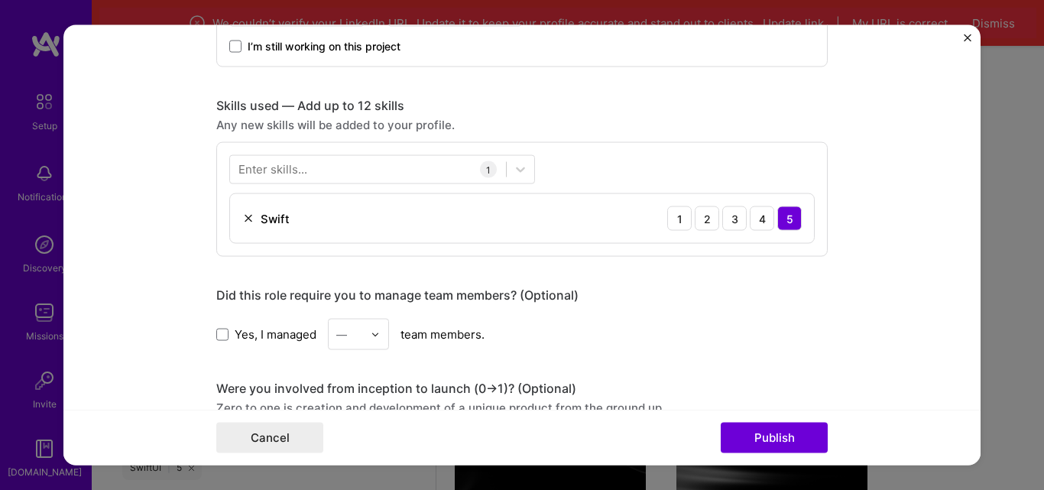
scroll to position [701, 0]
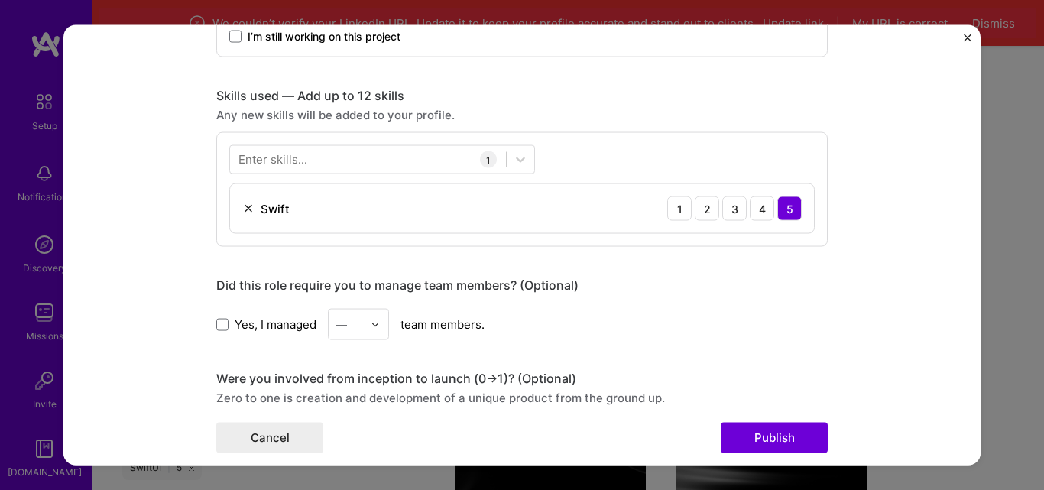
click at [372, 176] on div "Enter skills... 1 Swift 1 2 3 4 5" at bounding box center [522, 189] width 612 height 115
click at [368, 154] on div at bounding box center [368, 160] width 276 height 25
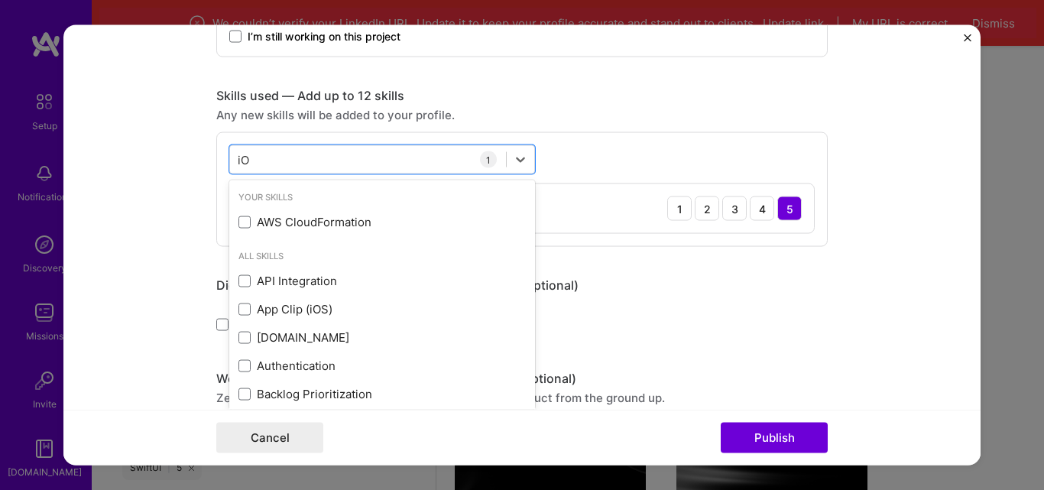
type input "iOS"
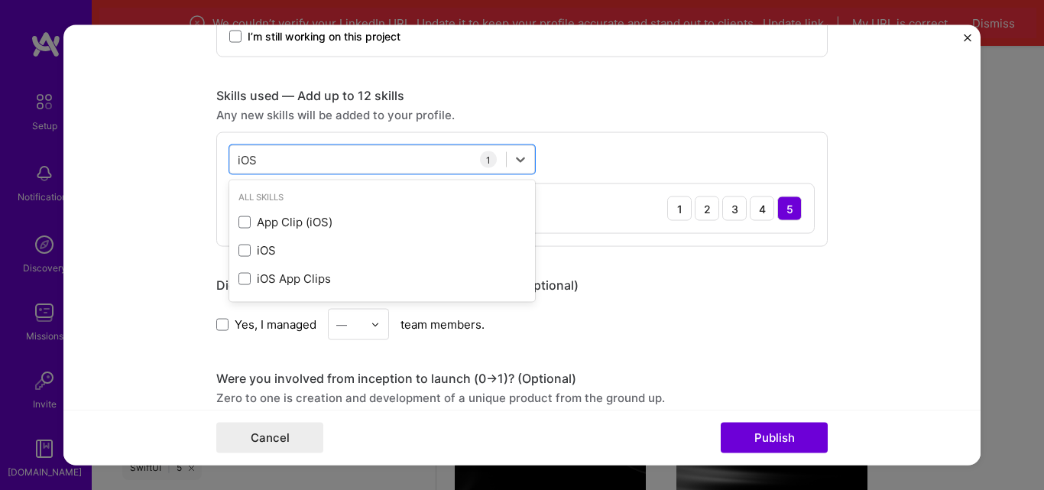
click at [239, 253] on span at bounding box center [245, 250] width 12 height 12
click at [0, 0] on input "checkbox" at bounding box center [0, 0] width 0 height 0
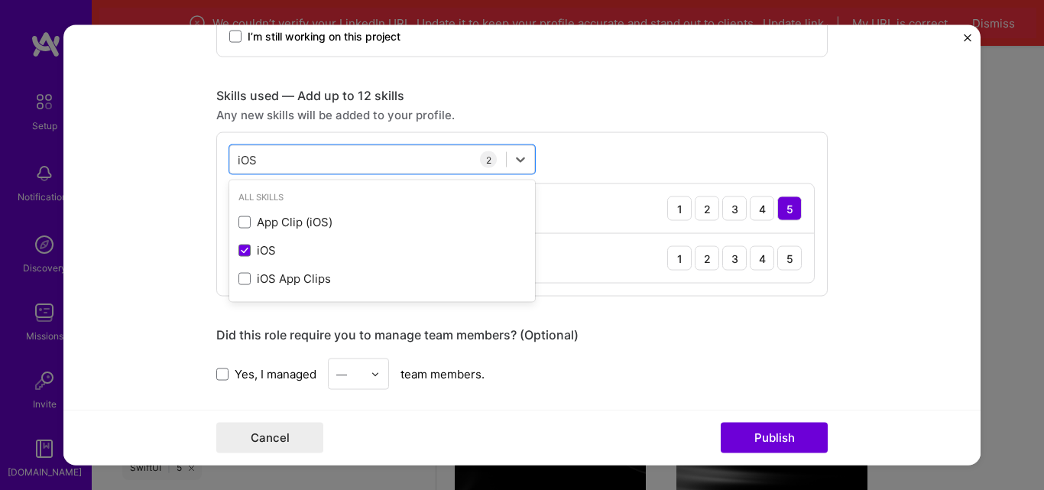
click at [333, 146] on div "iOS iOS" at bounding box center [382, 159] width 306 height 29
type input "app stor"
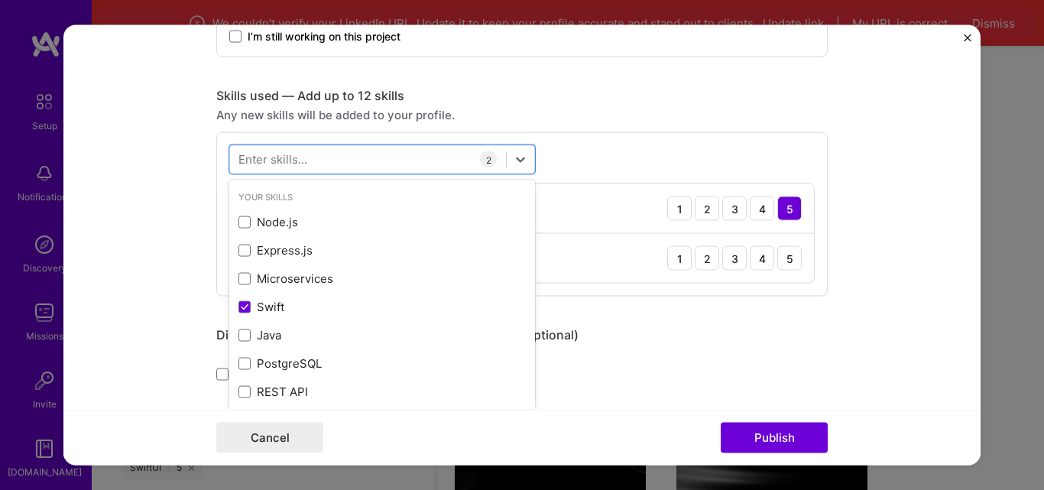
type input "x"
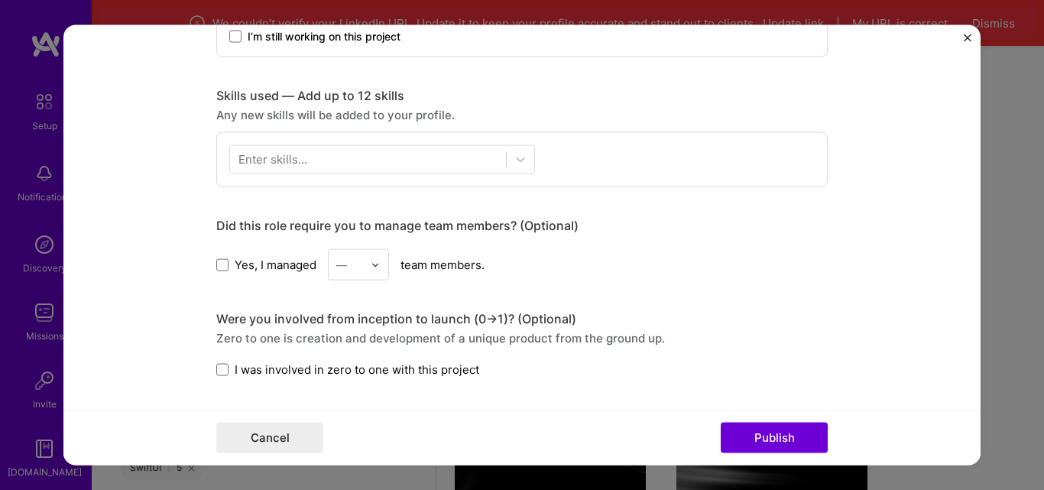
click at [766, 245] on div "Did this role require you to manage team members? (Optional) Yes, I managed — t…" at bounding box center [522, 249] width 612 height 63
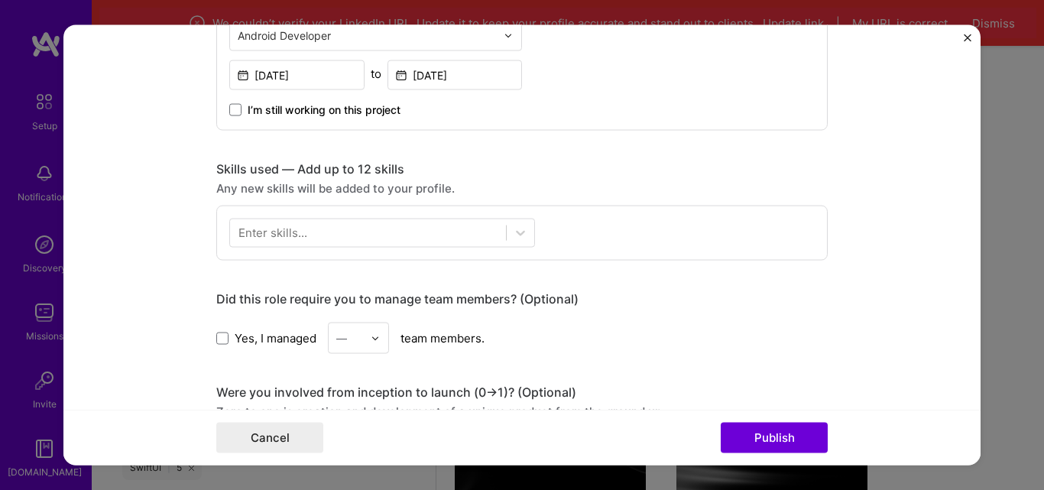
scroll to position [637, 0]
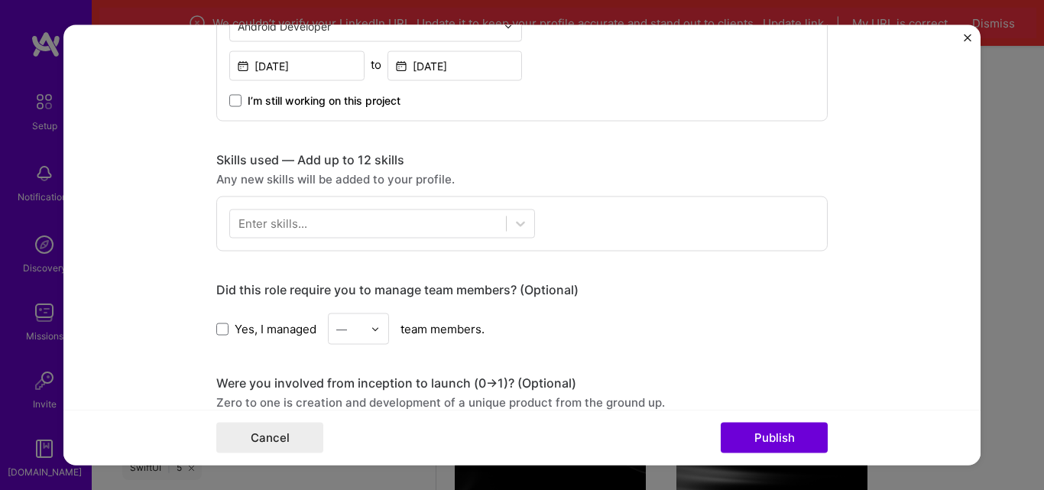
click at [452, 217] on div at bounding box center [368, 224] width 276 height 25
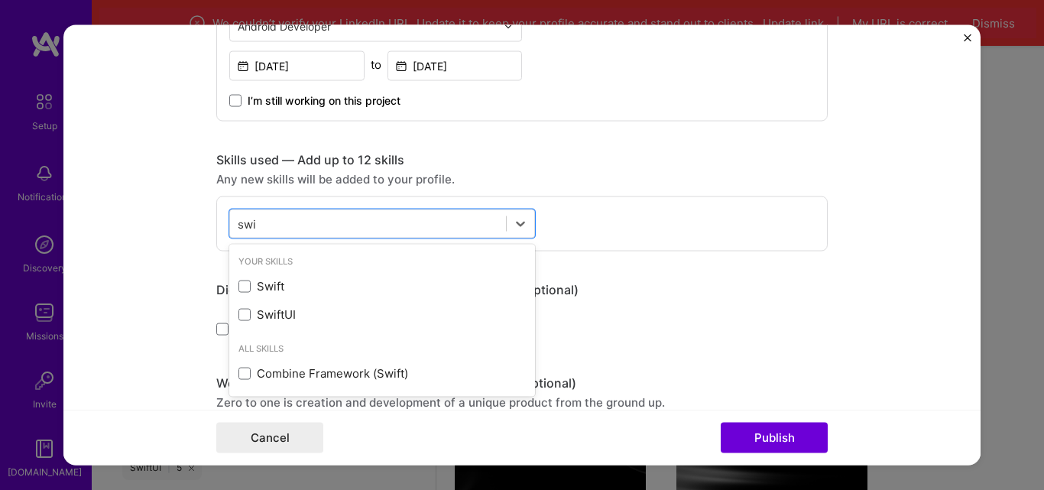
type input "swif"
click at [239, 290] on span at bounding box center [245, 286] width 12 height 12
click at [0, 0] on input "checkbox" at bounding box center [0, 0] width 0 height 0
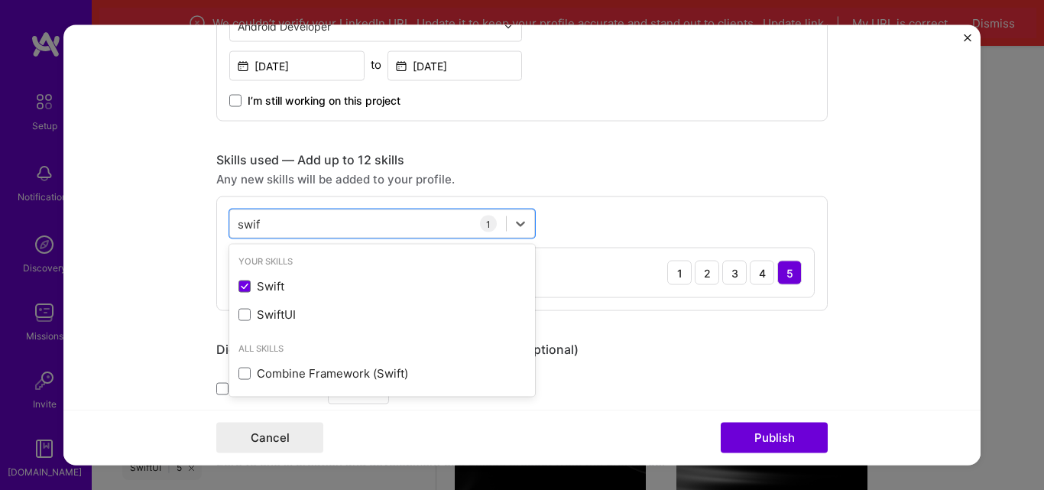
click at [239, 316] on span at bounding box center [245, 314] width 12 height 12
click at [0, 0] on input "checkbox" at bounding box center [0, 0] width 0 height 0
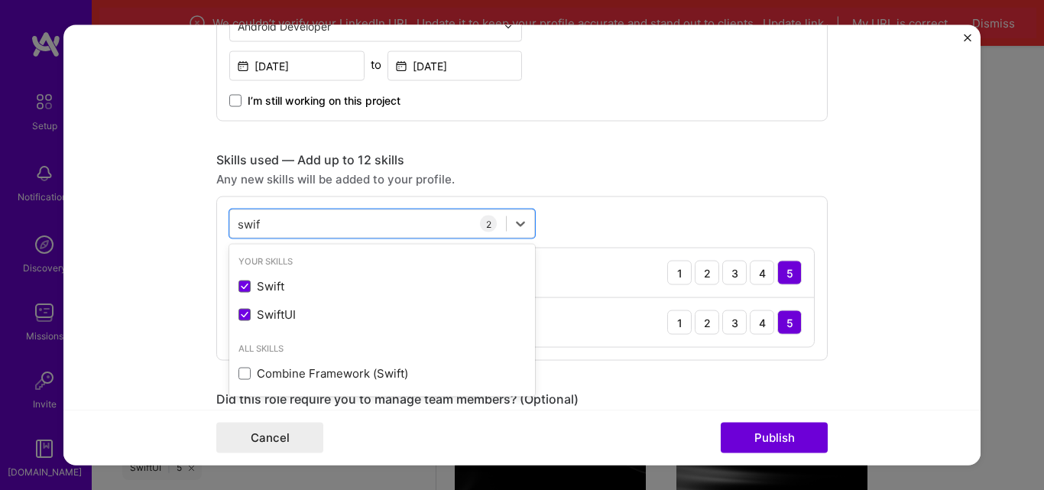
click at [300, 229] on div "swif swif" at bounding box center [368, 224] width 276 height 25
click at [241, 313] on span at bounding box center [245, 314] width 12 height 12
click at [0, 0] on input "checkbox" at bounding box center [0, 0] width 0 height 0
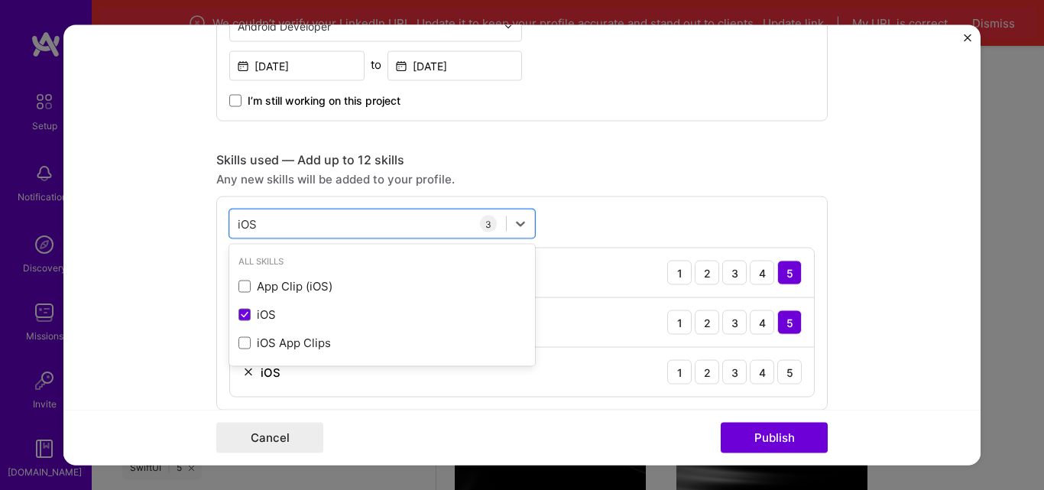
type input "iOS"
click at [789, 366] on div "5" at bounding box center [789, 372] width 24 height 24
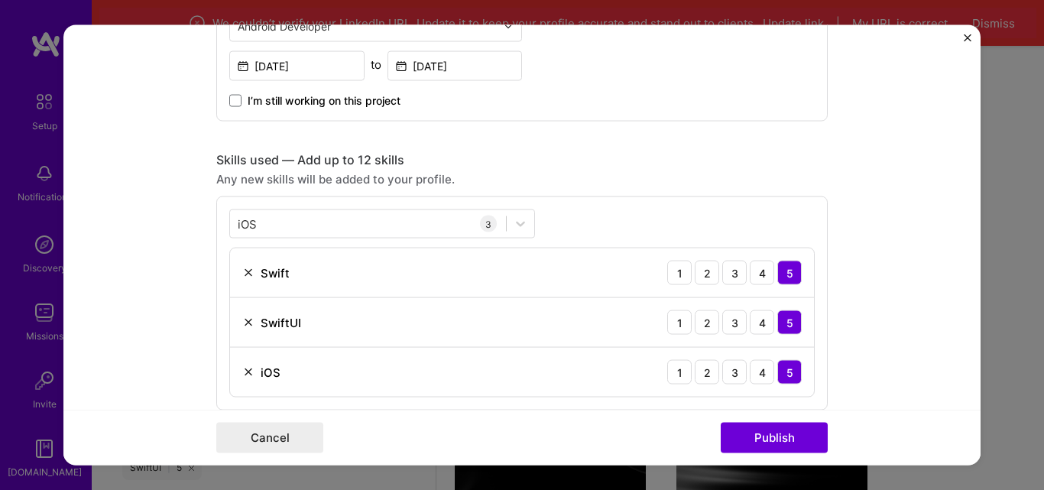
click at [909, 314] on form "Editing suggested project This project is suggested based on your LinkedIn, res…" at bounding box center [521, 244] width 917 height 441
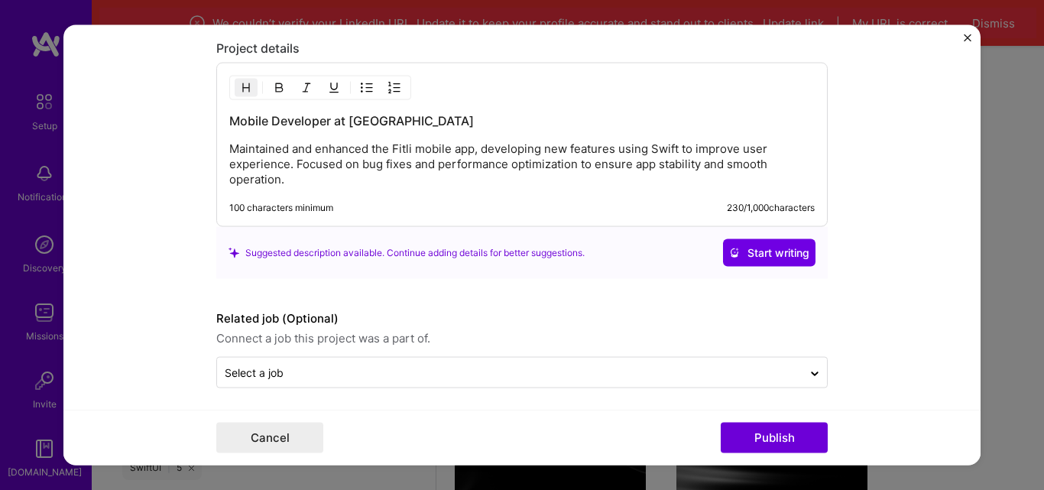
scroll to position [1433, 0]
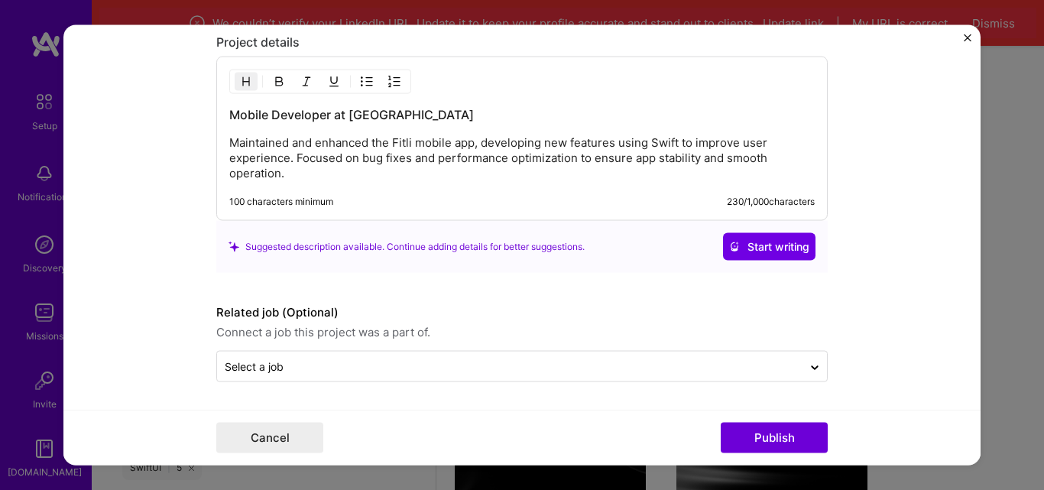
click at [736, 247] on span "Start writing" at bounding box center [769, 246] width 80 height 15
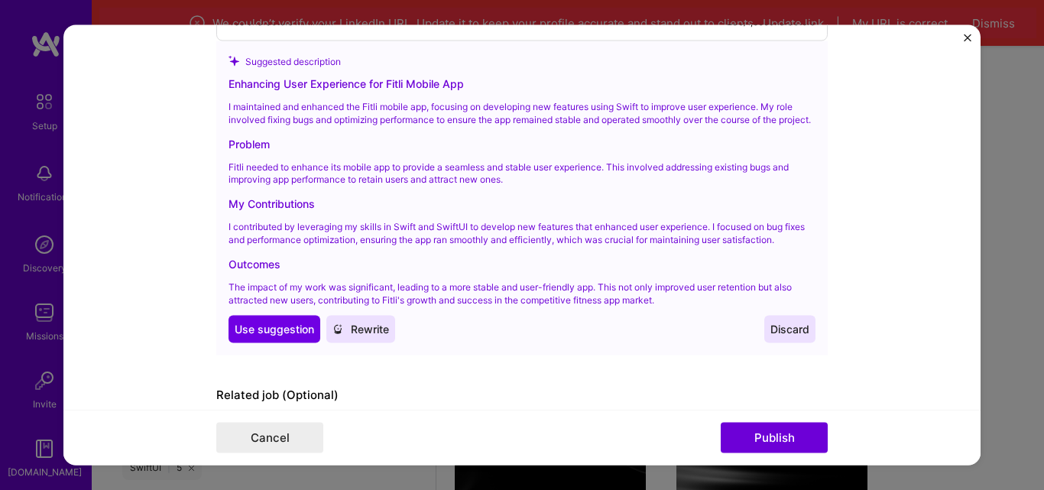
scroll to position [1625, 0]
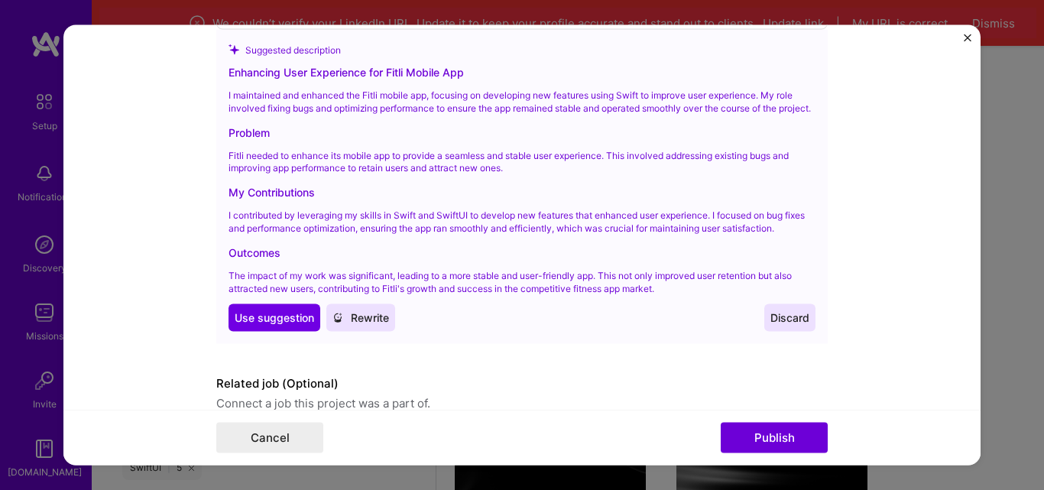
click at [253, 326] on span "Use suggestion" at bounding box center [275, 317] width 80 height 15
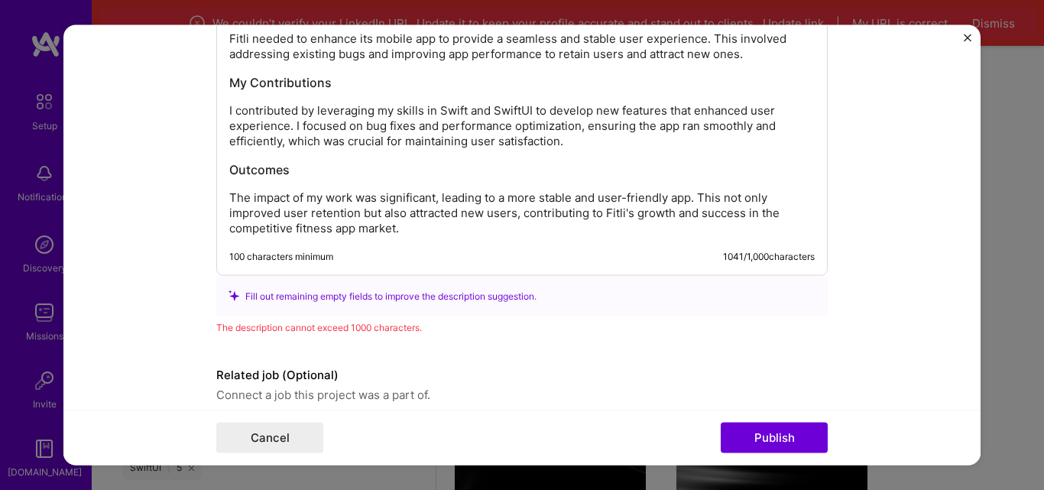
scroll to position [1687, 0]
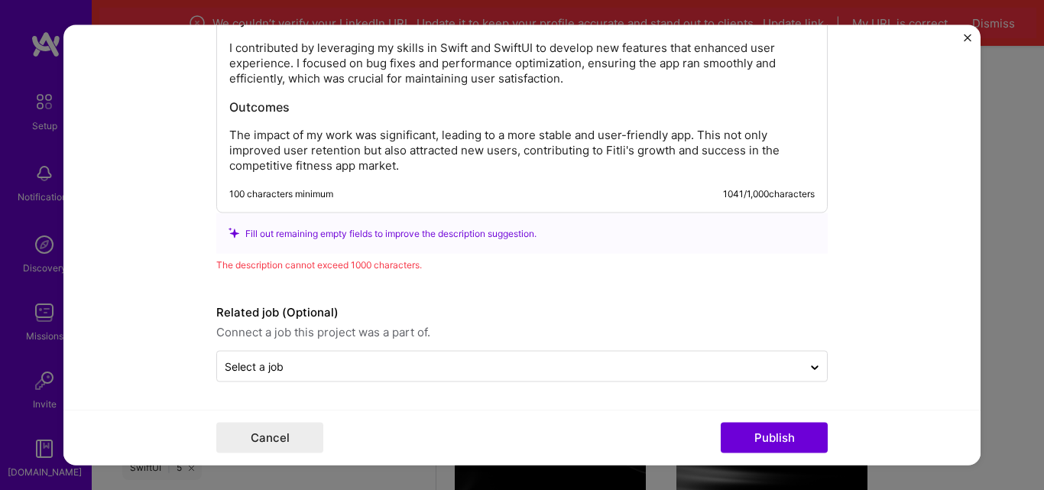
click at [532, 175] on div "Enhancing User Experience for Fitli Mobile App I maintained and enhanced the Fi…" at bounding box center [522, 7] width 612 height 411
click at [539, 172] on p "The impact of my work was significant, leading to a more stable and user-friend…" at bounding box center [522, 150] width 586 height 46
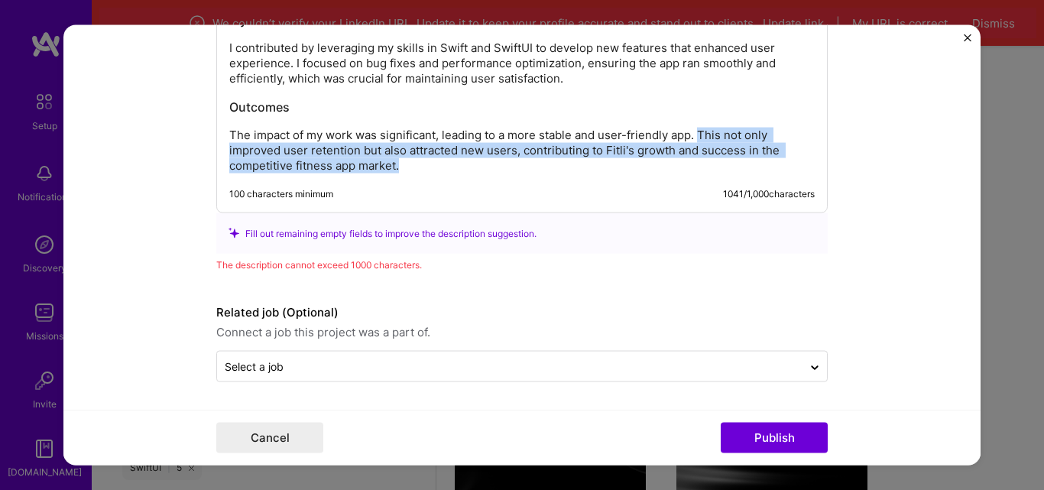
click at [696, 129] on p "The impact of my work was significant, leading to a more stable and user-friend…" at bounding box center [522, 150] width 586 height 46
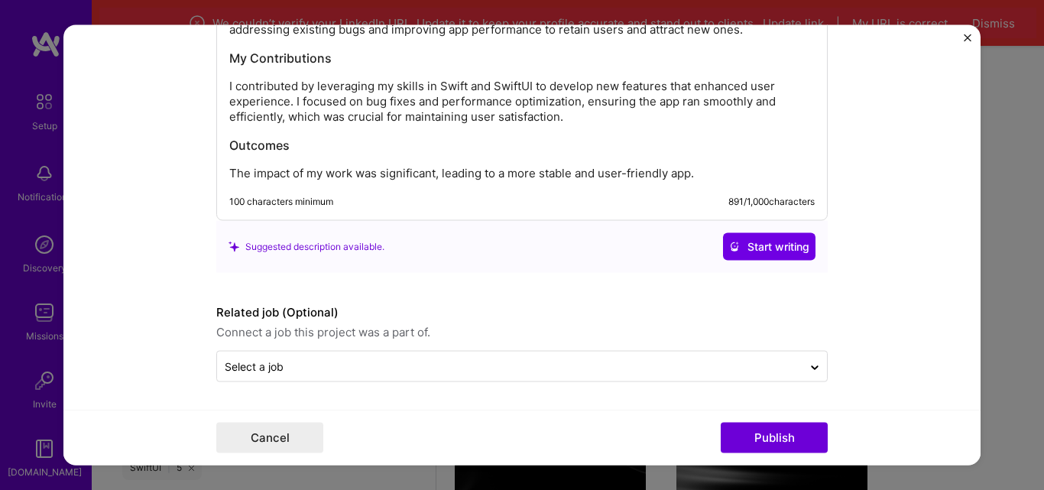
scroll to position [1649, 0]
click at [737, 430] on button "Publish" at bounding box center [774, 438] width 107 height 31
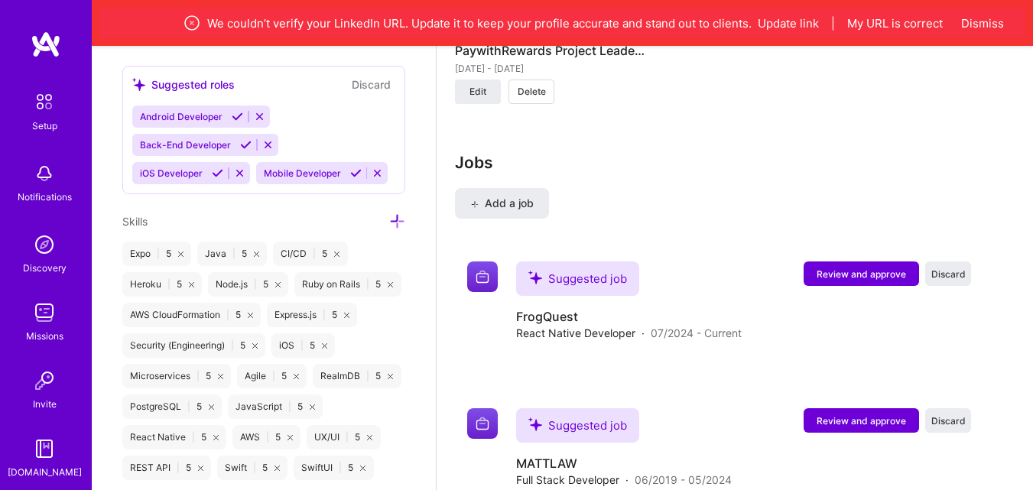
scroll to position [2238, 0]
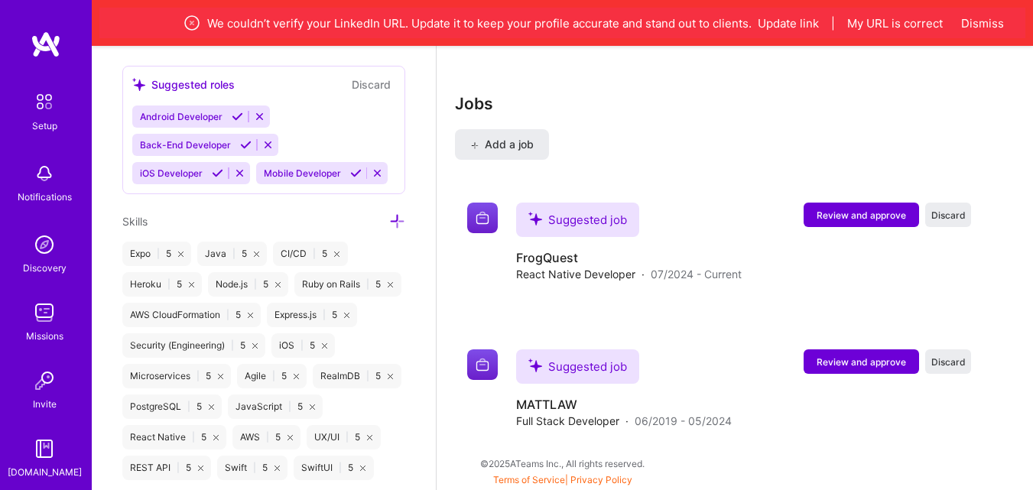
click at [966, 361] on span "Discard" at bounding box center [948, 361] width 34 height 13
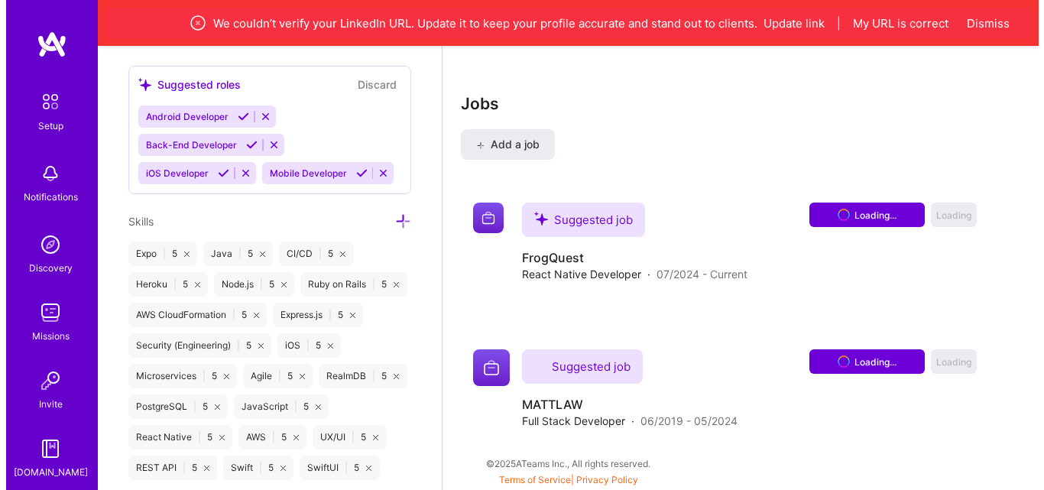
scroll to position [2091, 0]
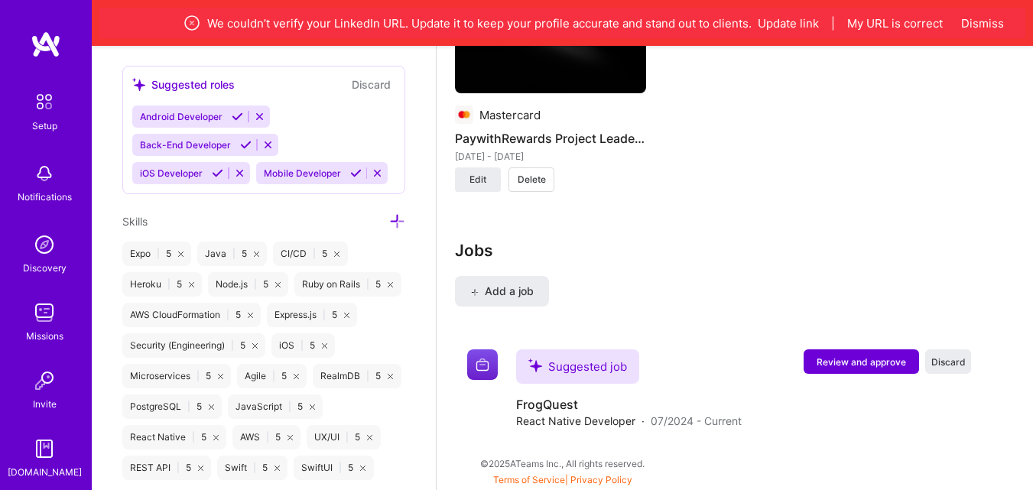
click at [906, 359] on span "Review and approve" at bounding box center [860, 361] width 89 height 13
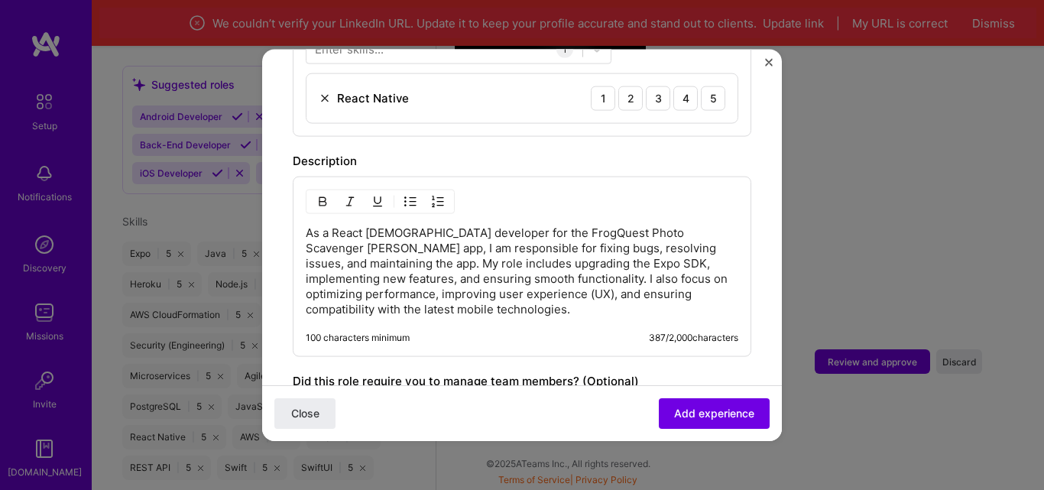
scroll to position [446, 0]
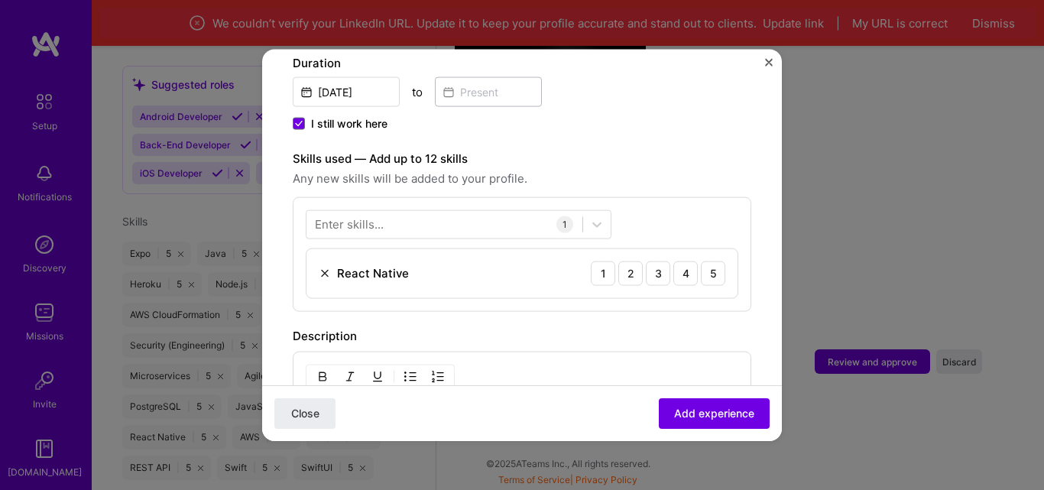
click at [707, 261] on div "5" at bounding box center [713, 273] width 24 height 24
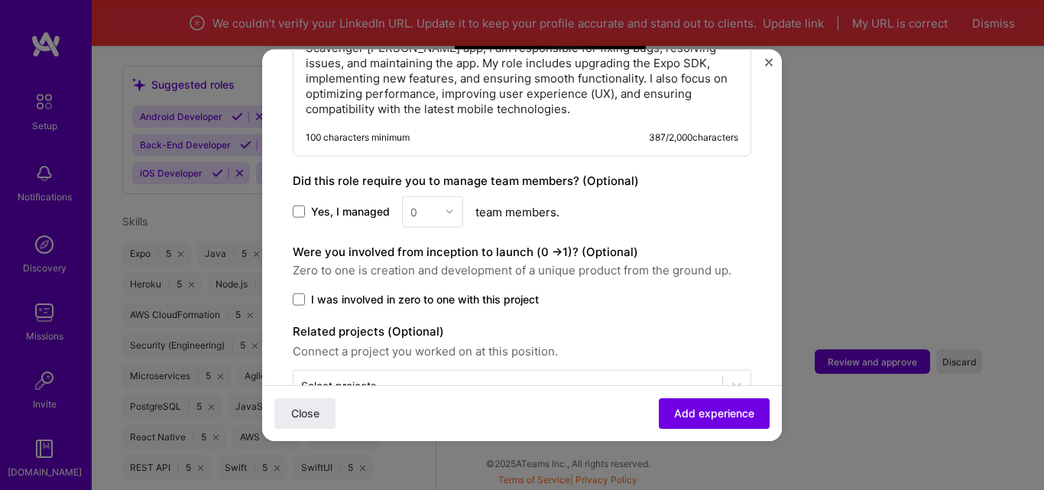
scroll to position [851, 0]
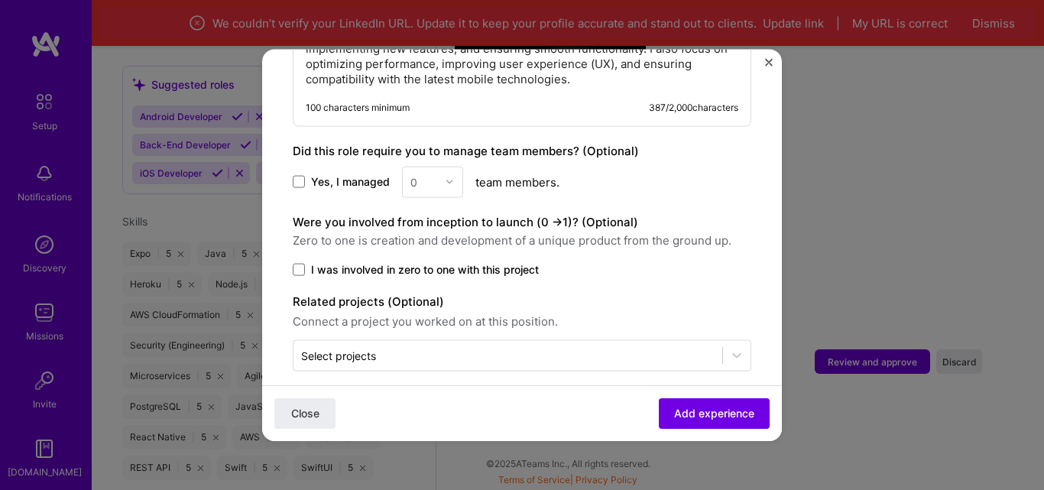
click at [680, 407] on span "Add experience" at bounding box center [714, 413] width 80 height 15
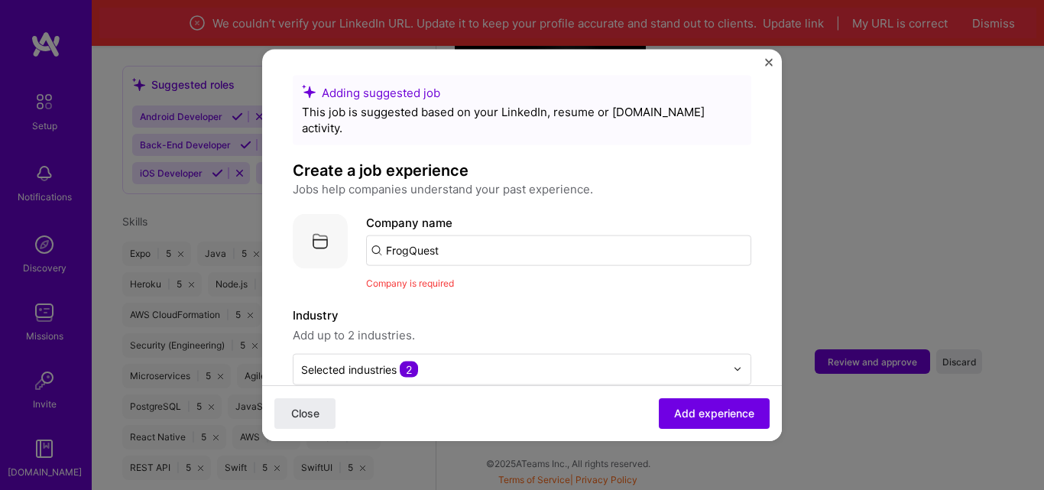
scroll to position [0, 0]
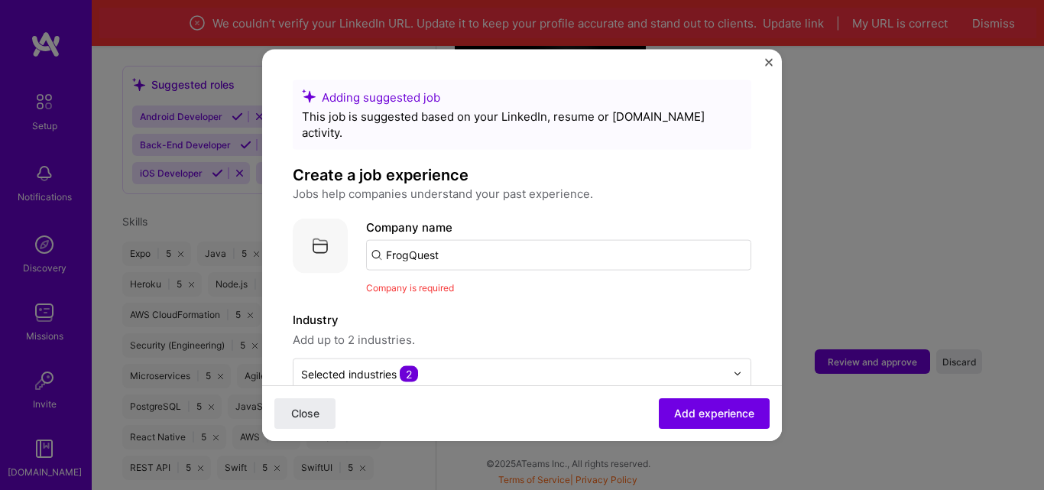
click at [461, 242] on input "FrogQuest" at bounding box center [558, 254] width 385 height 31
click at [427, 281] on span "Company is required" at bounding box center [410, 286] width 88 height 11
click at [374, 239] on input "FrogQuest" at bounding box center [558, 254] width 385 height 31
click at [377, 239] on input "FrogQuest" at bounding box center [558, 254] width 385 height 31
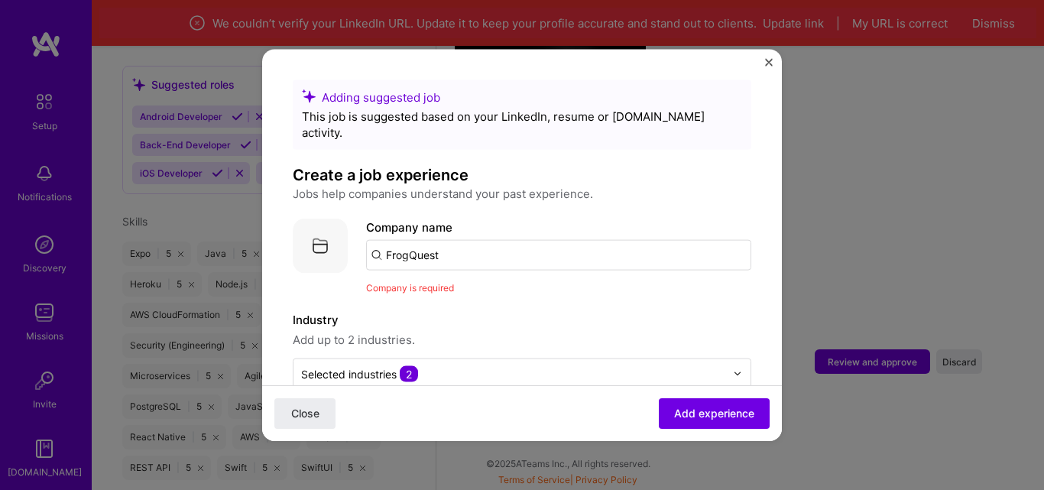
click at [377, 239] on input "FrogQuest" at bounding box center [558, 254] width 385 height 31
click at [450, 241] on input "FrogQuest" at bounding box center [558, 254] width 385 height 31
click at [701, 417] on span "Add experience" at bounding box center [714, 413] width 80 height 15
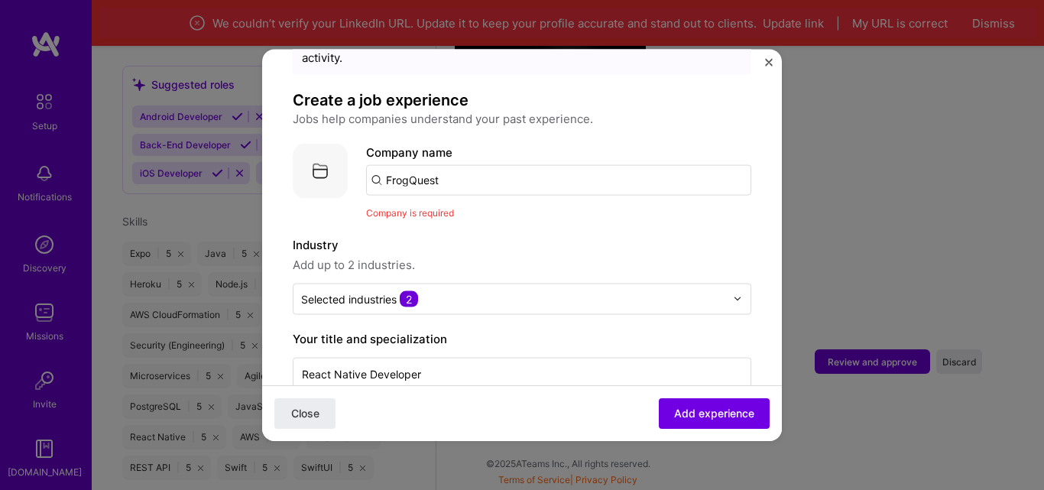
scroll to position [153, 0]
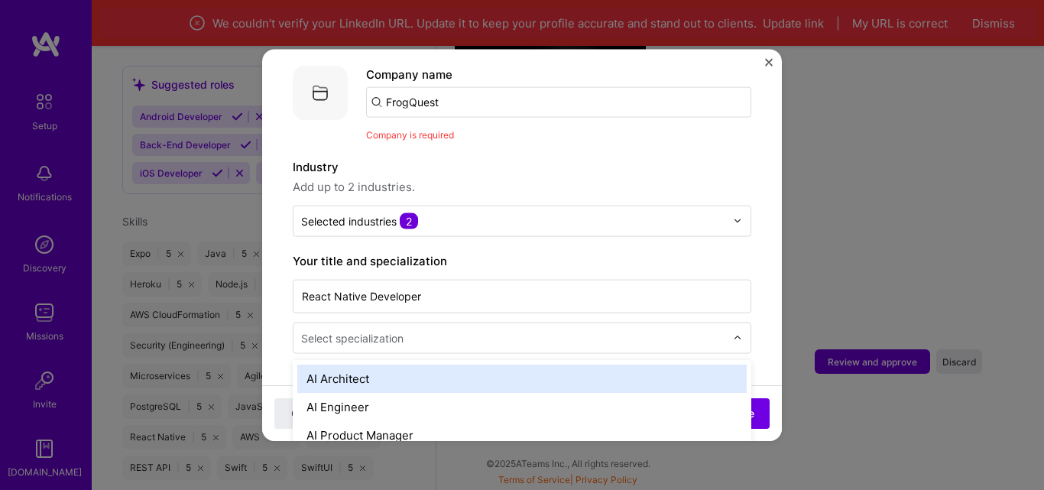
click at [582, 329] on input "text" at bounding box center [514, 337] width 427 height 16
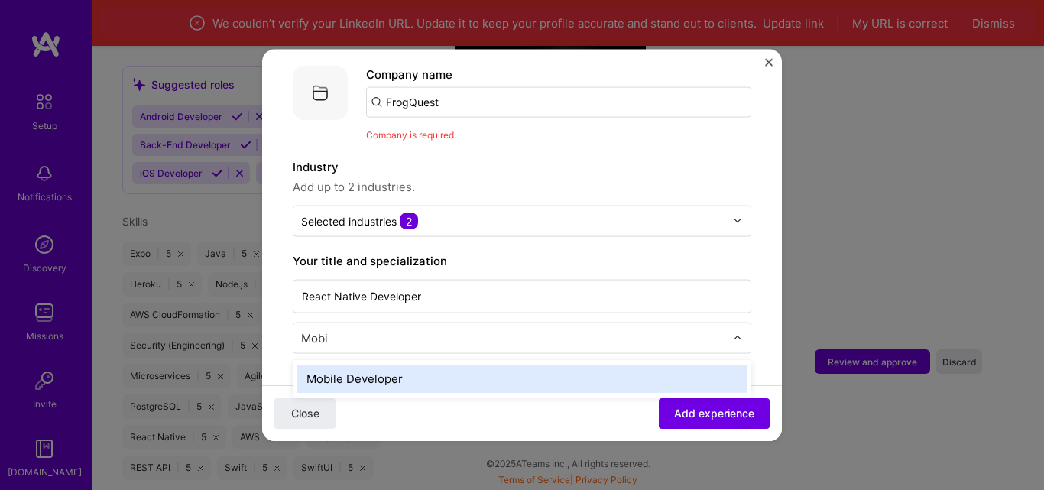
type input "Mobil"
click at [622, 364] on div "Mobile Developer" at bounding box center [522, 378] width 450 height 28
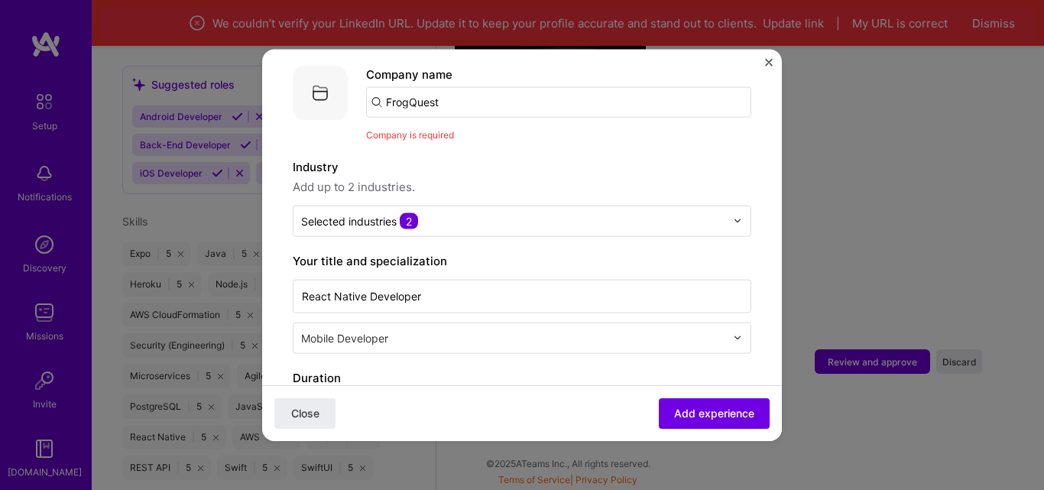
click at [677, 411] on span "Add experience" at bounding box center [714, 413] width 80 height 15
click at [696, 417] on span "Add experience" at bounding box center [714, 413] width 80 height 15
click at [710, 414] on span "Add experience" at bounding box center [714, 413] width 80 height 15
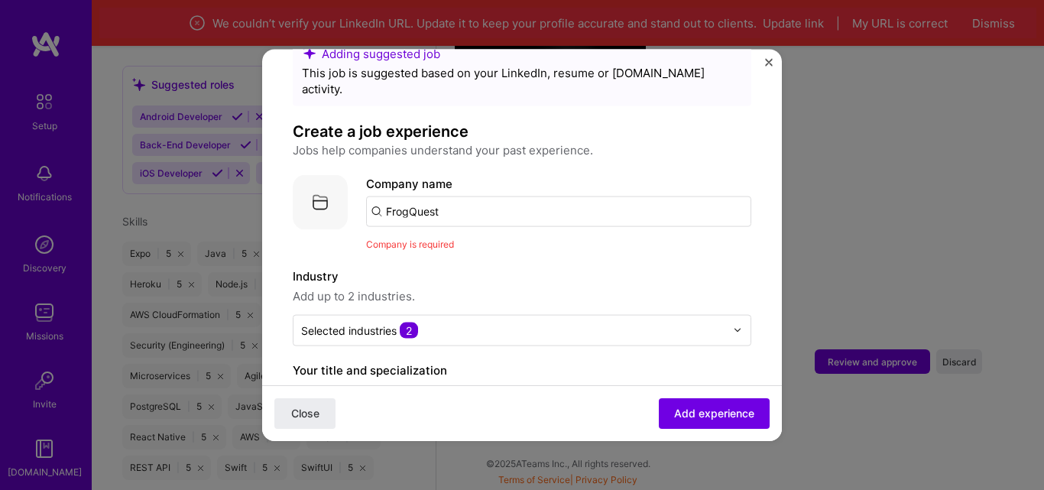
scroll to position [0, 0]
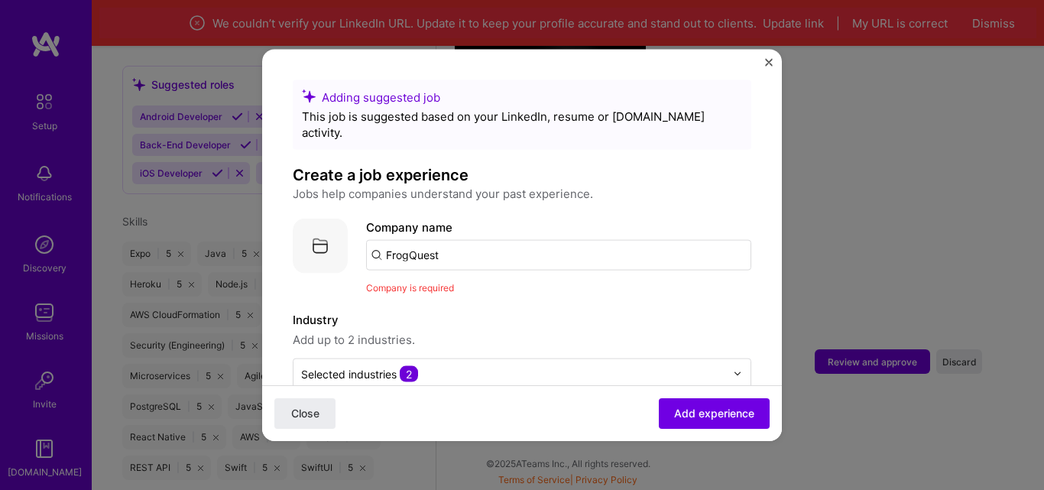
click at [466, 246] on input "FrogQuest" at bounding box center [558, 254] width 385 height 31
type input "Frog"
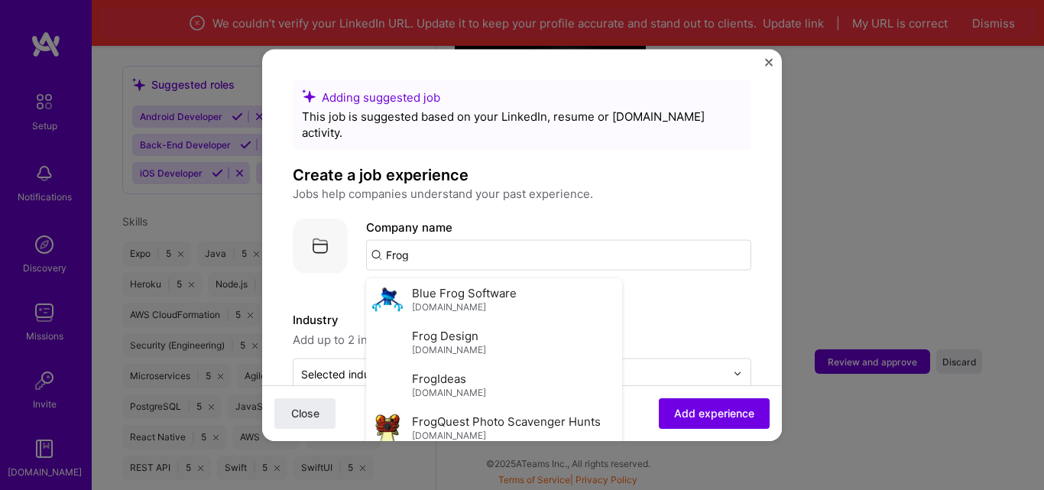
click at [472, 414] on span "FrogQuest Photo Scavenger Hunts" at bounding box center [506, 422] width 189 height 16
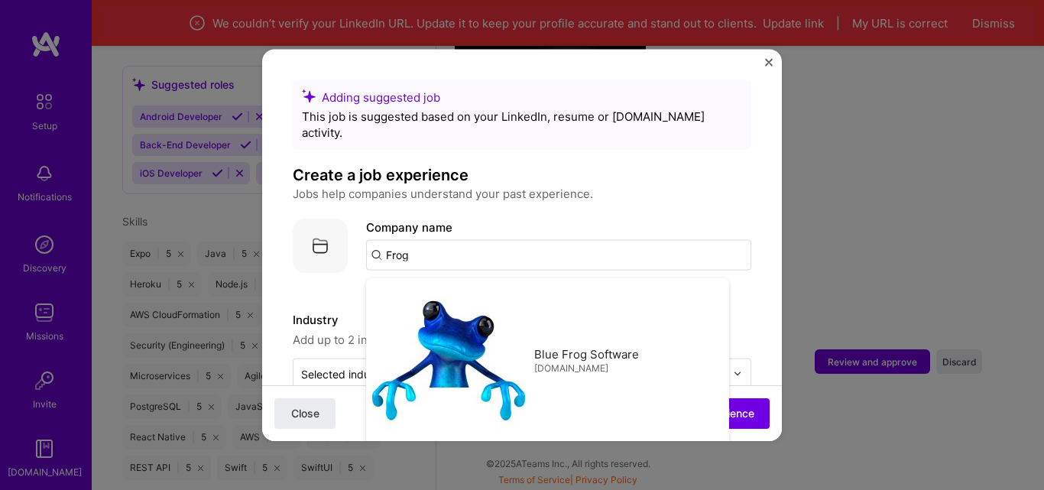
type input "FrogQuest Photo Scavenger Hunts"
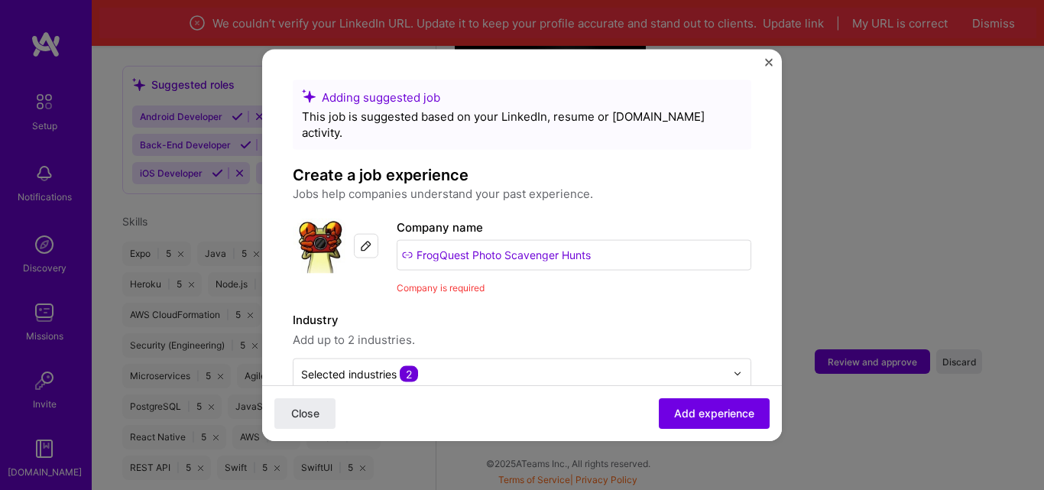
click at [677, 409] on span "Add experience" at bounding box center [714, 413] width 80 height 15
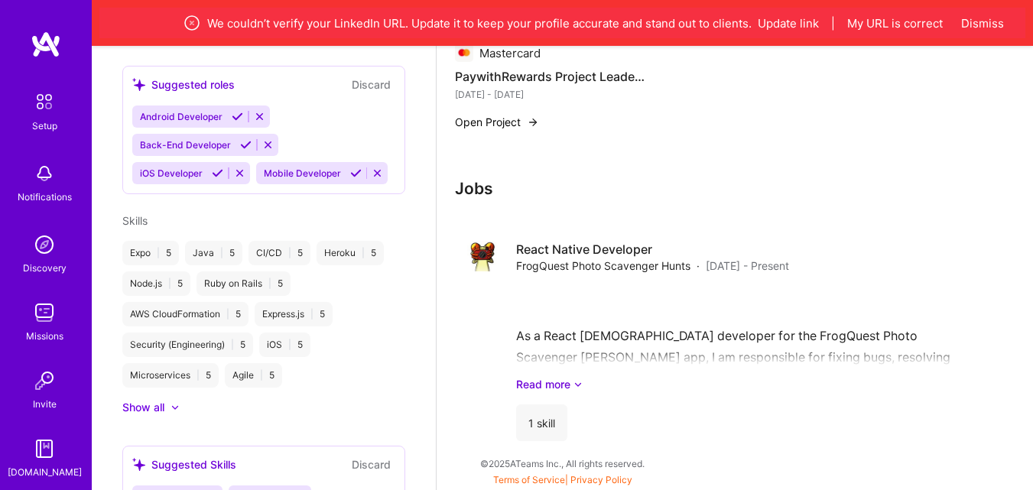
scroll to position [1376, 0]
click at [545, 382] on link "Read more" at bounding box center [743, 384] width 455 height 16
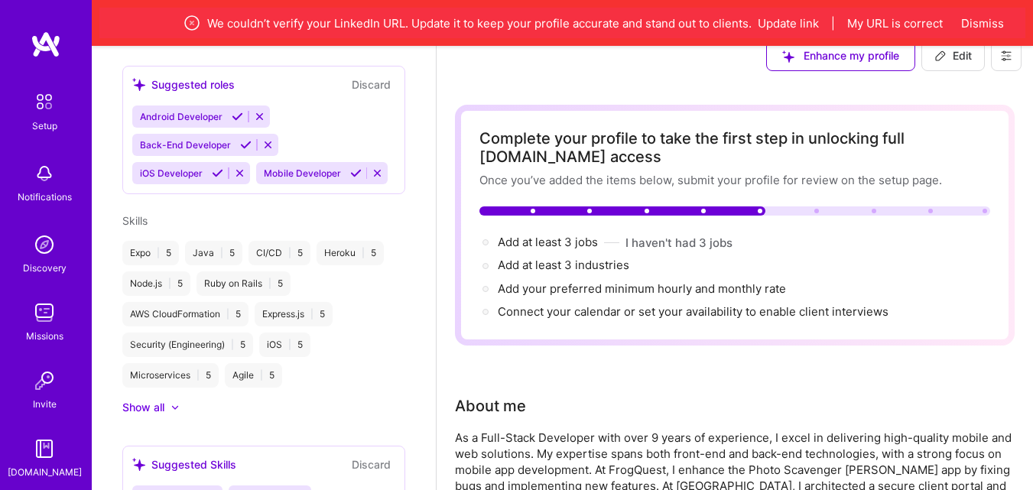
scroll to position [0, 0]
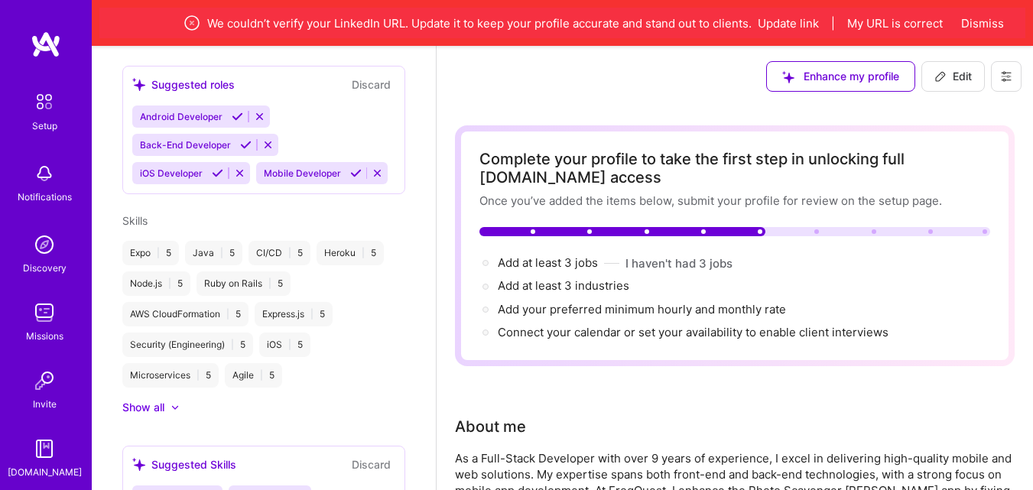
click at [583, 262] on span "Add at least 3 jobs →" at bounding box center [548, 262] width 100 height 15
select select "US"
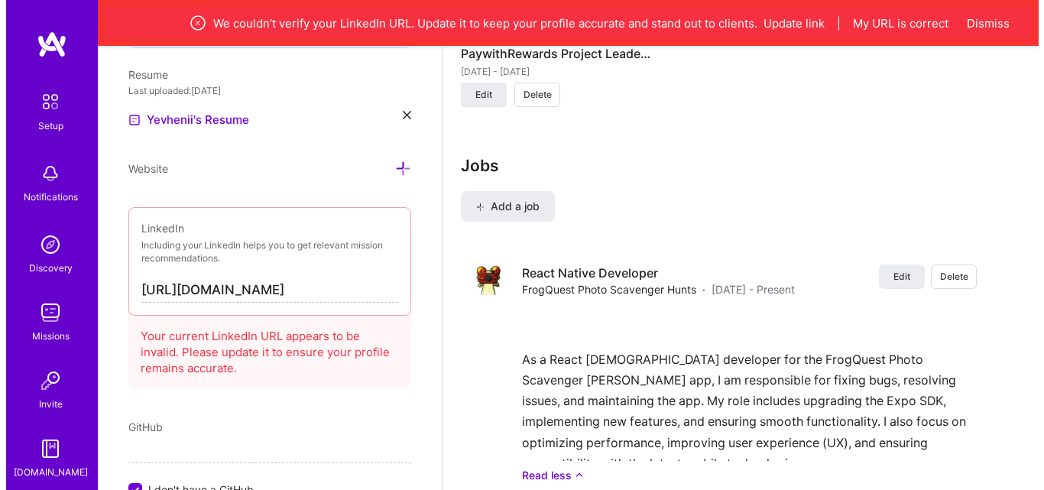
scroll to position [2244, 0]
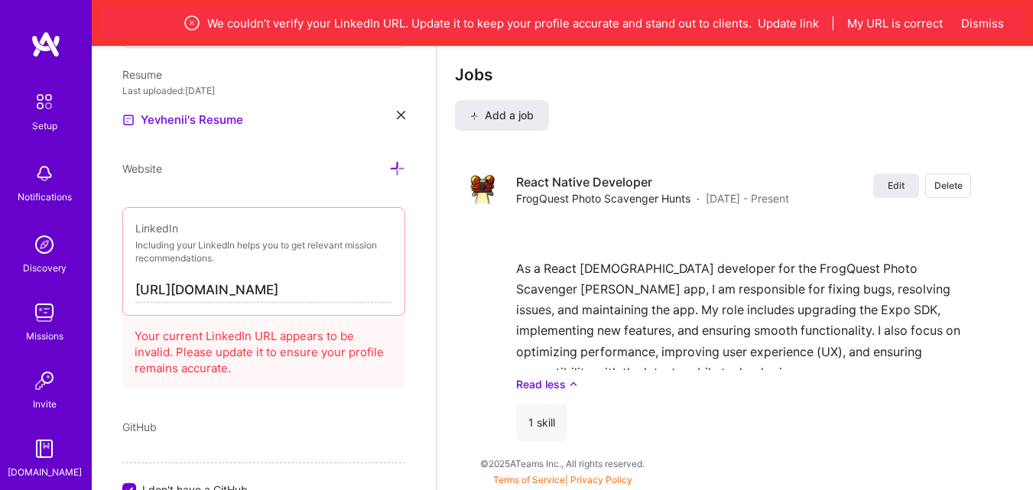
click at [520, 119] on span "Add a job" at bounding box center [501, 115] width 63 height 15
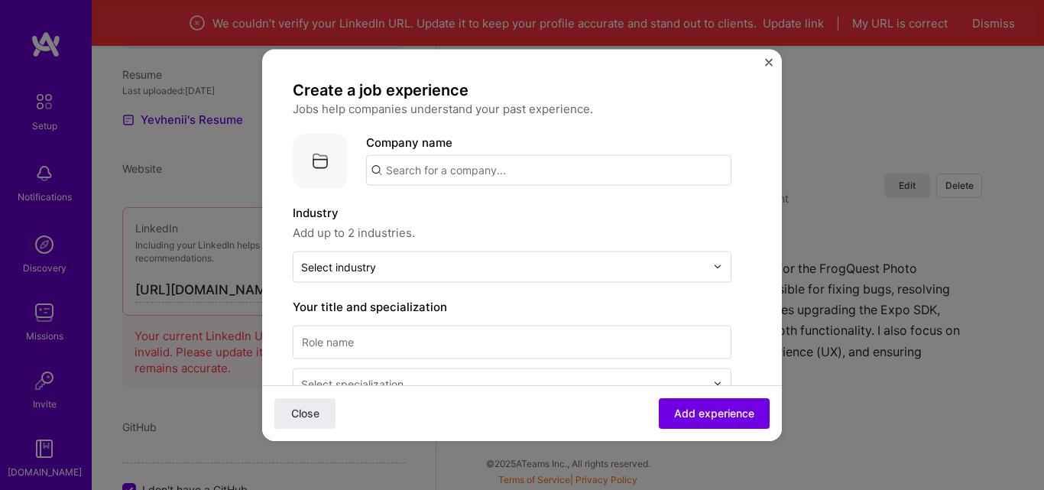
click at [472, 178] on input "text" at bounding box center [548, 169] width 365 height 31
click at [494, 170] on input "text" at bounding box center [548, 169] width 365 height 31
type input "T"
click at [765, 56] on div "Create a job experience Jobs help companies understand your past experience. Co…" at bounding box center [522, 245] width 520 height 392
